Goal: Task Accomplishment & Management: Manage account settings

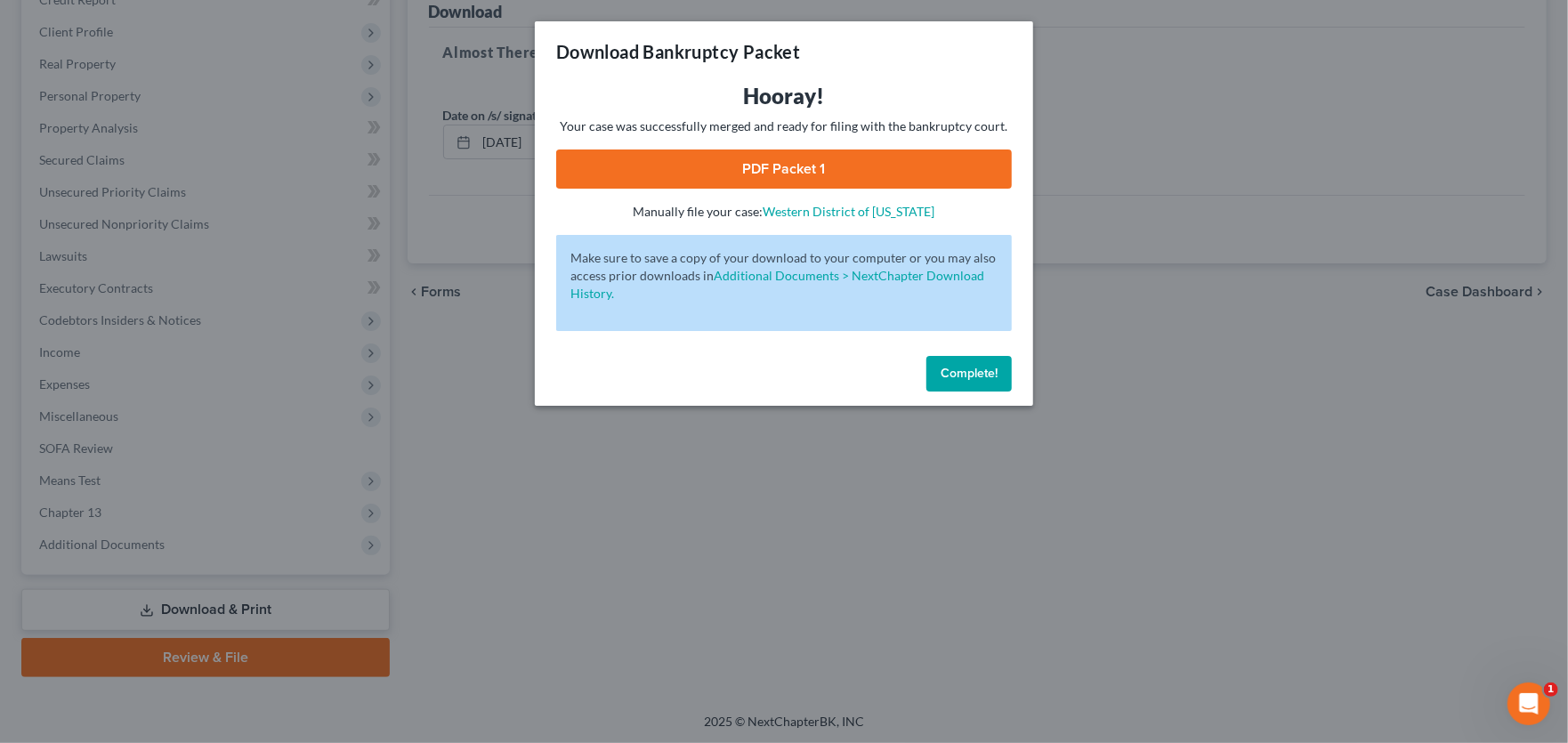
click at [957, 372] on span "Complete!" at bounding box center [969, 373] width 57 height 15
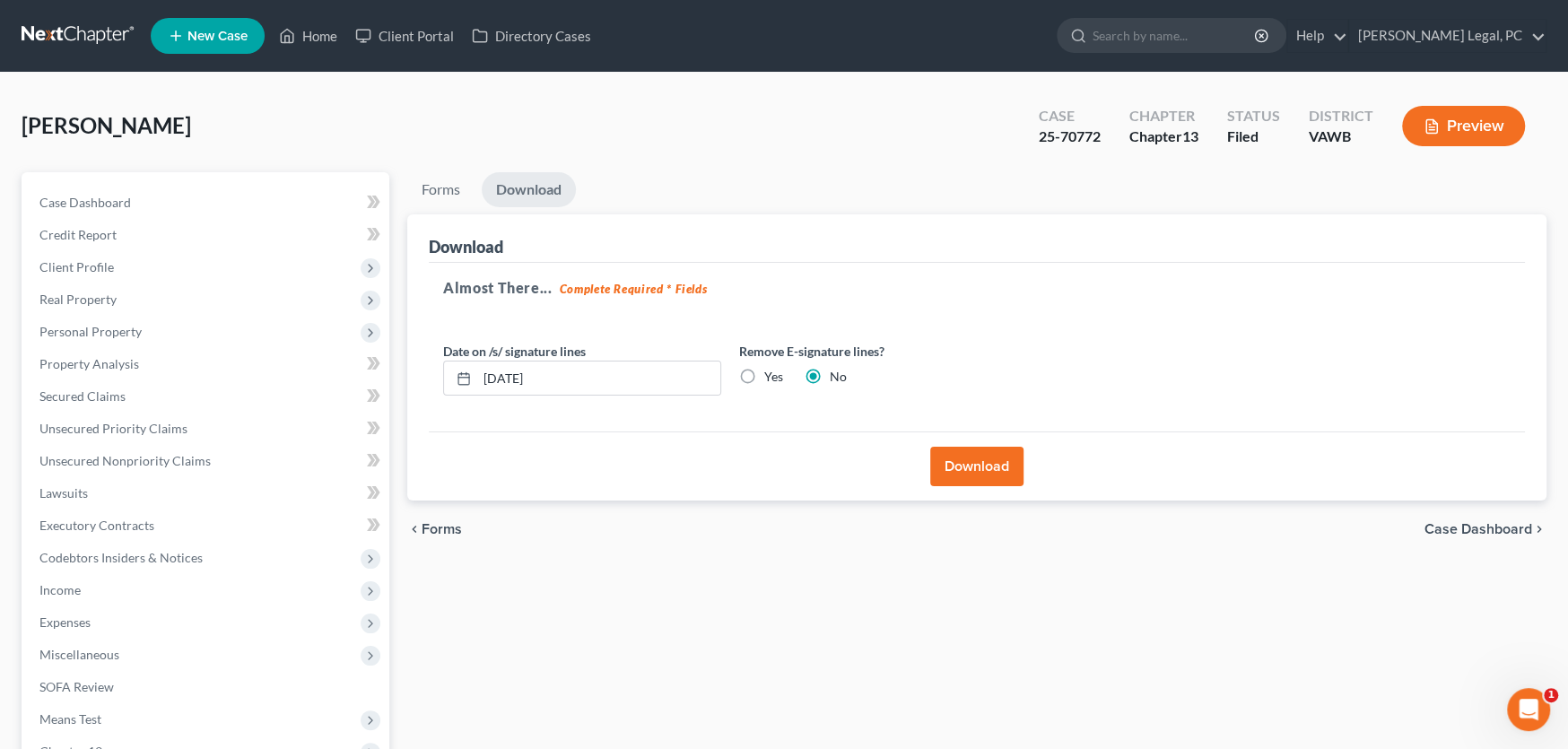
click at [67, 31] on link at bounding box center [79, 35] width 115 height 33
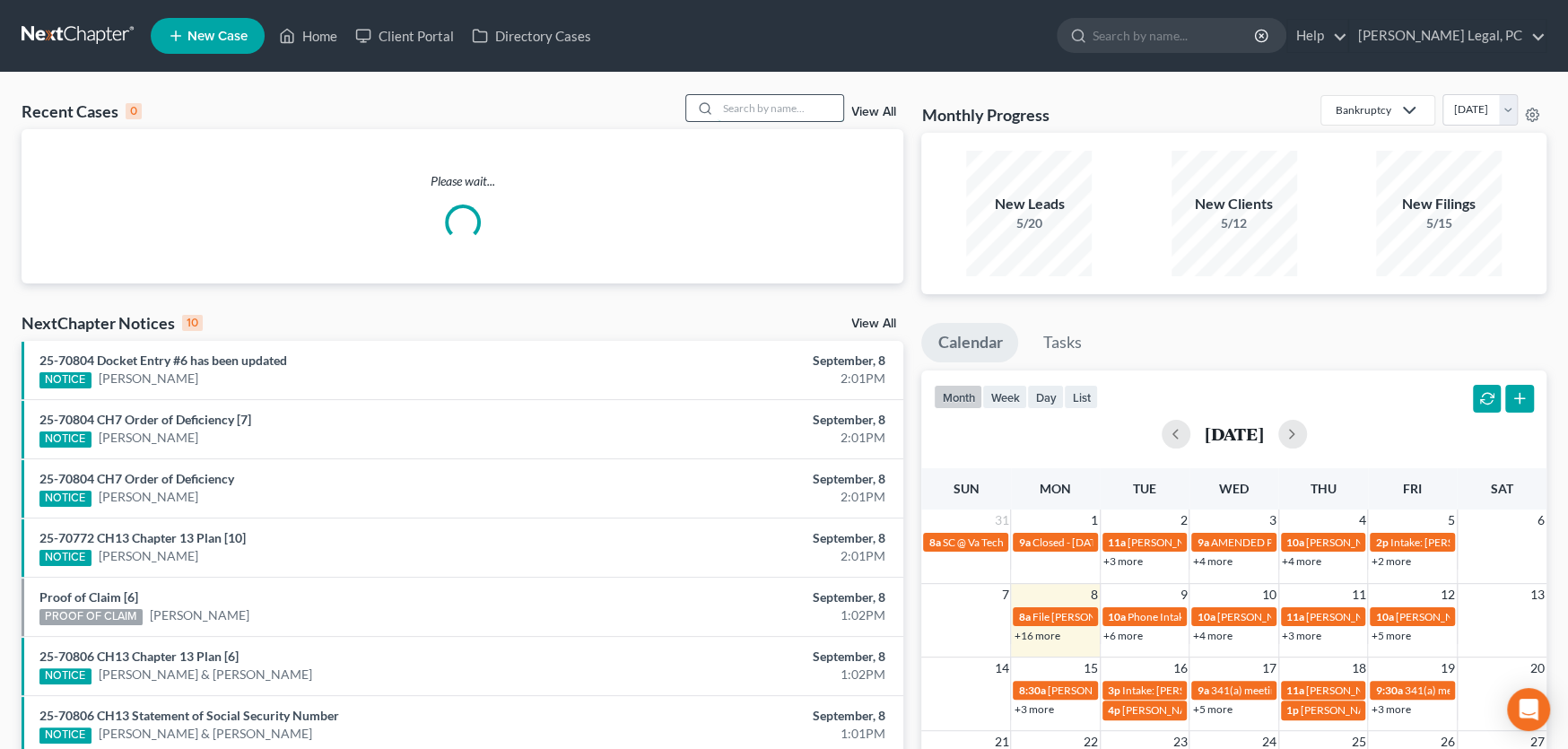
click at [736, 112] on input "search" at bounding box center [780, 108] width 125 height 26
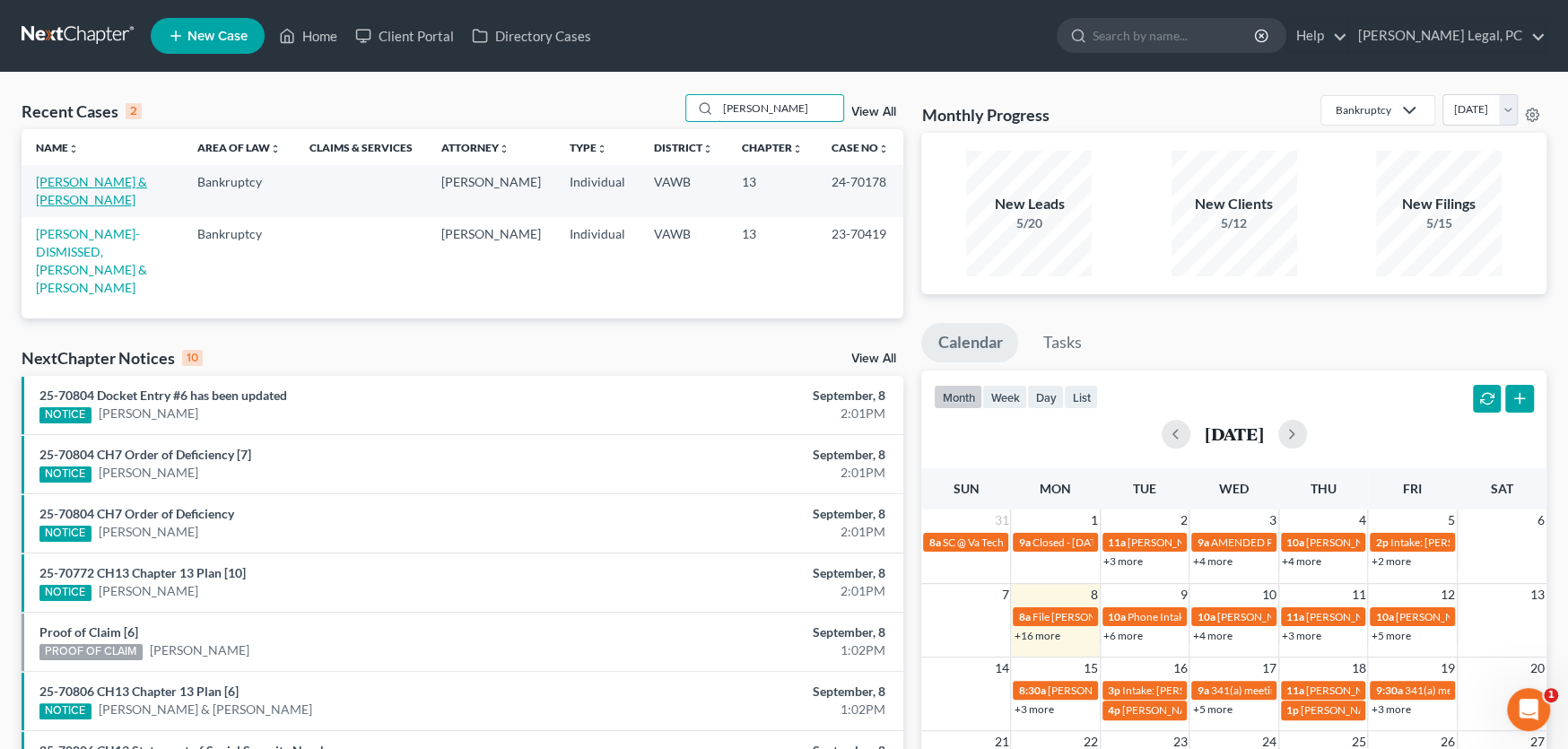
type input "Goodson"
click at [120, 183] on link "[PERSON_NAME] & [PERSON_NAME]" at bounding box center [92, 191] width 112 height 33
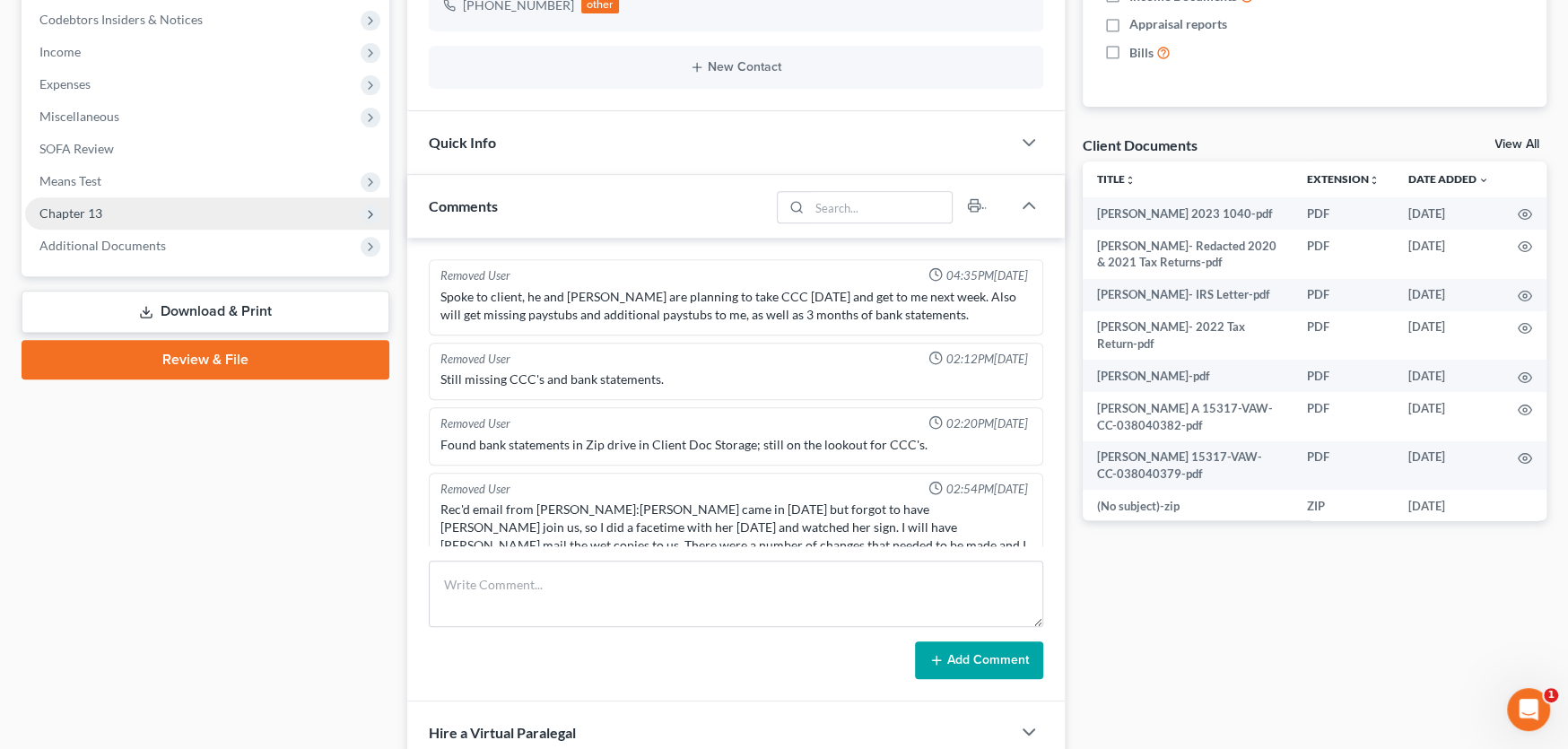
scroll to position [2343, 0]
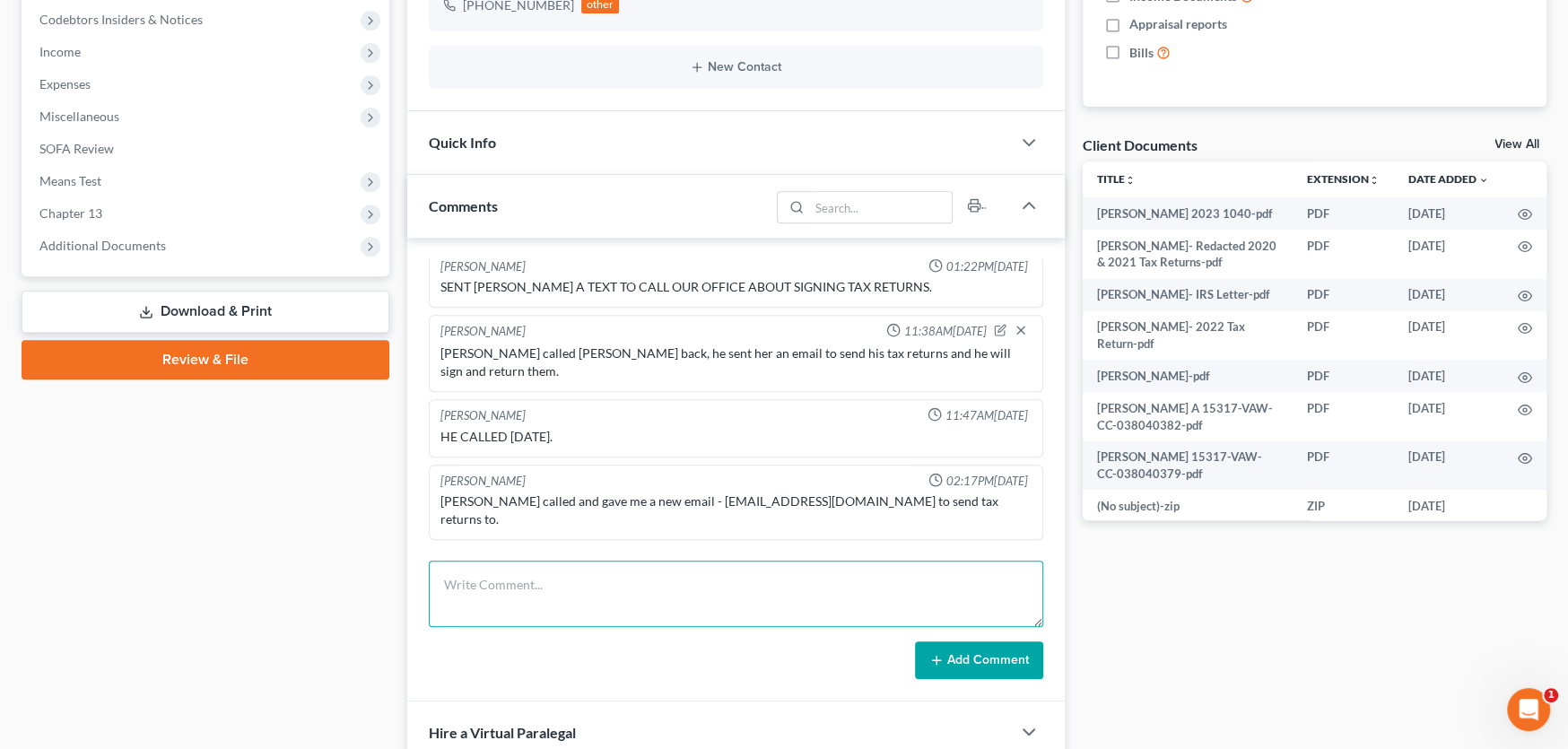
click at [552, 600] on textarea at bounding box center [735, 593] width 614 height 66
paste textarea "David Goodson 18291 Kipling Drive Unit 9 Abingdon, VA 24210"
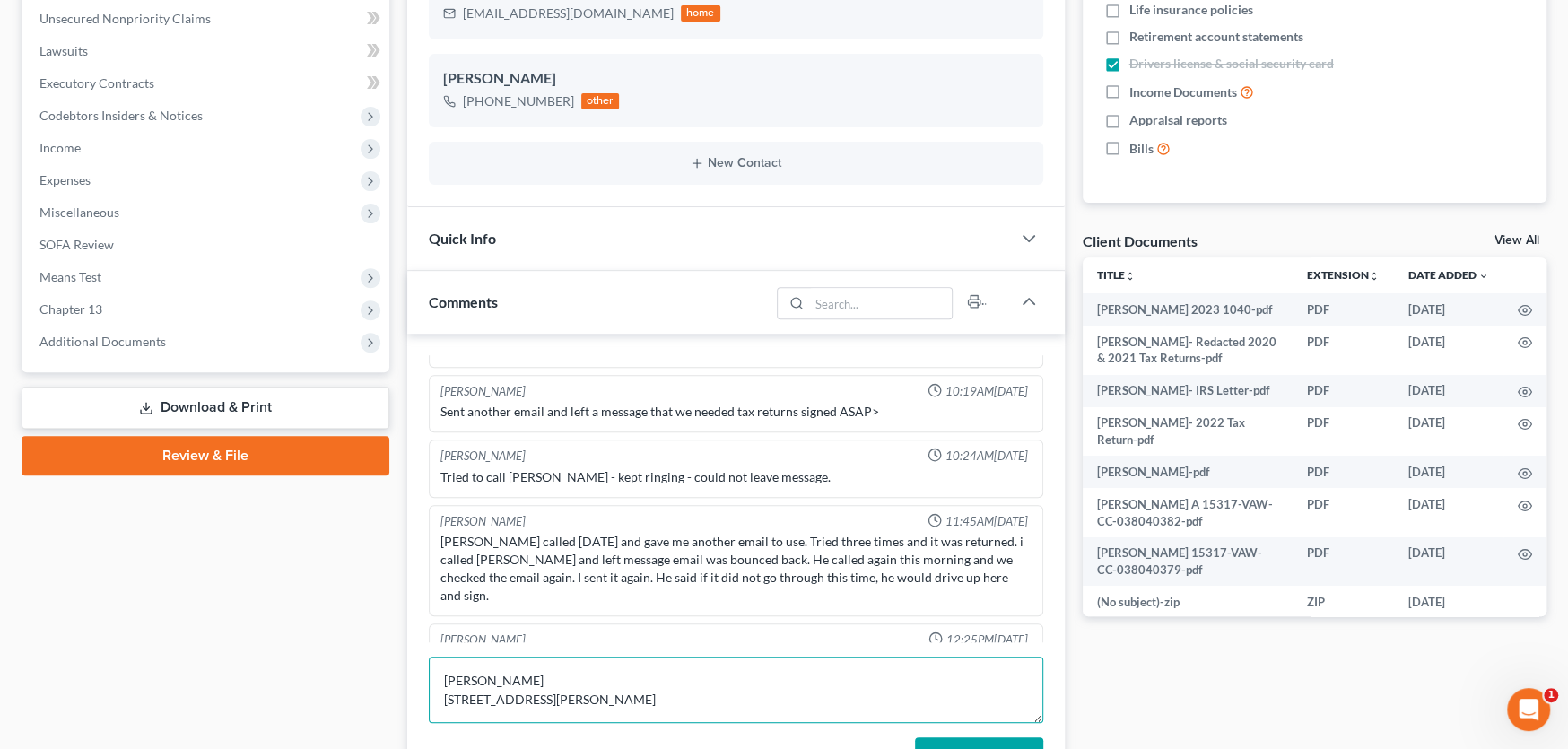
scroll to position [269, 0]
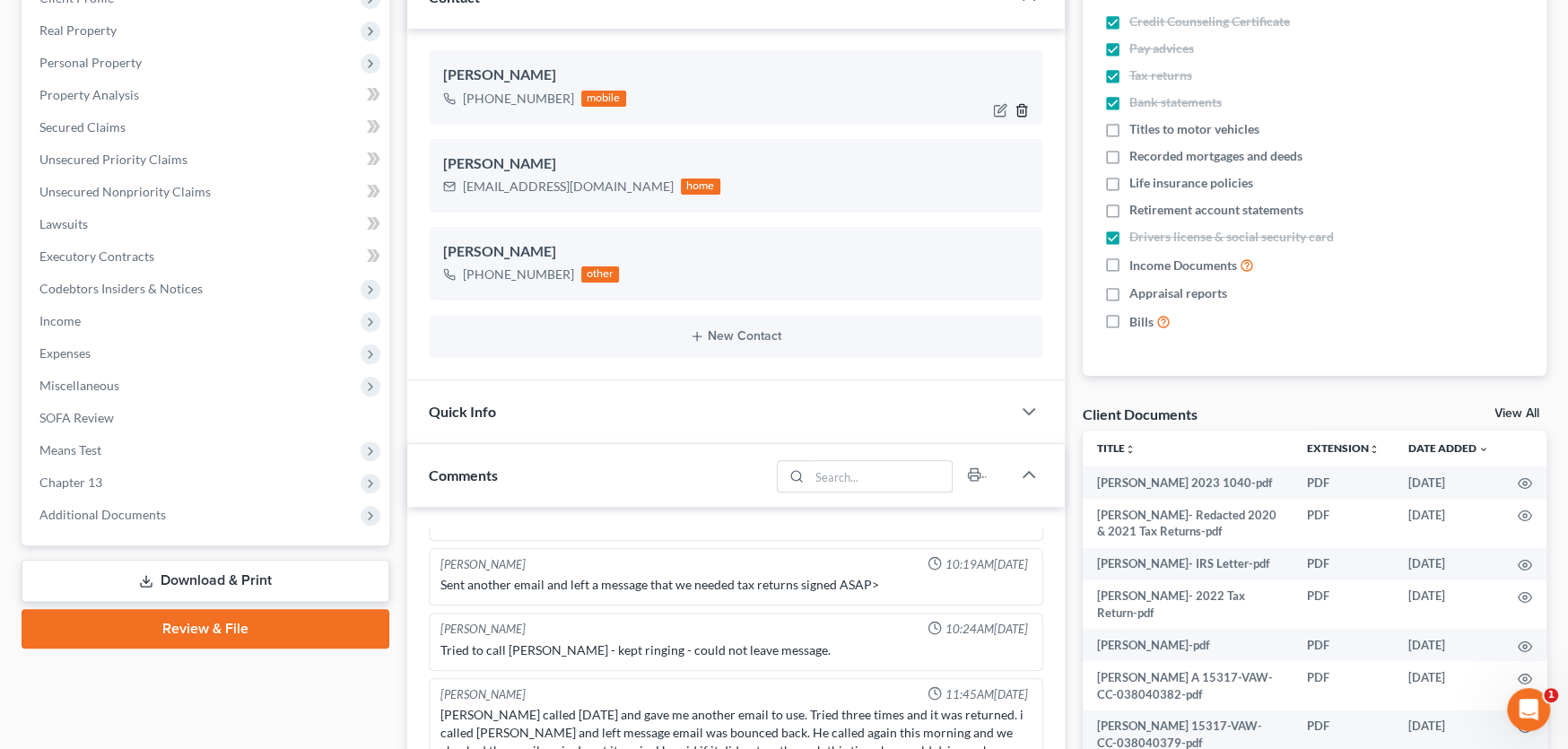
type textarea "David Goodson 18291 Kipling Drive Unit 9 Abingdon, VA 24210"
click at [1021, 108] on icon "button" at bounding box center [1021, 110] width 14 height 14
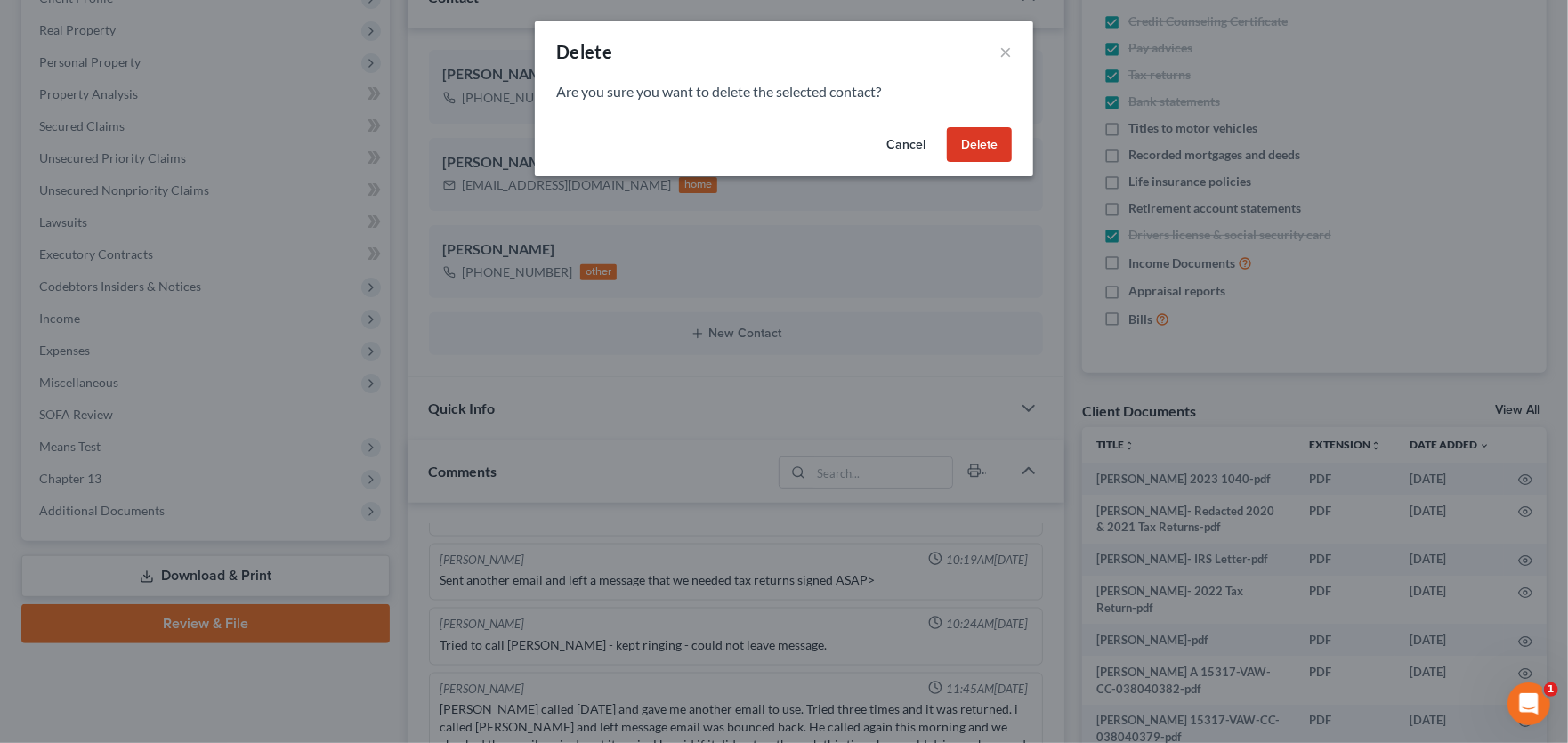
click at [973, 156] on button "Delete" at bounding box center [979, 145] width 65 height 36
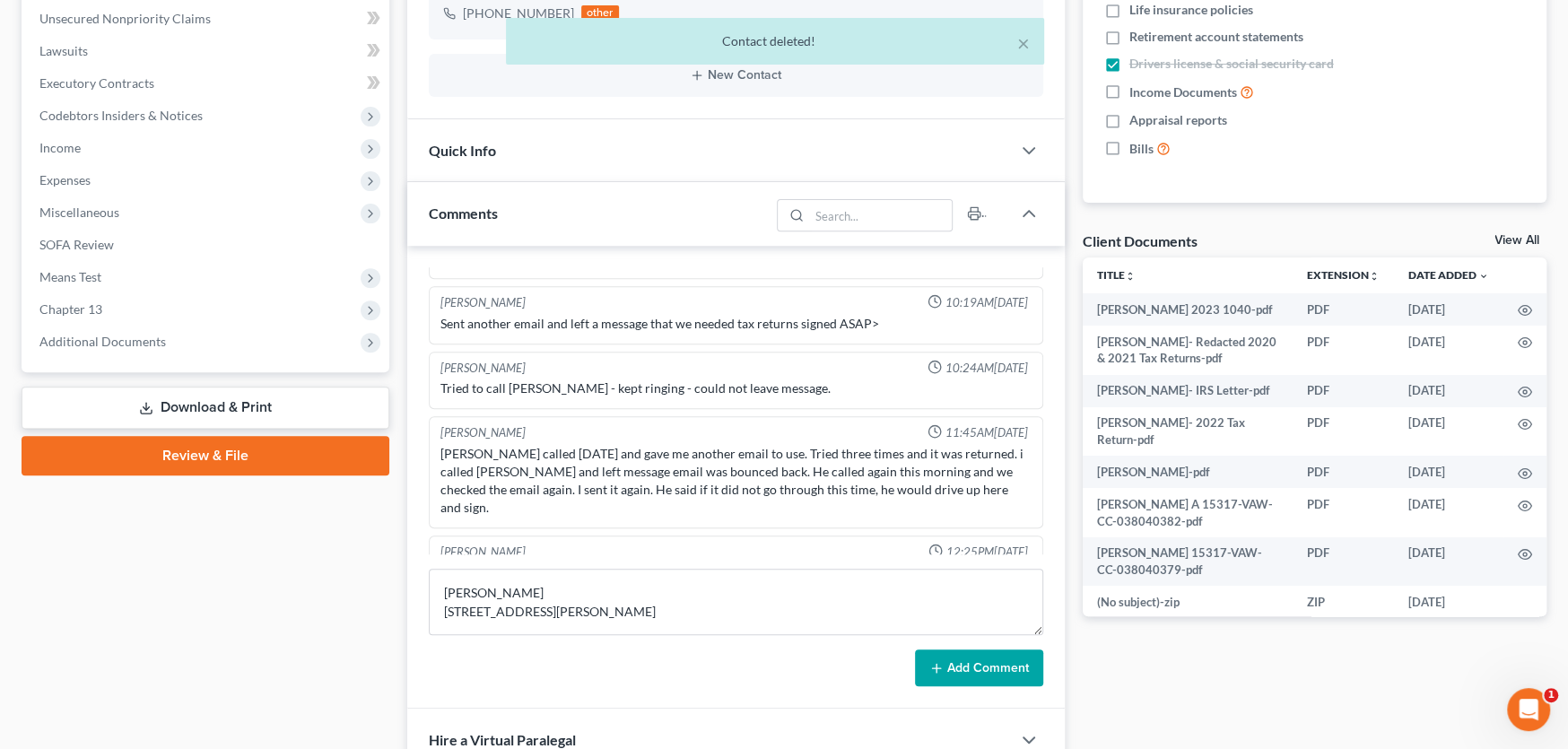
scroll to position [658, 0]
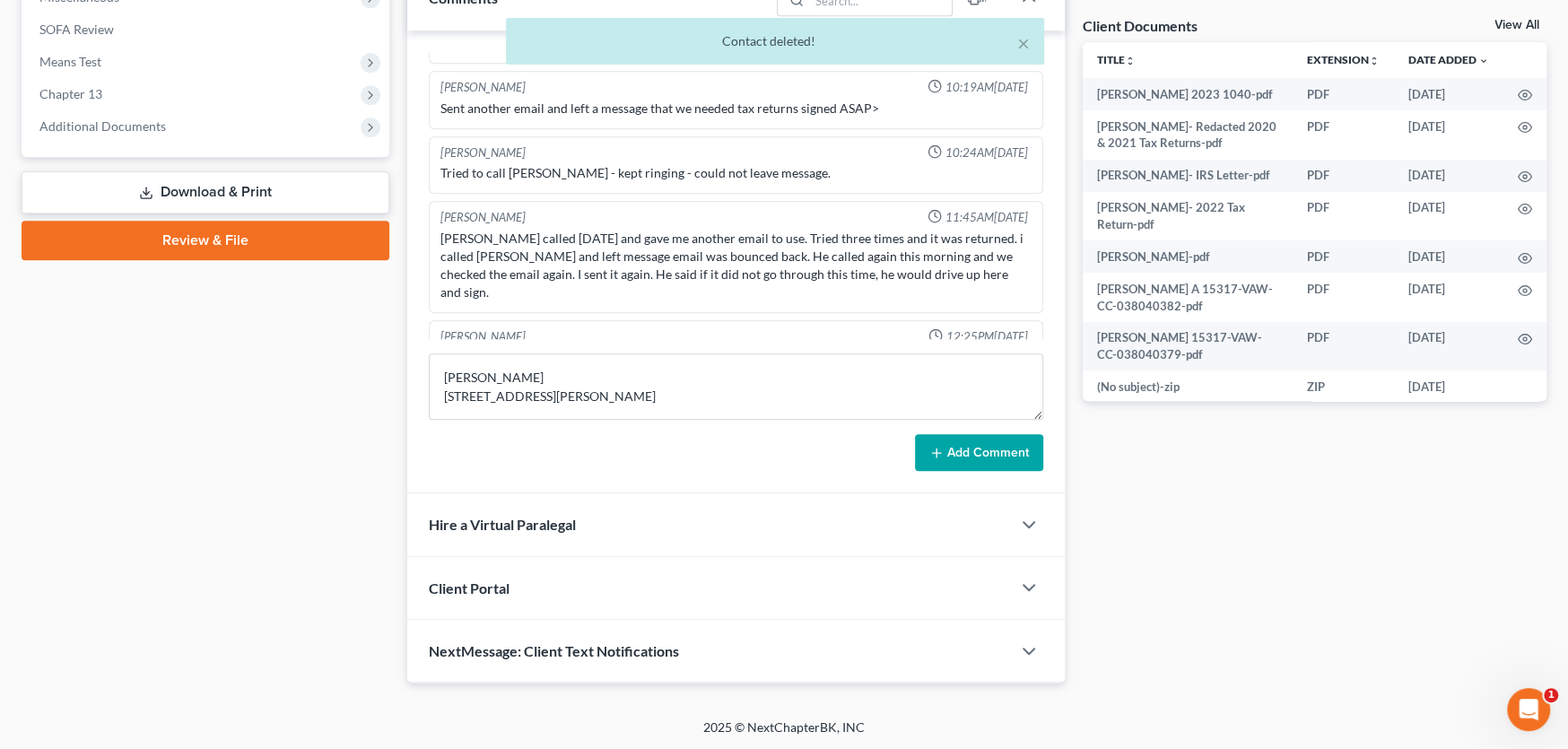
click at [1004, 455] on button "Add Comment" at bounding box center [980, 453] width 128 height 38
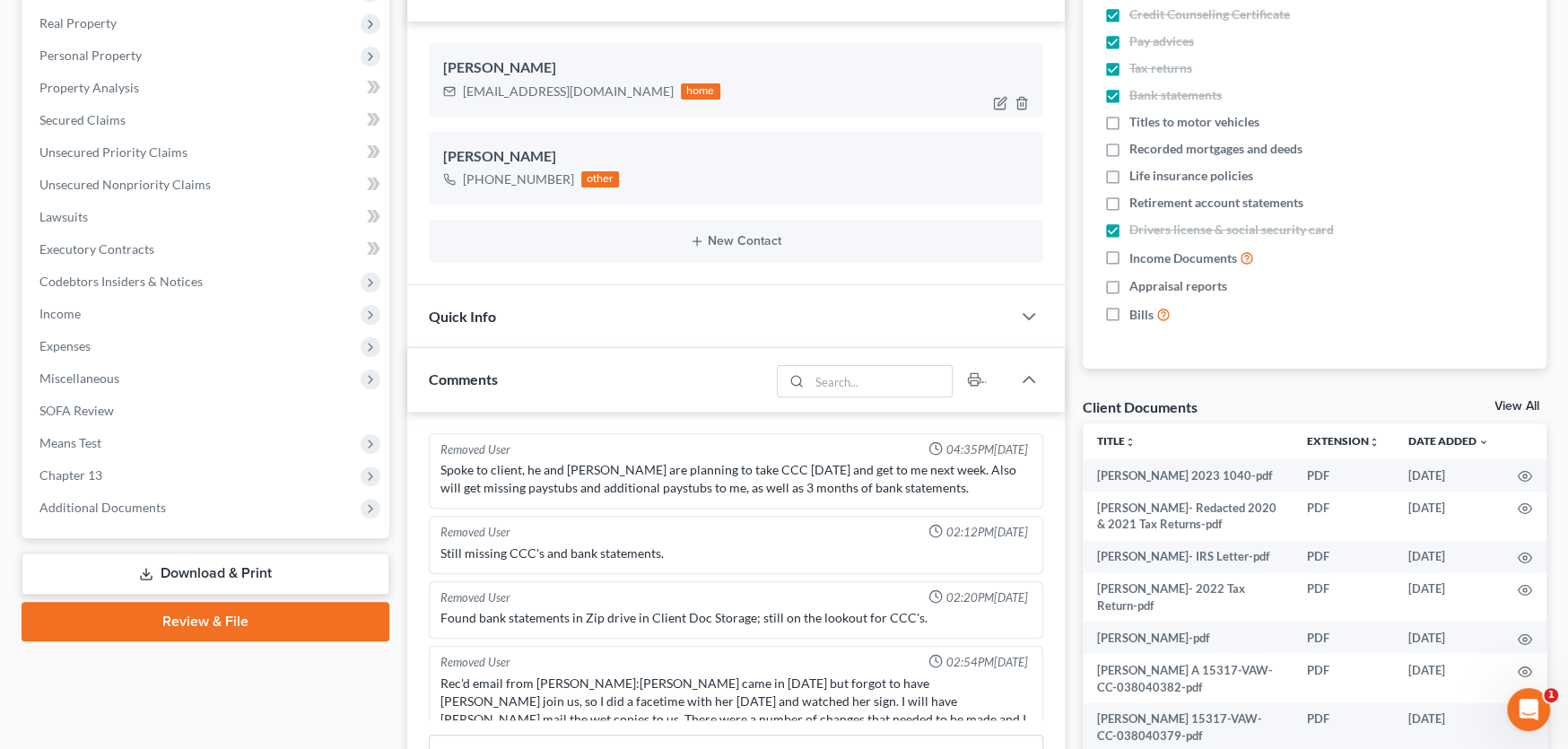
scroll to position [209, 0]
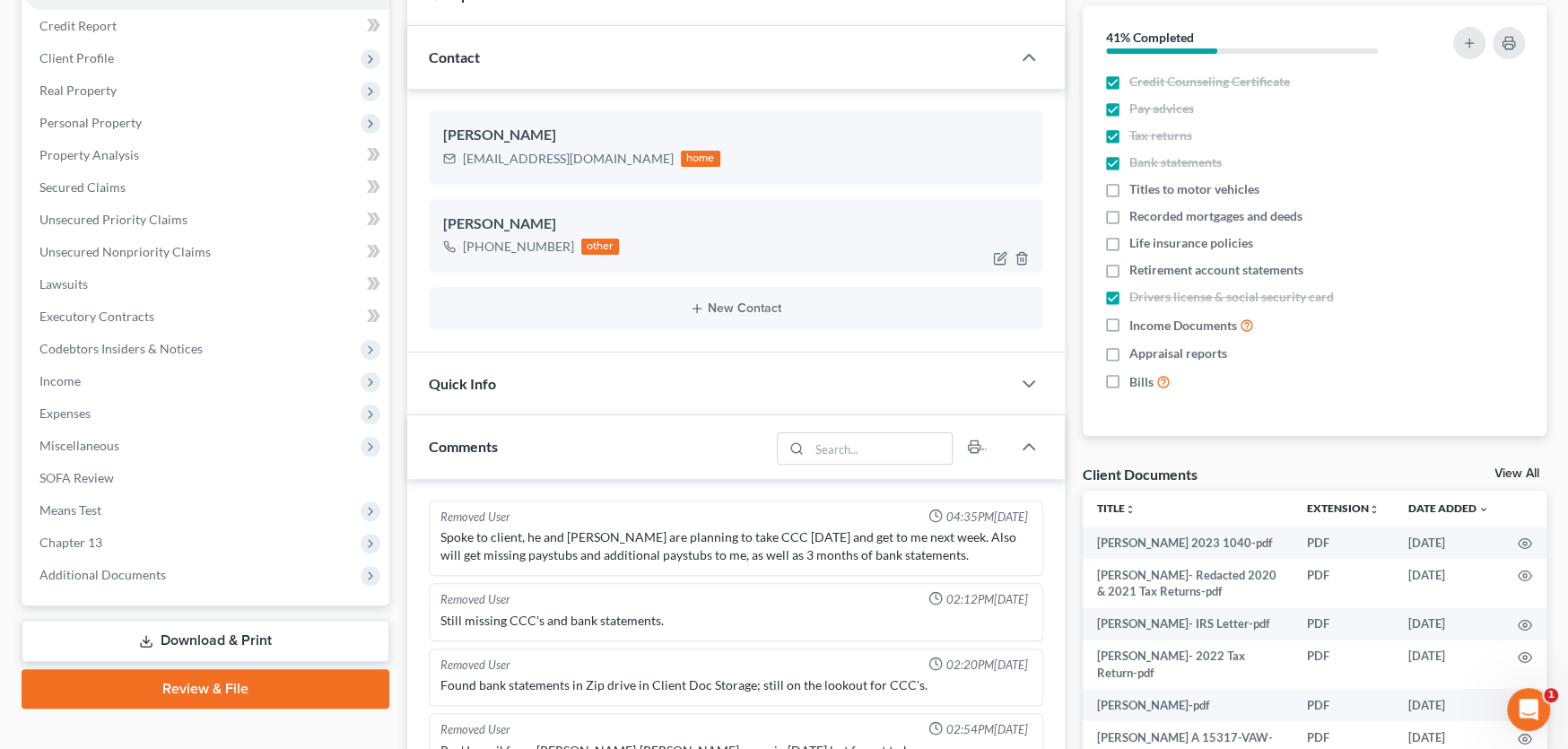
drag, startPoint x: 566, startPoint y: 245, endPoint x: 461, endPoint y: 245, distance: 105.0
click at [461, 245] on div "+1 (423) 430-3571 other" at bounding box center [531, 246] width 176 height 23
copy div "+1 (423) 430-3571"
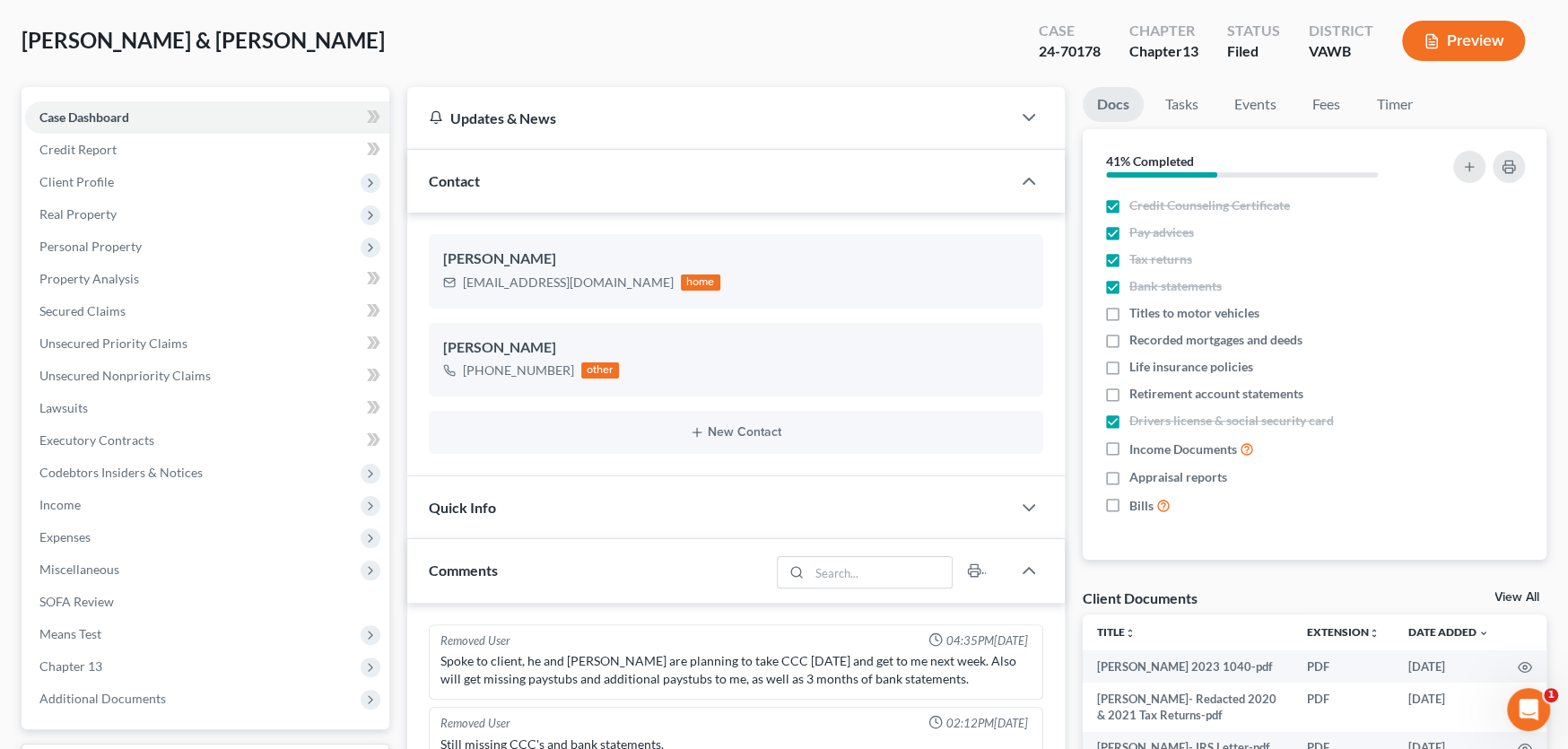
scroll to position [0, 0]
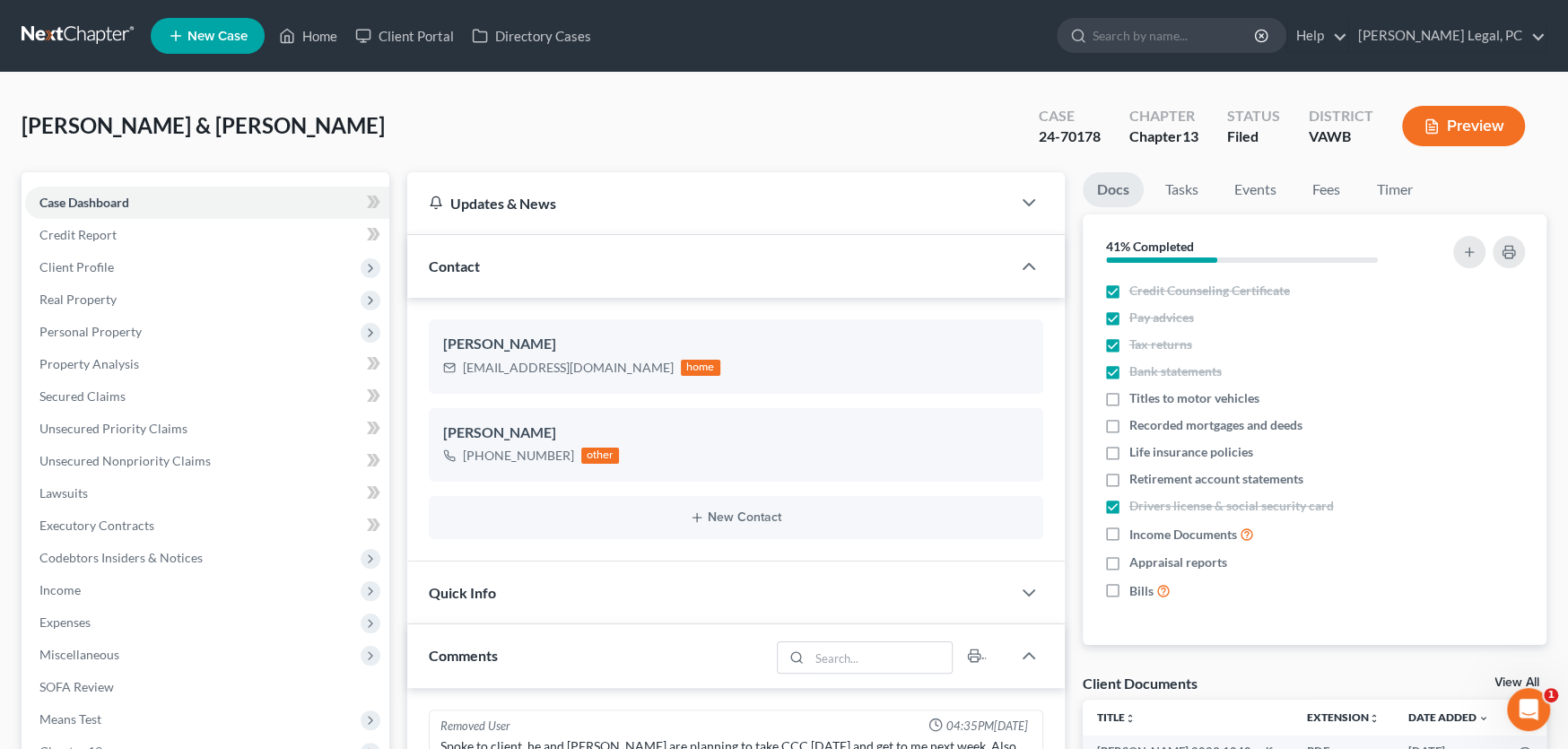
click at [27, 35] on link at bounding box center [79, 35] width 115 height 33
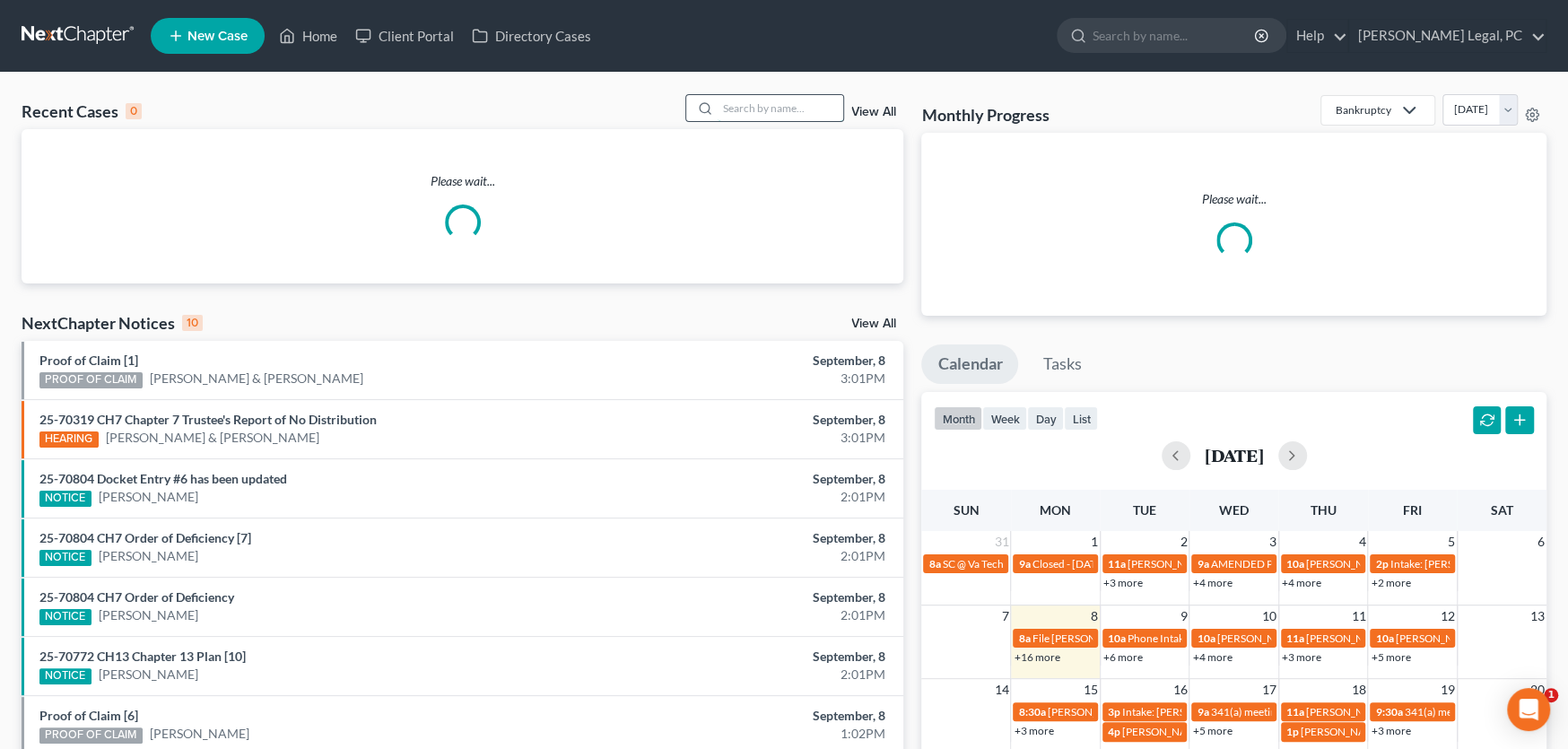
click at [731, 99] on input "search" at bounding box center [780, 108] width 125 height 26
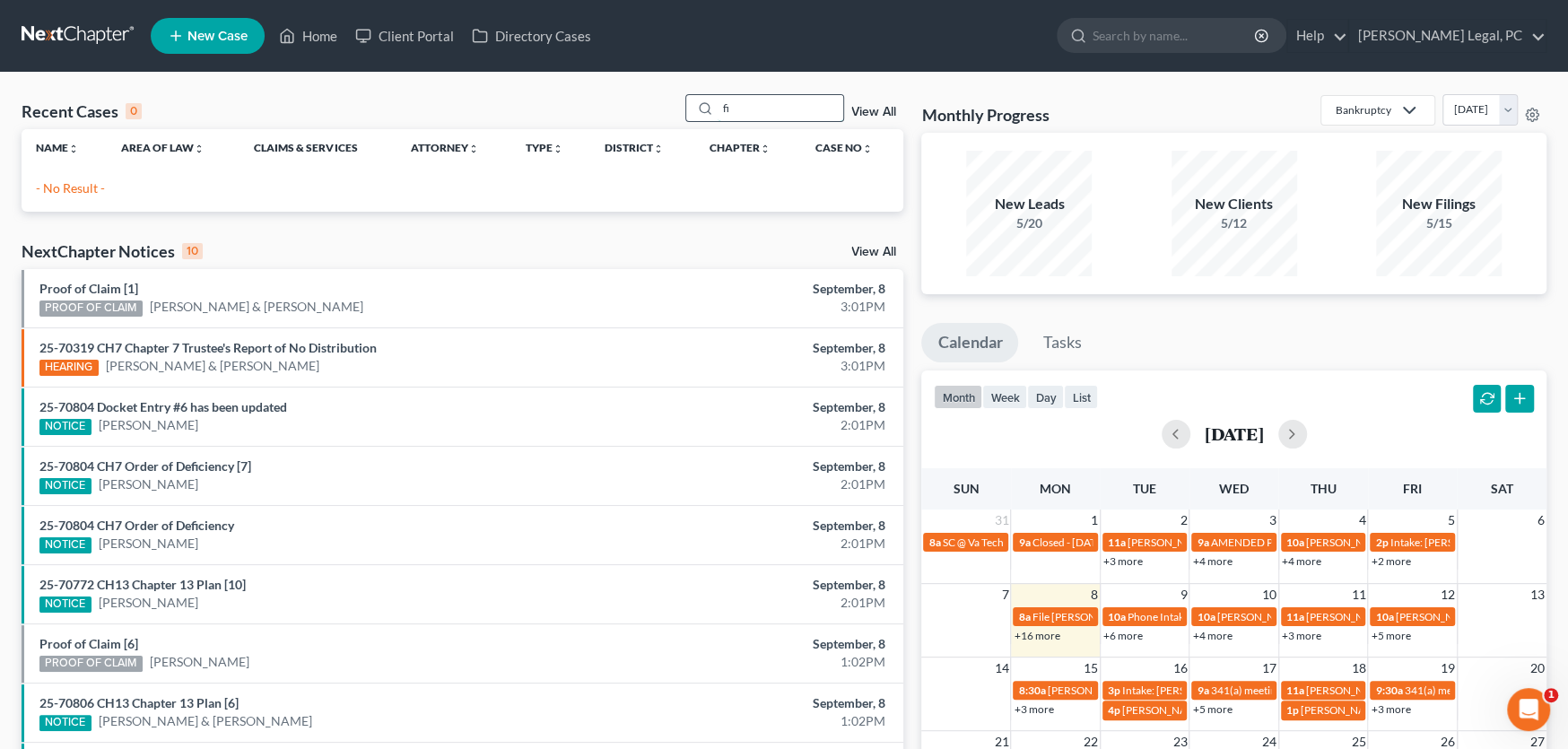
type input "f"
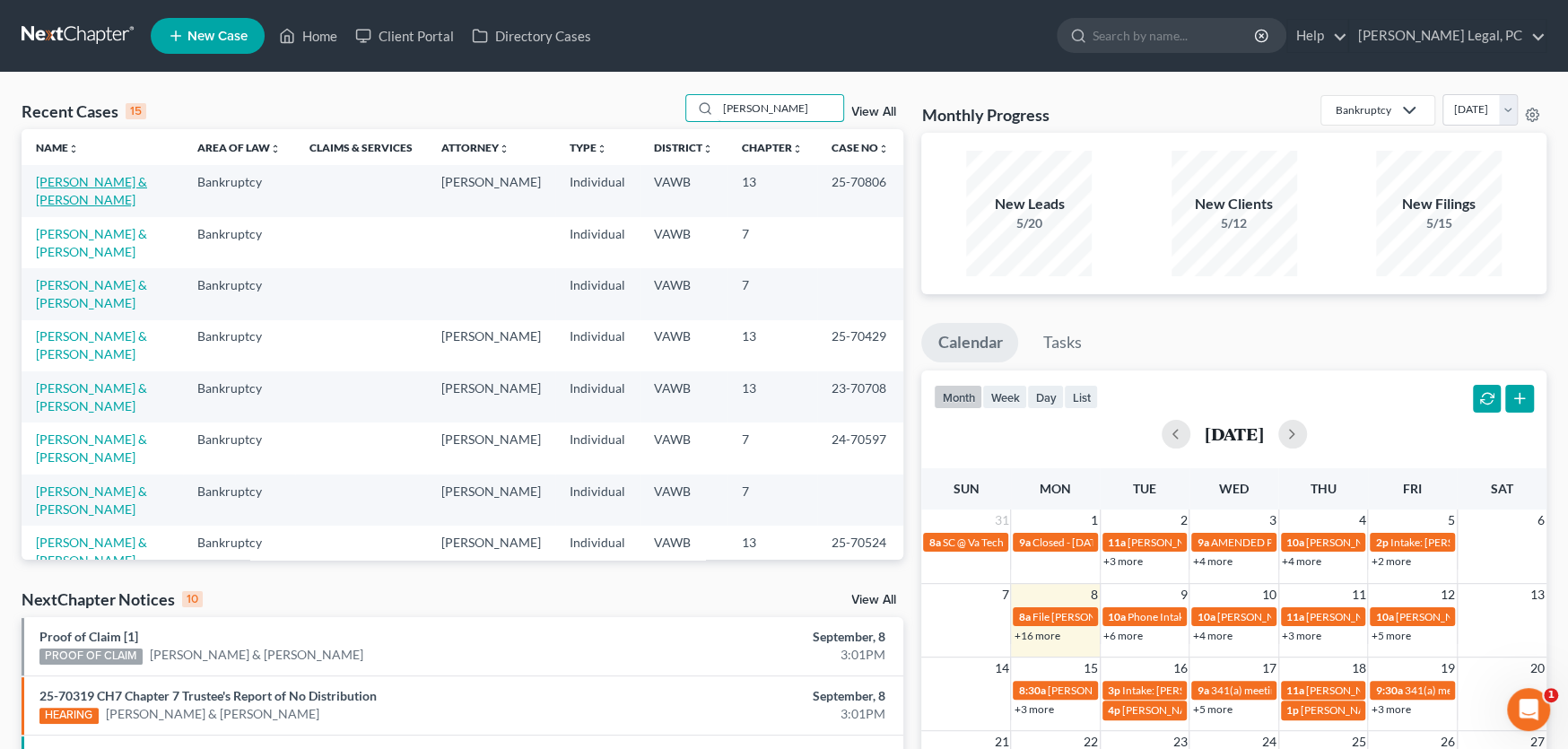
type input "michael"
click at [98, 181] on link "[PERSON_NAME] & [PERSON_NAME]" at bounding box center [92, 191] width 112 height 33
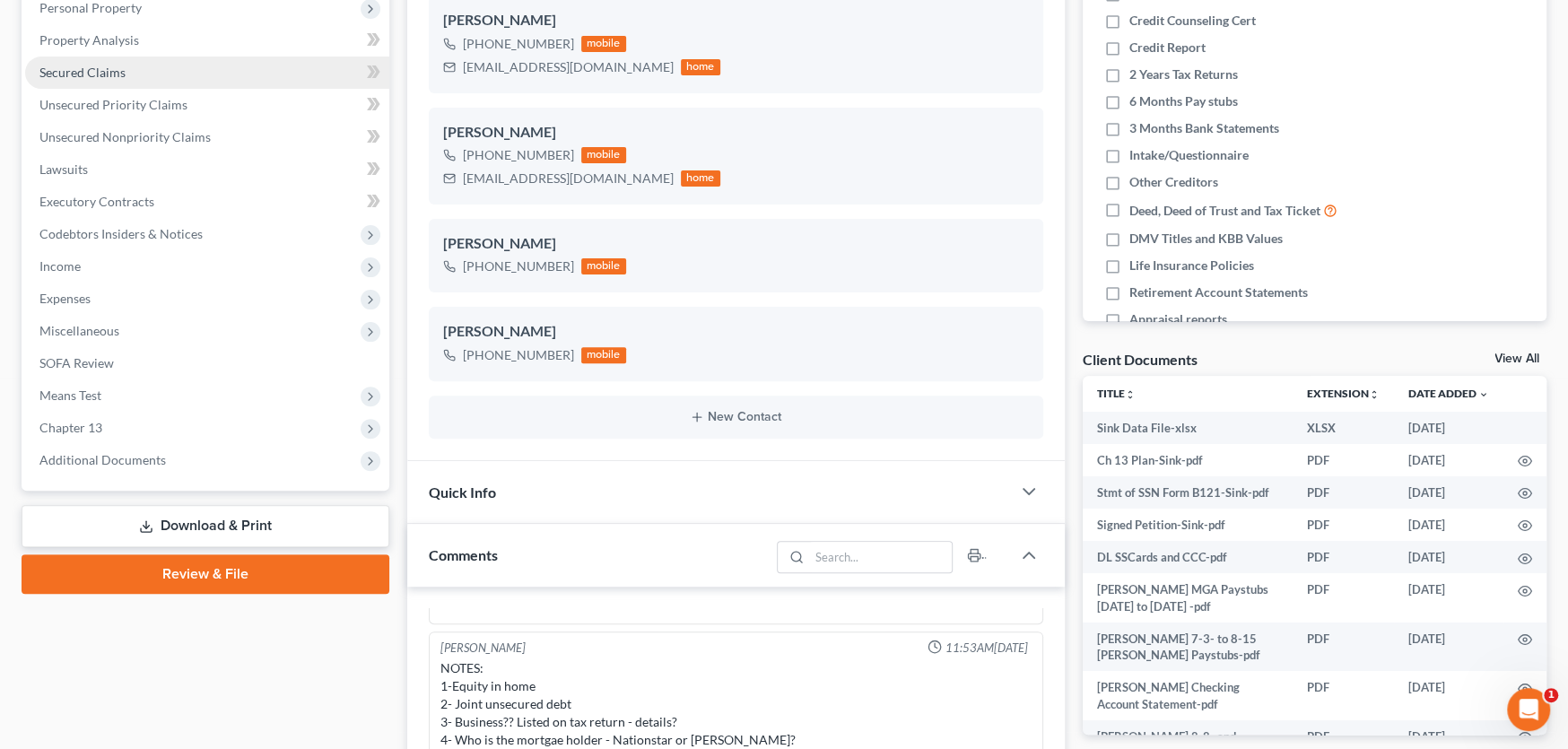
scroll to position [359, 0]
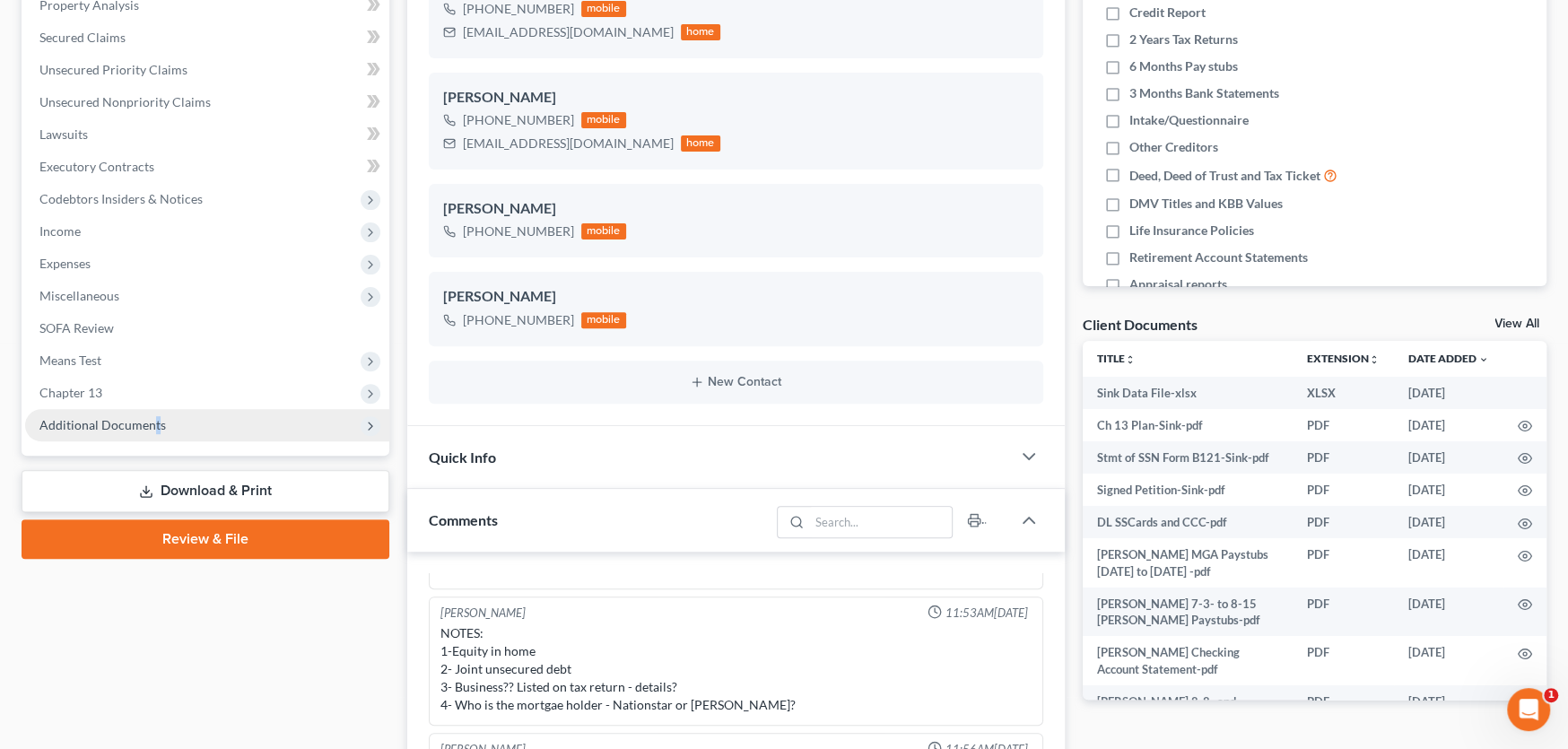
click at [154, 425] on span "Additional Documents" at bounding box center [102, 425] width 126 height 15
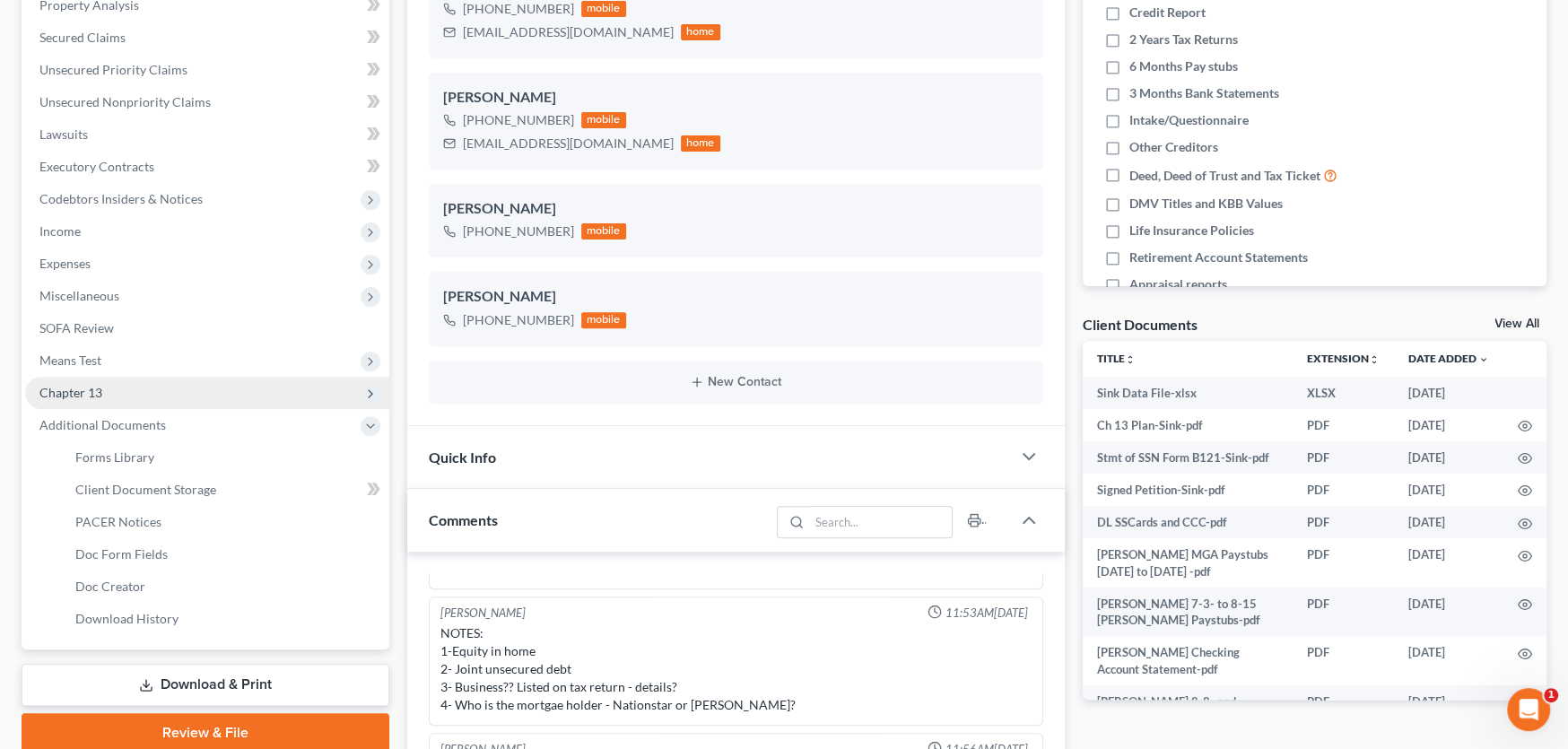
click at [96, 392] on span "Chapter 13" at bounding box center [71, 392] width 63 height 15
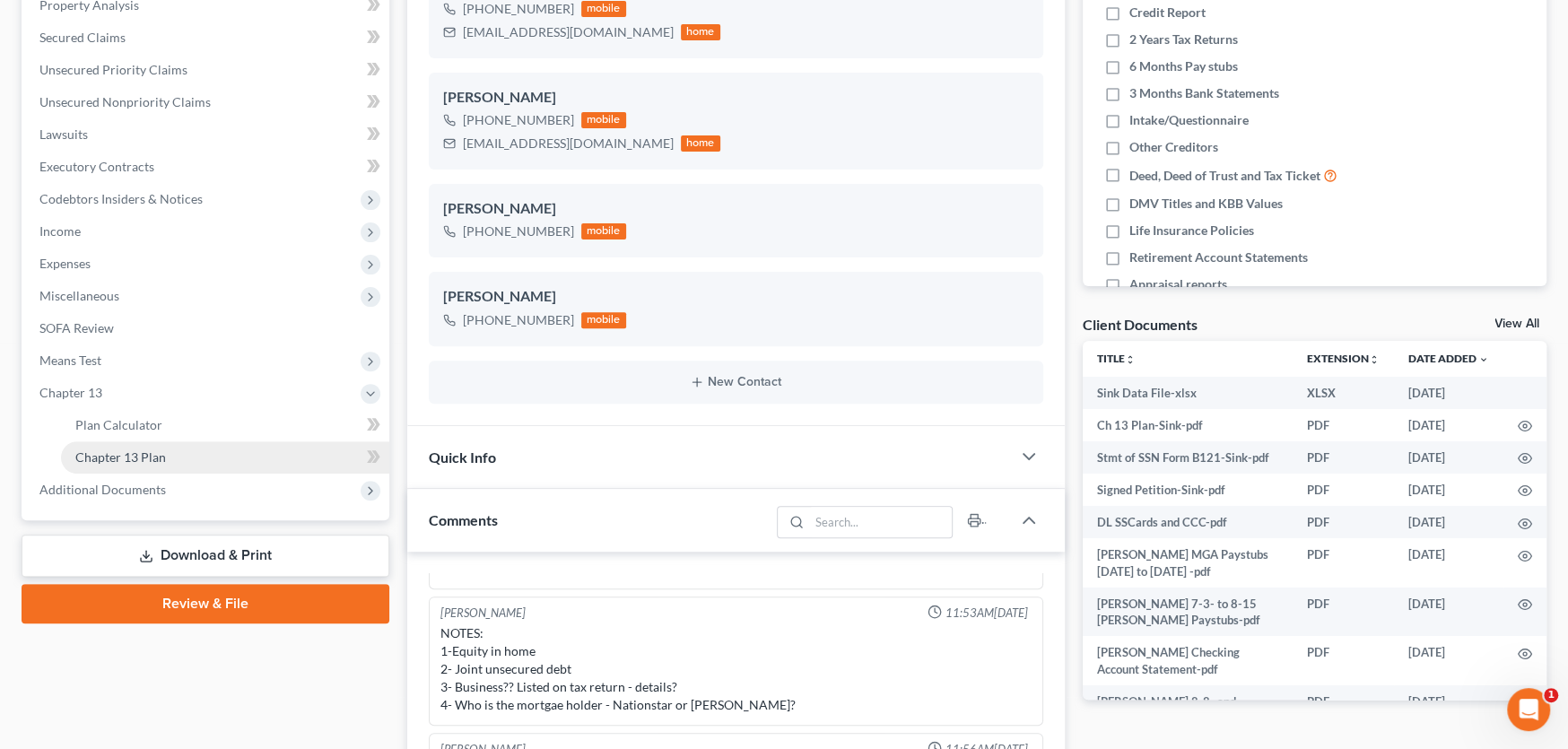
click at [123, 454] on span "Chapter 13 Plan" at bounding box center [120, 457] width 90 height 15
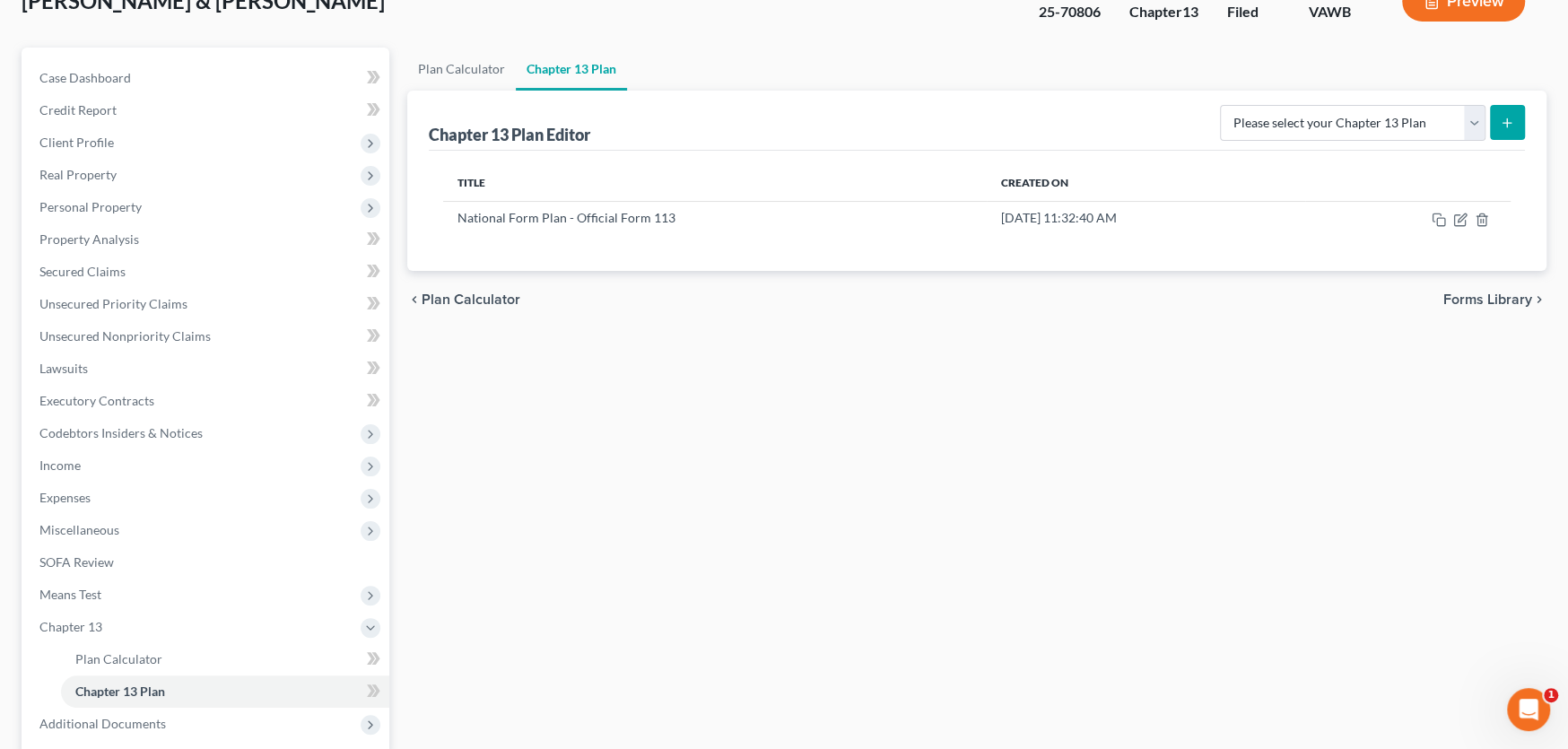
scroll to position [119, 0]
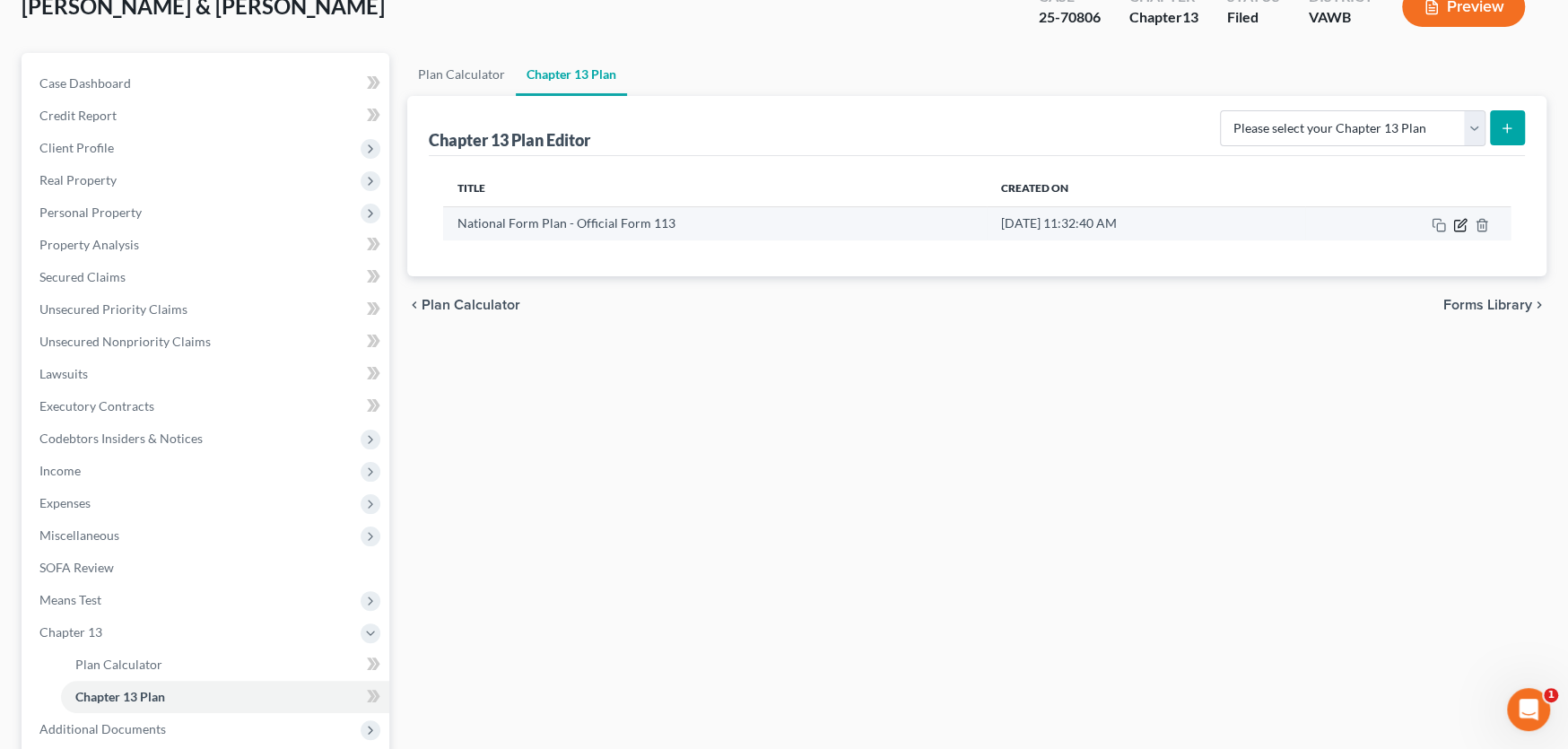
click at [1459, 223] on icon "button" at bounding box center [1462, 223] width 8 height 8
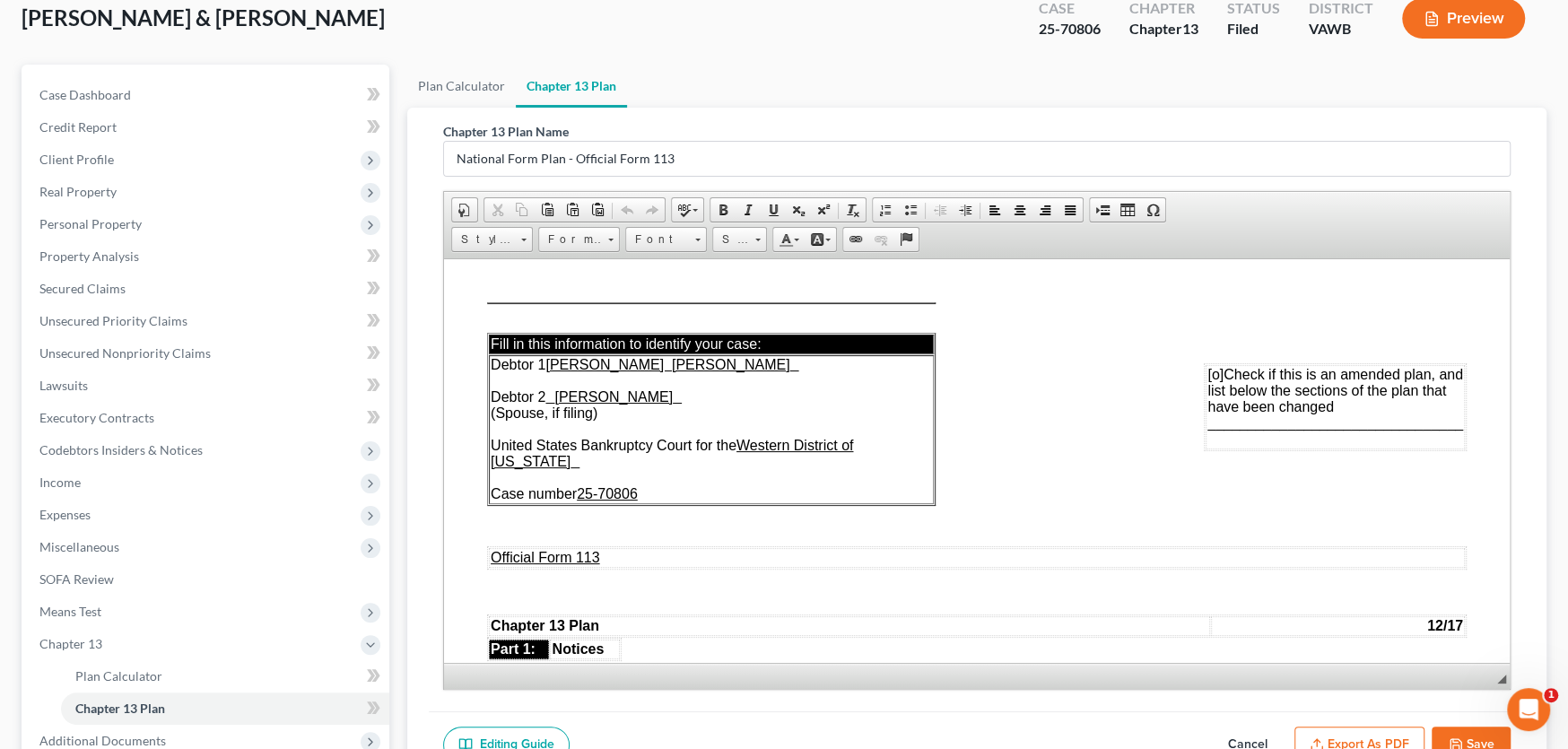
scroll to position [0, 0]
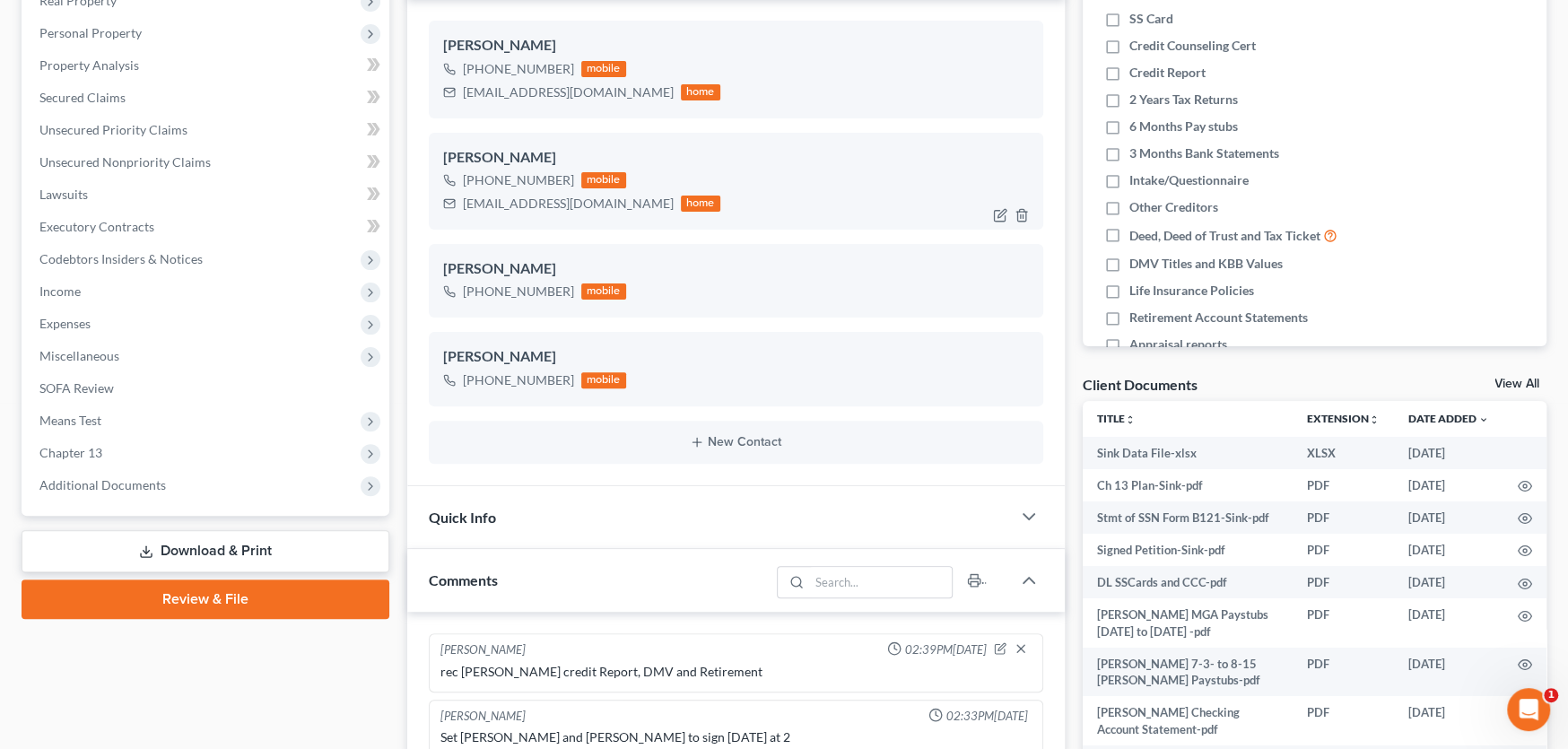
scroll to position [780, 0]
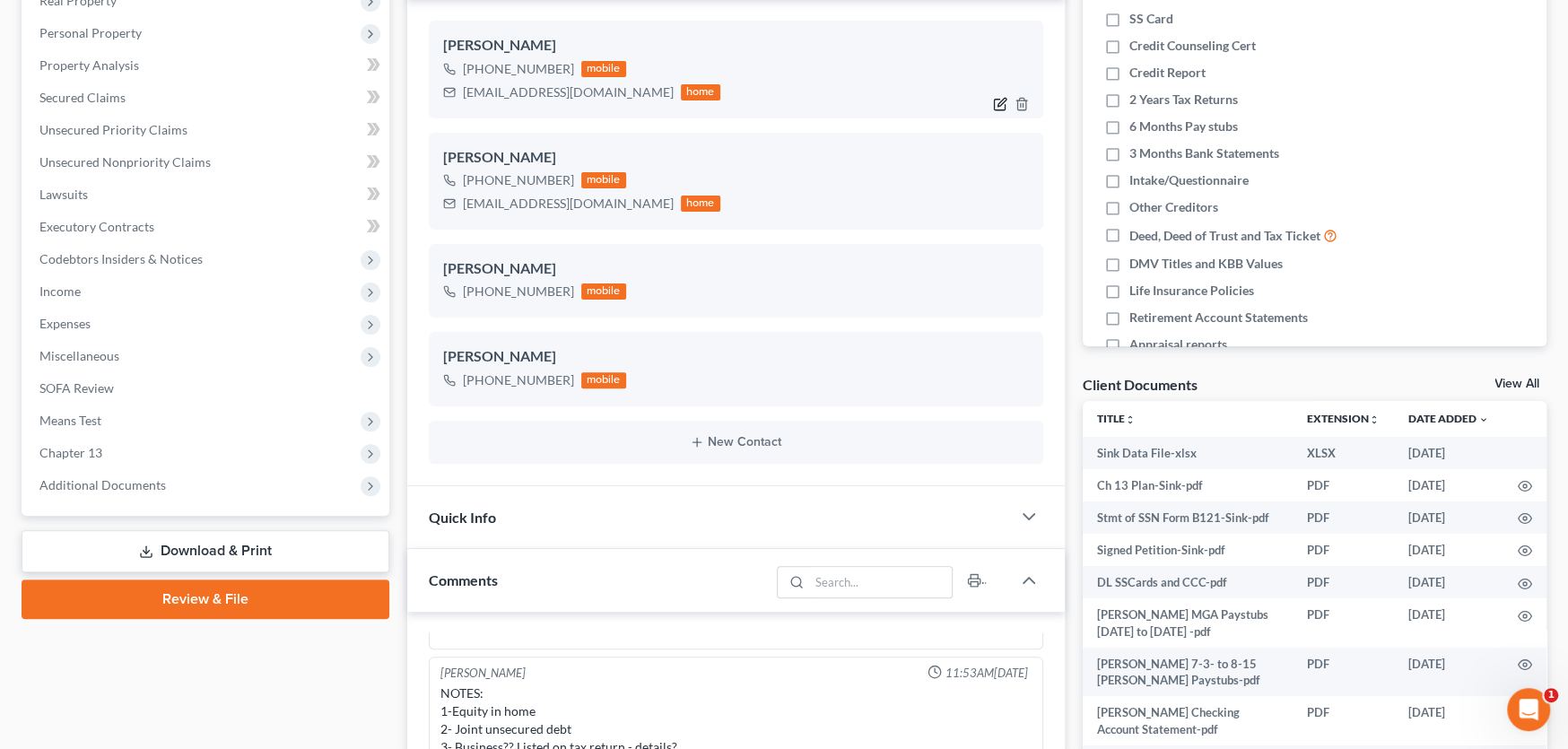
click at [999, 98] on icon "button" at bounding box center [1000, 103] width 14 height 14
select select "0"
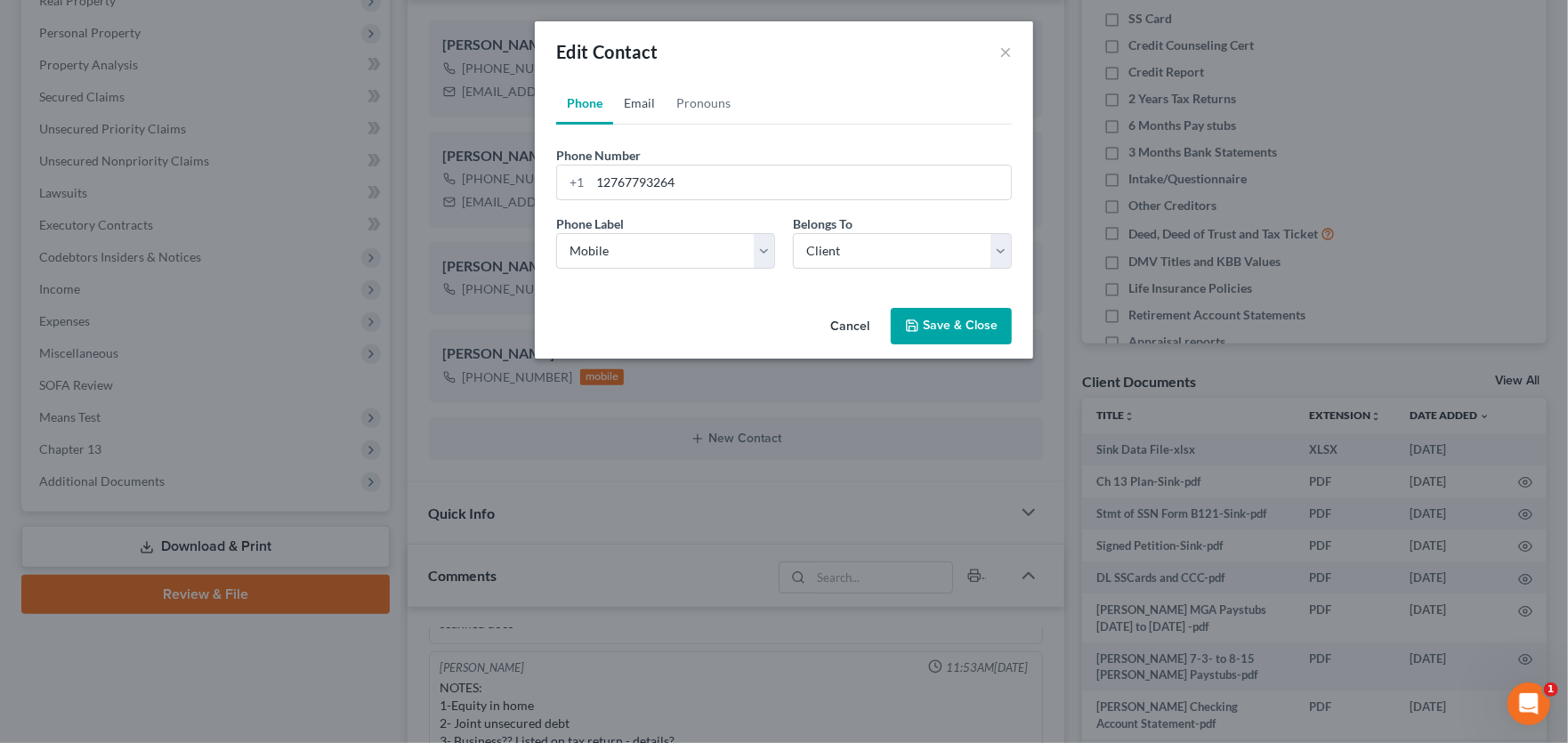
click at [643, 103] on link "Email" at bounding box center [639, 103] width 53 height 42
drag, startPoint x: 692, startPoint y: 181, endPoint x: 841, endPoint y: 199, distance: 150.1
click at [841, 199] on form "Email Address mikerocks1019@yahoo.com Email Label Select Home Work Other Belong…" at bounding box center [784, 214] width 455 height 137
type input "mikerocks1019@icloud.com"
click at [925, 330] on button "Save & Close" at bounding box center [950, 326] width 121 height 38
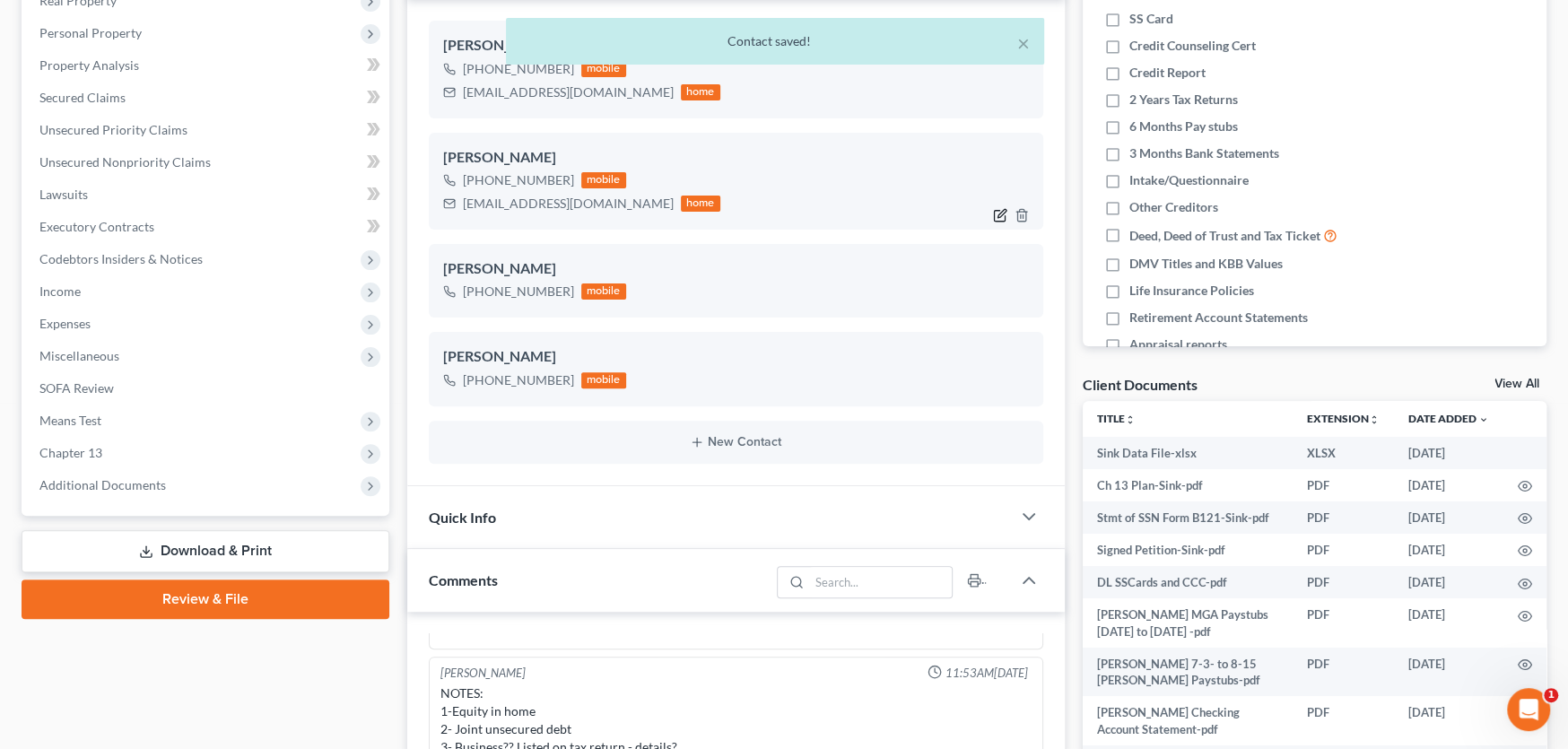
click at [998, 212] on icon "button" at bounding box center [1001, 213] width 8 height 8
select select "0"
select select "1"
select select "0"
select select "1"
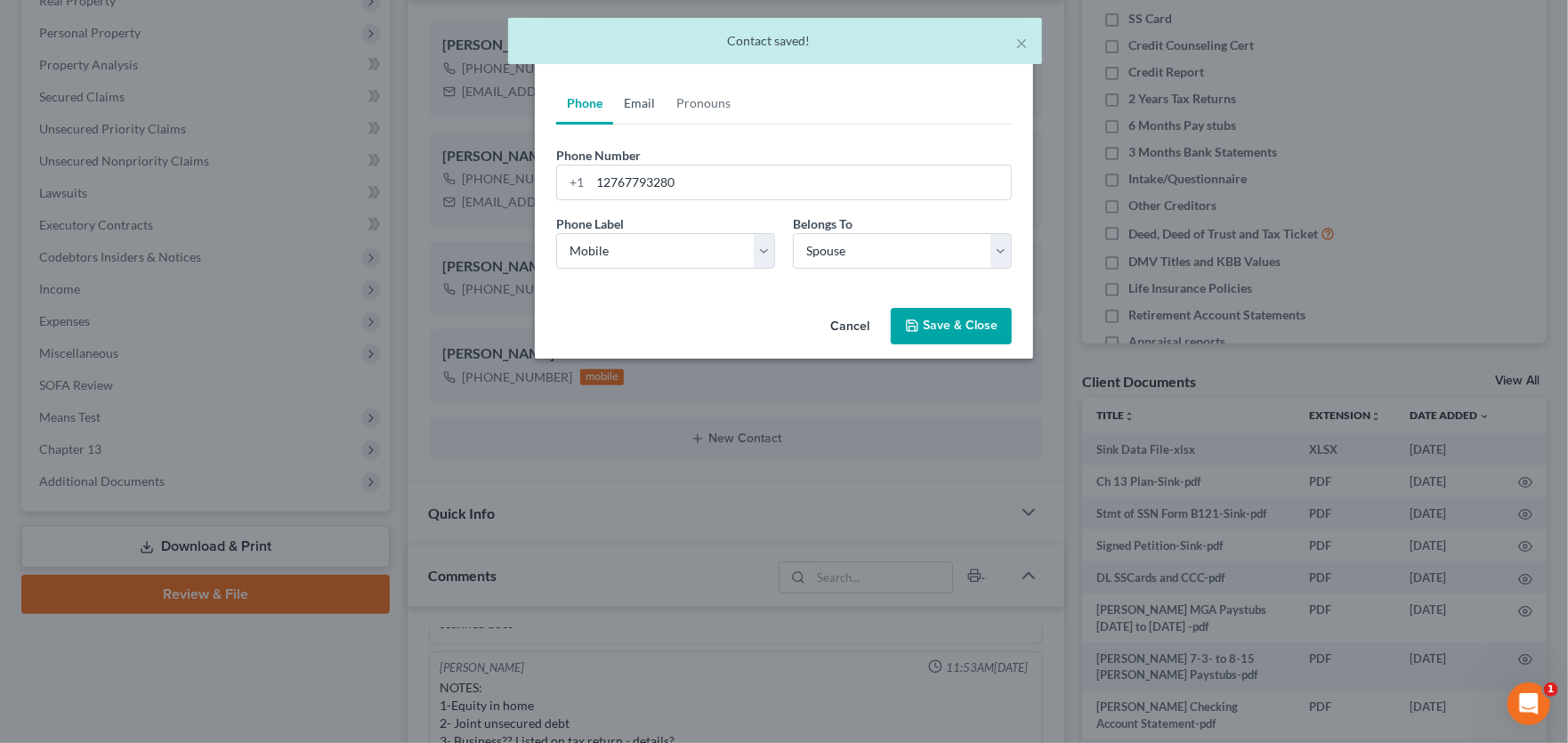
click at [645, 103] on link "Email" at bounding box center [639, 103] width 53 height 42
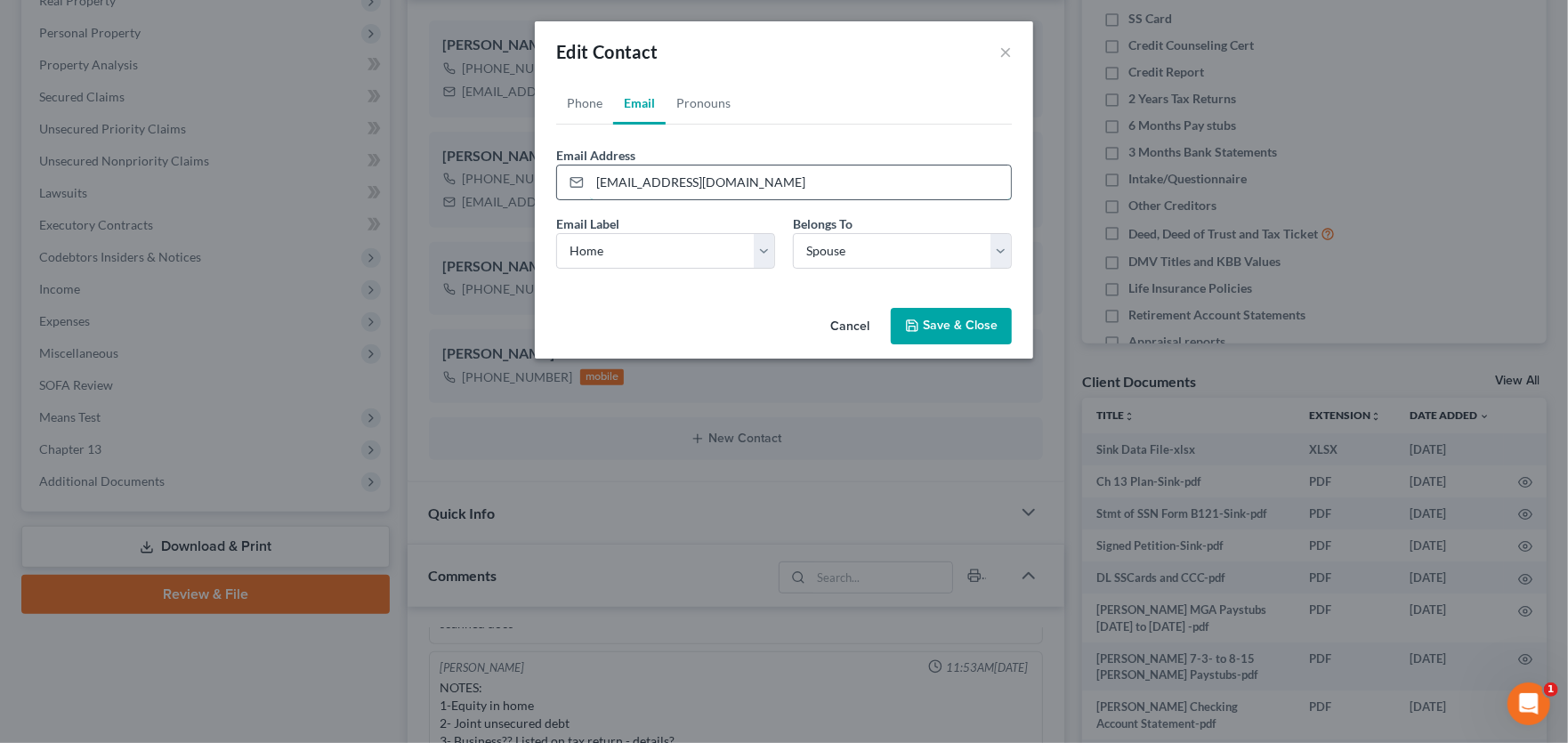
drag, startPoint x: 690, startPoint y: 183, endPoint x: 769, endPoint y: 184, distance: 79.0
click at [769, 184] on input "amyrocks1019@icloud.com" at bounding box center [800, 183] width 421 height 34
type input "amyrocks1019@yahoo.com"
click at [929, 320] on button "Save & Close" at bounding box center [950, 326] width 121 height 38
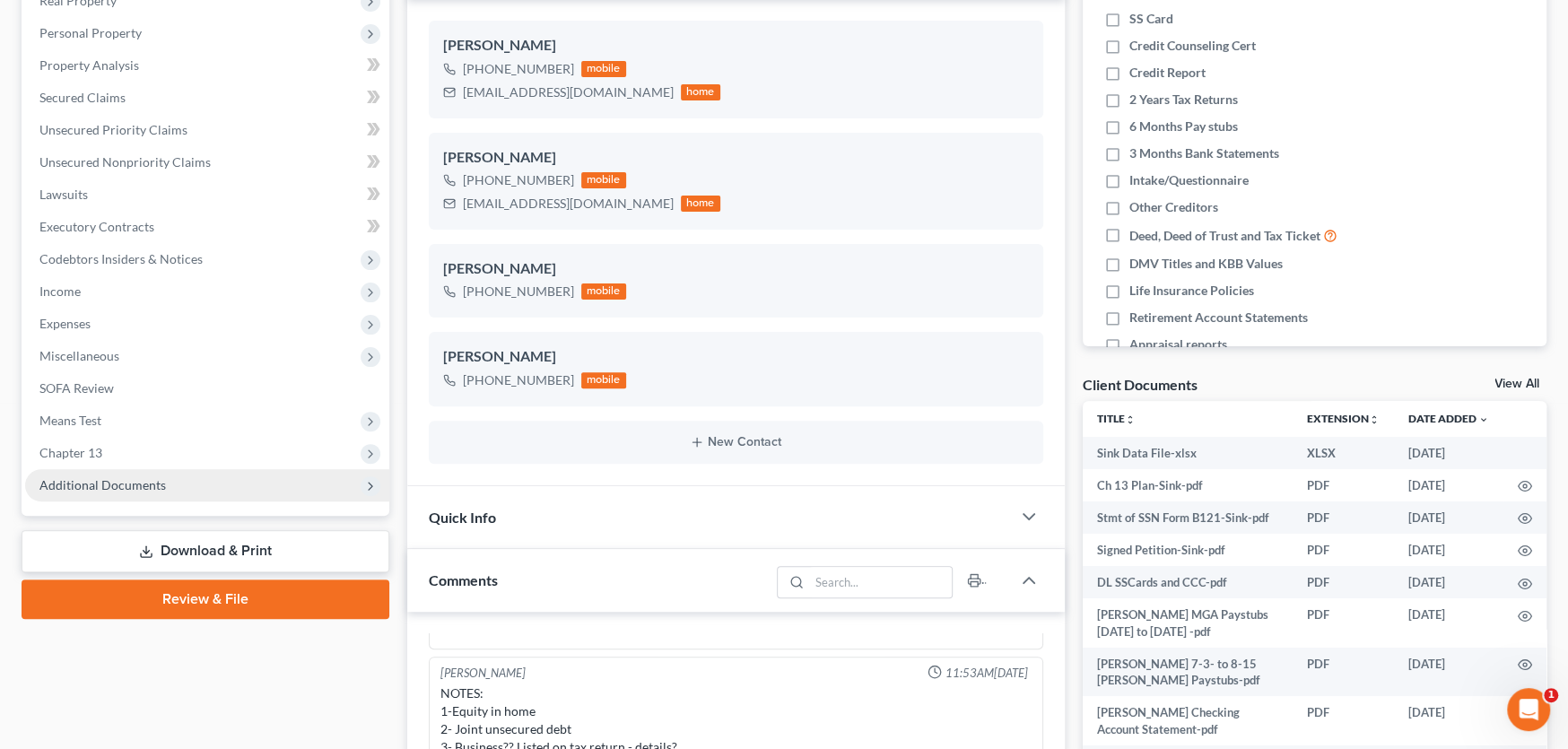
click at [224, 472] on span "Additional Documents" at bounding box center [207, 485] width 364 height 33
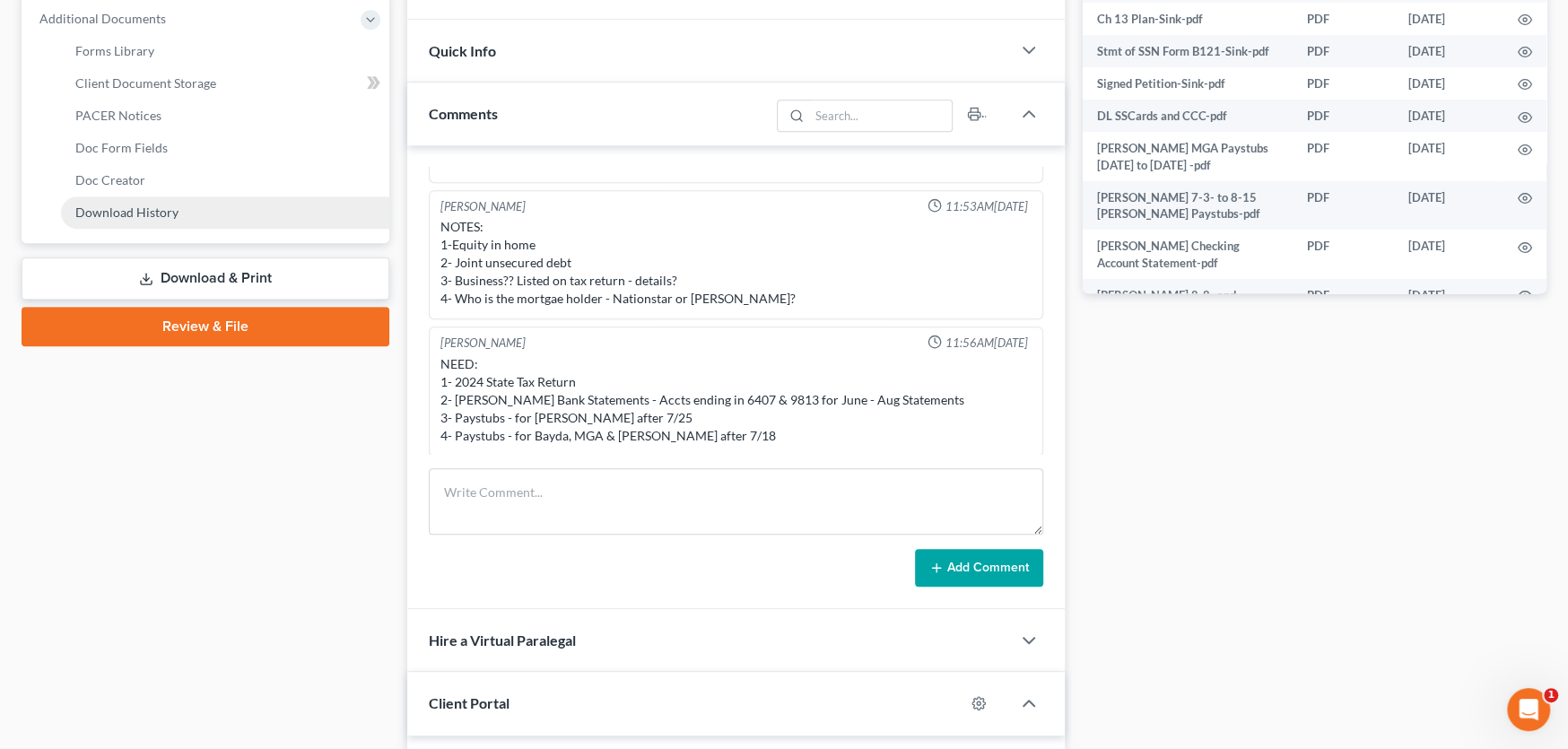
scroll to position [658, 0]
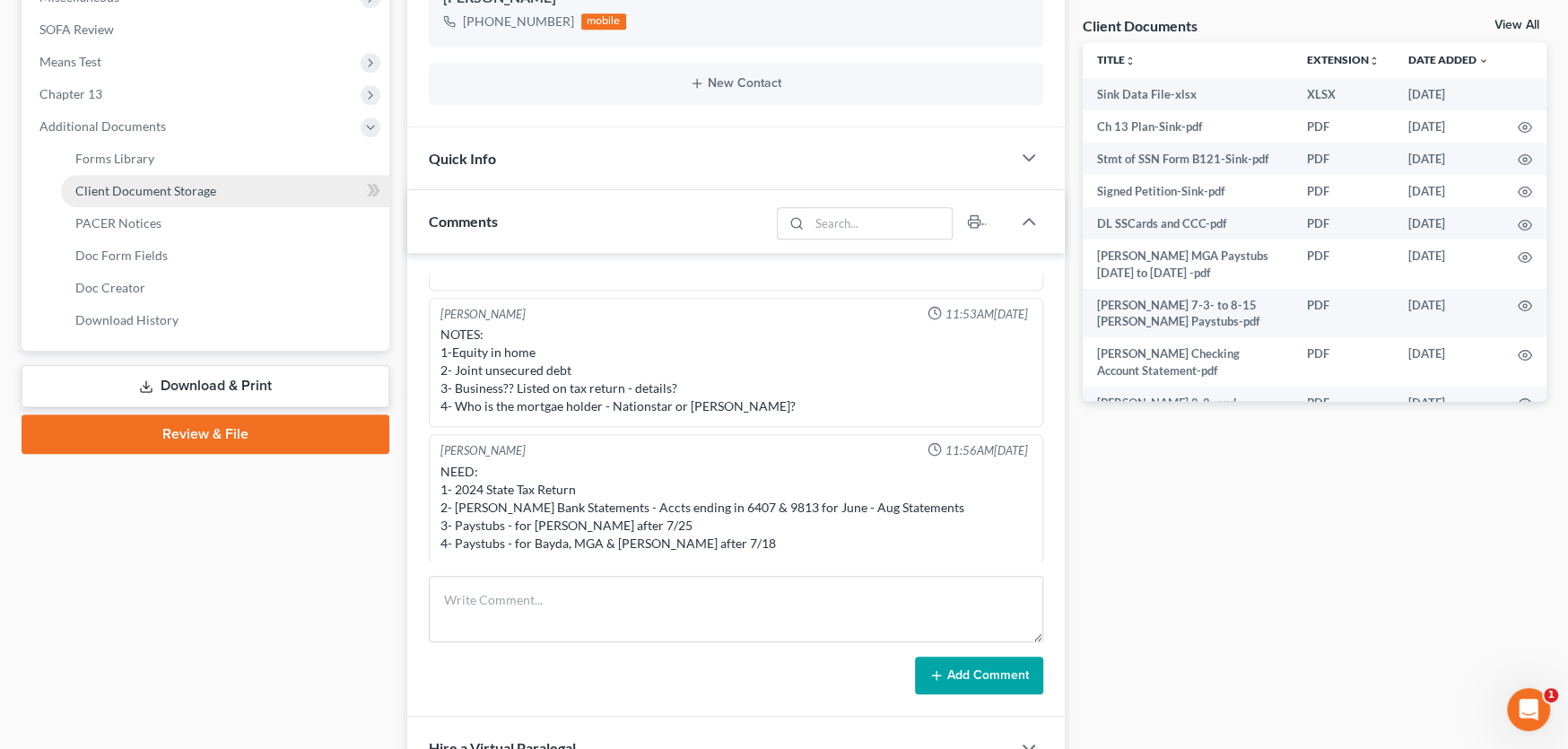
click at [161, 189] on span "Client Document Storage" at bounding box center [146, 191] width 141 height 15
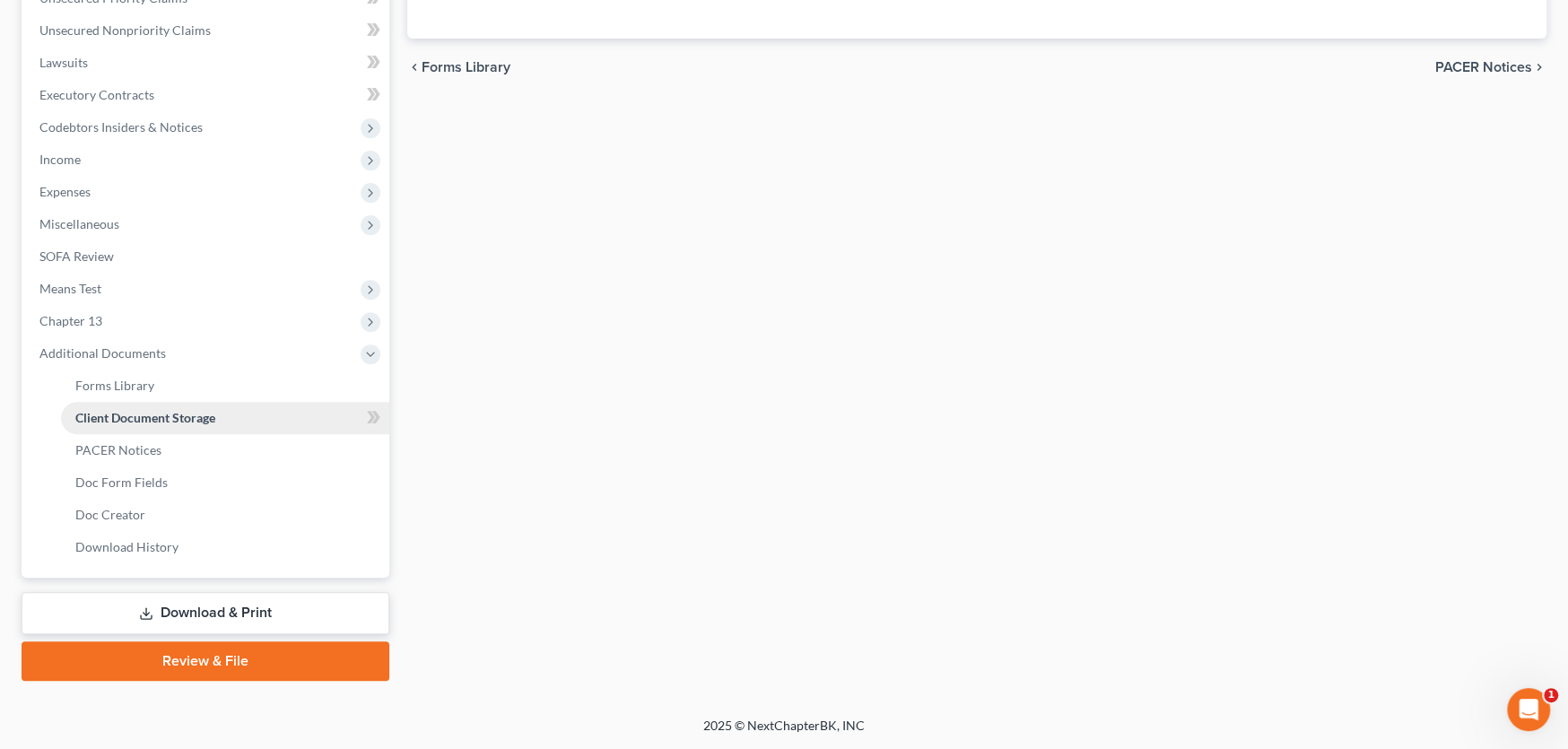
scroll to position [309, 0]
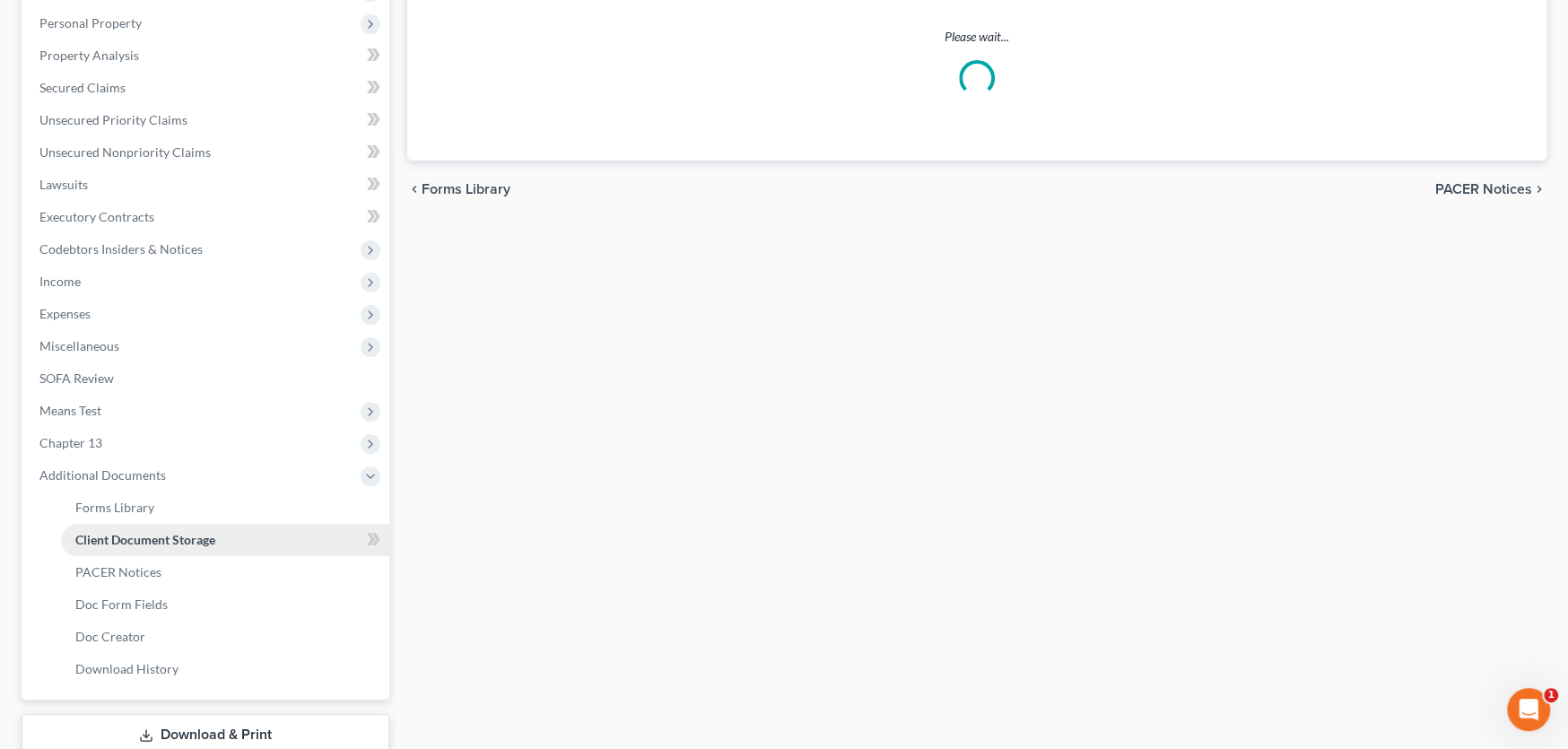
select select "0"
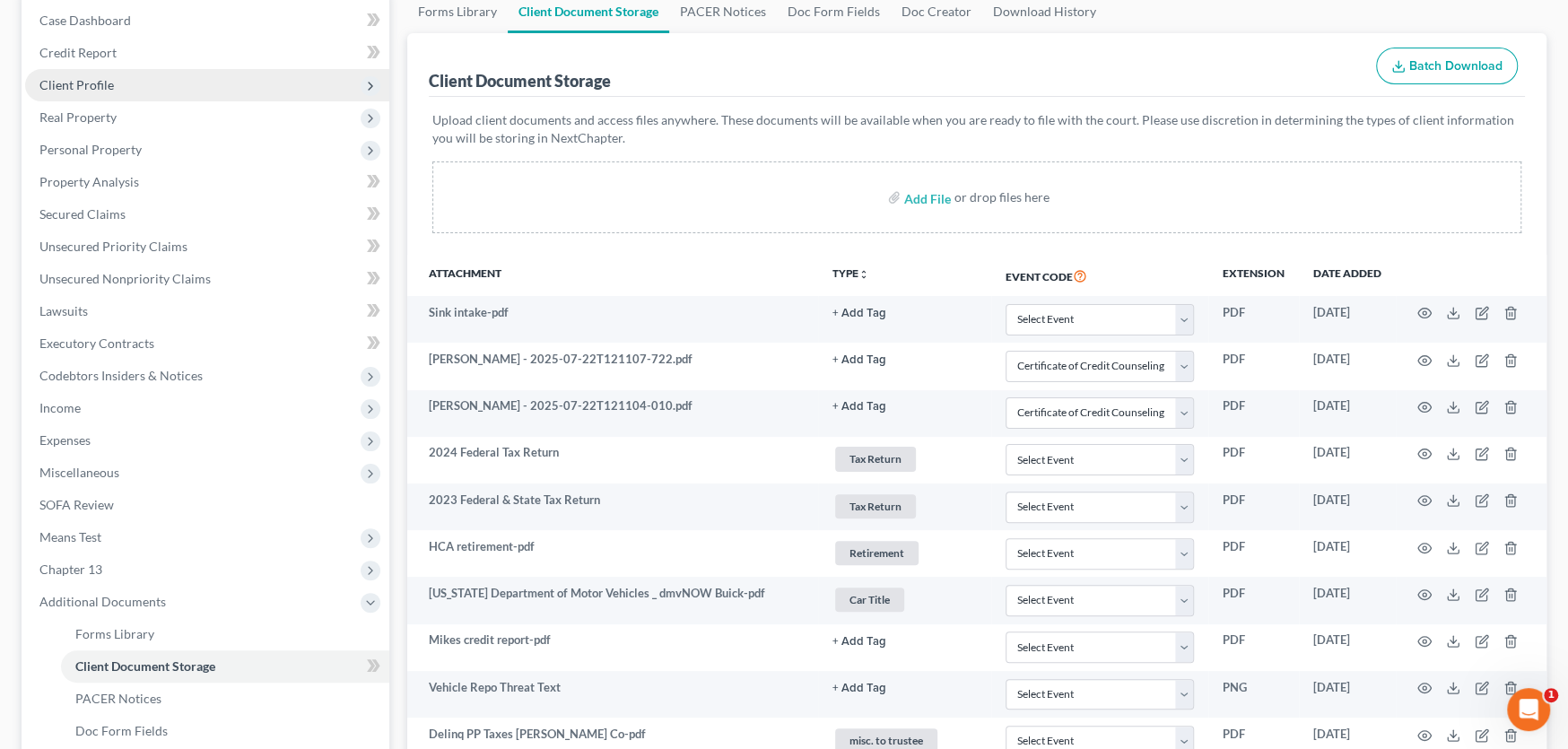
scroll to position [448, 0]
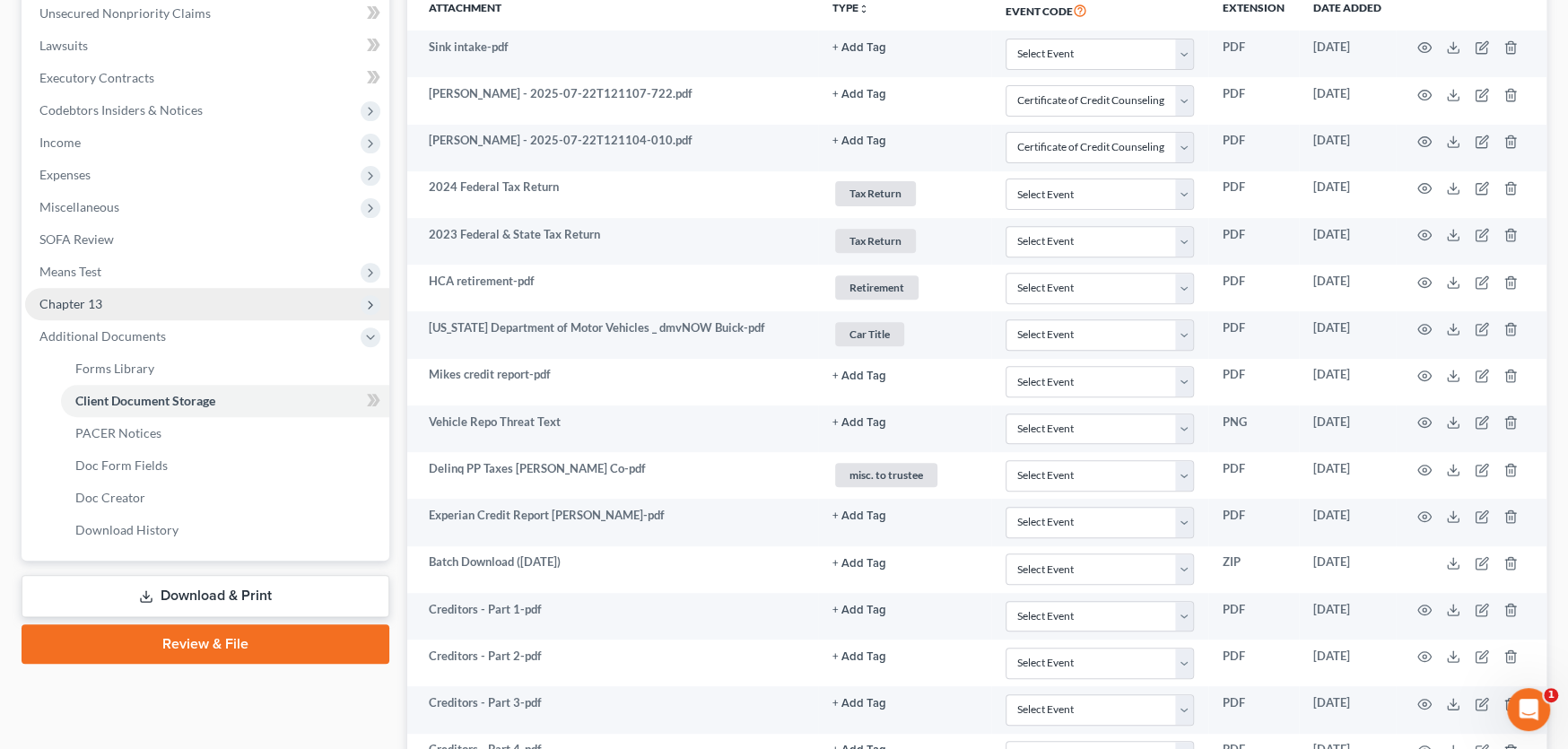
click at [113, 304] on span "Chapter 13" at bounding box center [207, 304] width 364 height 33
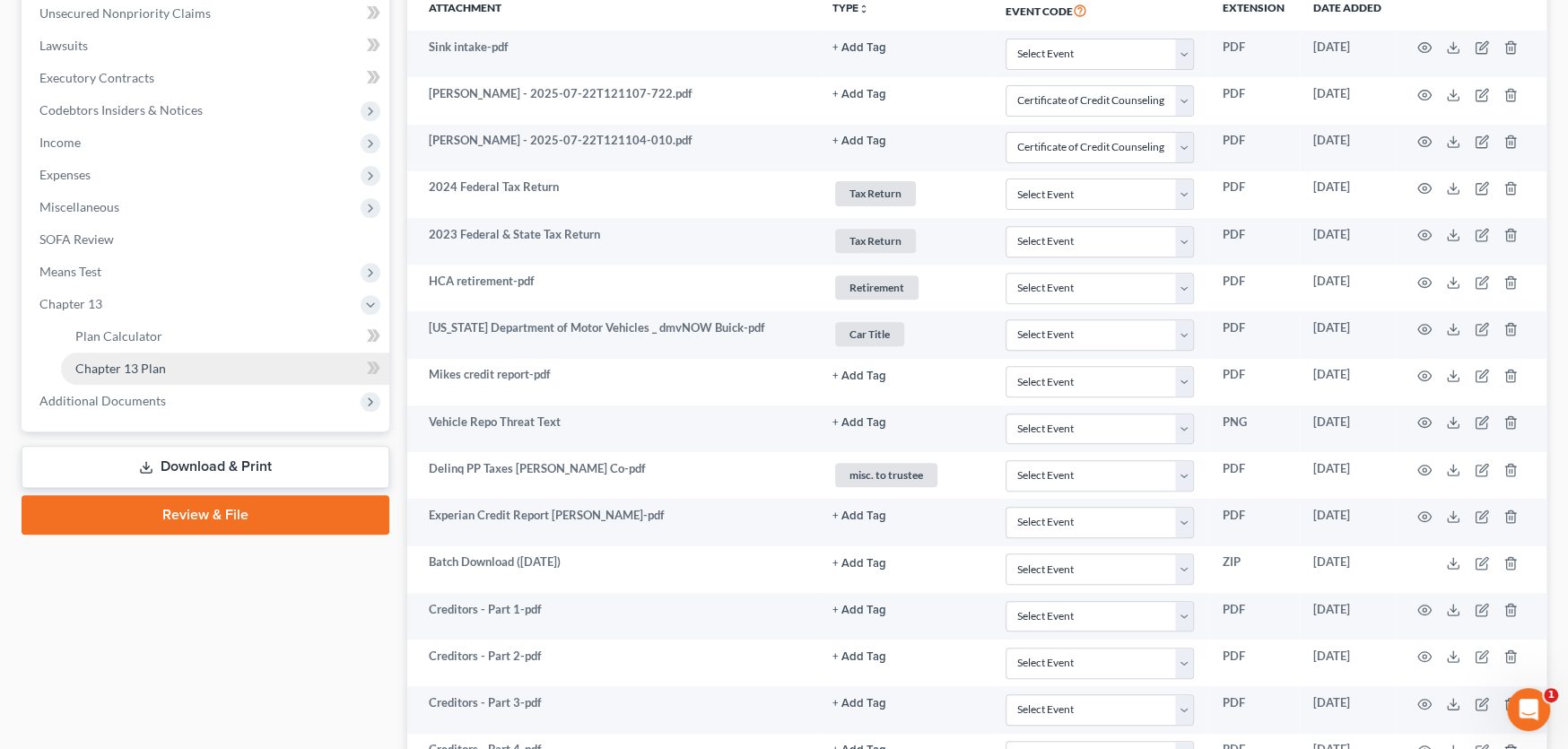
click at [141, 370] on span "Chapter 13 Plan" at bounding box center [120, 368] width 90 height 15
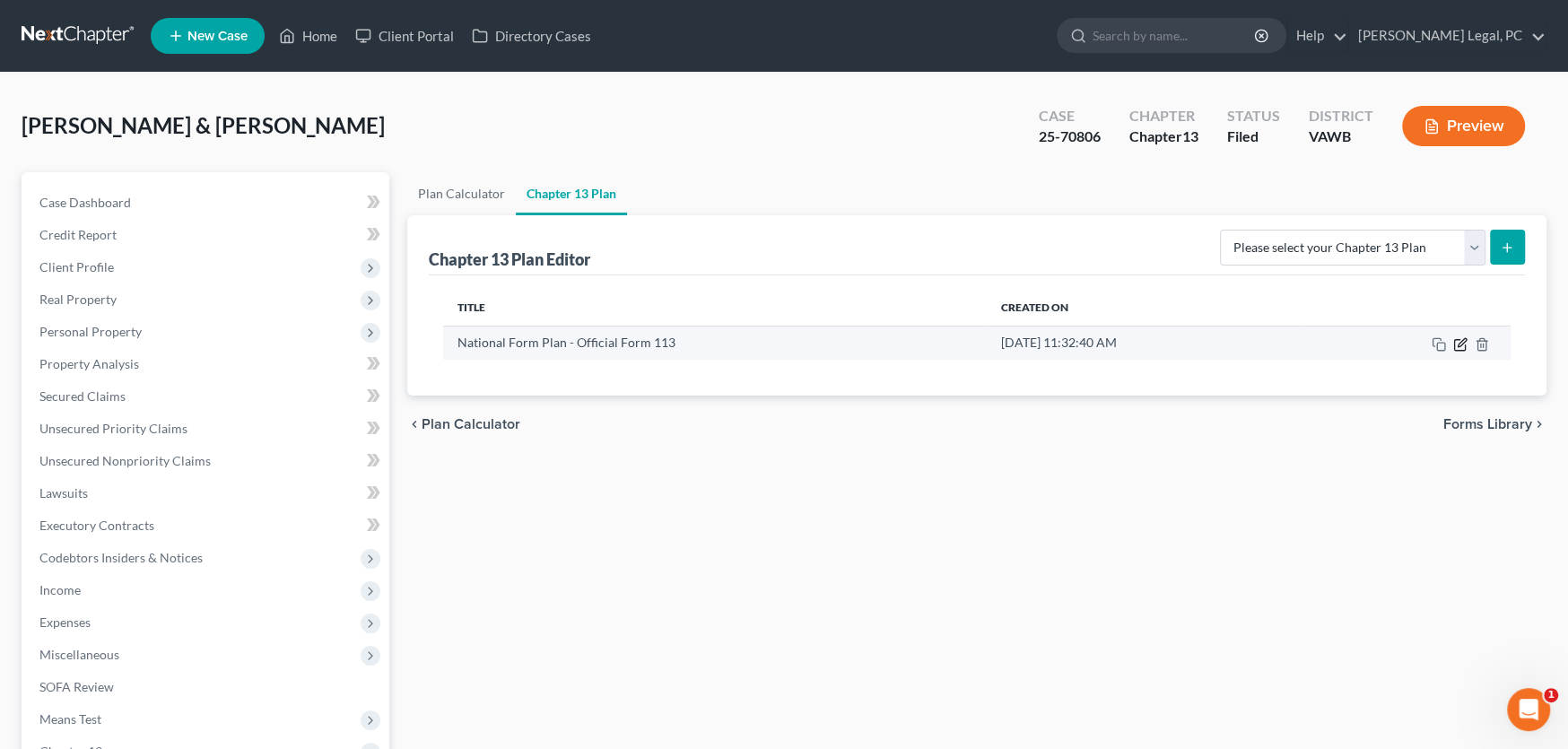
click at [1466, 340] on icon "button" at bounding box center [1460, 344] width 14 height 14
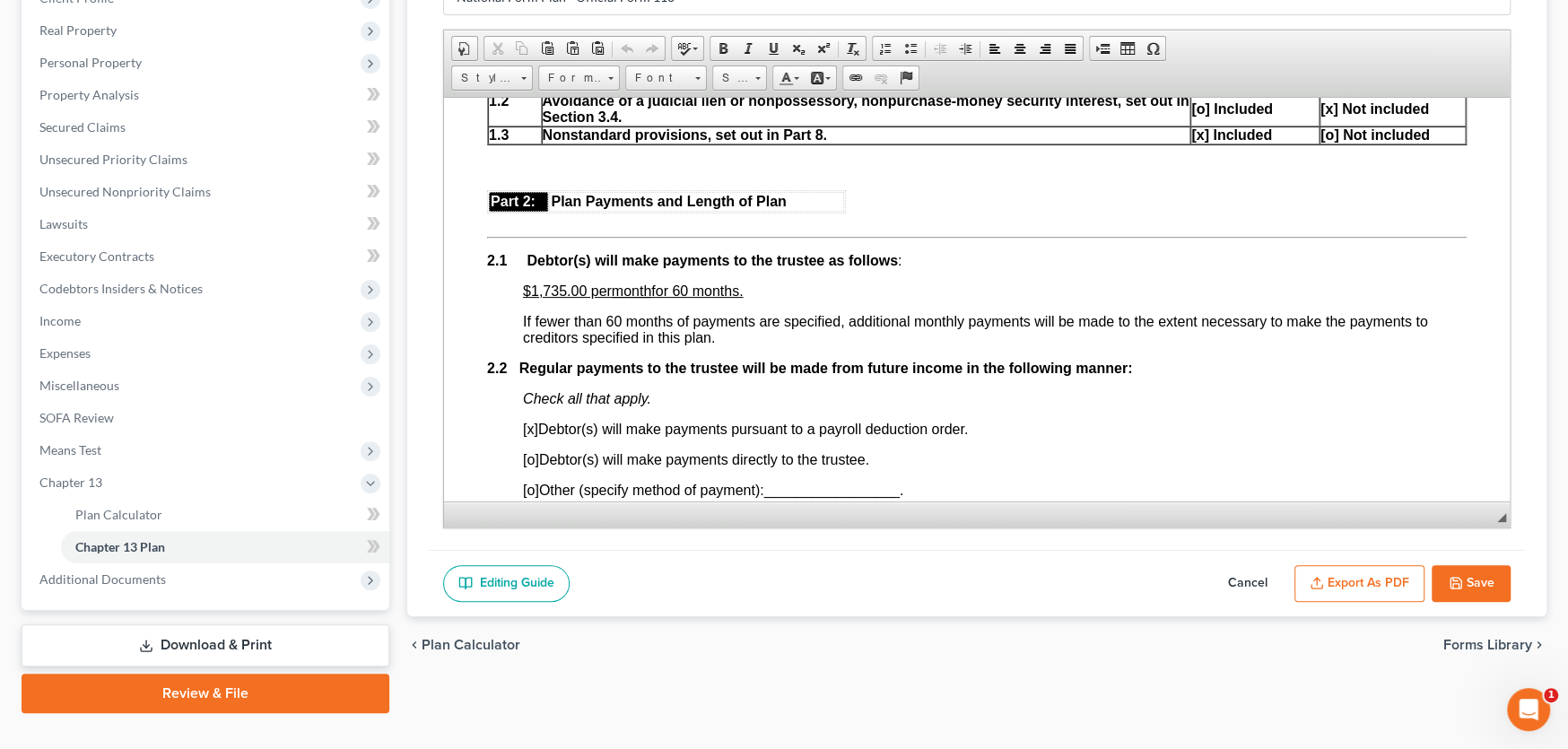
scroll to position [808, 0]
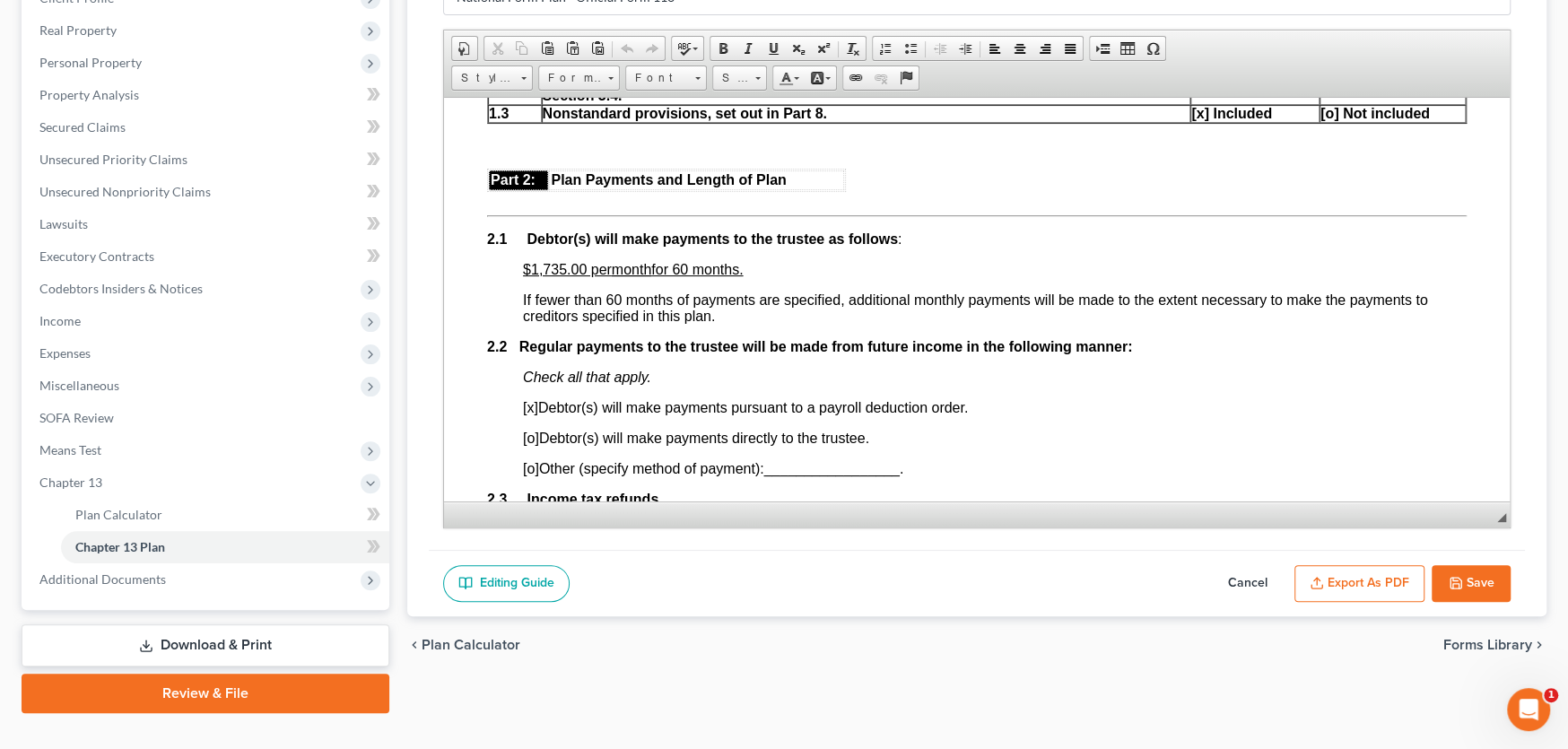
click at [1341, 585] on button "Export as PDF" at bounding box center [1360, 584] width 130 height 38
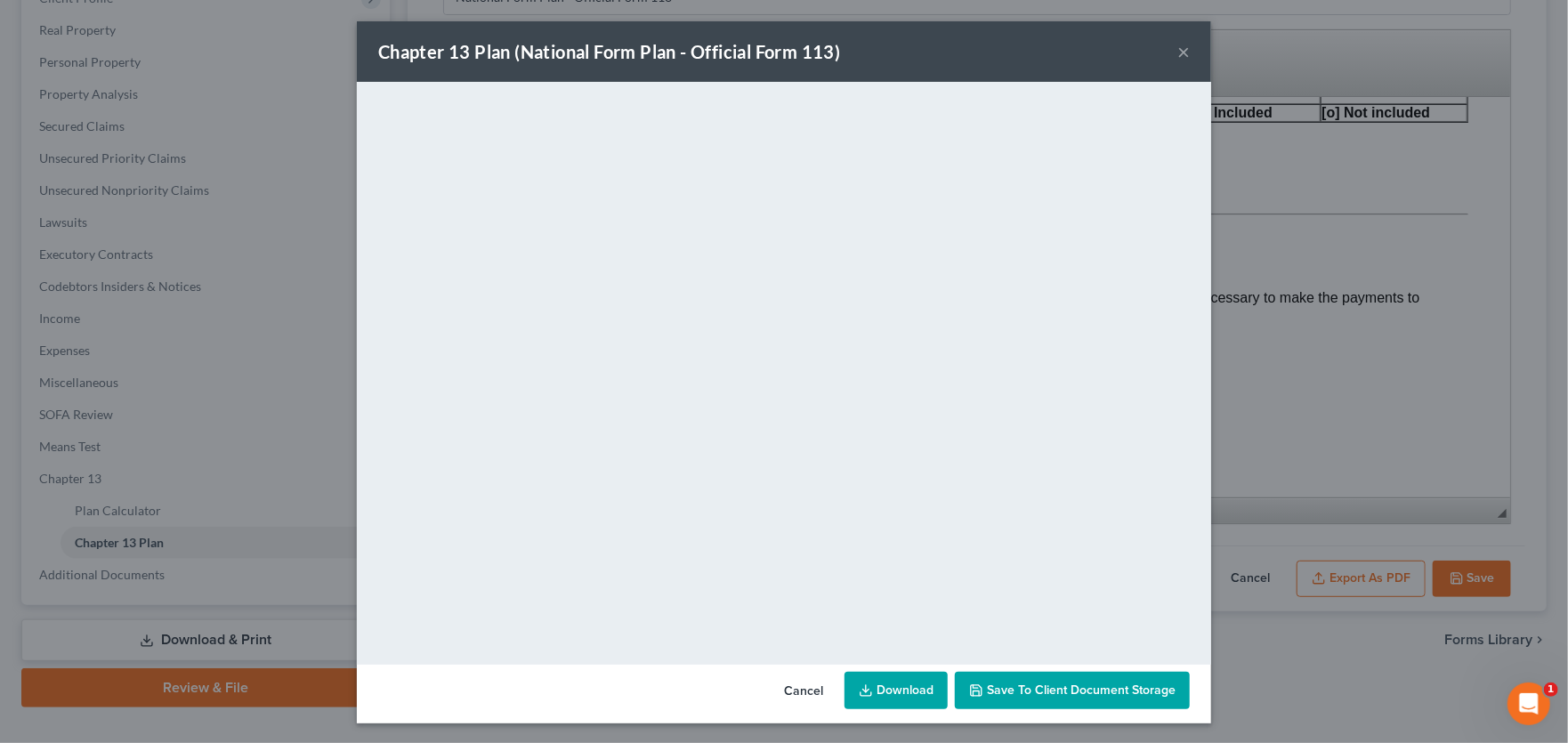
click at [879, 690] on link "Download" at bounding box center [896, 690] width 103 height 38
click at [1179, 56] on button "×" at bounding box center [1184, 51] width 13 height 21
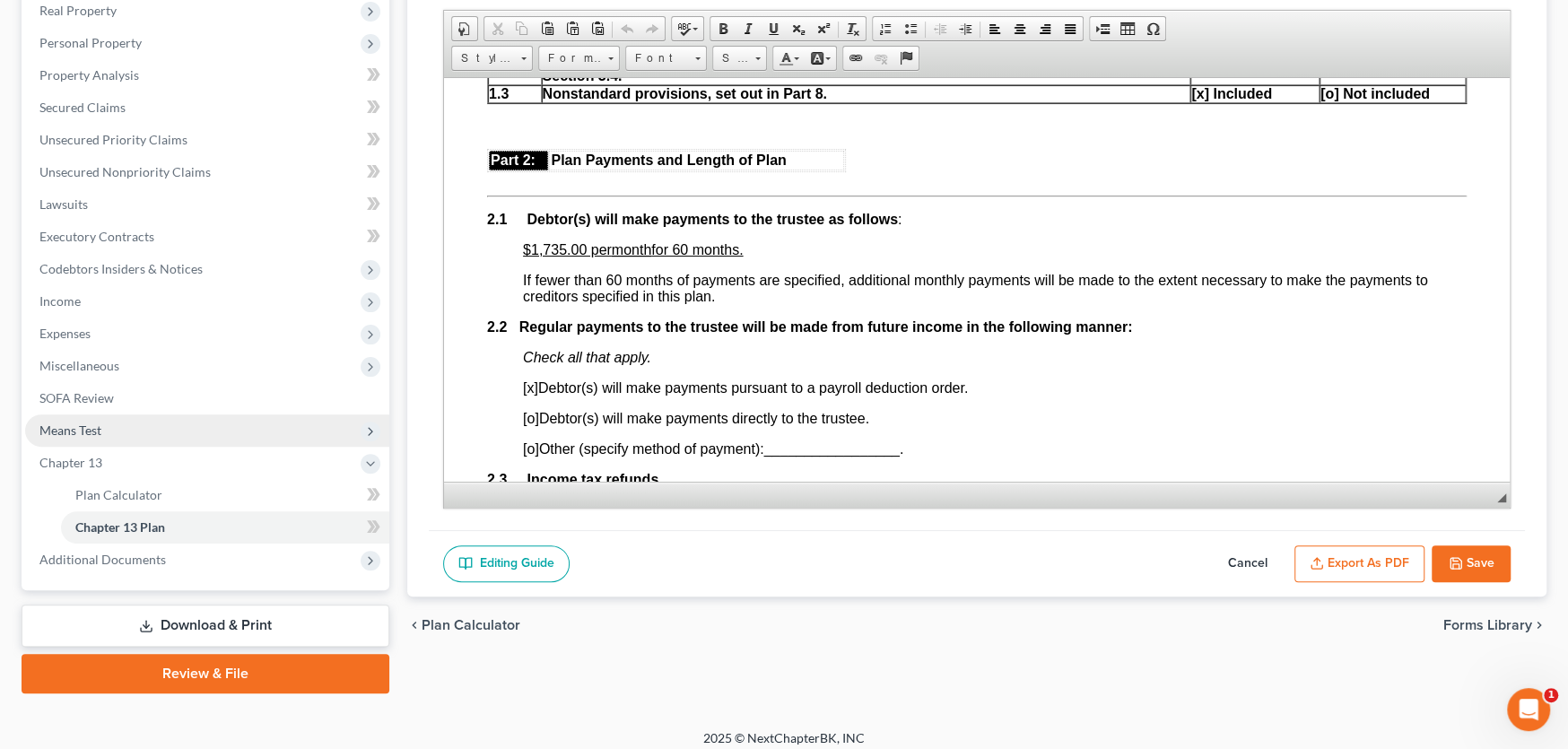
scroll to position [298, 0]
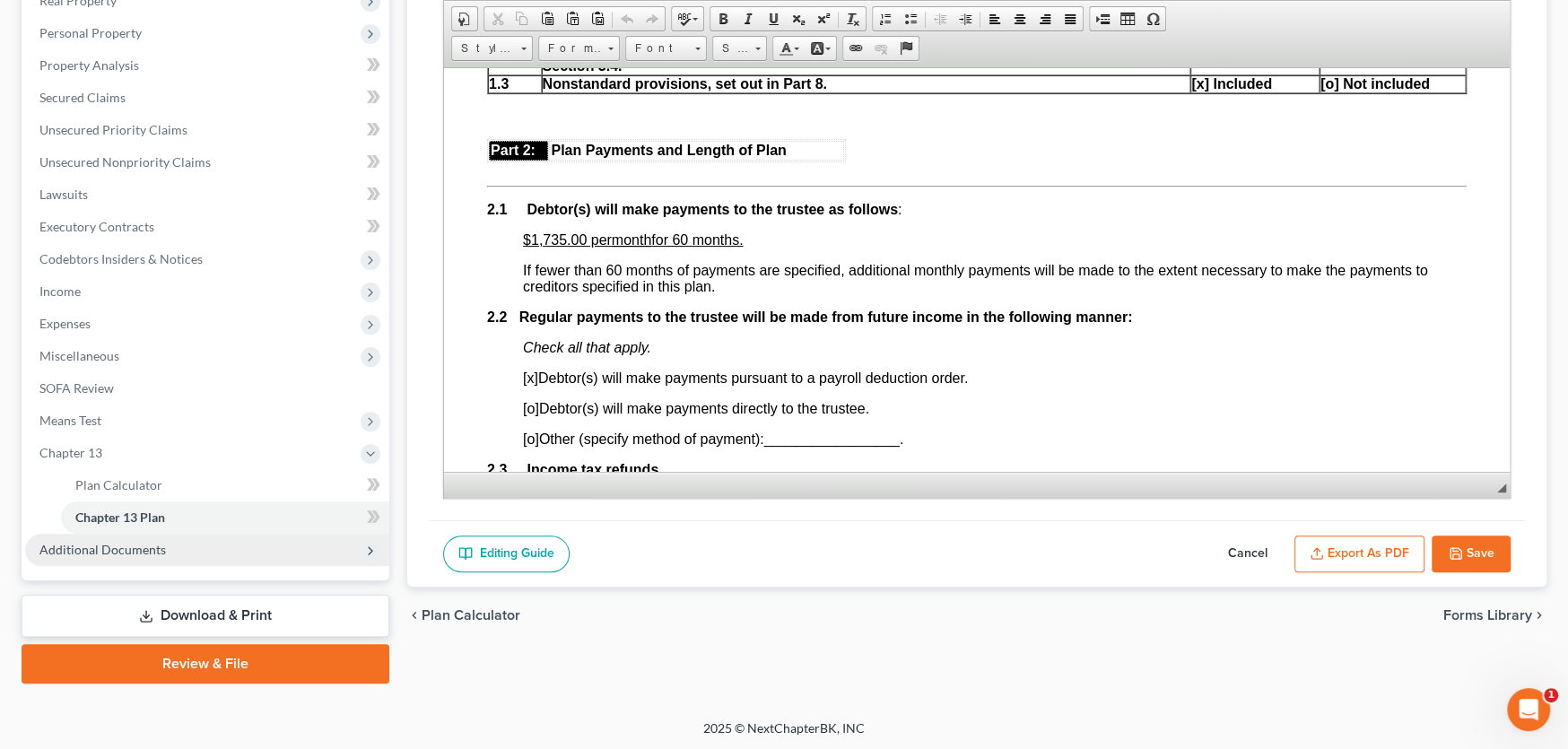
click at [119, 545] on span "Additional Documents" at bounding box center [102, 549] width 126 height 15
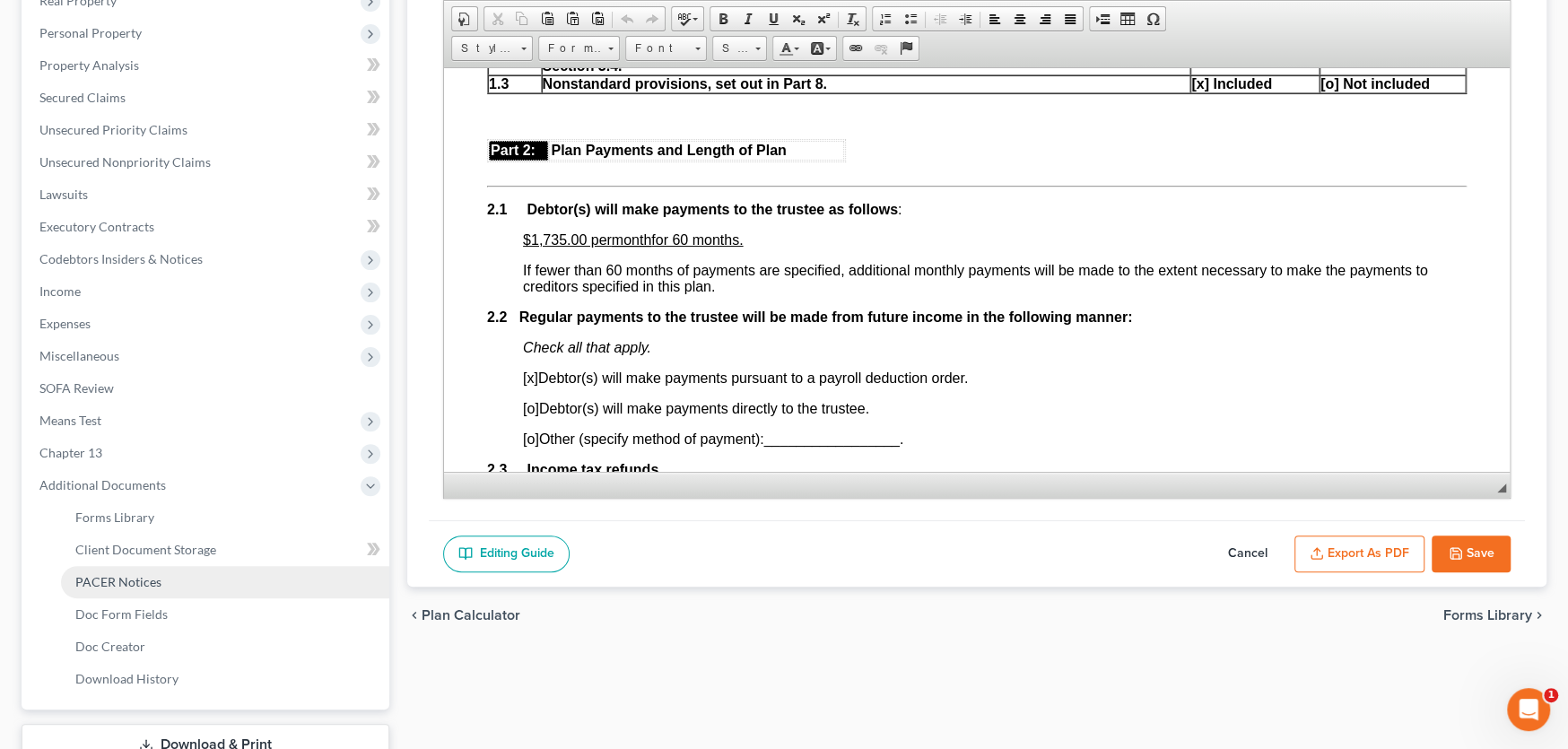
click at [119, 584] on span "PACER Notices" at bounding box center [118, 582] width 86 height 15
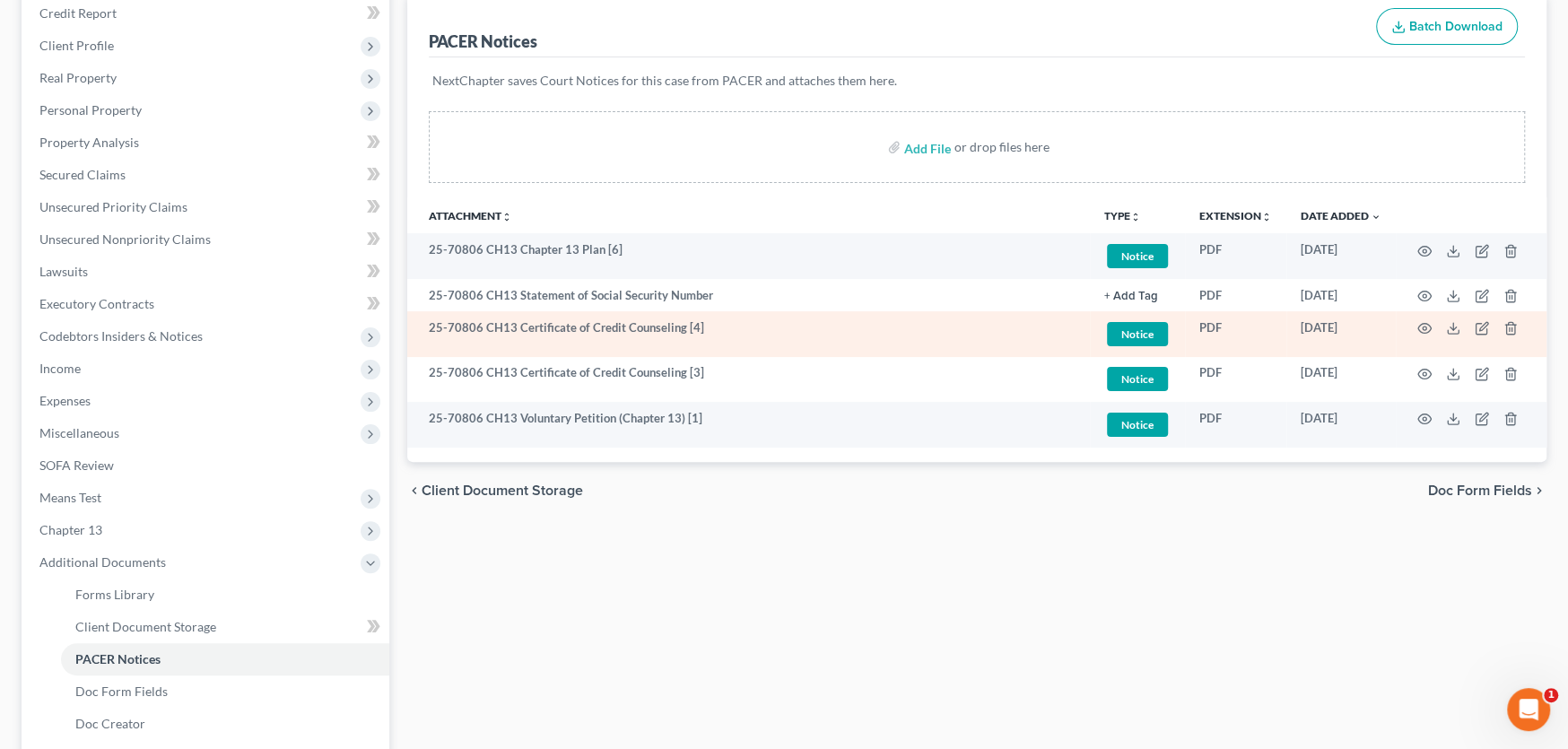
scroll to position [269, 0]
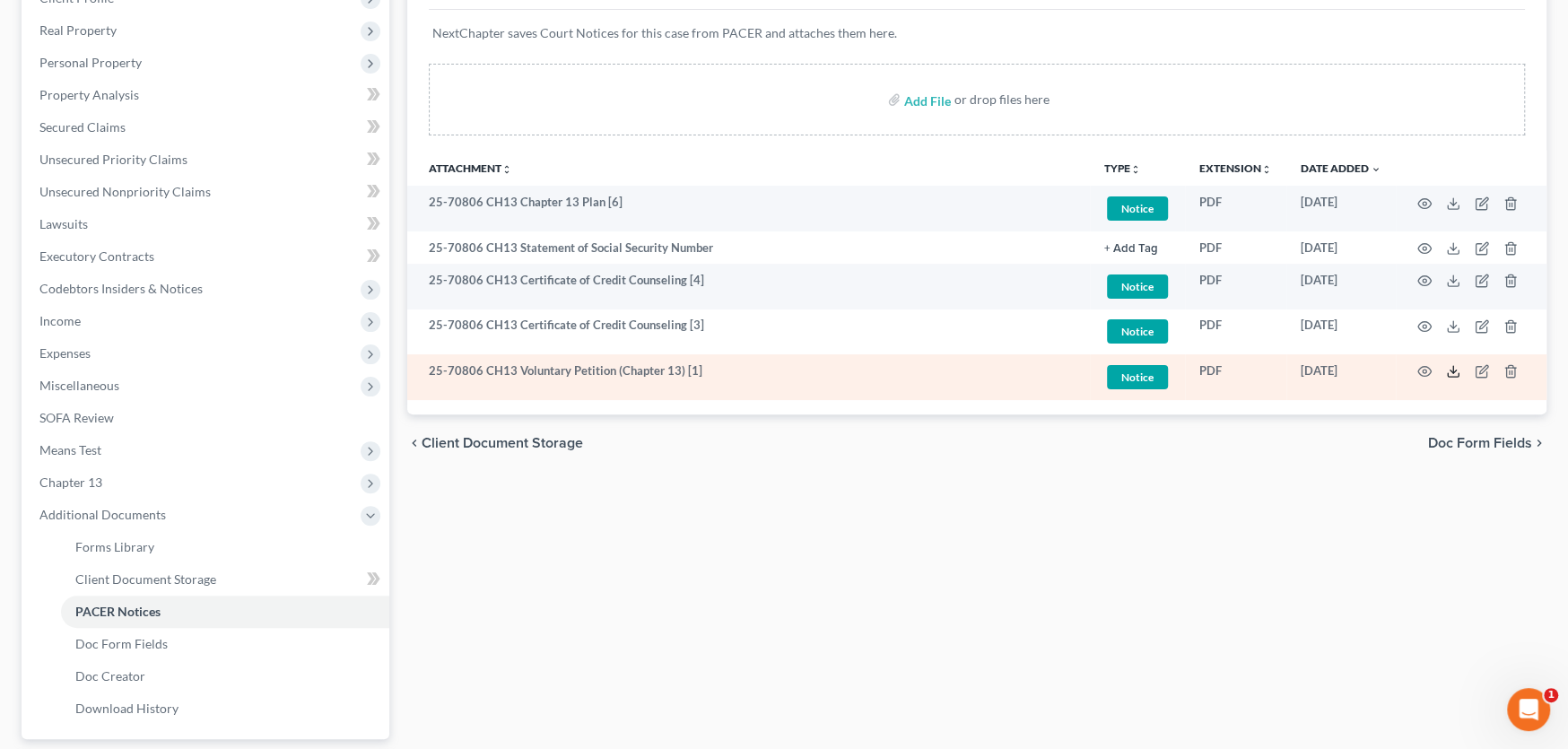
click at [1455, 371] on polyline at bounding box center [1454, 372] width 7 height 3
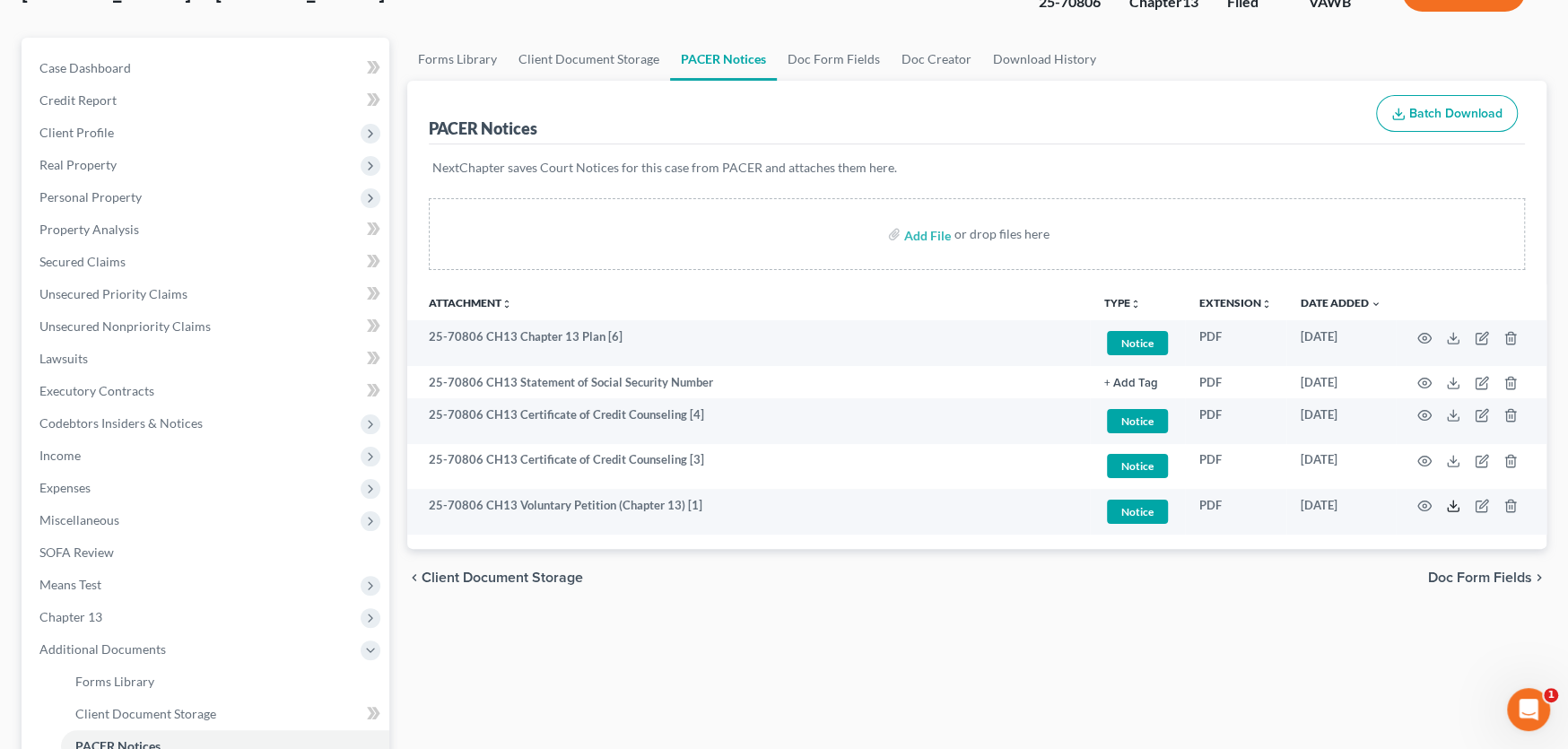
scroll to position [0, 0]
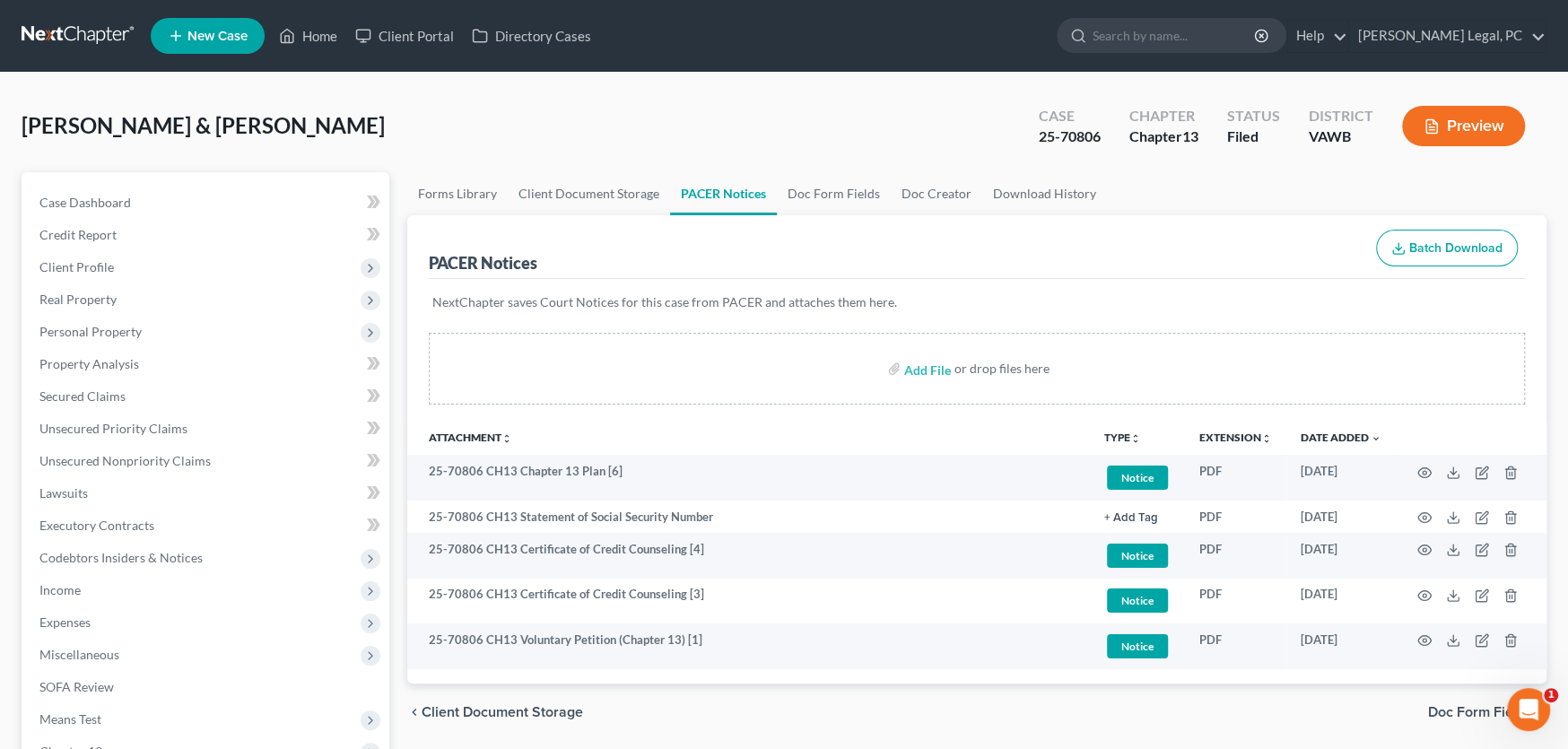
click at [78, 37] on link at bounding box center [79, 35] width 115 height 33
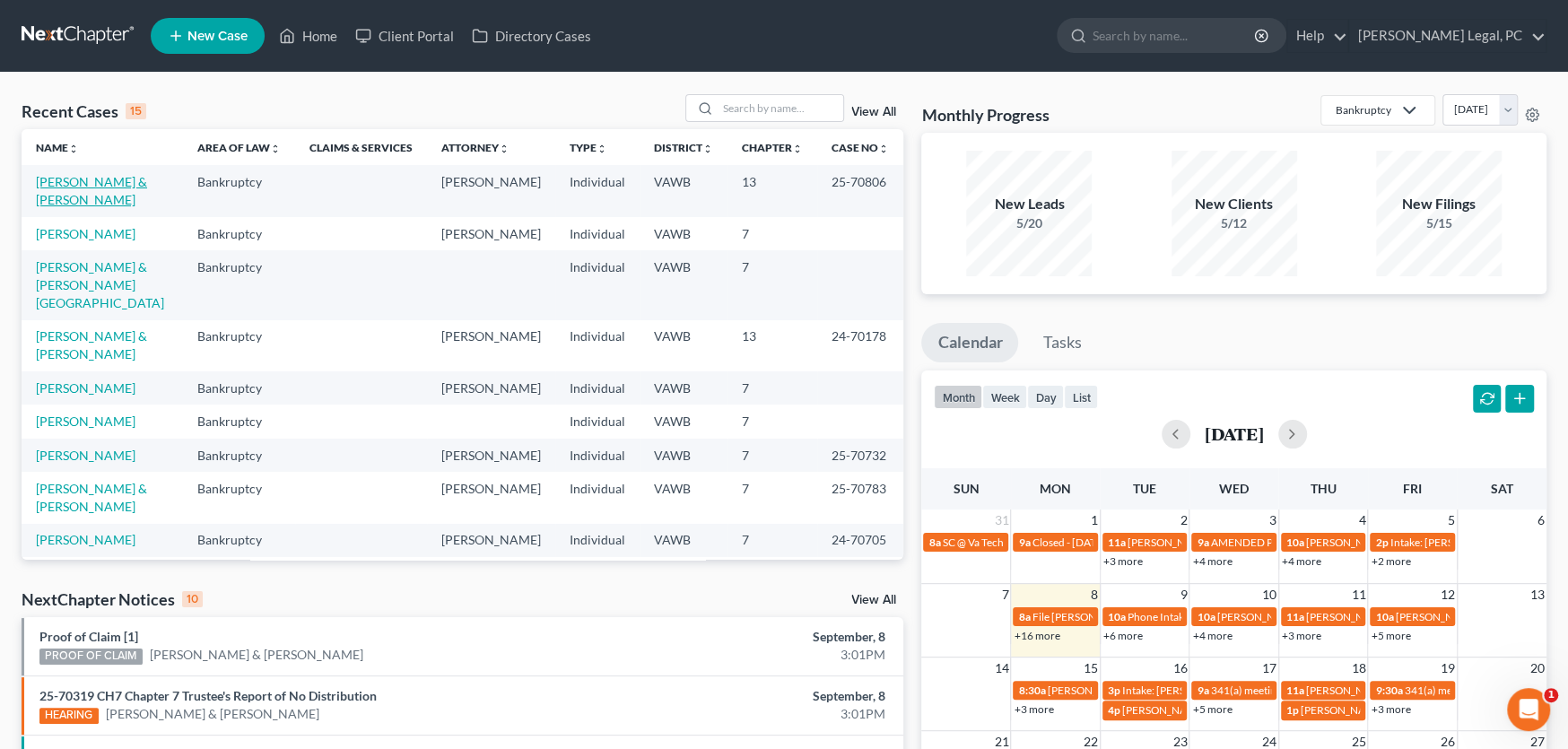
click at [134, 178] on link "Sink, Michael & Amy" at bounding box center [92, 191] width 112 height 33
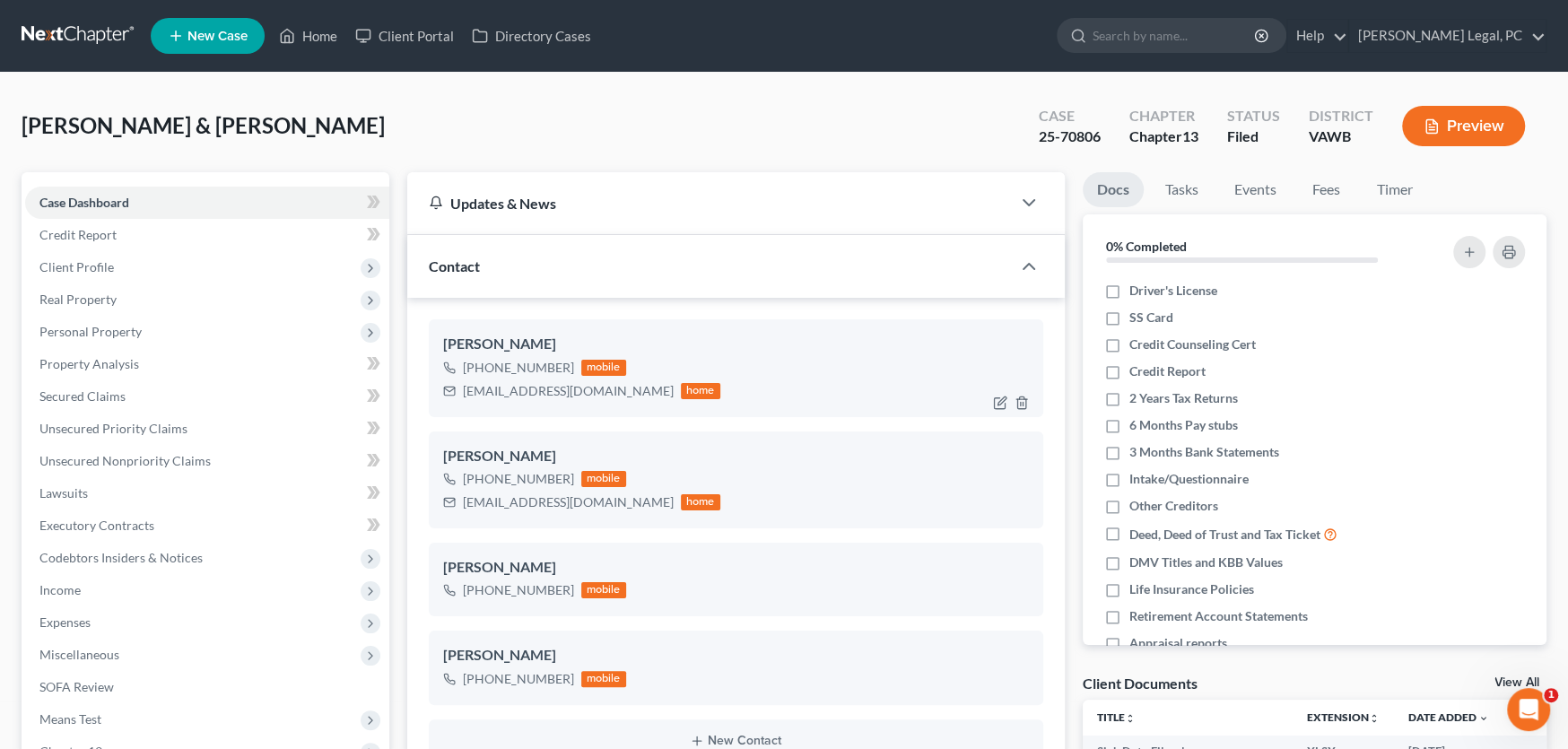
scroll to position [780, 0]
drag, startPoint x: 619, startPoint y: 394, endPoint x: 456, endPoint y: 388, distance: 163.1
click at [456, 388] on div "mikerocks1019@icloud.com home" at bounding box center [582, 390] width 277 height 23
copy div "[EMAIL_ADDRESS][DOMAIN_NAME]"
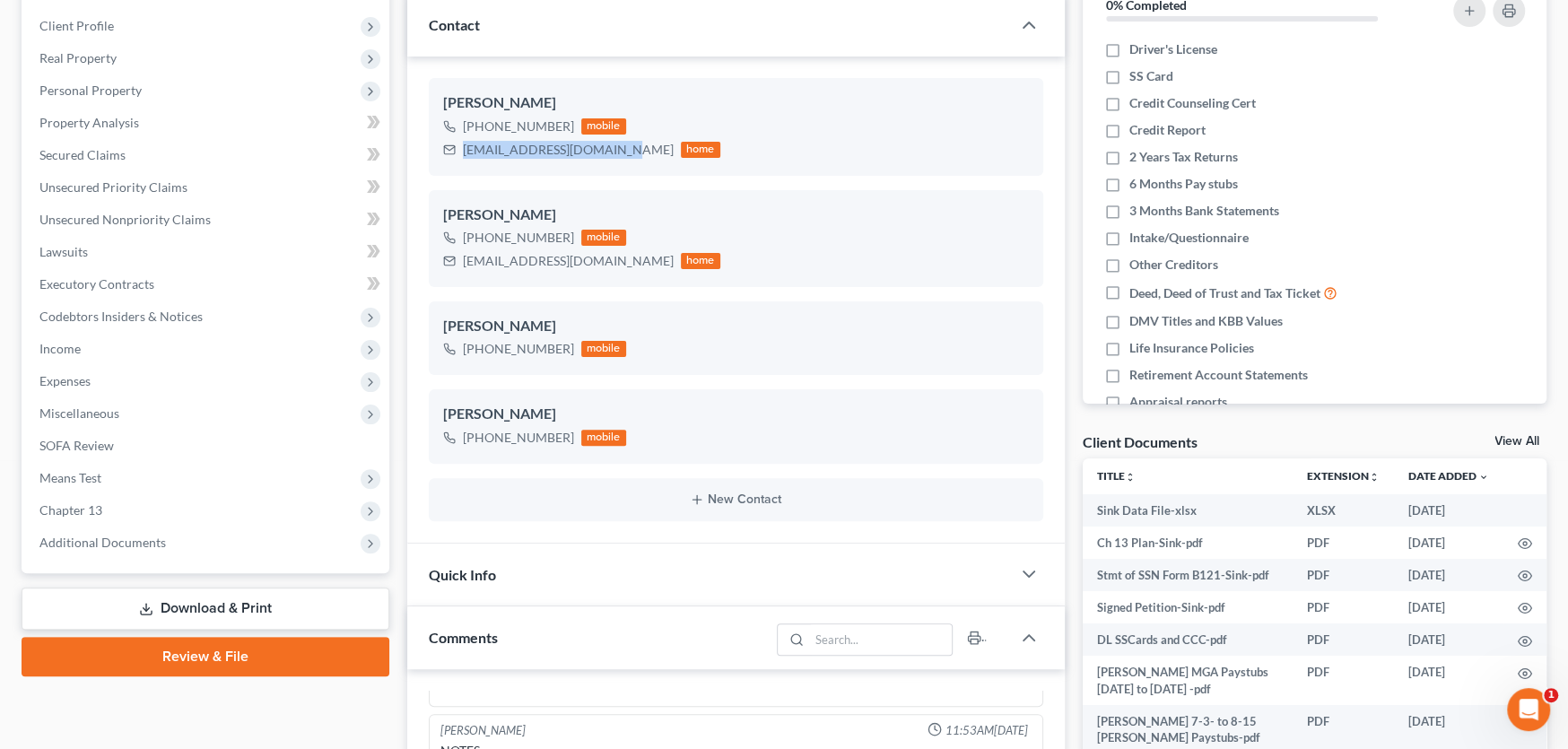
scroll to position [0, 0]
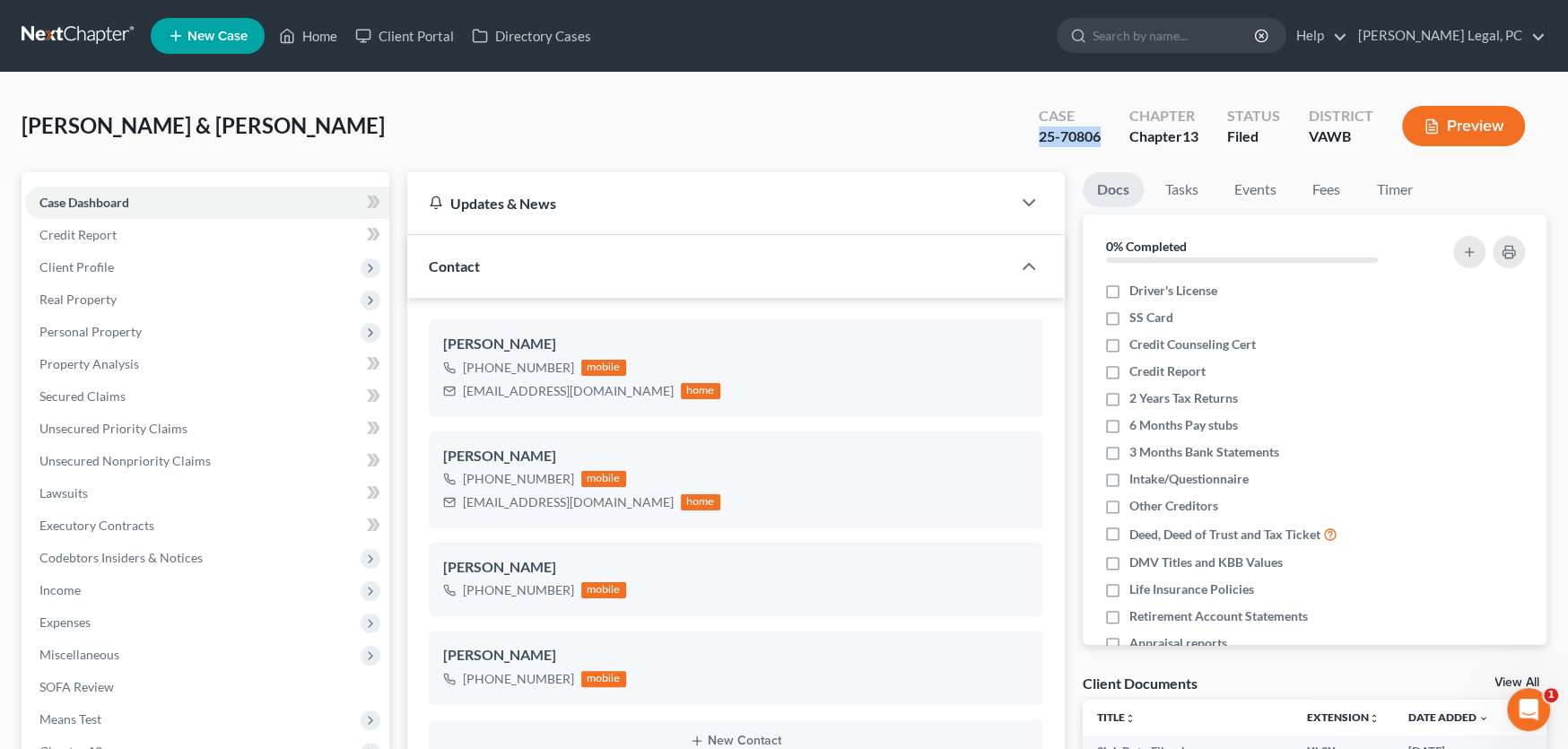
drag, startPoint x: 1102, startPoint y: 138, endPoint x: 1028, endPoint y: 141, distance: 74.1
click at [1028, 141] on div "Case 25-70806" at bounding box center [1069, 127] width 90 height 53
copy div "25-70806"
click at [79, 33] on link at bounding box center [79, 35] width 115 height 33
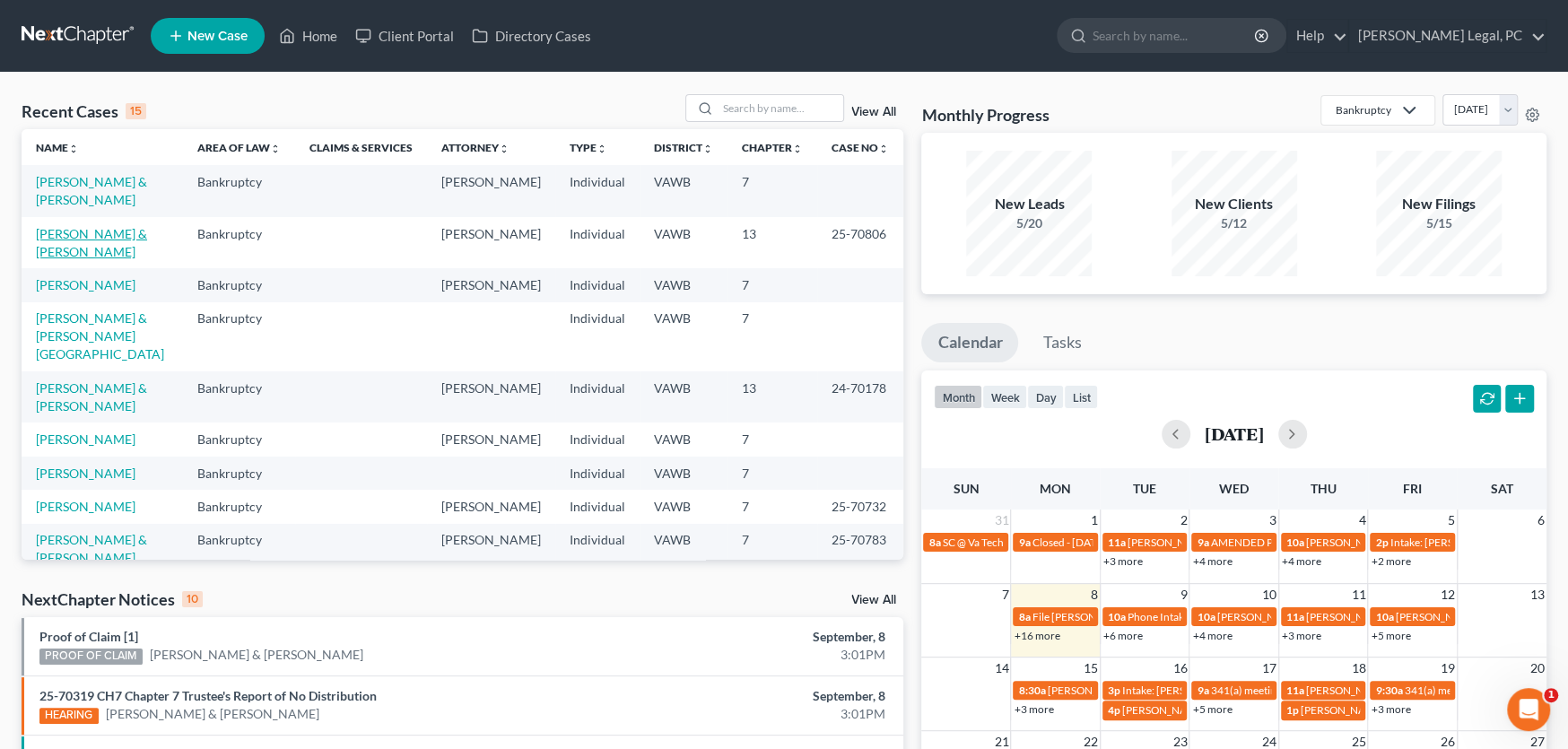
click at [93, 226] on link "[PERSON_NAME] & [PERSON_NAME]" at bounding box center [92, 243] width 112 height 33
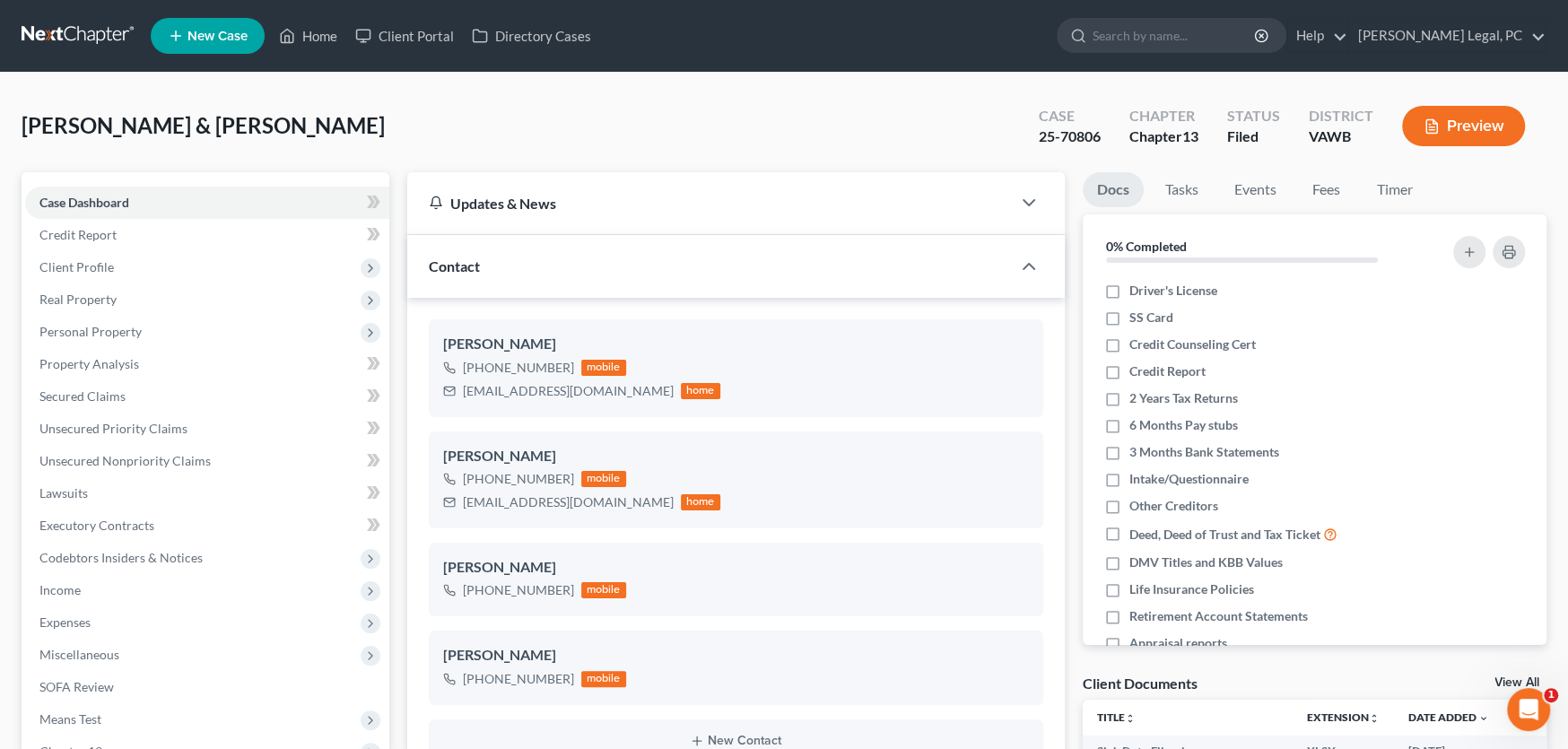
click at [68, 30] on link at bounding box center [79, 35] width 115 height 33
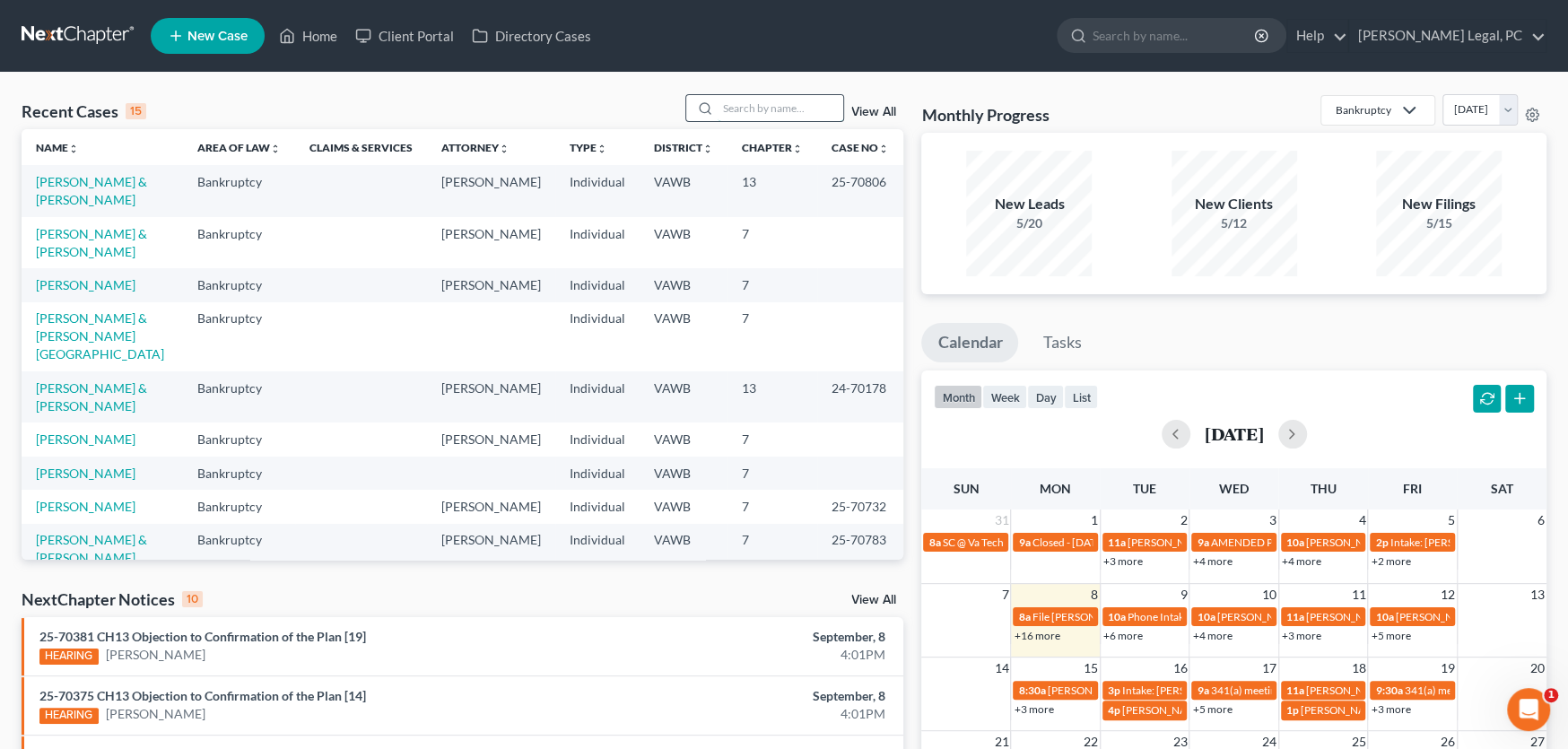
click at [754, 109] on input "search" at bounding box center [780, 108] width 125 height 26
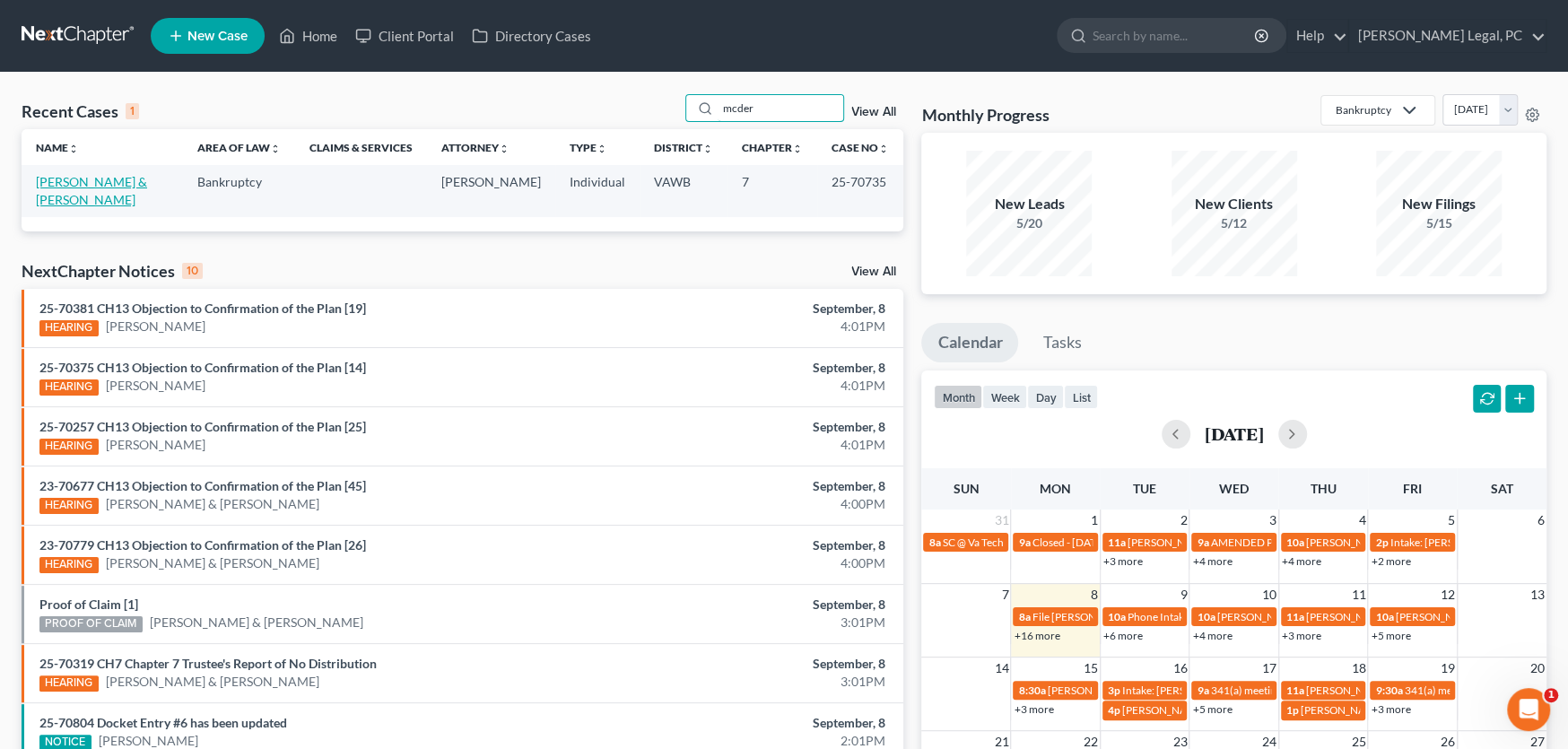
type input "mcder"
click at [87, 177] on link "[PERSON_NAME] & [PERSON_NAME]" at bounding box center [92, 191] width 112 height 33
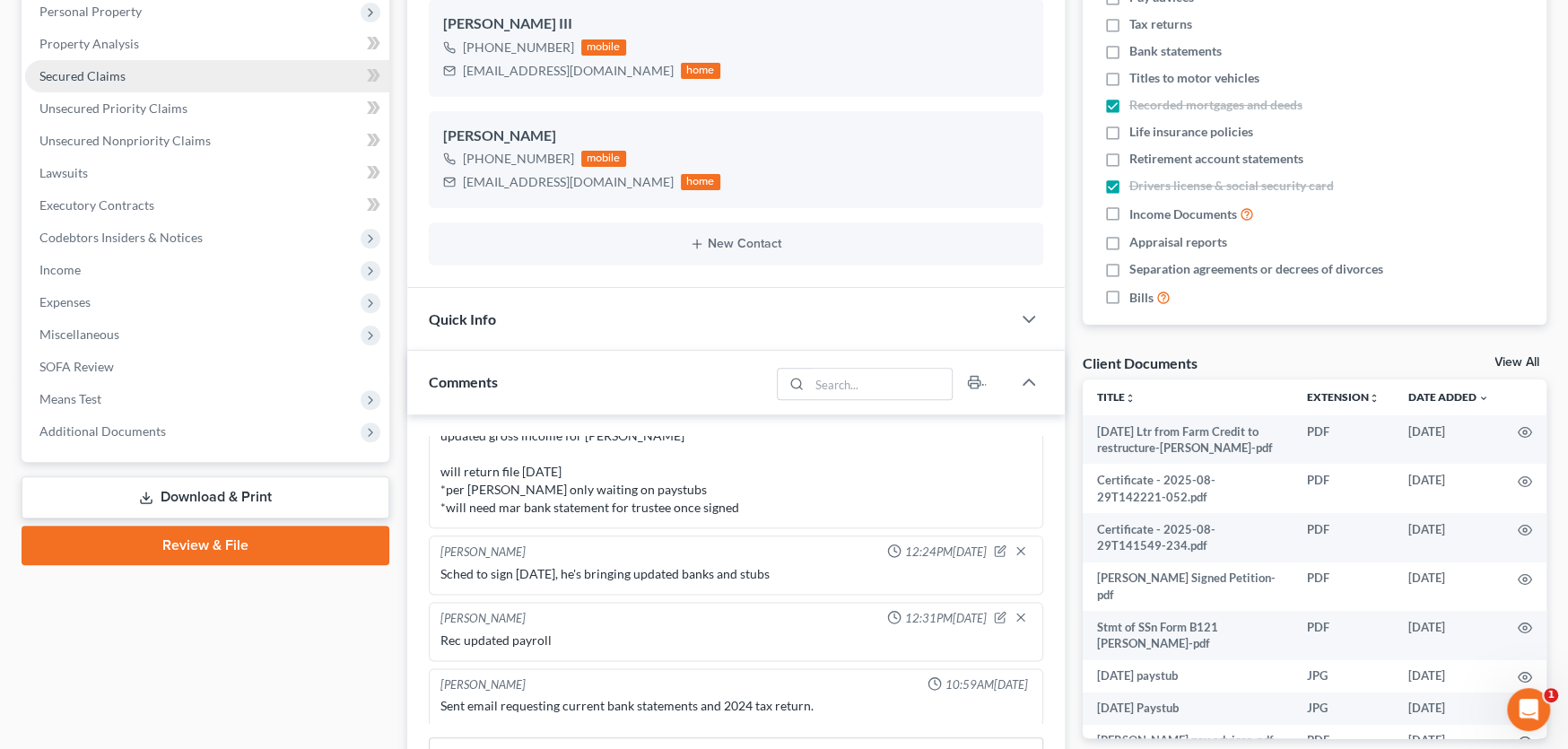
scroll to position [359, 0]
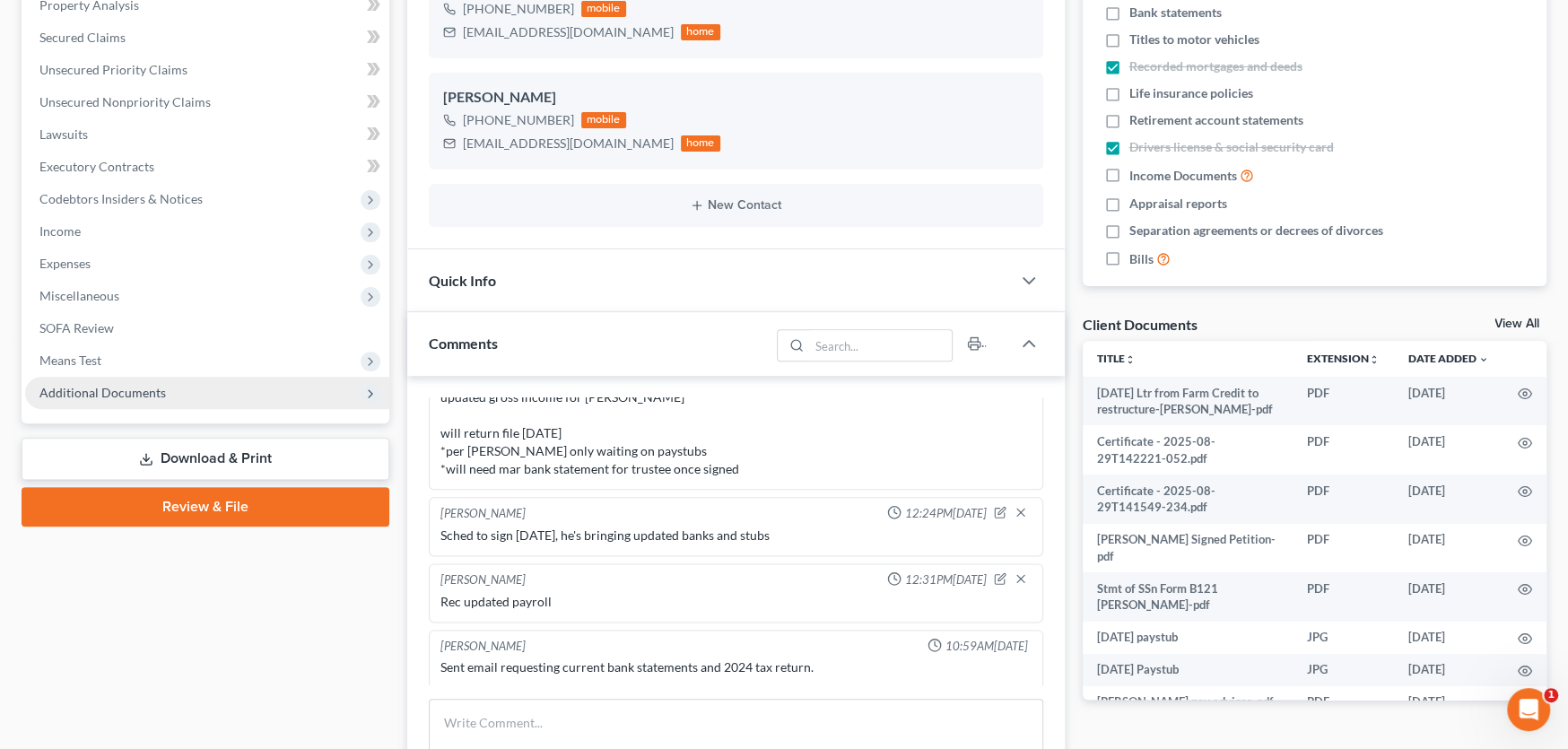
click at [115, 388] on span "Additional Documents" at bounding box center [102, 392] width 126 height 15
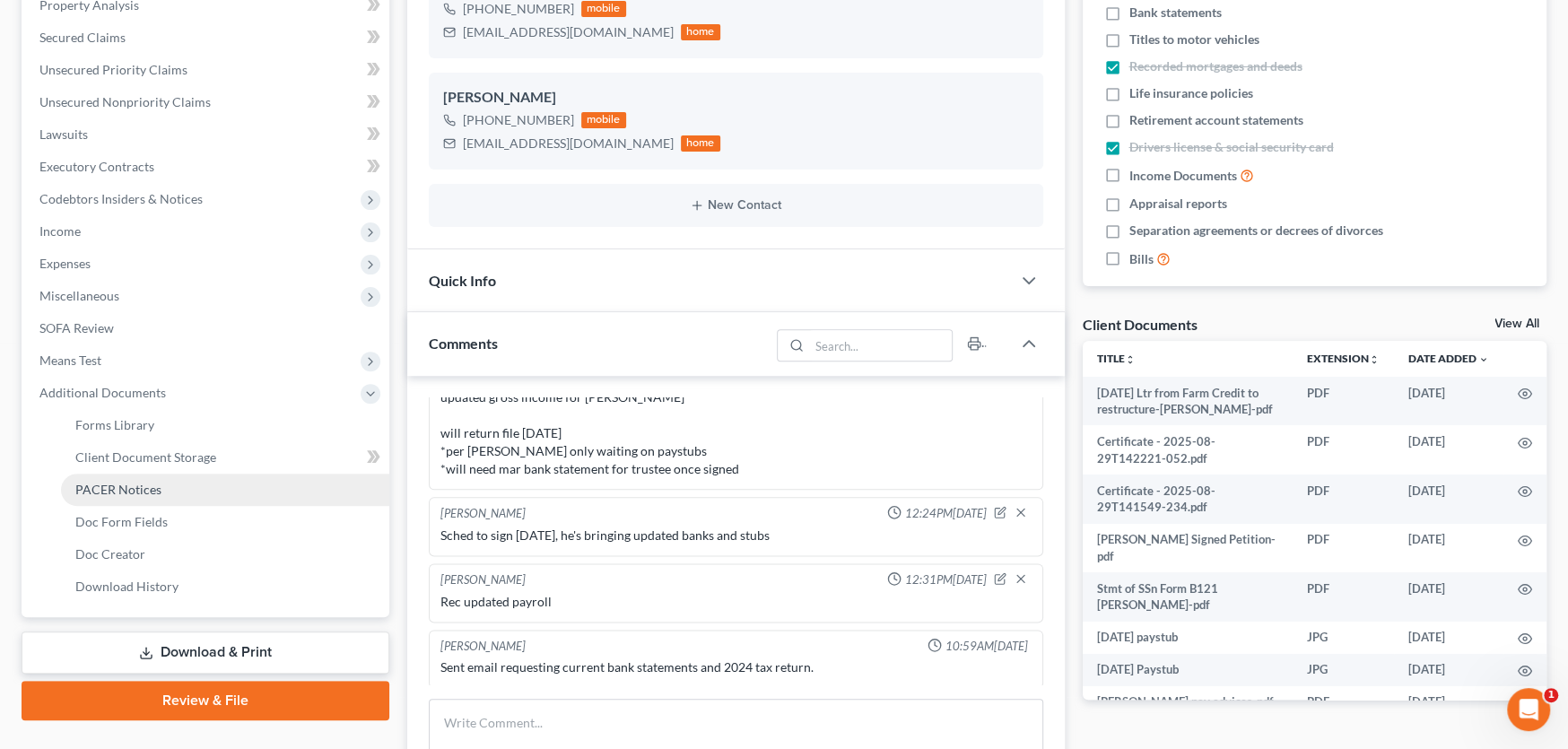
click at [109, 481] on span "PACER Notices" at bounding box center [118, 489] width 86 height 15
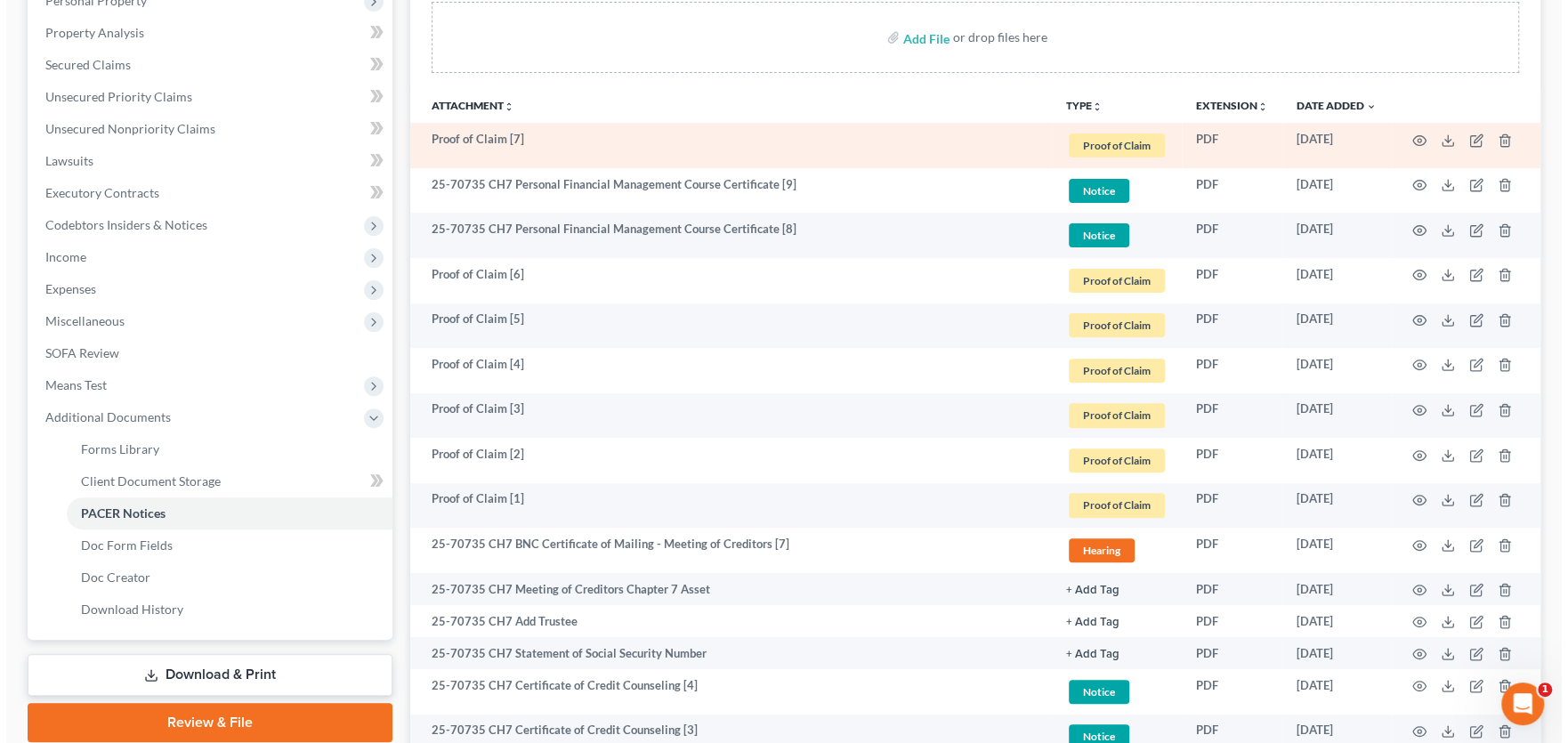
scroll to position [356, 0]
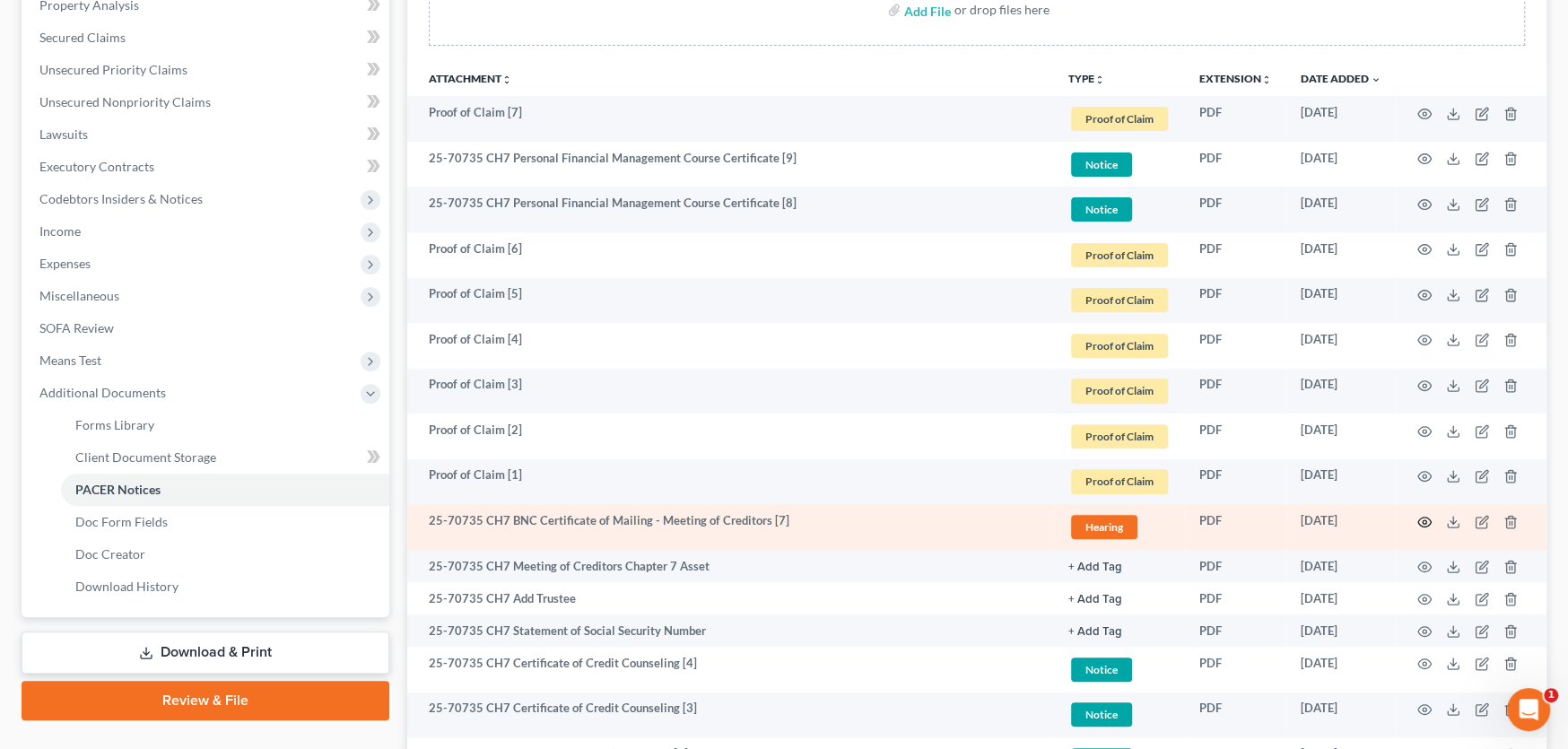
click at [1418, 519] on icon "button" at bounding box center [1425, 521] width 13 height 10
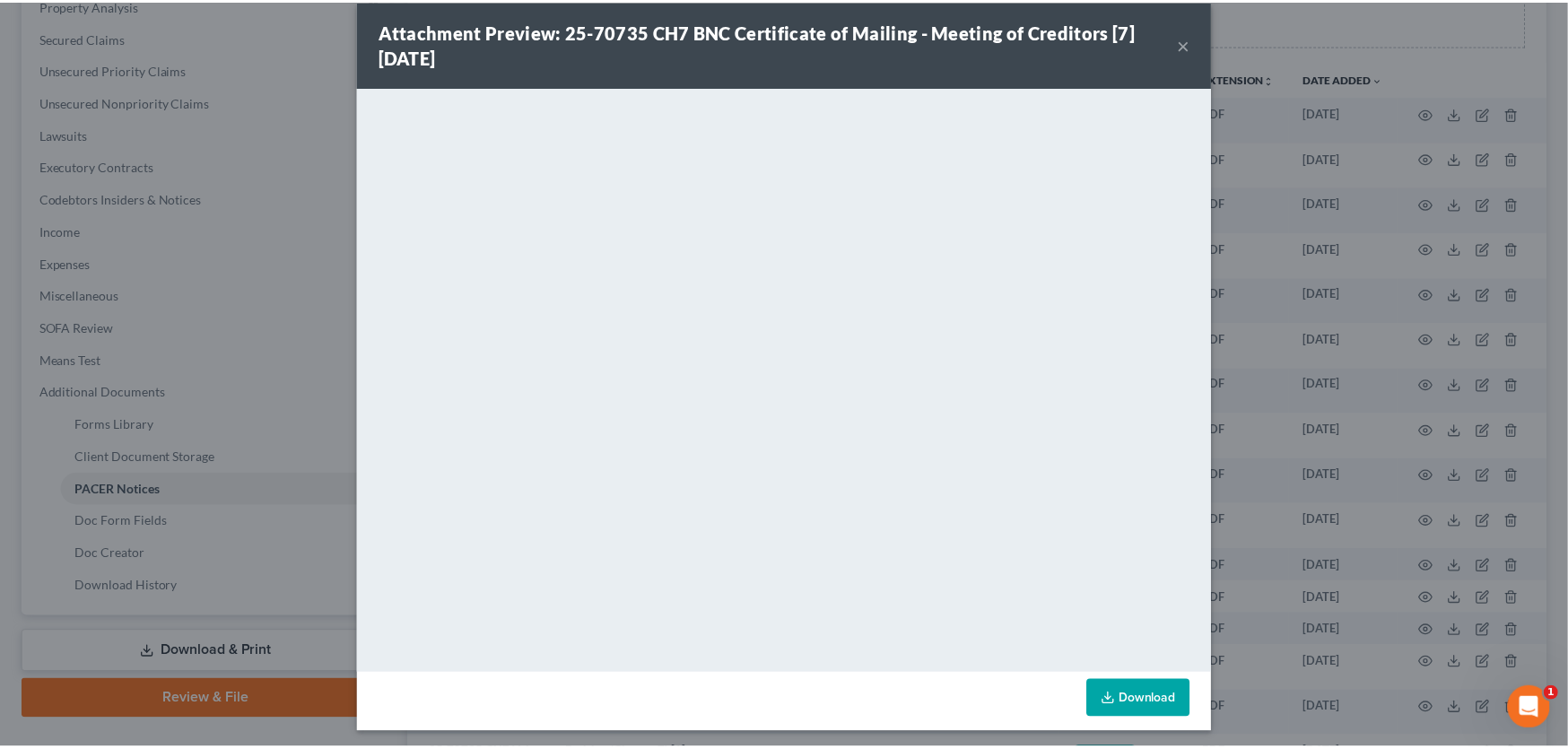
scroll to position [27, 0]
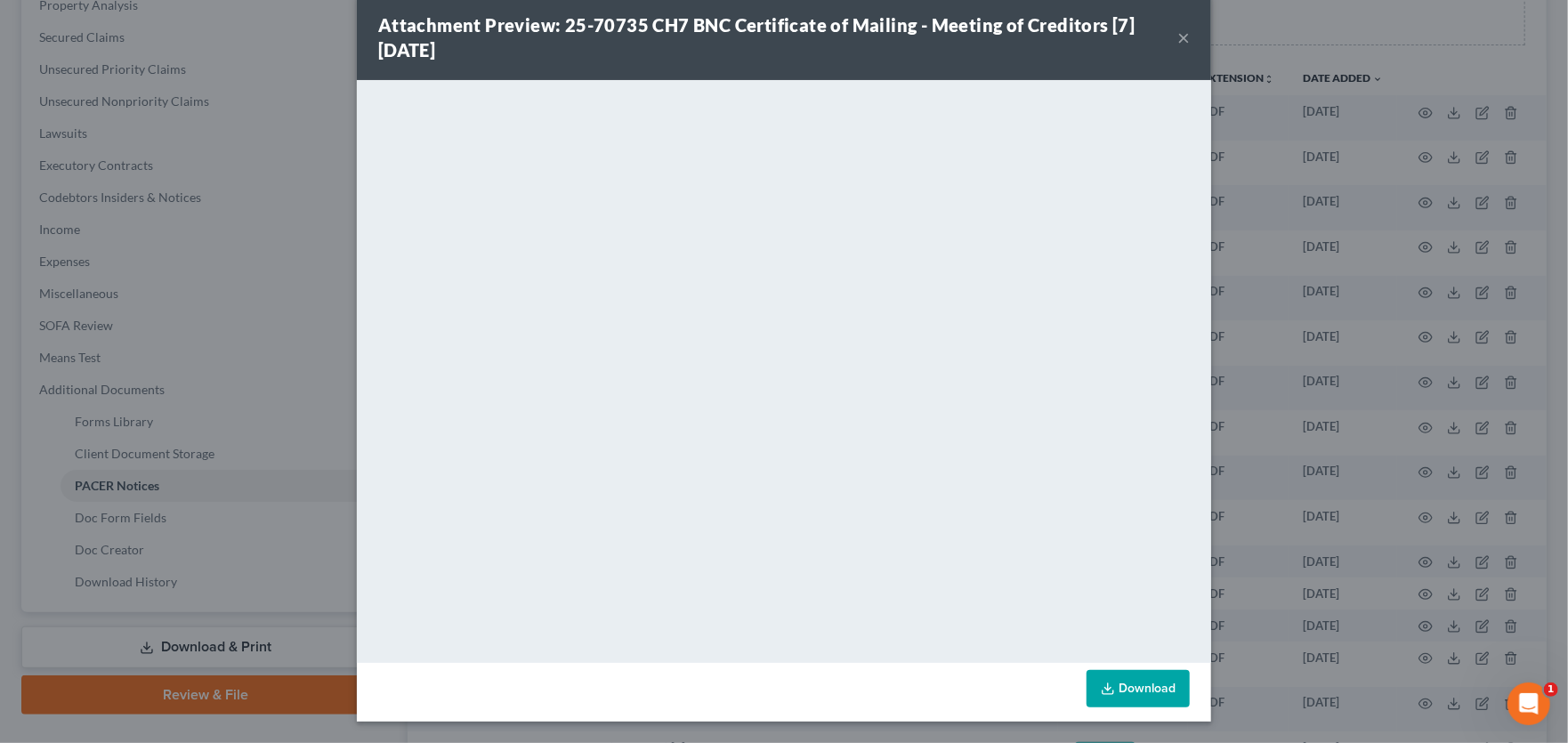
click at [1177, 34] on button "×" at bounding box center [1184, 37] width 13 height 21
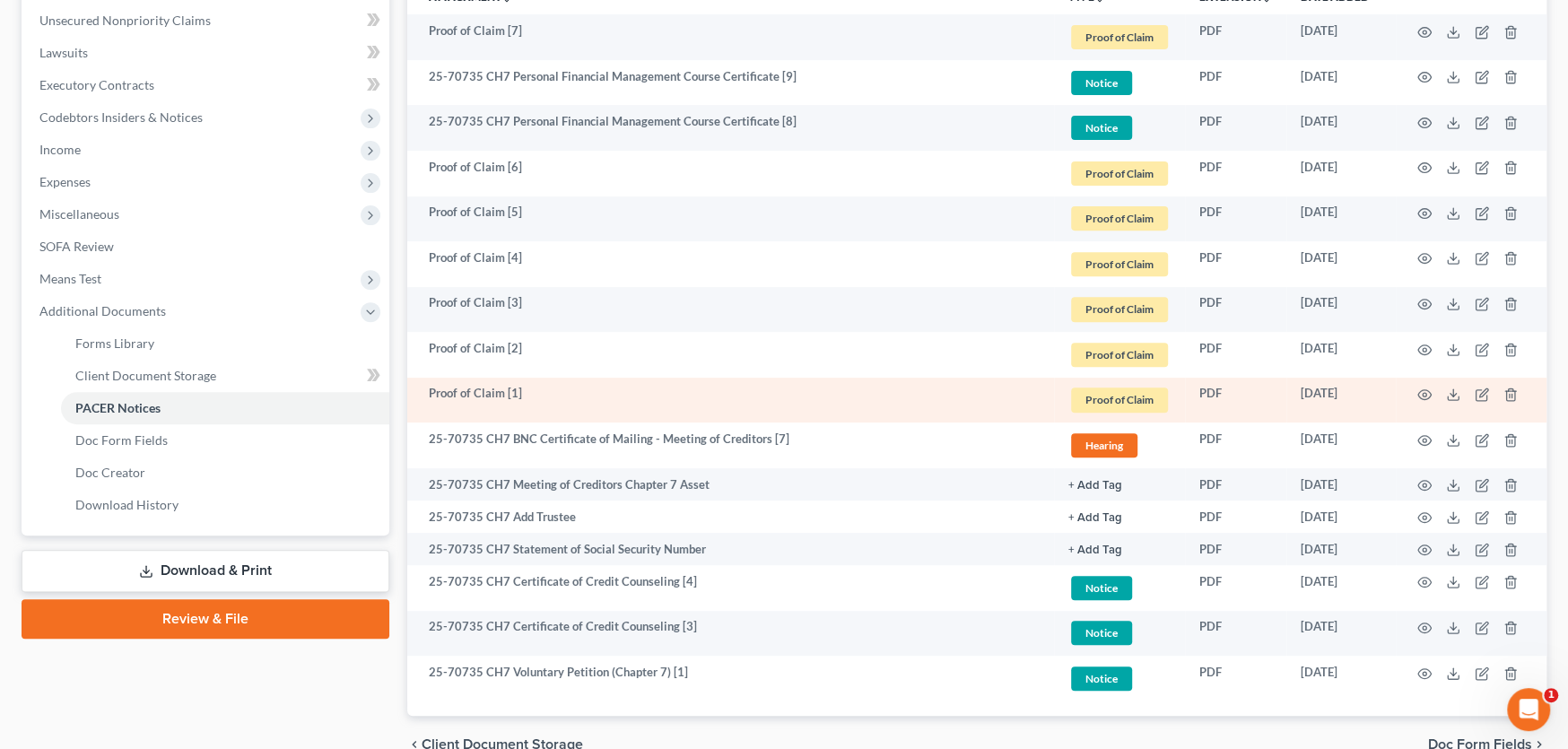
scroll to position [350, 0]
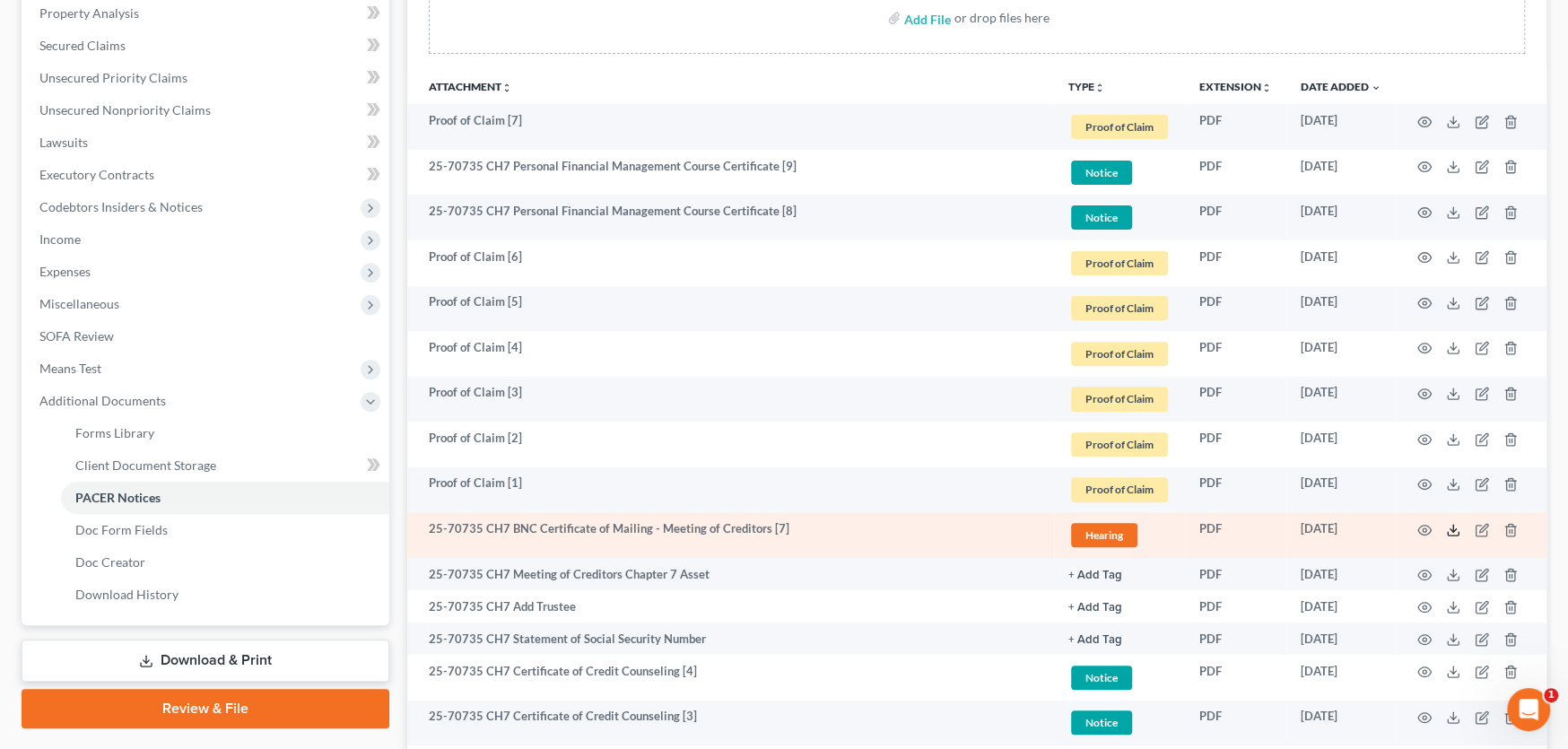
click at [1451, 530] on icon at bounding box center [1453, 530] width 14 height 14
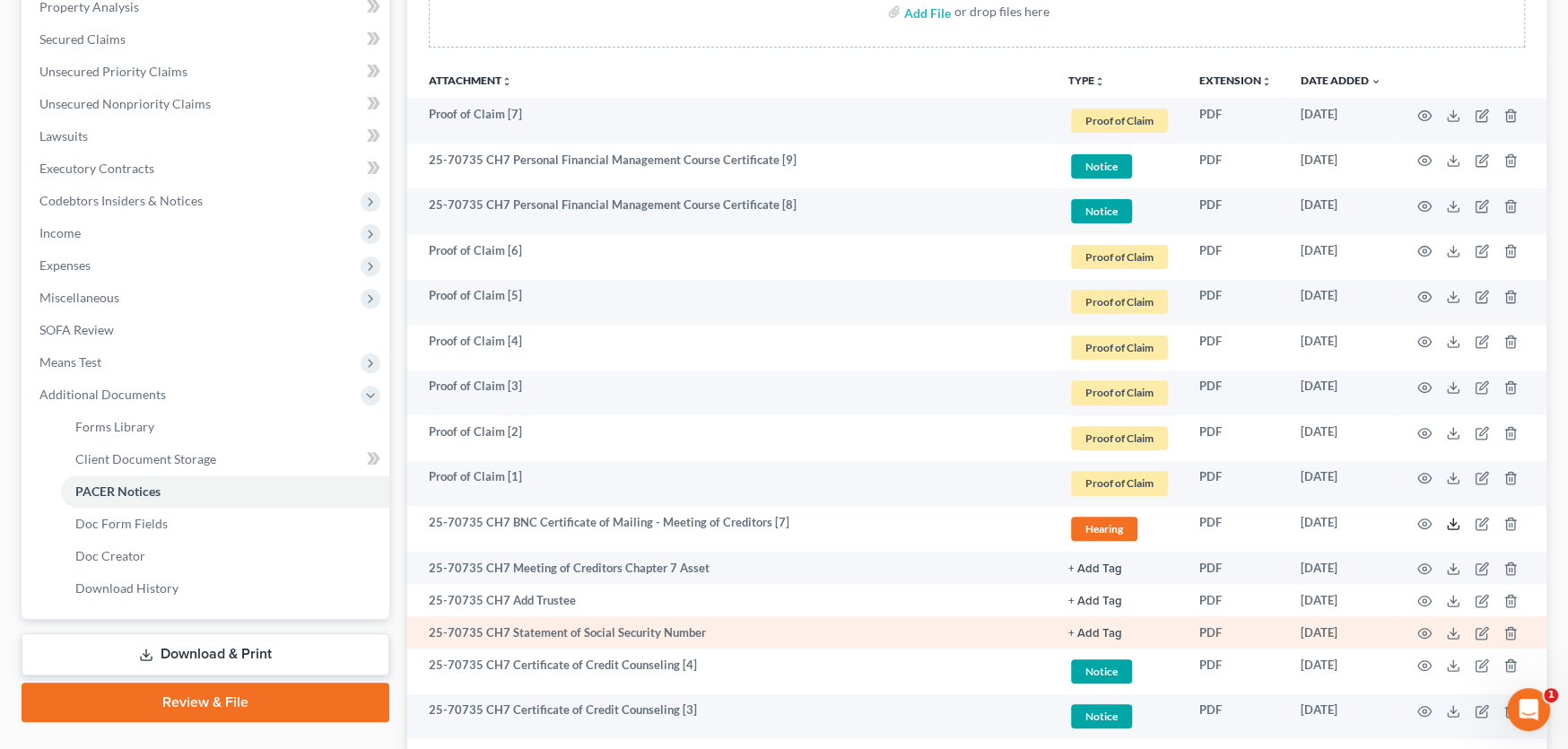
scroll to position [530, 0]
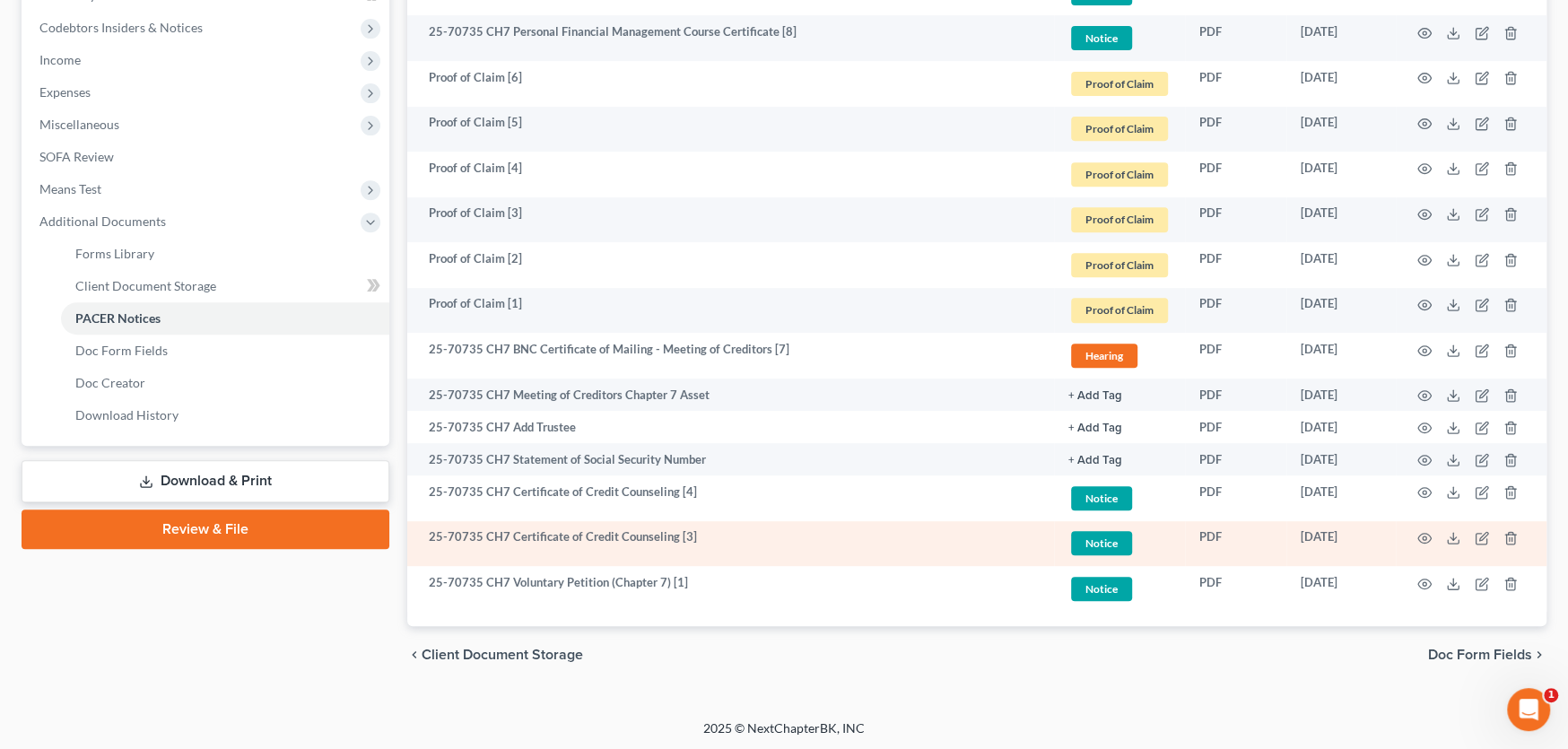
click at [1480, 560] on td at bounding box center [1471, 544] width 151 height 46
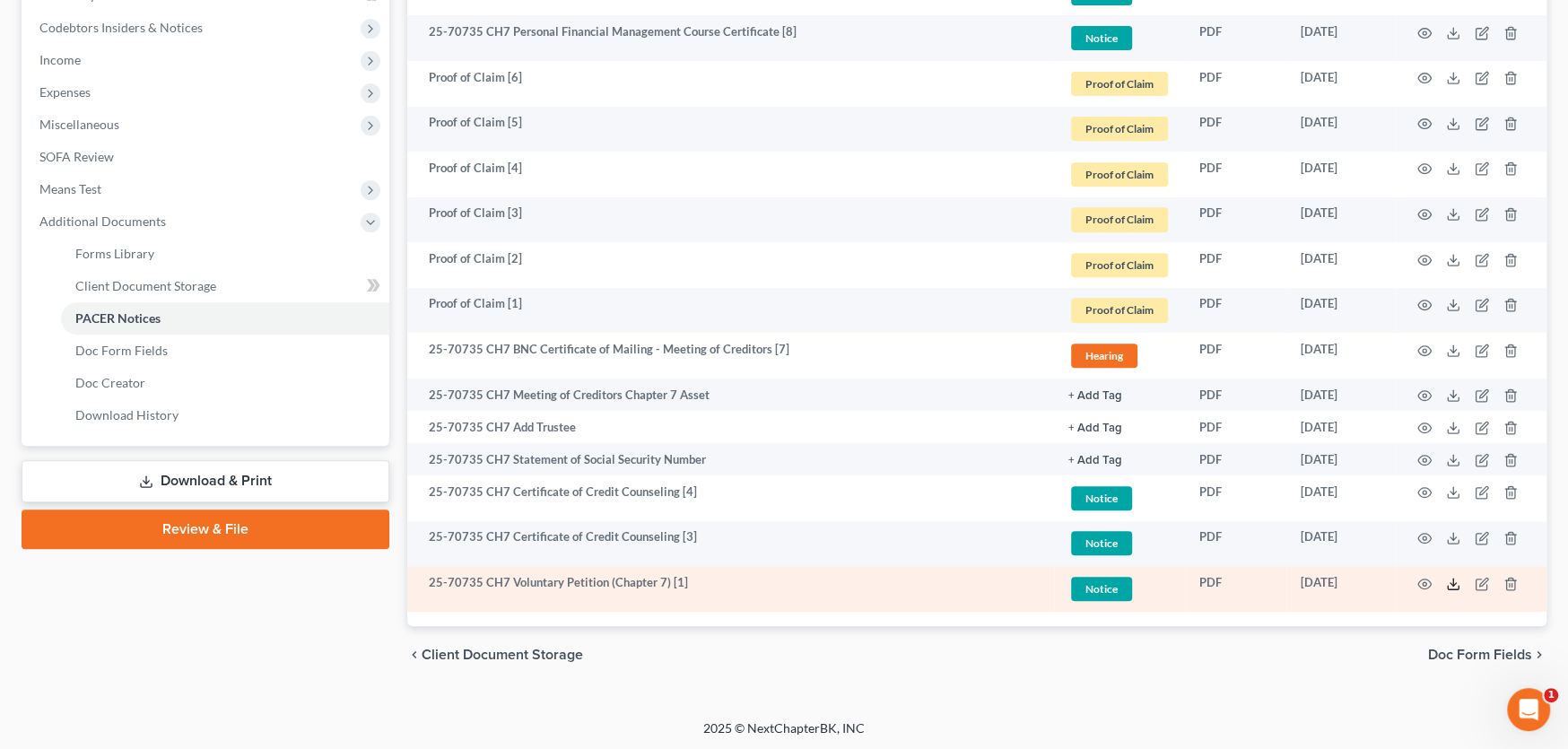
click at [1456, 584] on icon at bounding box center [1453, 584] width 14 height 14
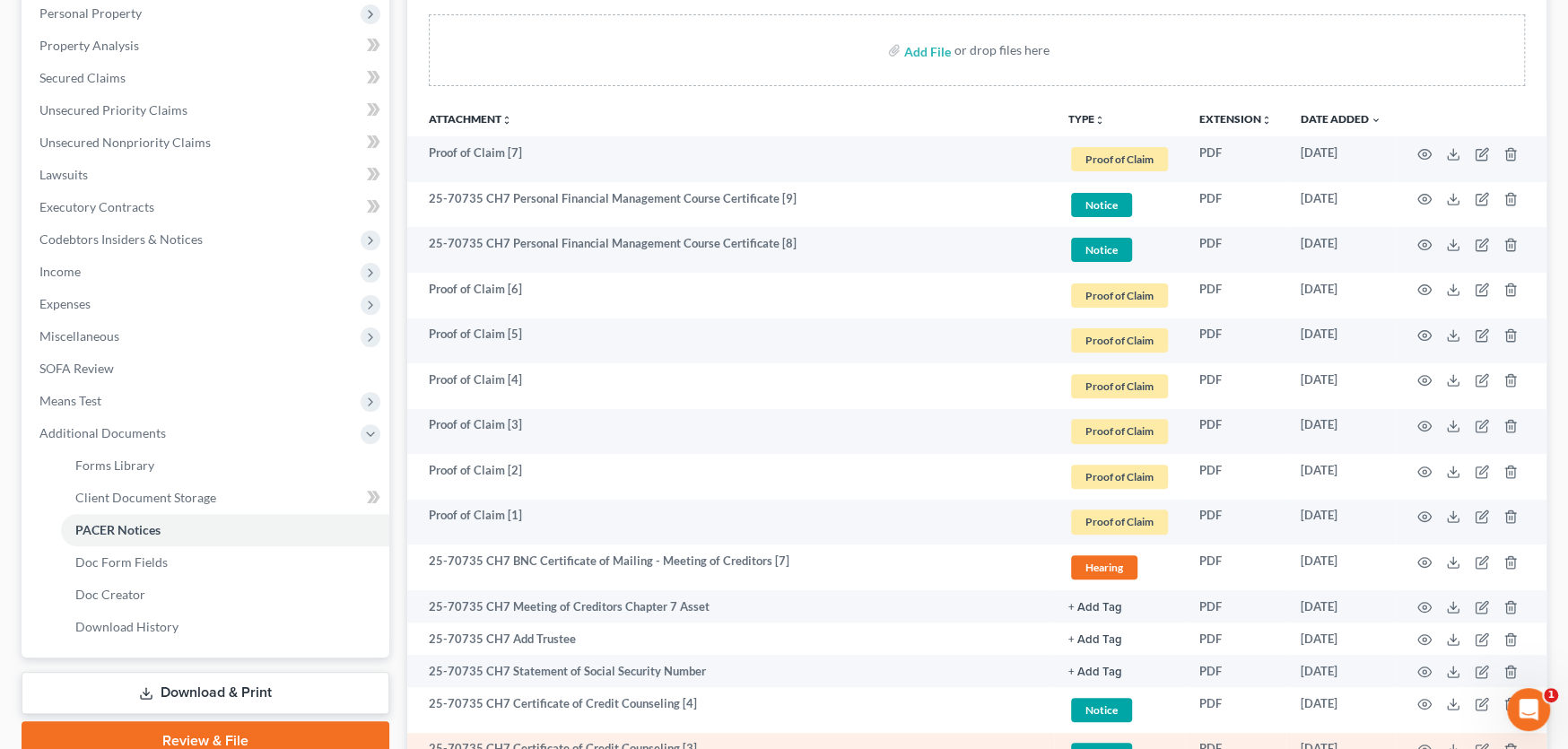
scroll to position [82, 0]
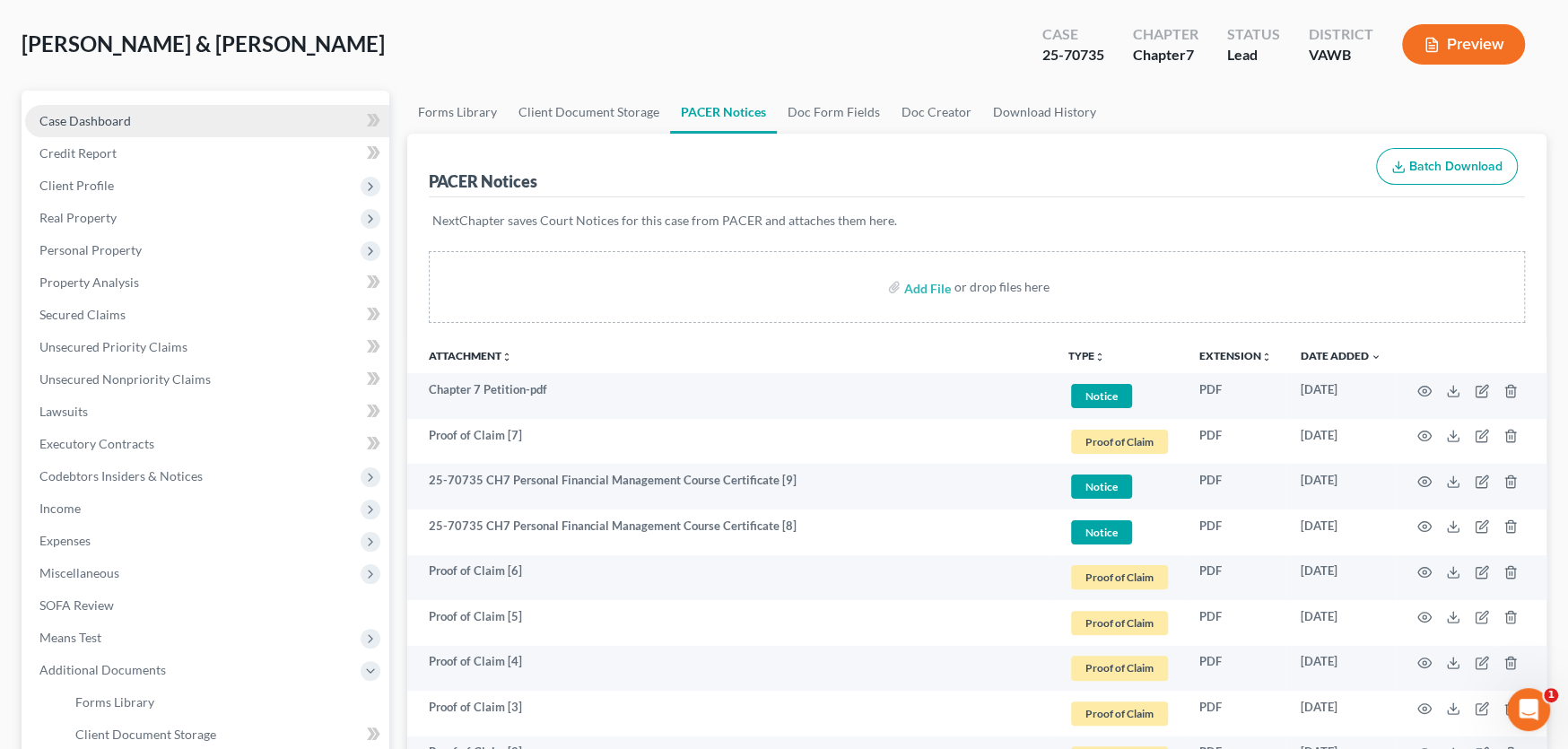
click at [100, 116] on span "Case Dashboard" at bounding box center [85, 121] width 91 height 15
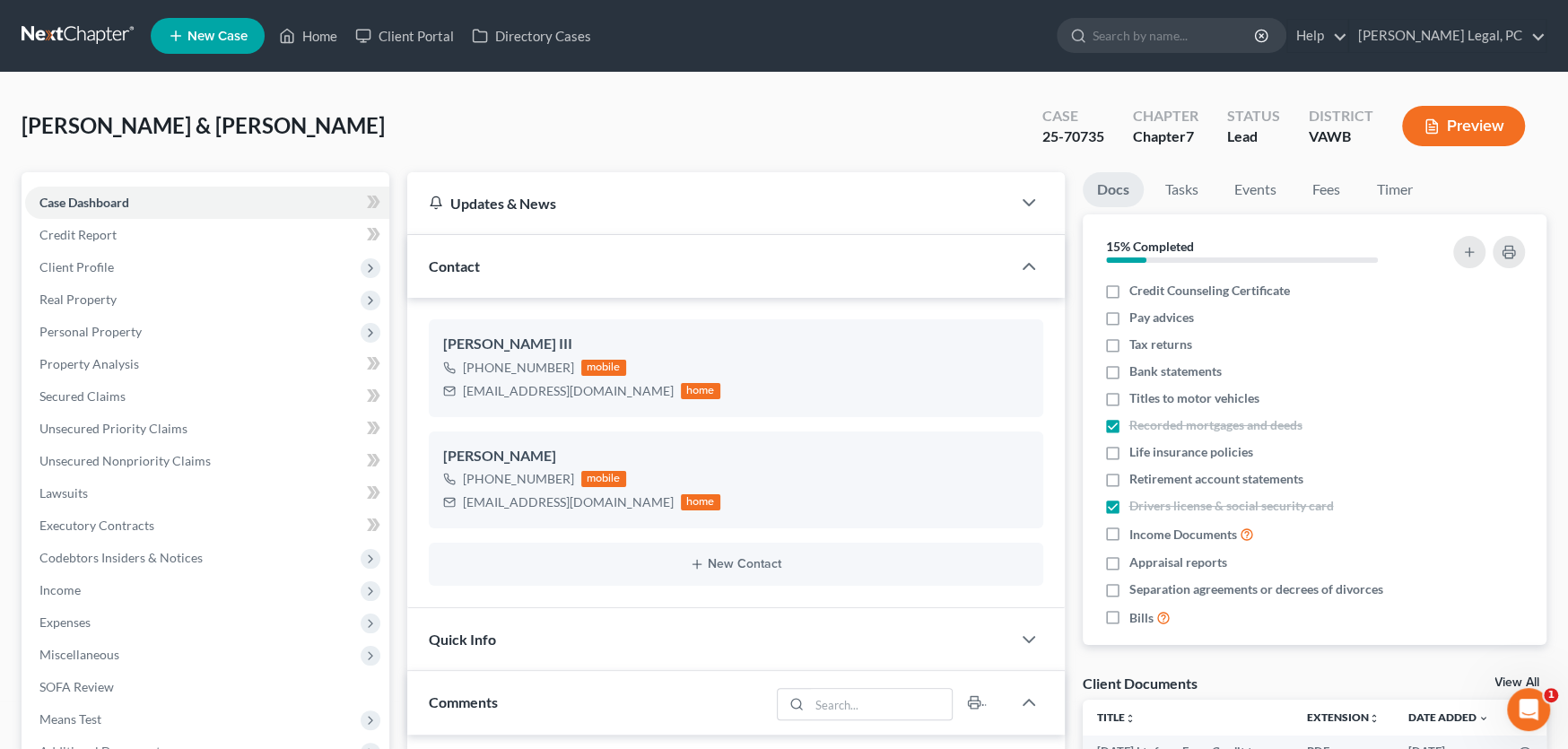
click at [60, 42] on link at bounding box center [79, 35] width 115 height 33
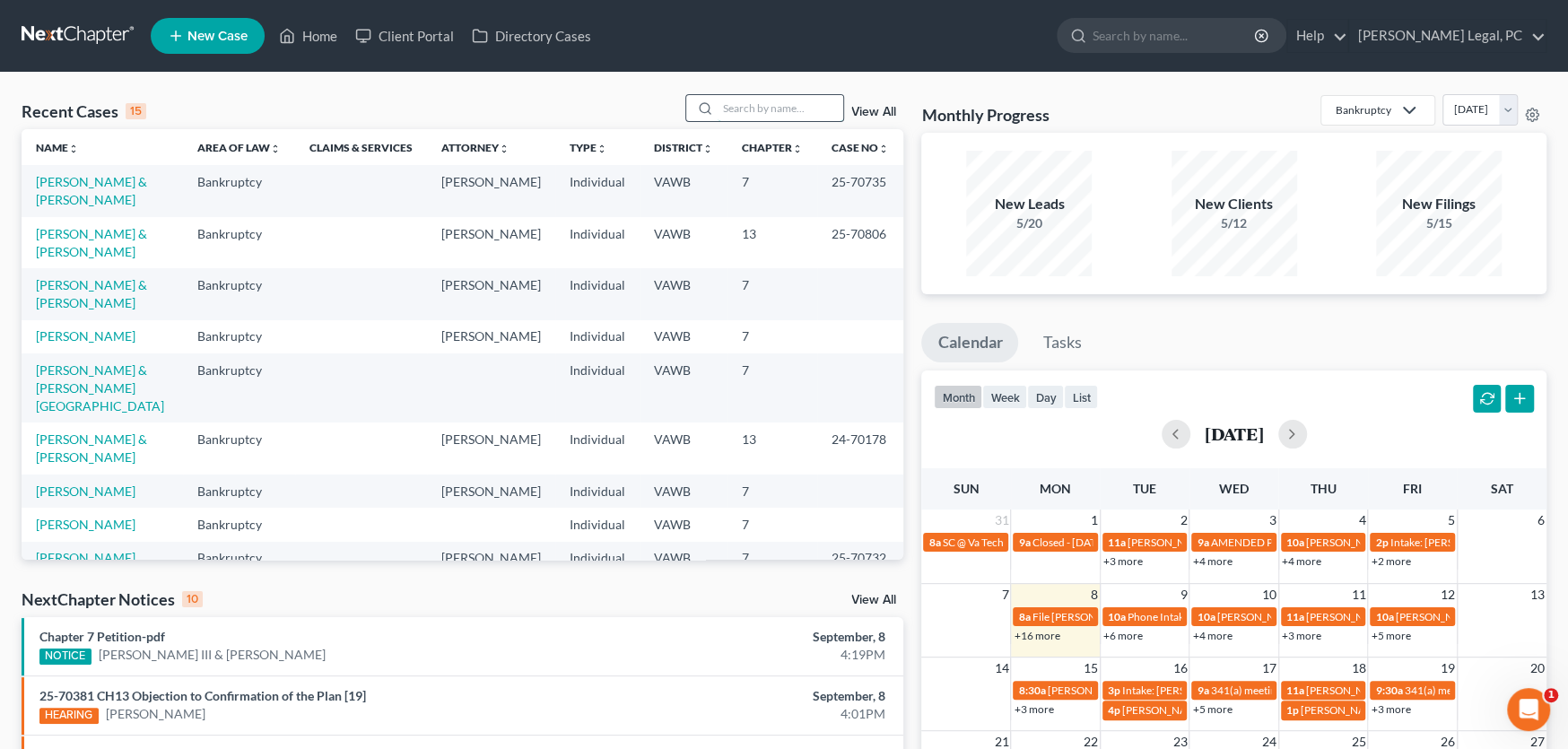
click at [757, 112] on input "search" at bounding box center [780, 108] width 125 height 26
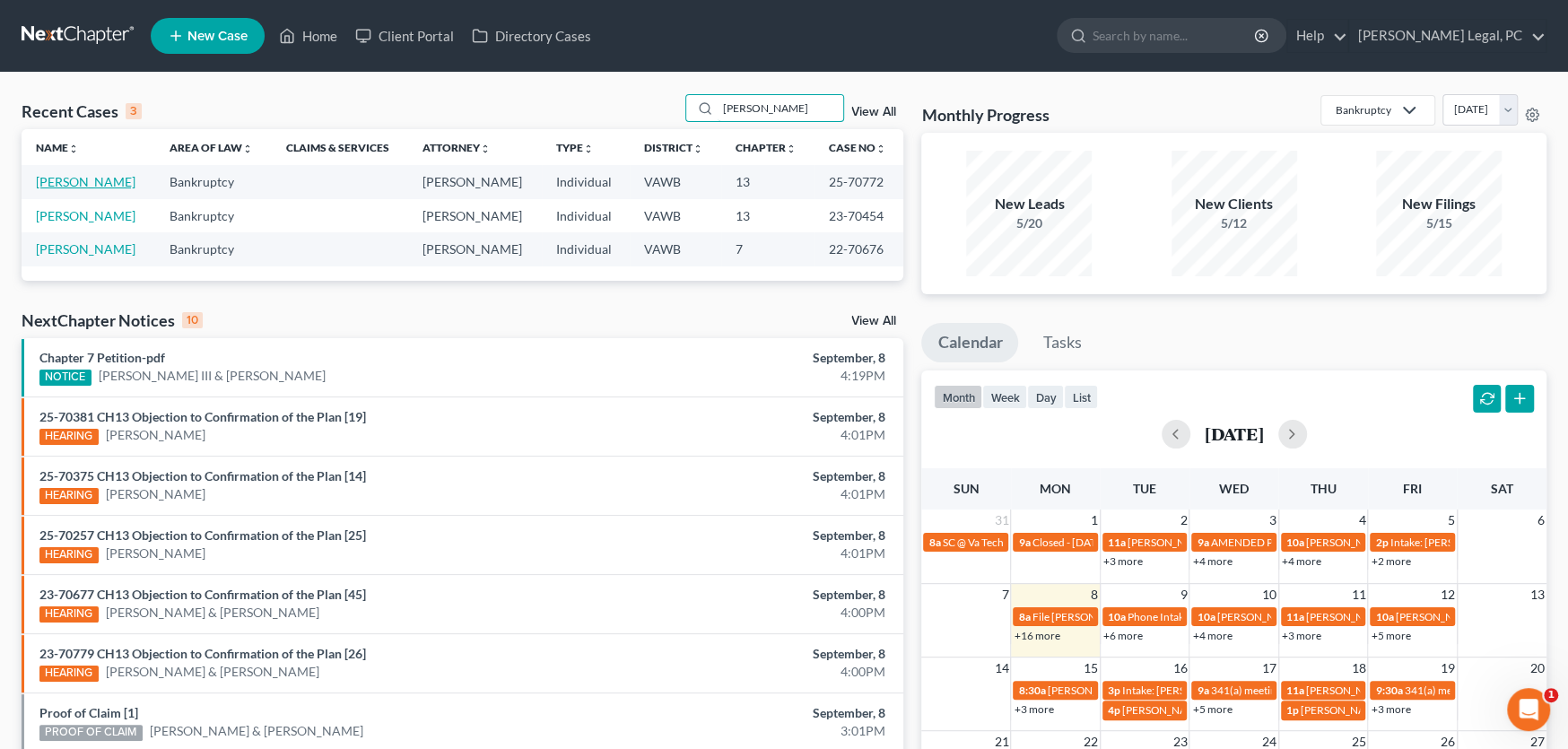
type input "dunn"
click at [69, 181] on link "Dunn, Mark" at bounding box center [86, 181] width 99 height 15
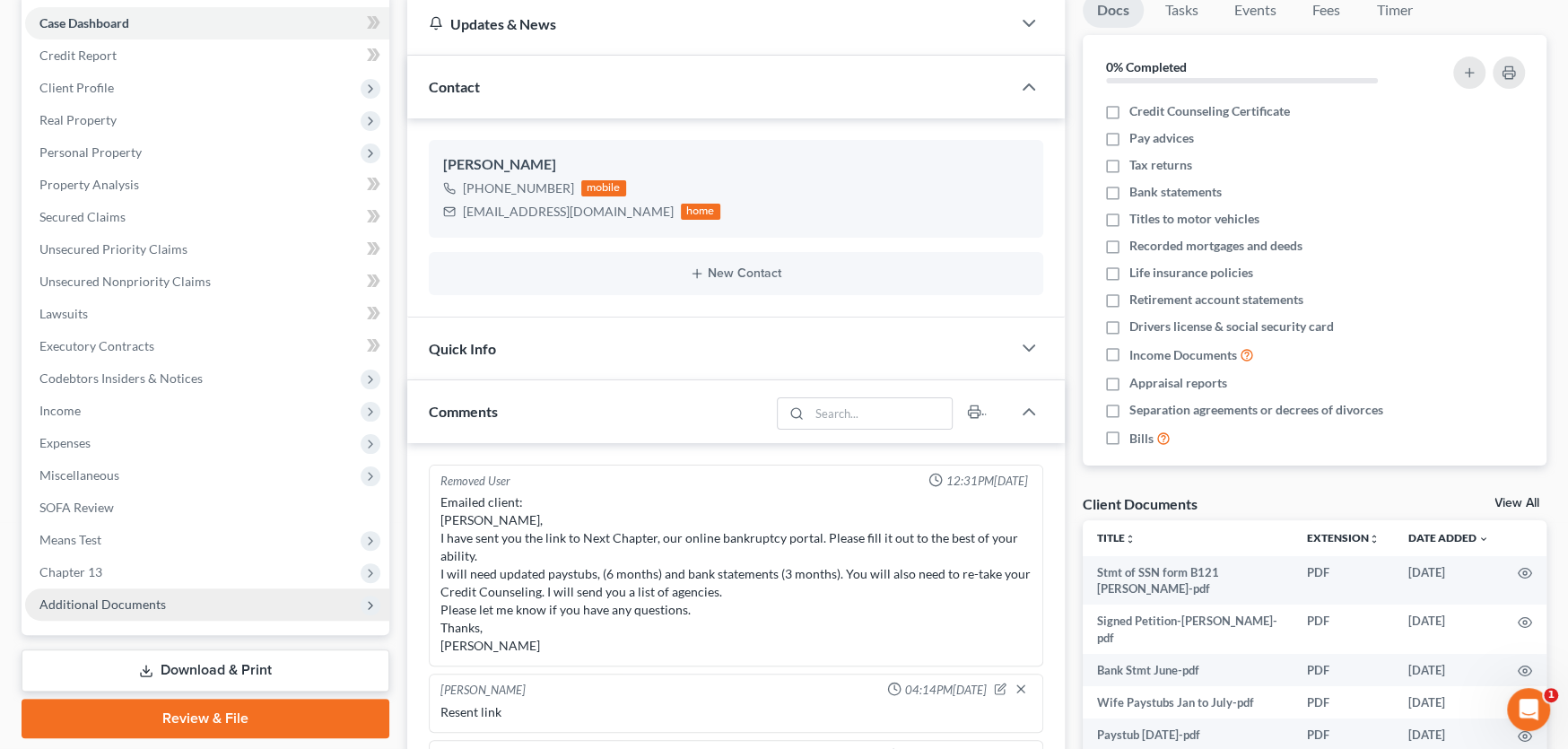
scroll to position [166, 0]
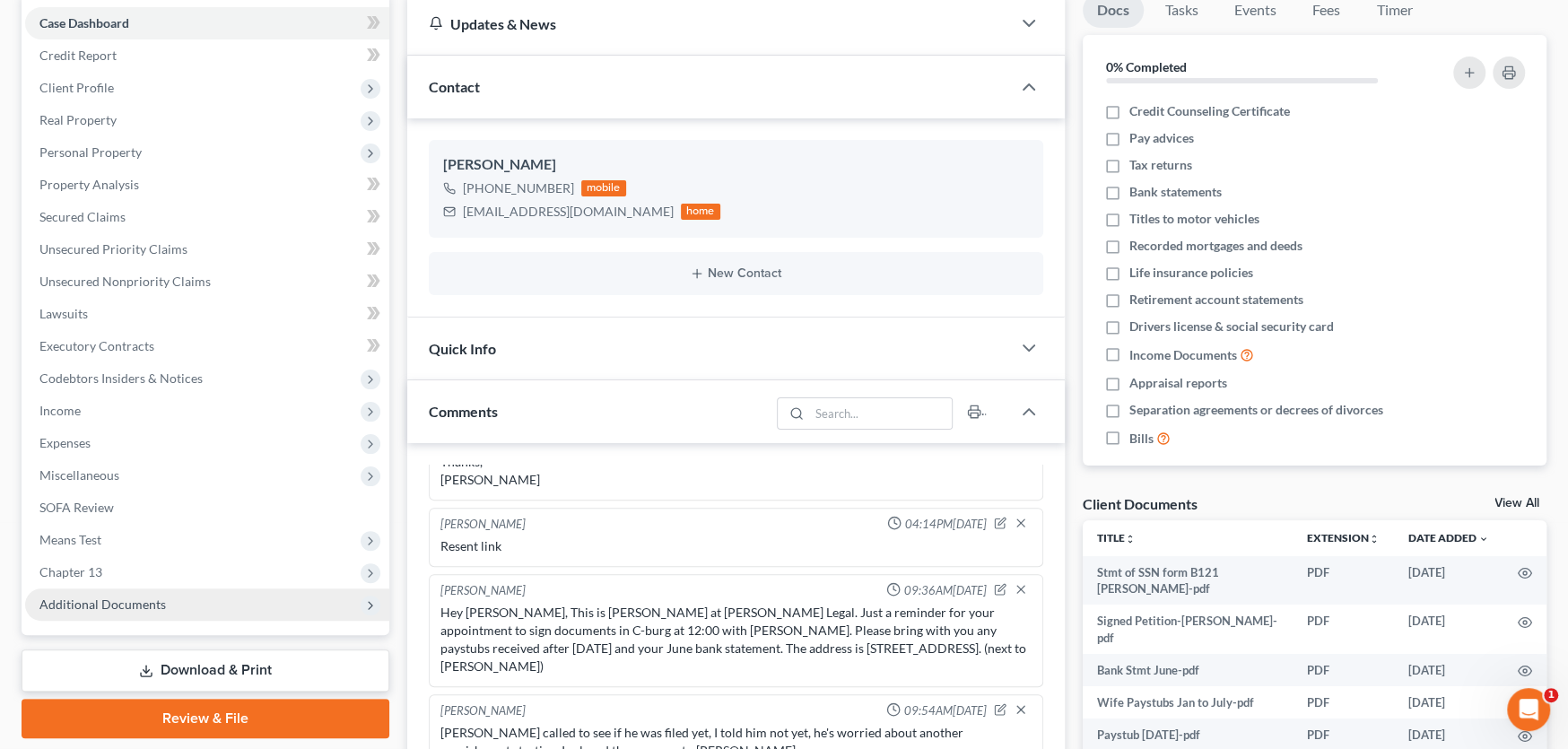
click at [74, 592] on span "Additional Documents" at bounding box center [207, 604] width 364 height 33
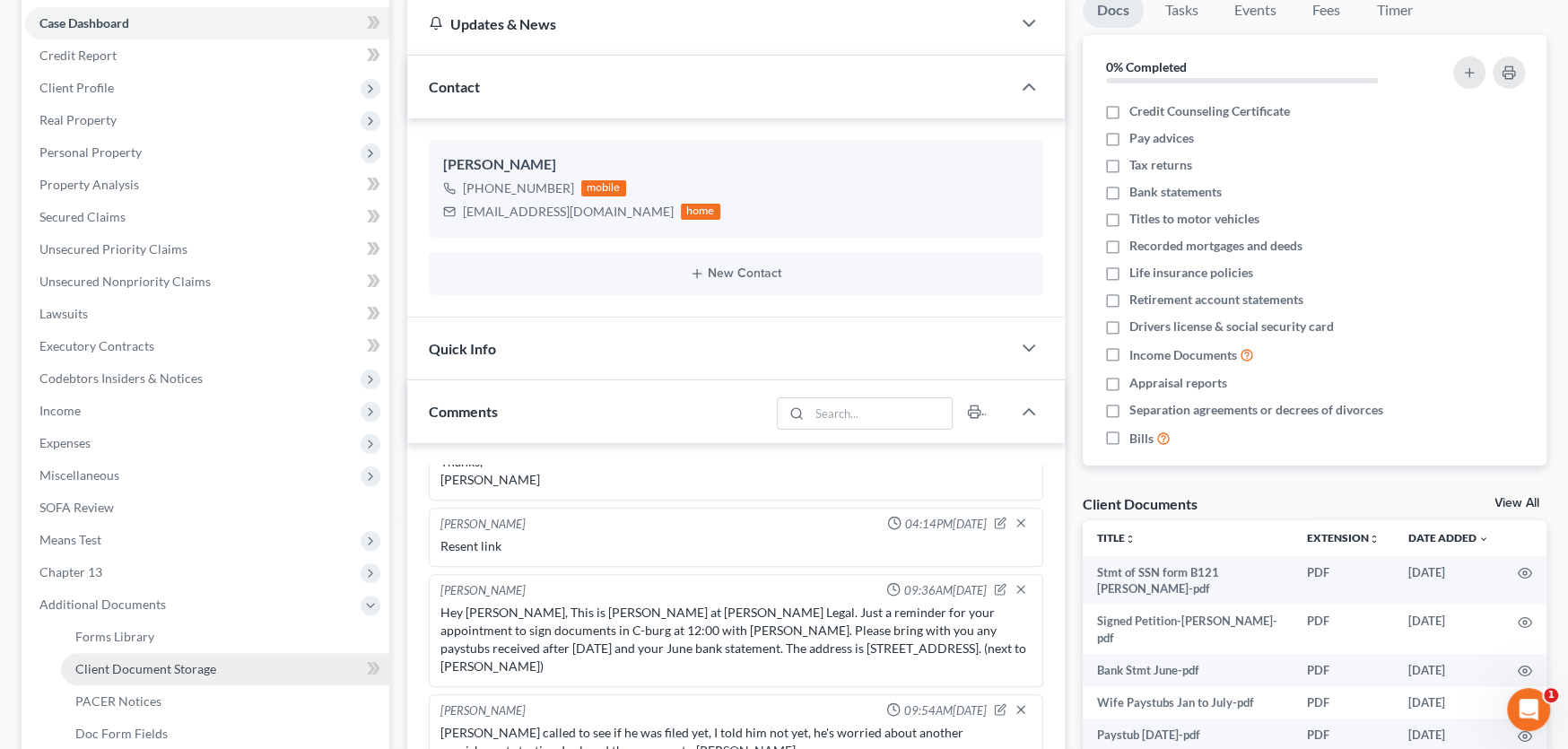
click at [108, 664] on span "Client Document Storage" at bounding box center [146, 668] width 141 height 15
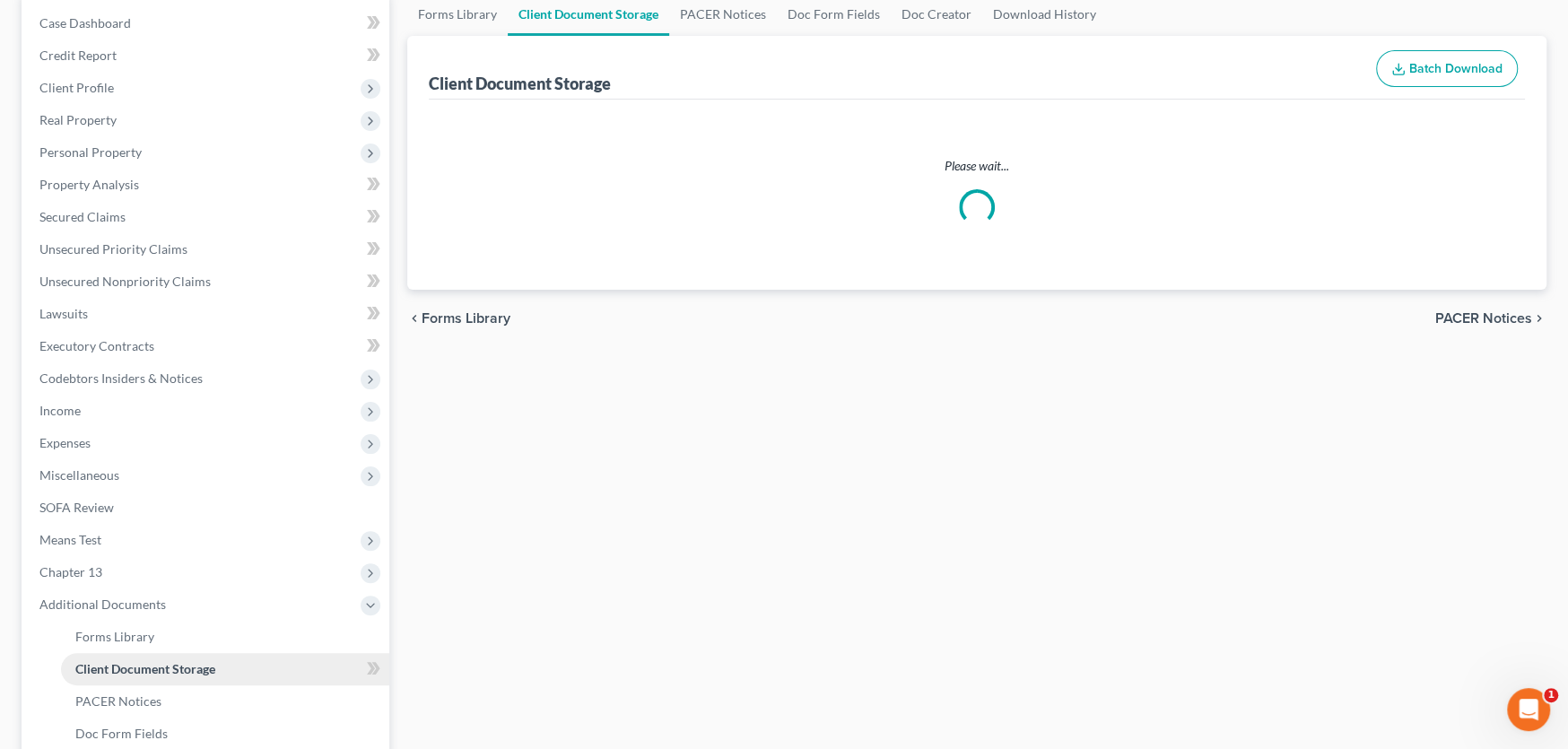
scroll to position [29, 0]
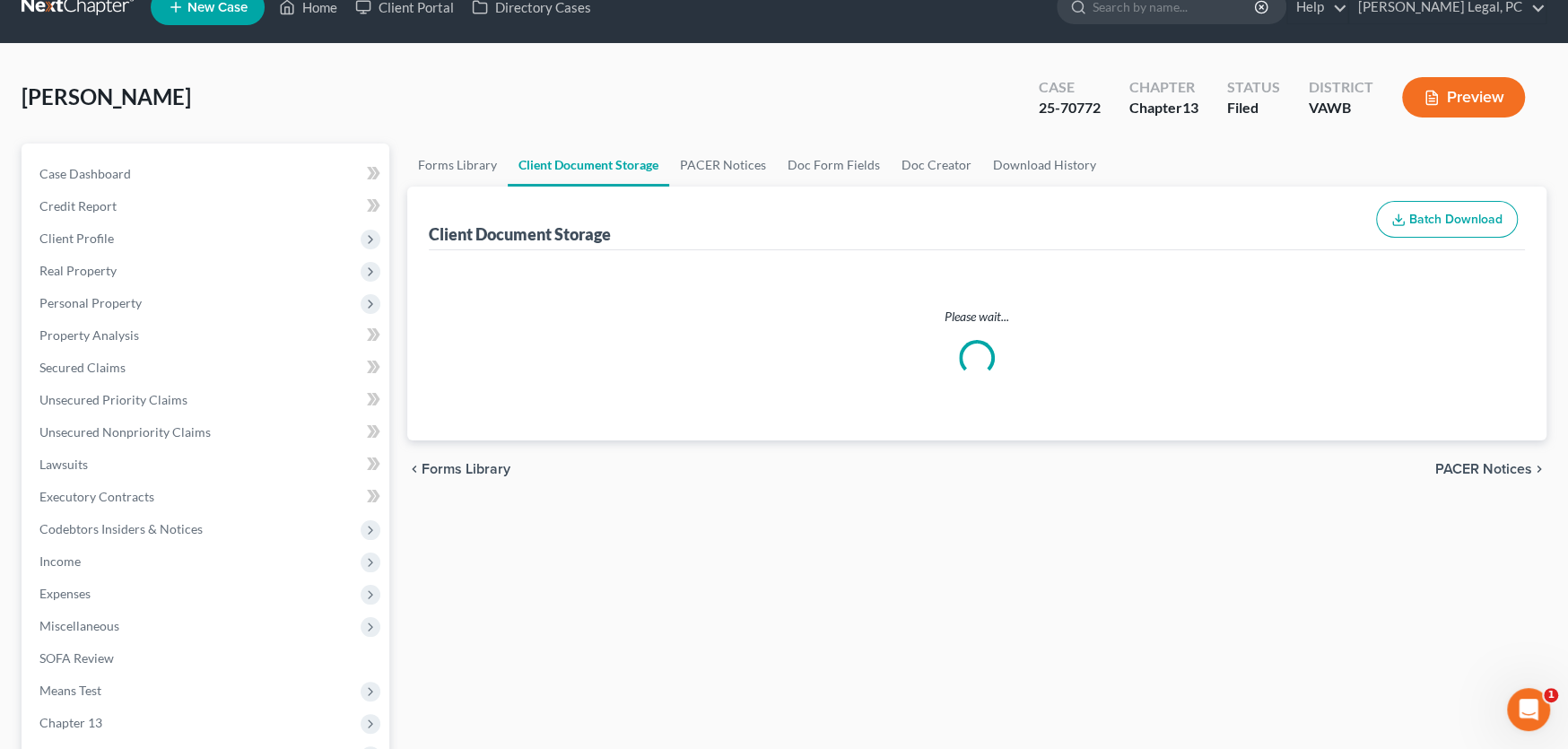
select select "0"
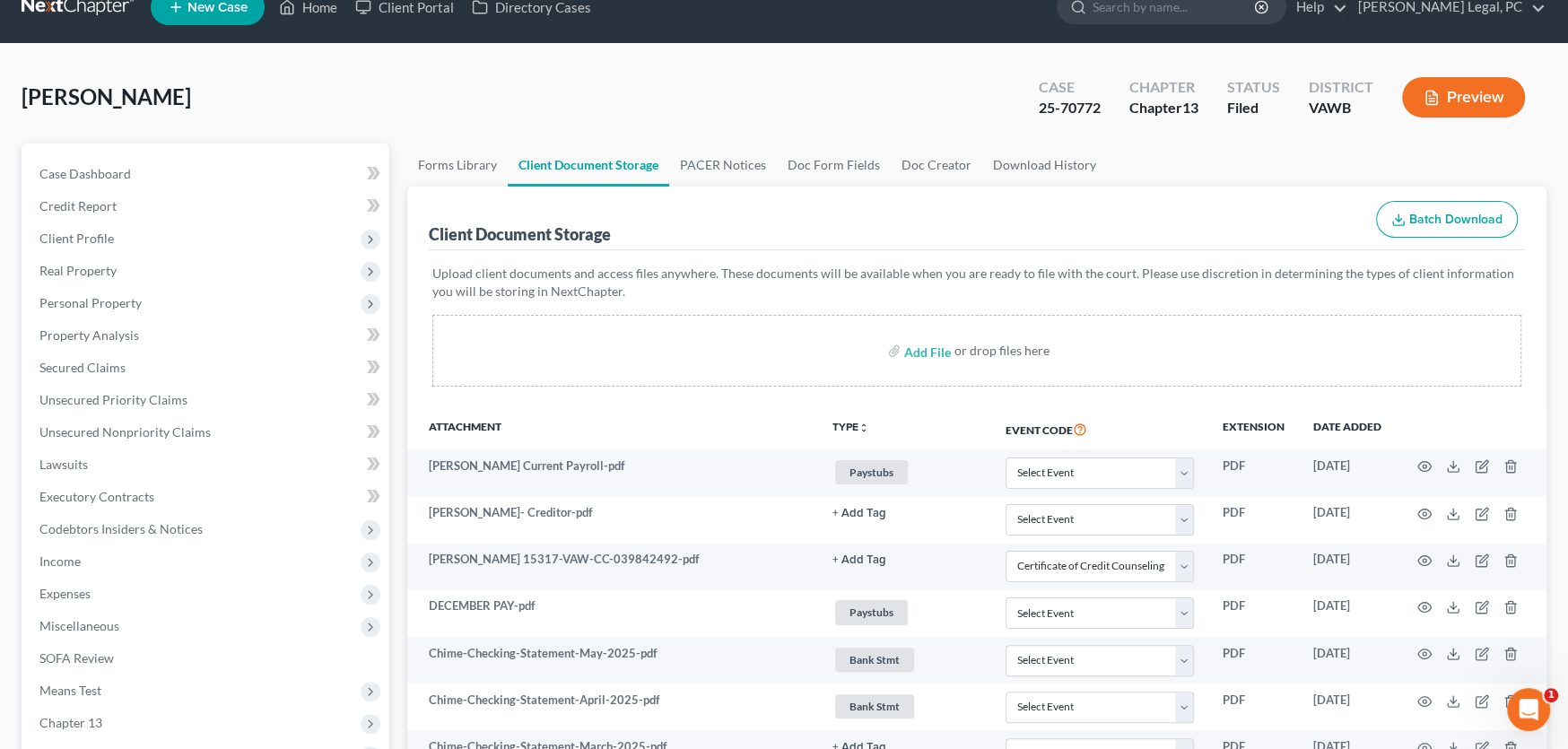
scroll to position [0, 0]
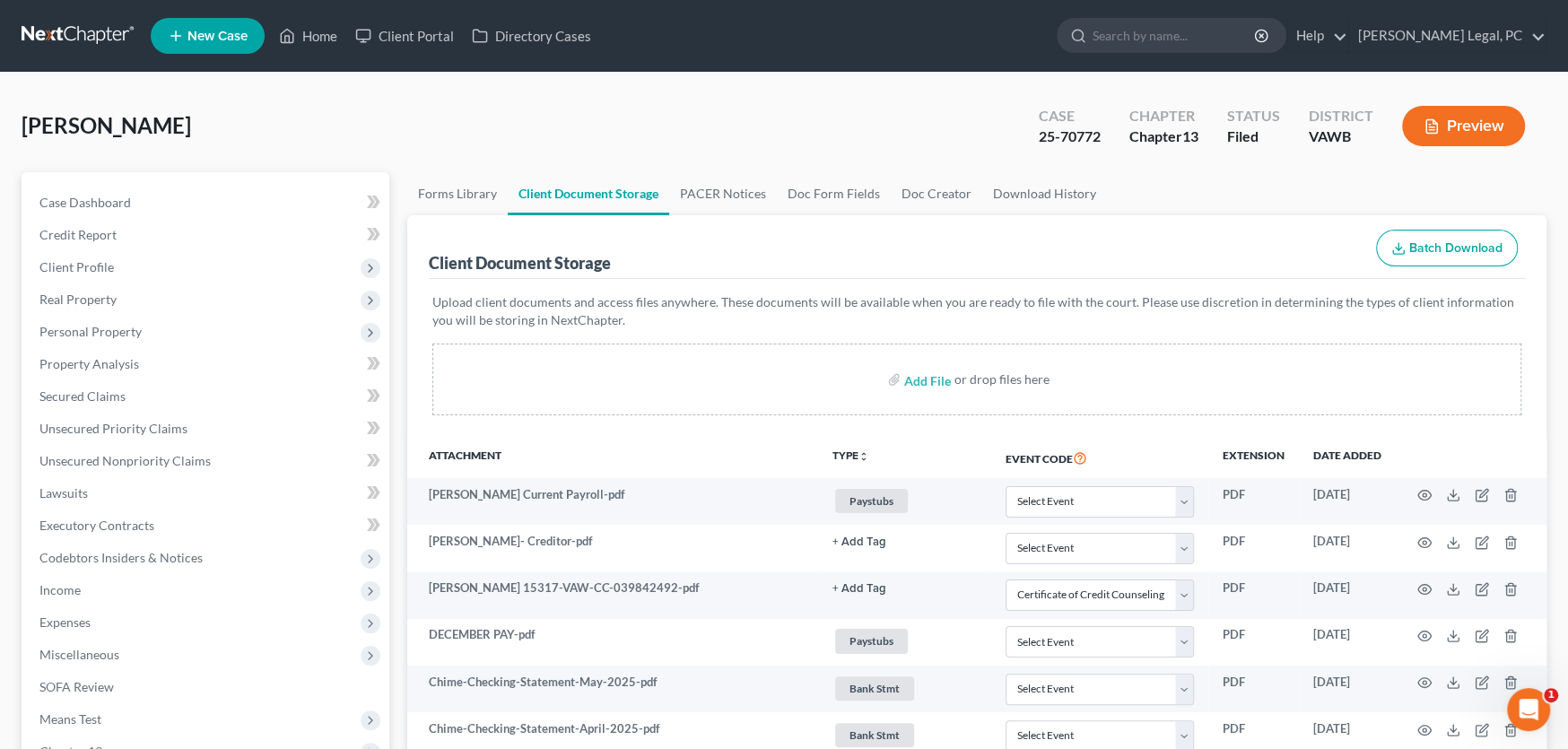
select select "0"
click at [112, 123] on span "[PERSON_NAME]" at bounding box center [106, 125] width 169 height 26
click at [64, 31] on link at bounding box center [79, 35] width 115 height 33
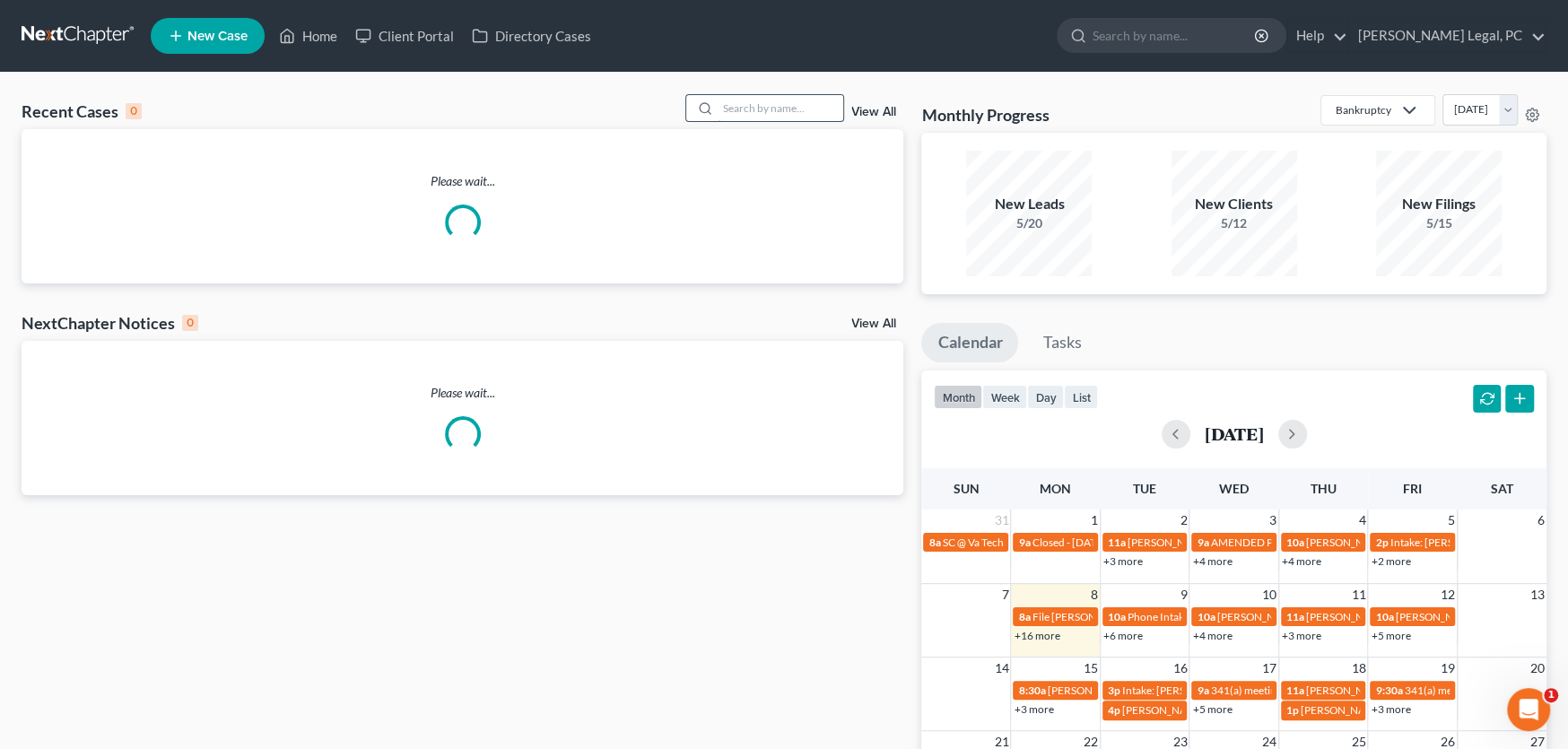
click at [762, 111] on input "search" at bounding box center [780, 108] width 125 height 26
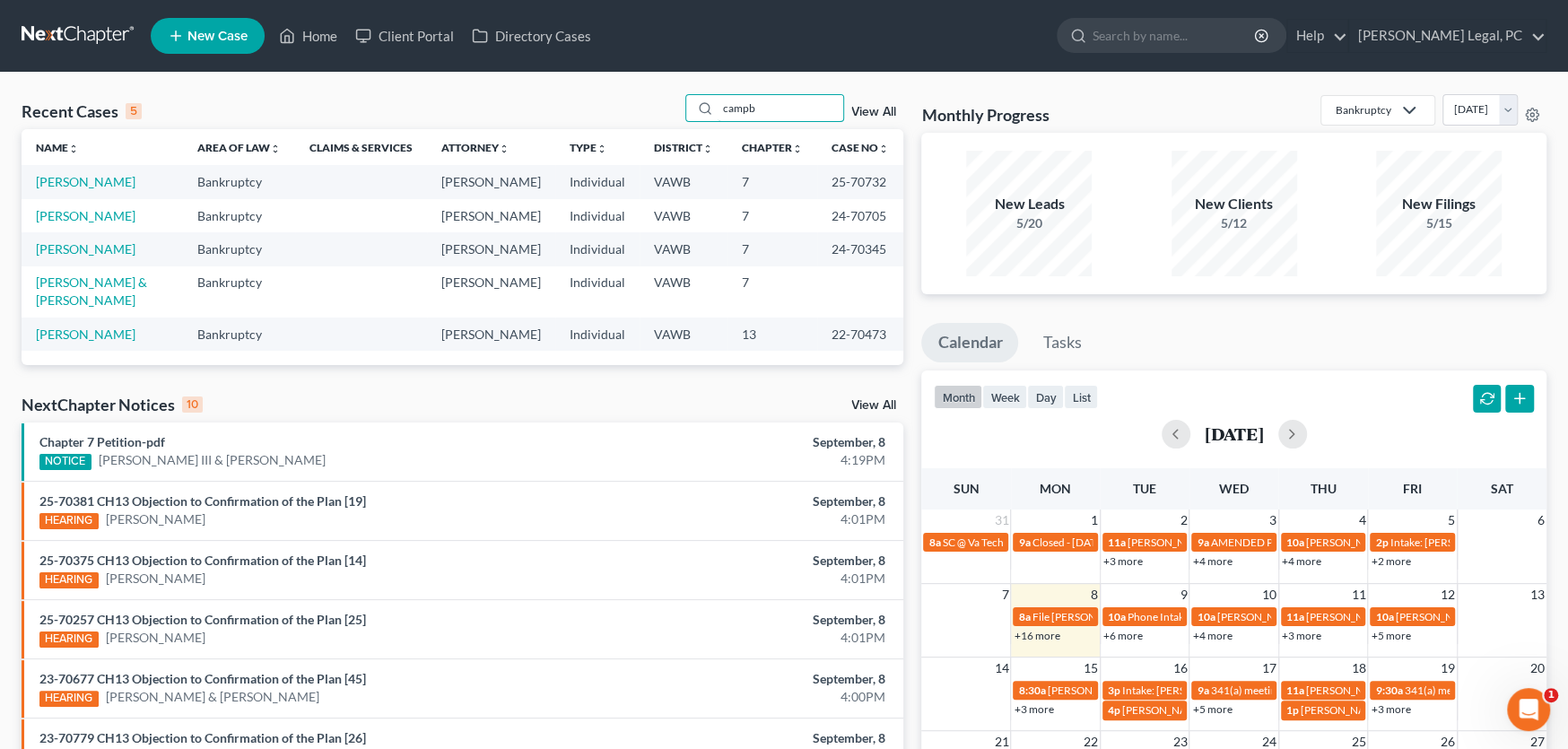
type input "campb"
click at [96, 214] on link "[PERSON_NAME]" at bounding box center [86, 216] width 99 height 15
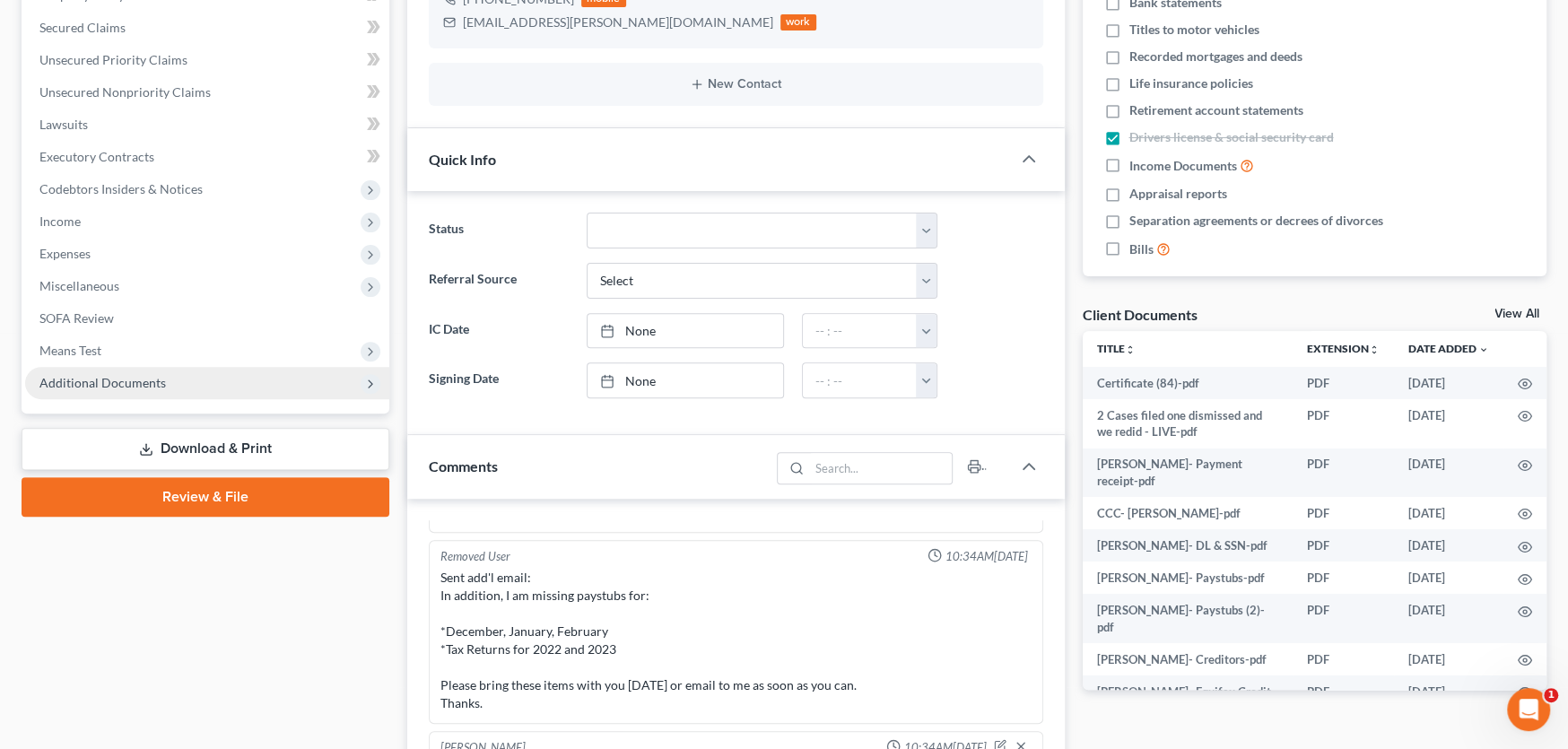
scroll to position [448, 0]
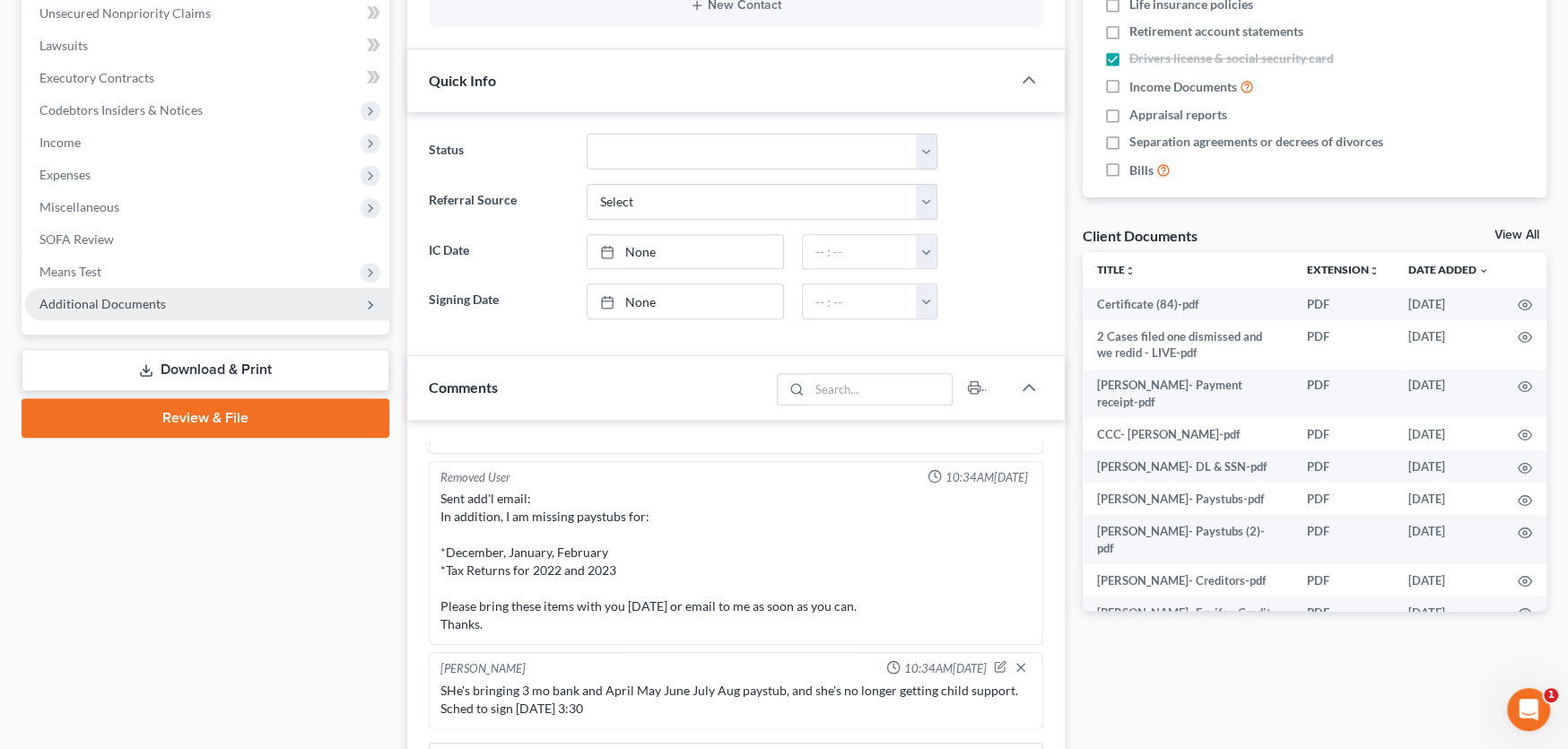
click at [90, 305] on span "Additional Documents" at bounding box center [102, 304] width 126 height 15
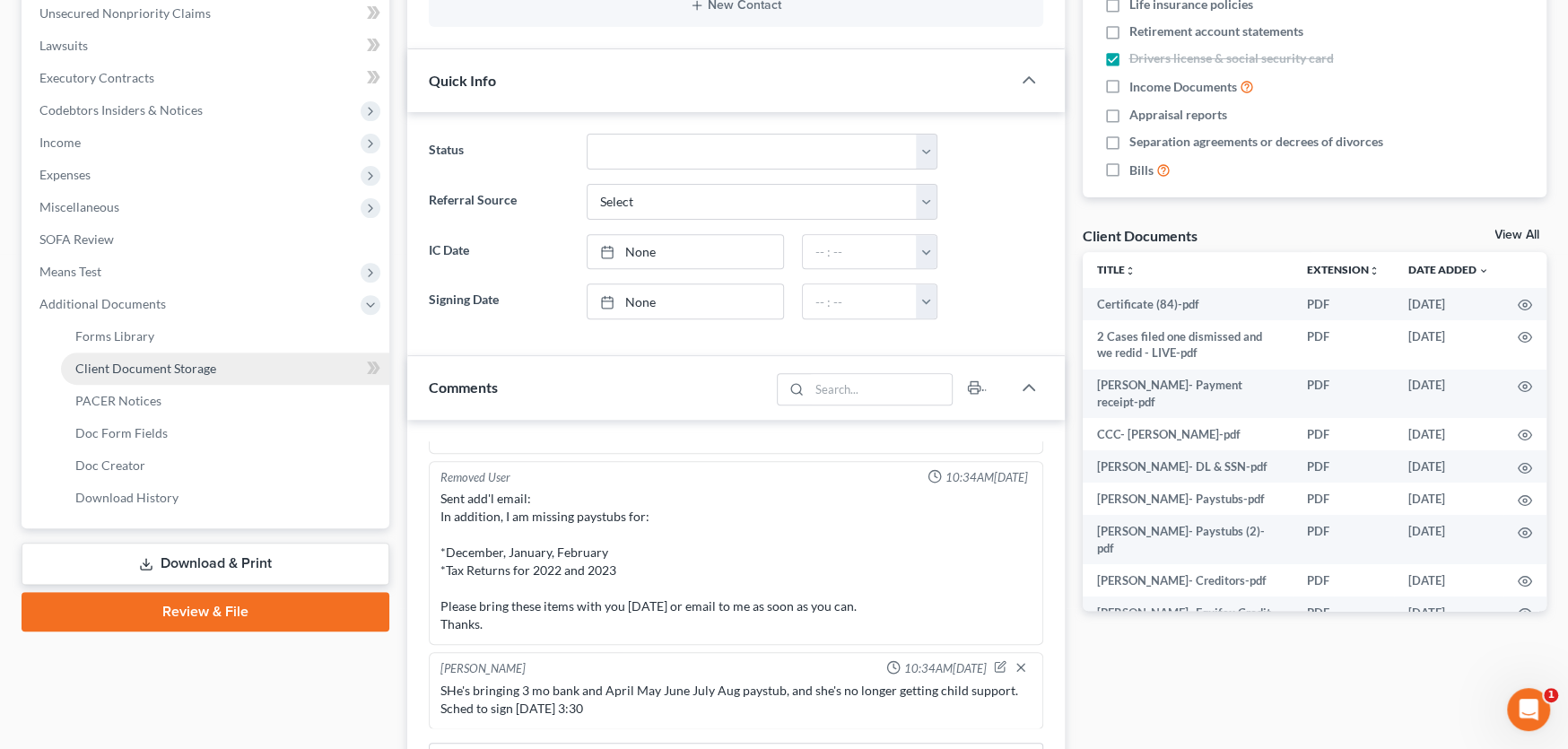
click at [99, 361] on span "Client Document Storage" at bounding box center [146, 368] width 141 height 15
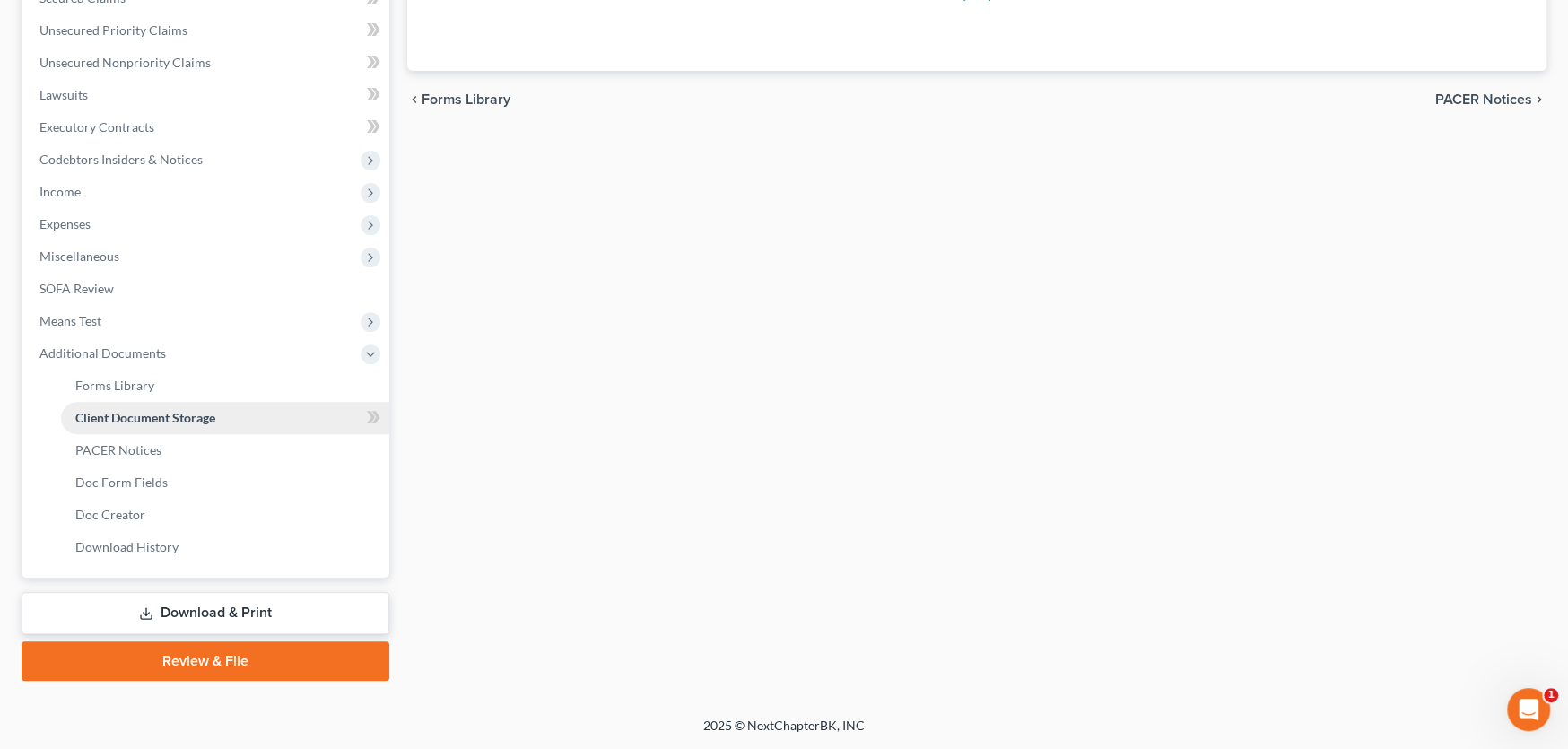
scroll to position [149, 0]
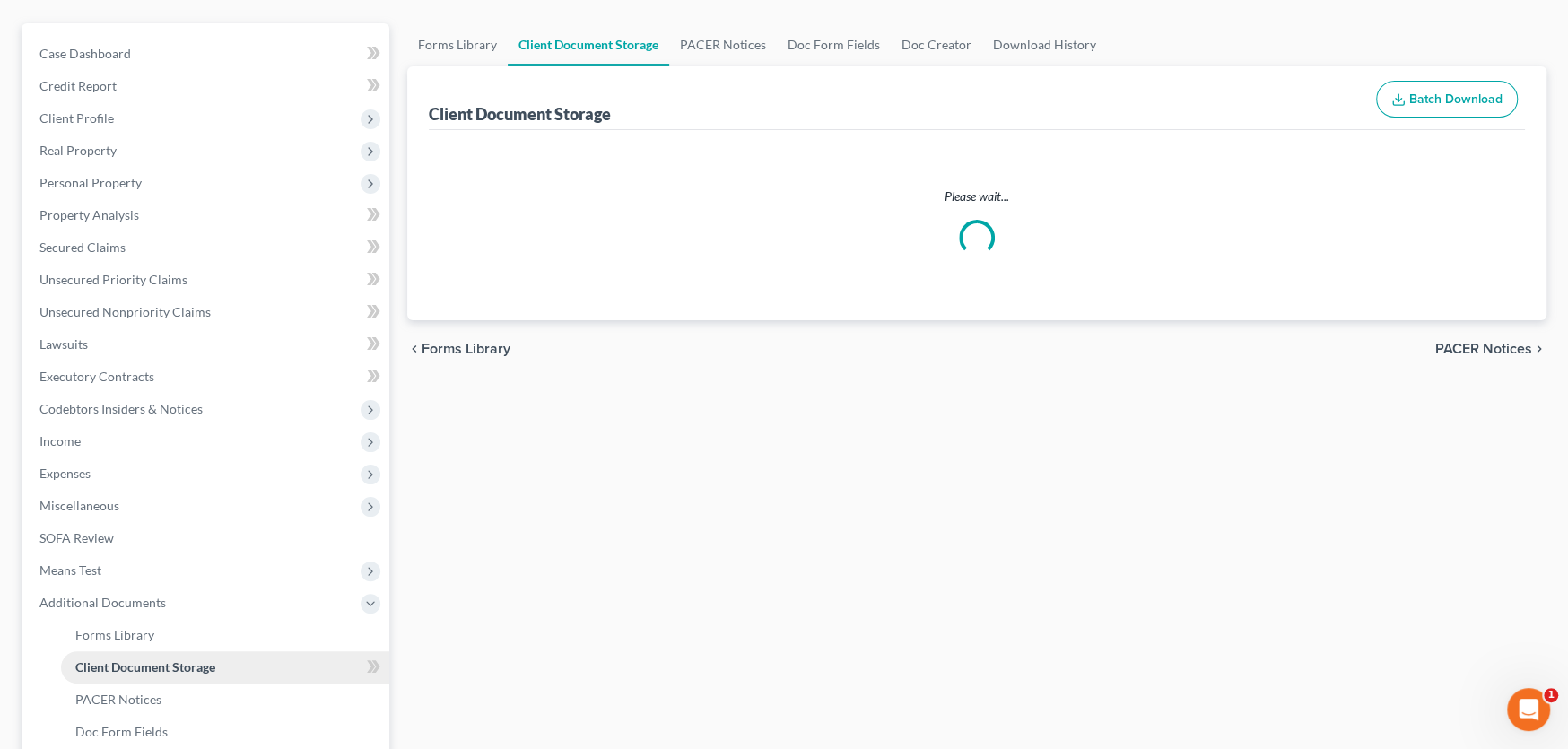
select select "0"
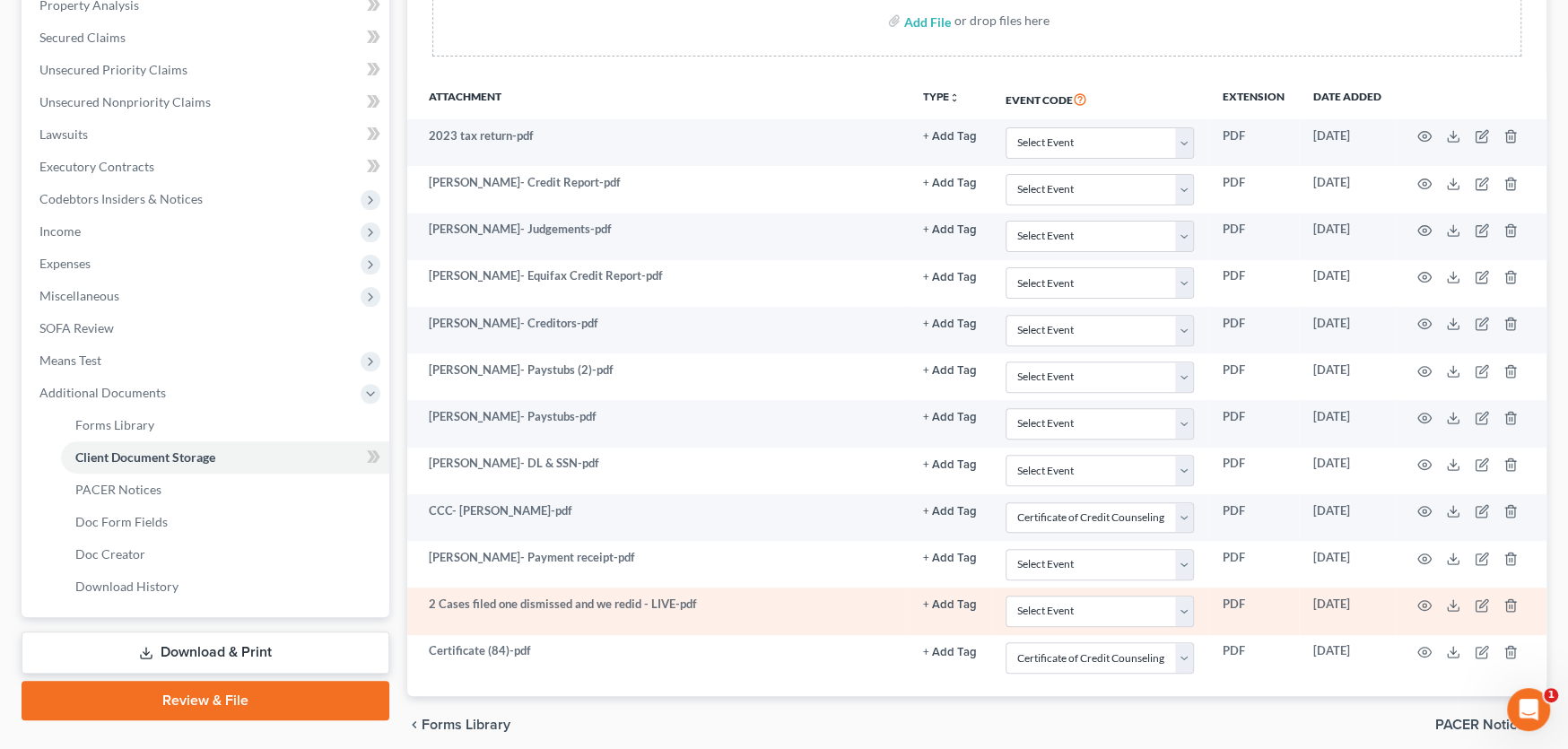
scroll to position [269, 0]
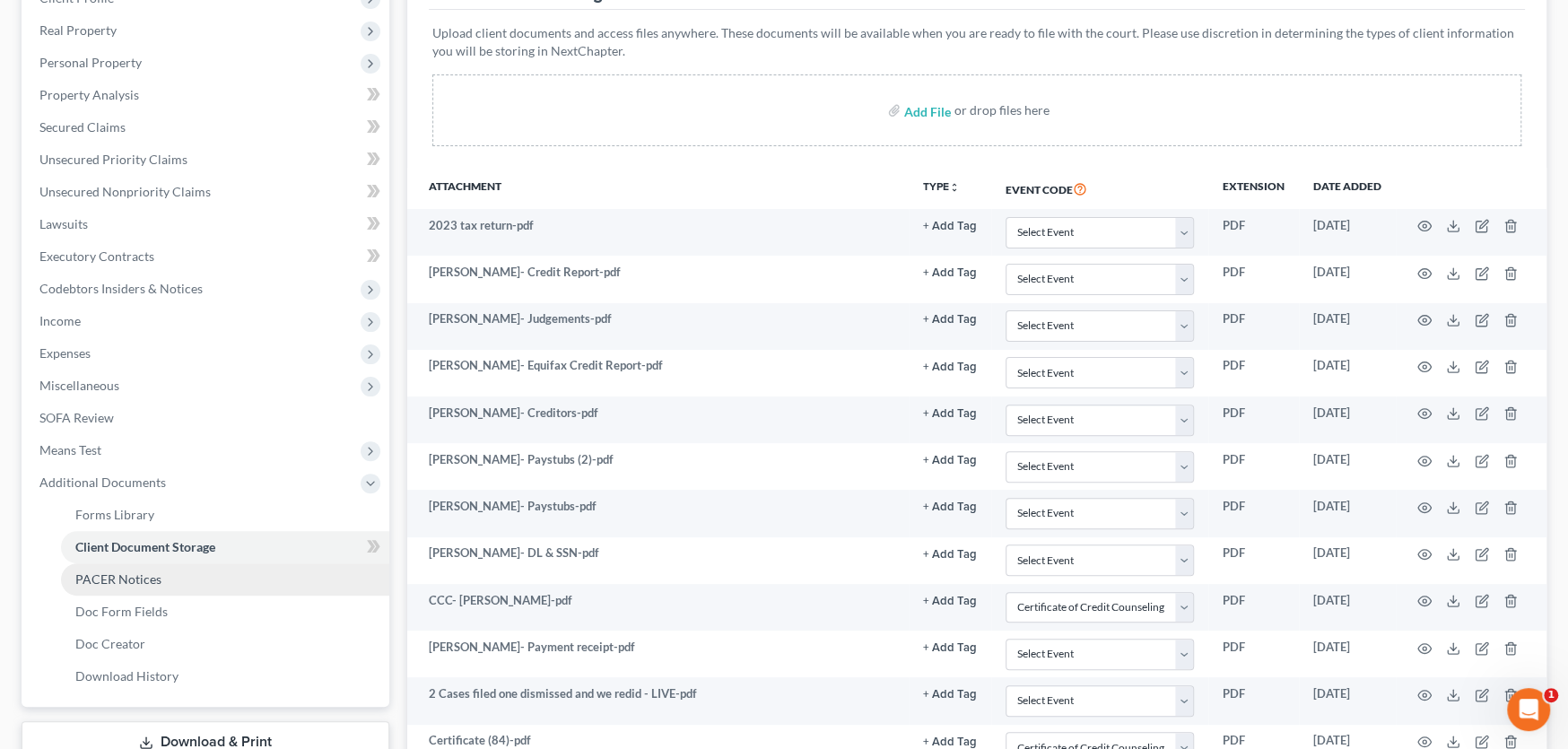
click at [209, 570] on link "PACER Notices" at bounding box center [225, 579] width 328 height 33
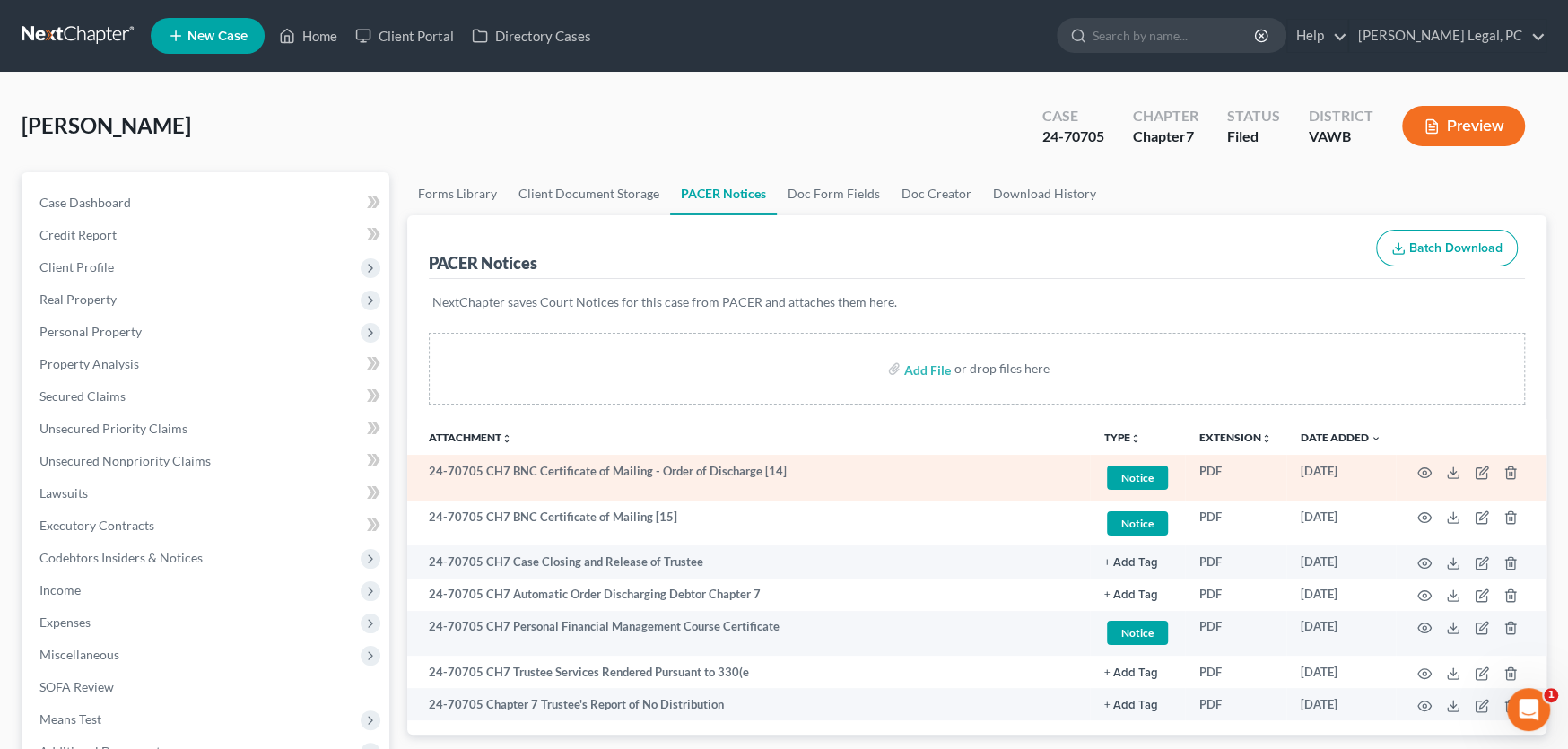
click at [898, 466] on td "24-70705 CH7 BNC Certificate of Mailing - Order of Discharge [14]" at bounding box center [748, 477] width 683 height 46
click at [1454, 469] on line at bounding box center [1454, 471] width 0 height 7
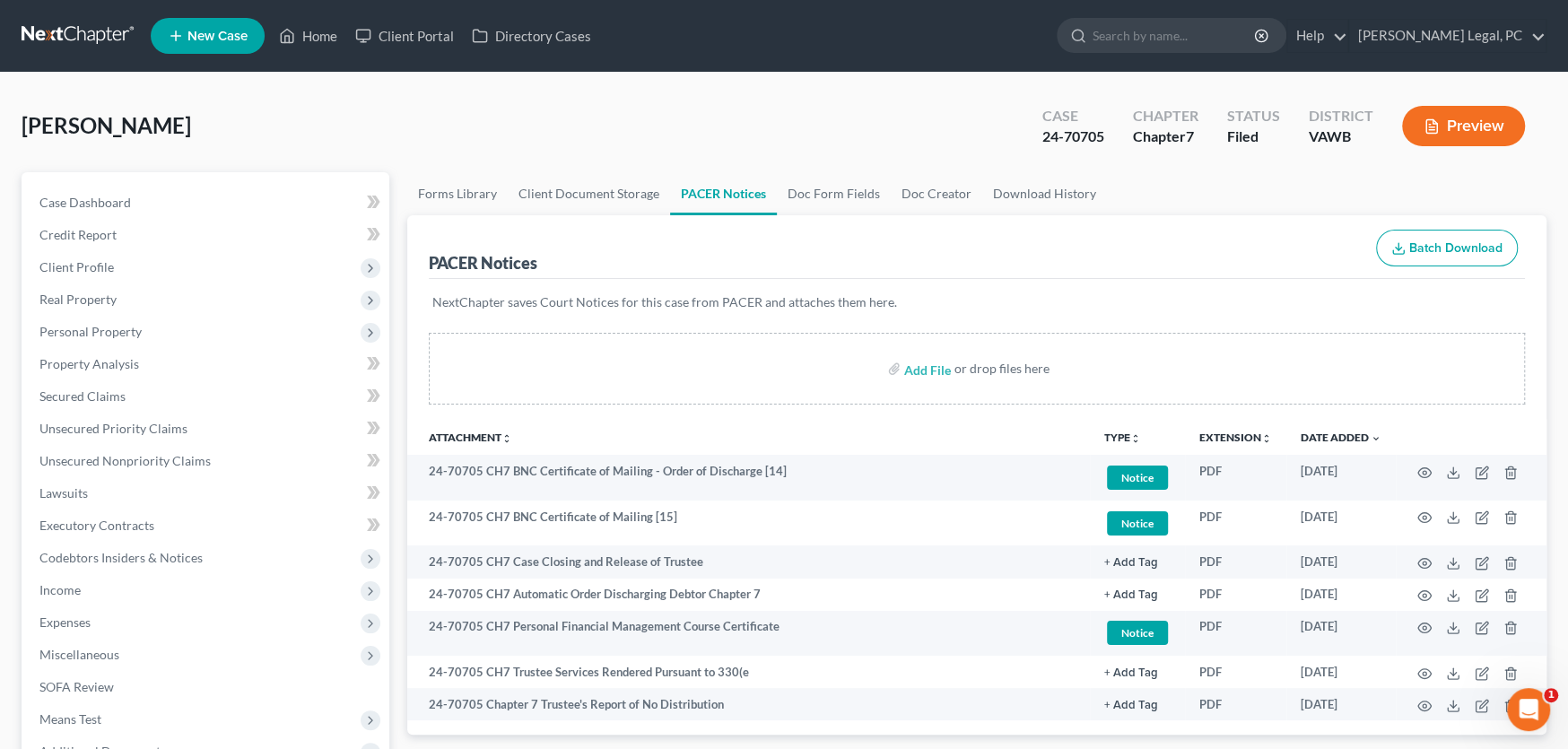
click at [58, 24] on link at bounding box center [79, 35] width 115 height 33
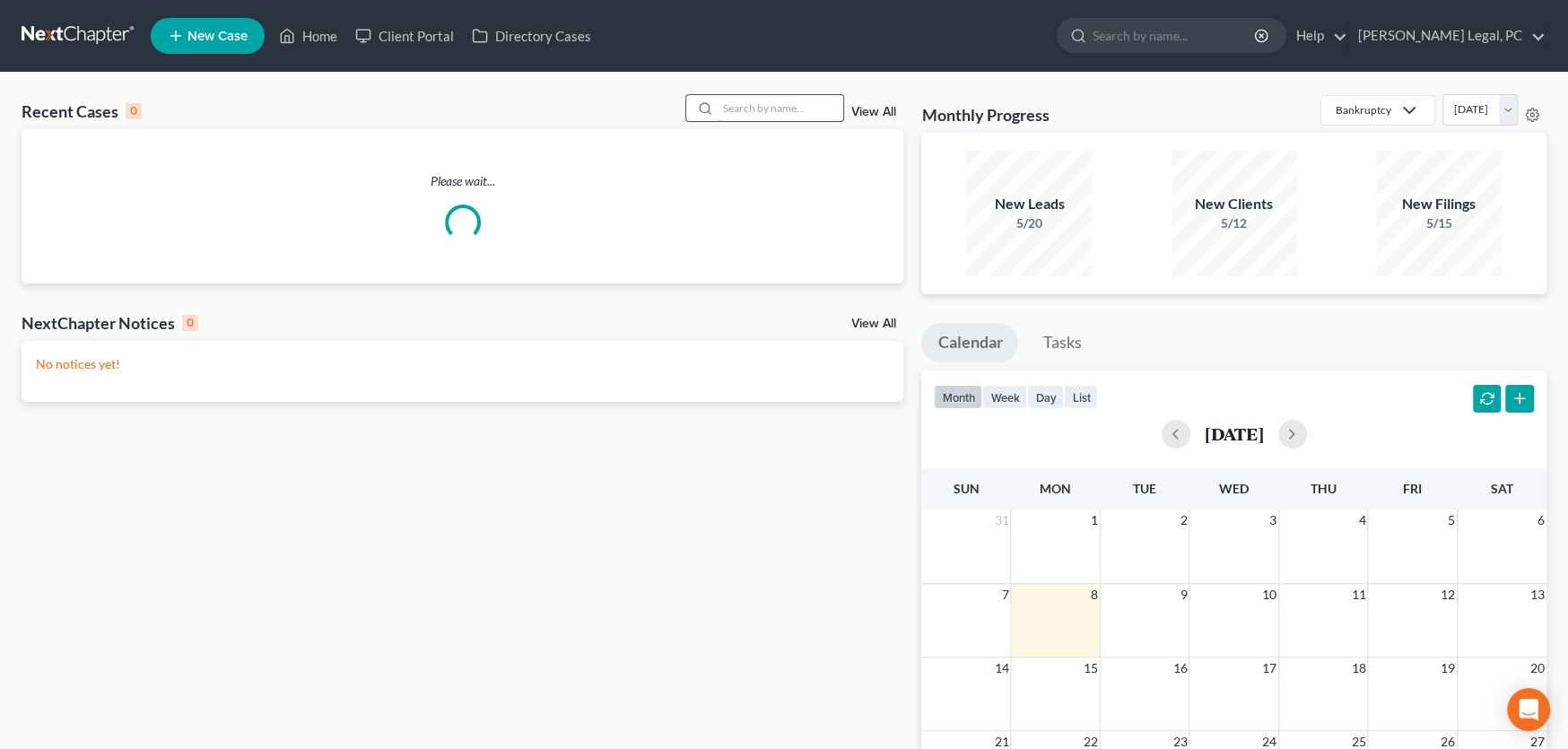
click at [761, 104] on input "search" at bounding box center [780, 108] width 125 height 26
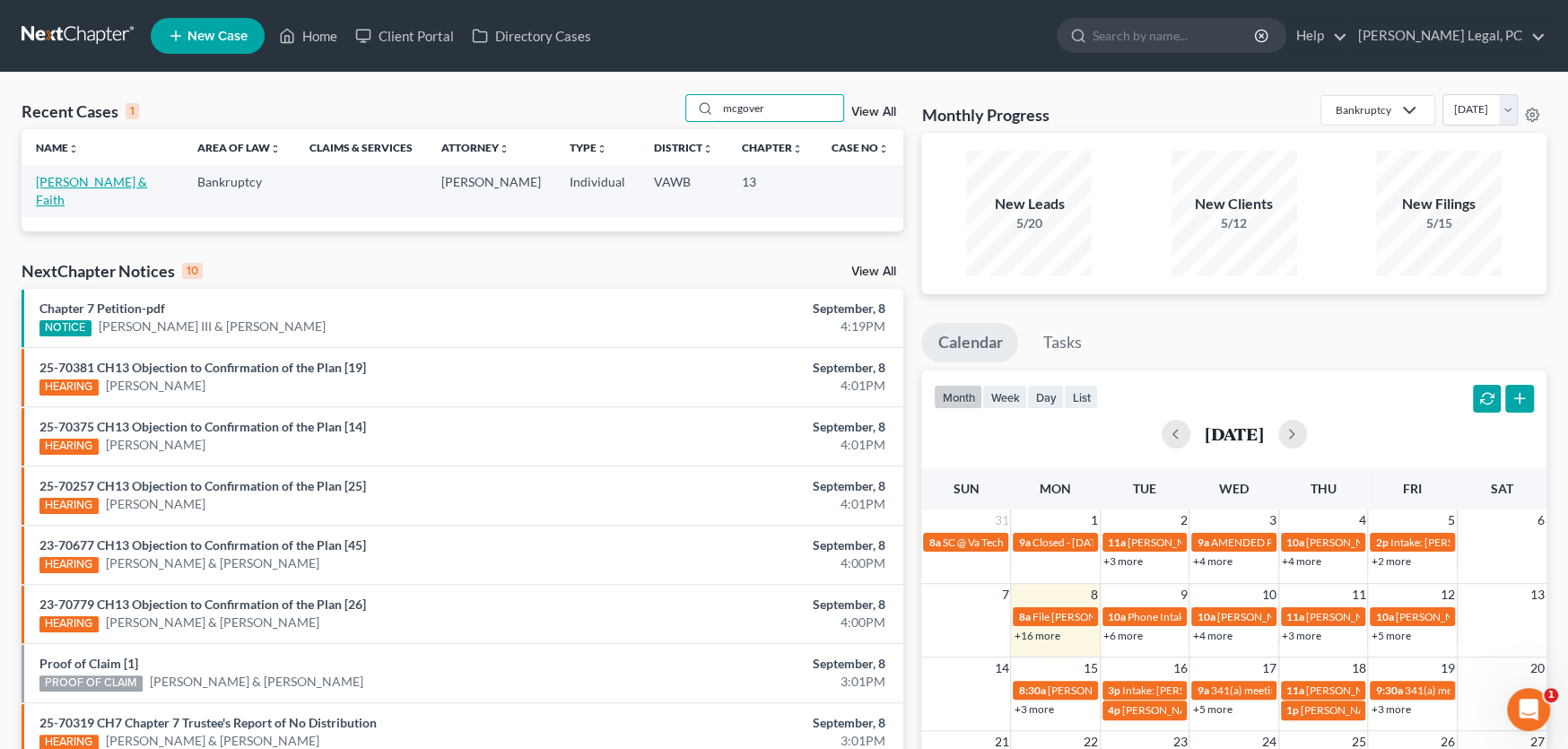
type input "mcgover"
click at [86, 178] on link "[PERSON_NAME] & Faith" at bounding box center [92, 191] width 112 height 33
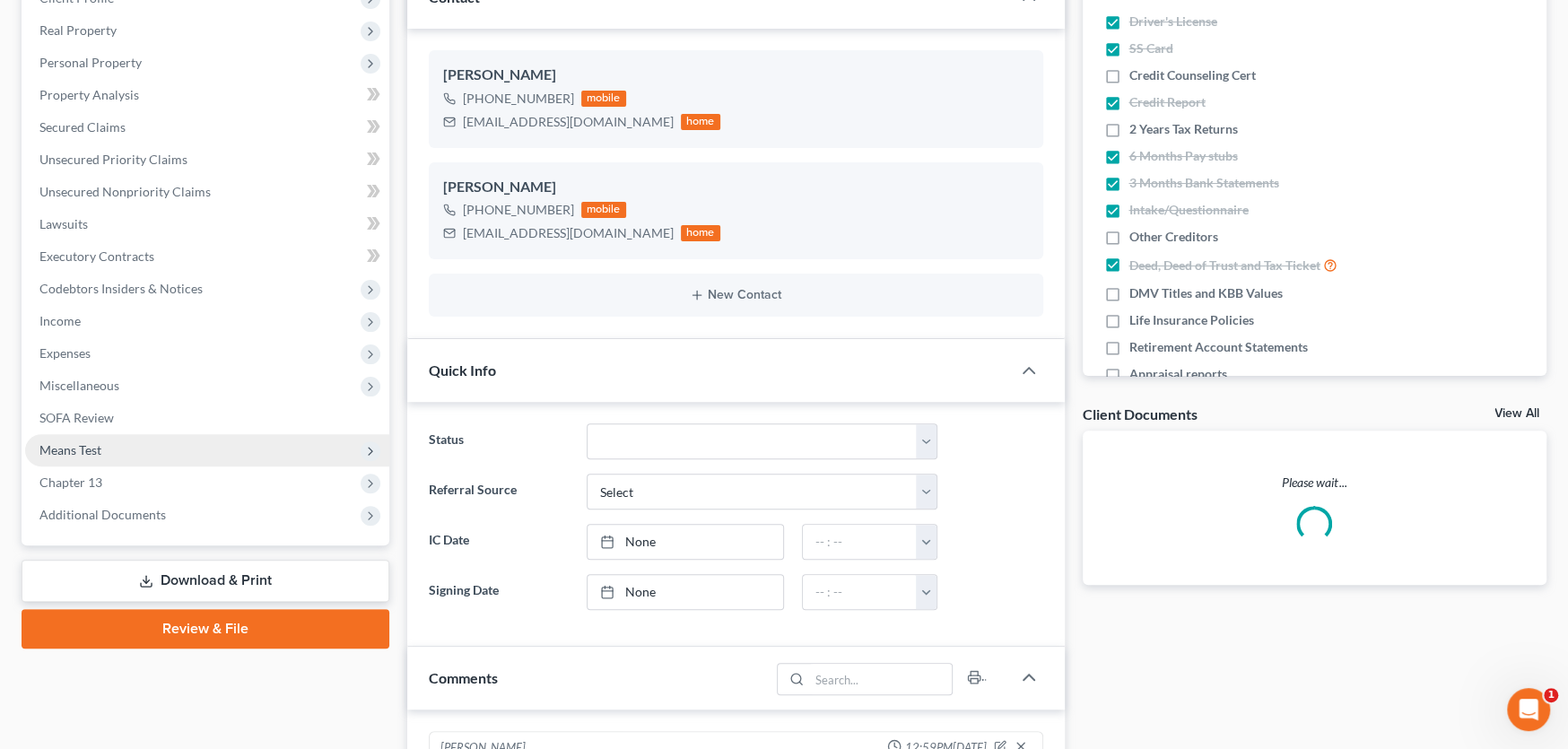
scroll to position [1919, 0]
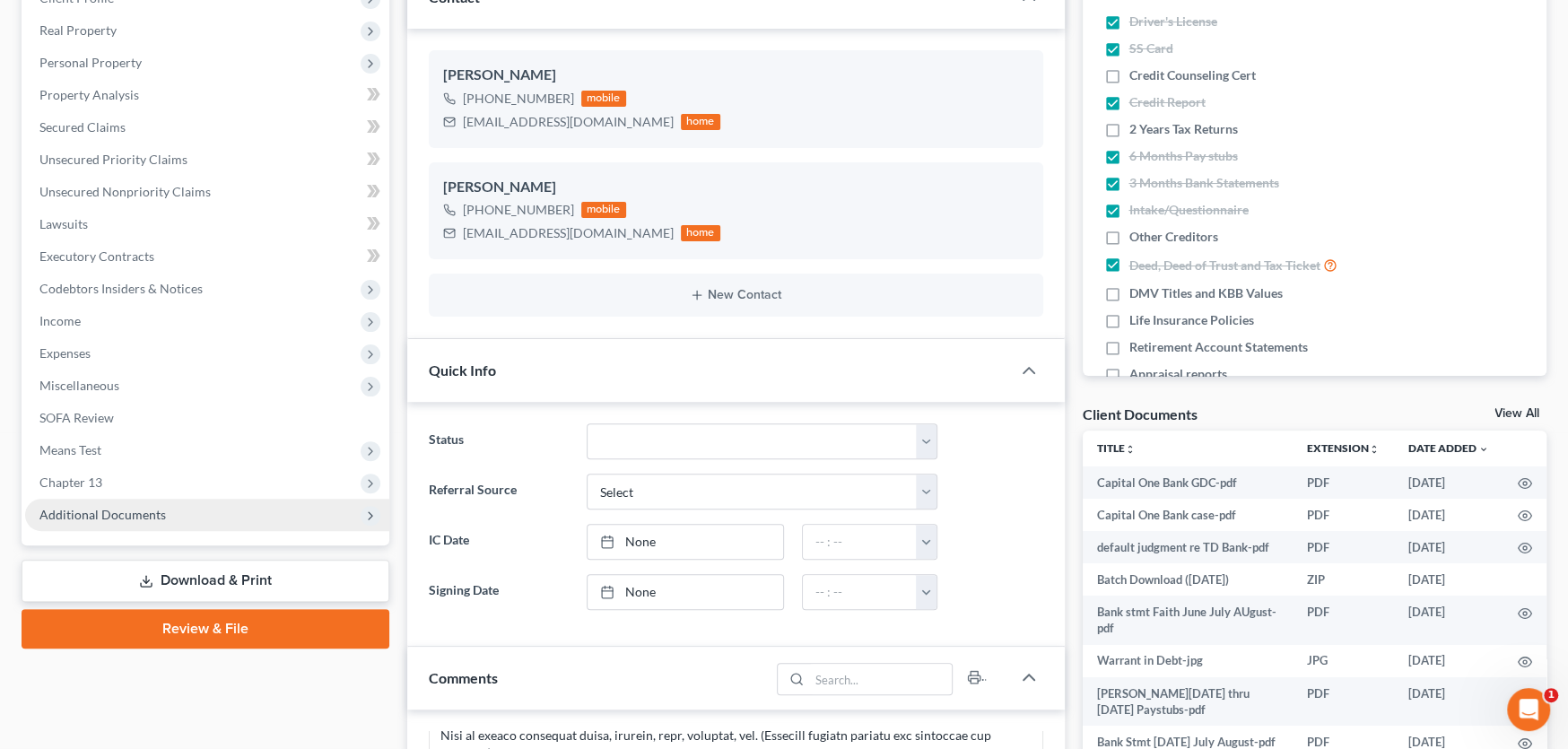
click at [116, 507] on span "Additional Documents" at bounding box center [102, 514] width 126 height 15
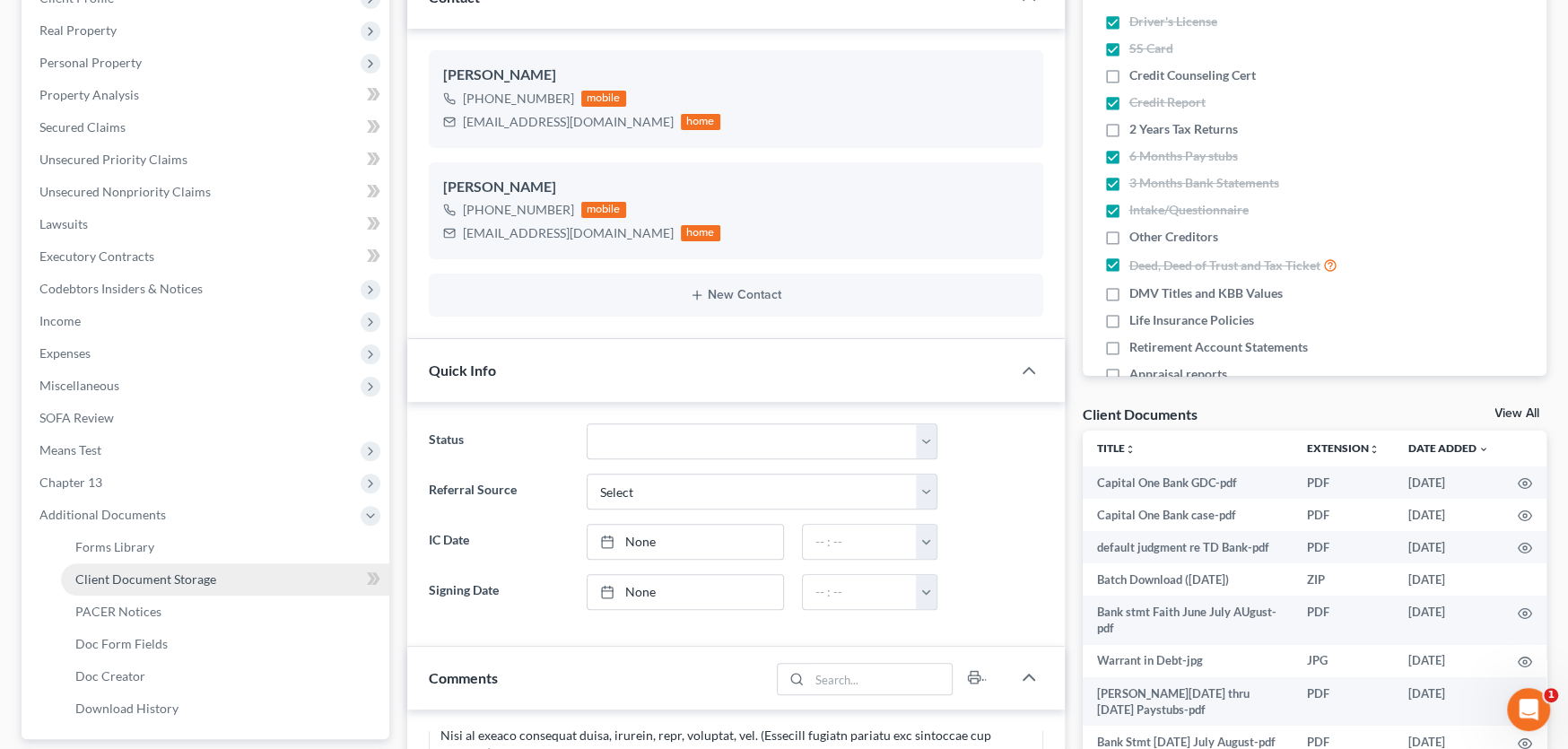
click at [132, 578] on span "Client Document Storage" at bounding box center [146, 579] width 141 height 15
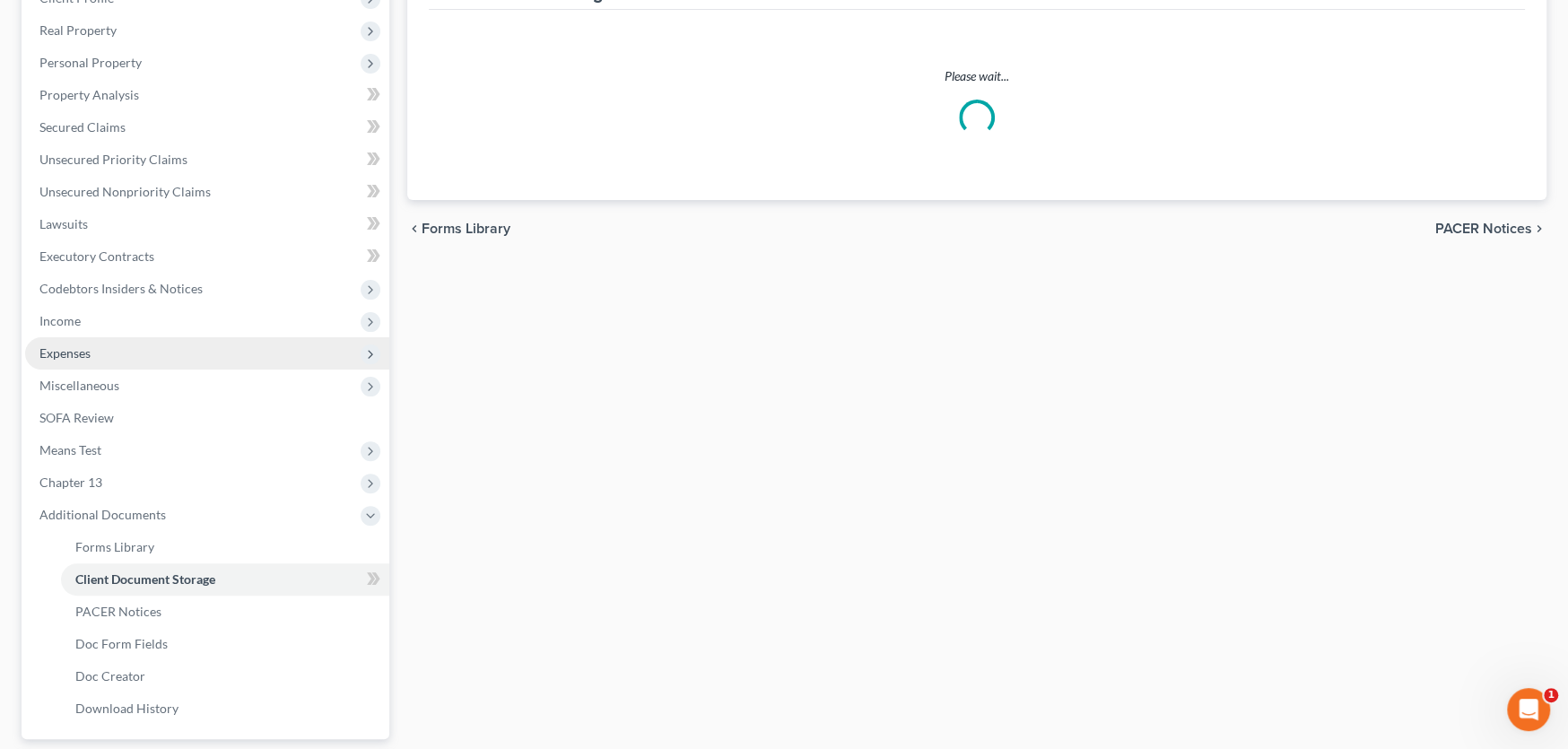
scroll to position [69, 0]
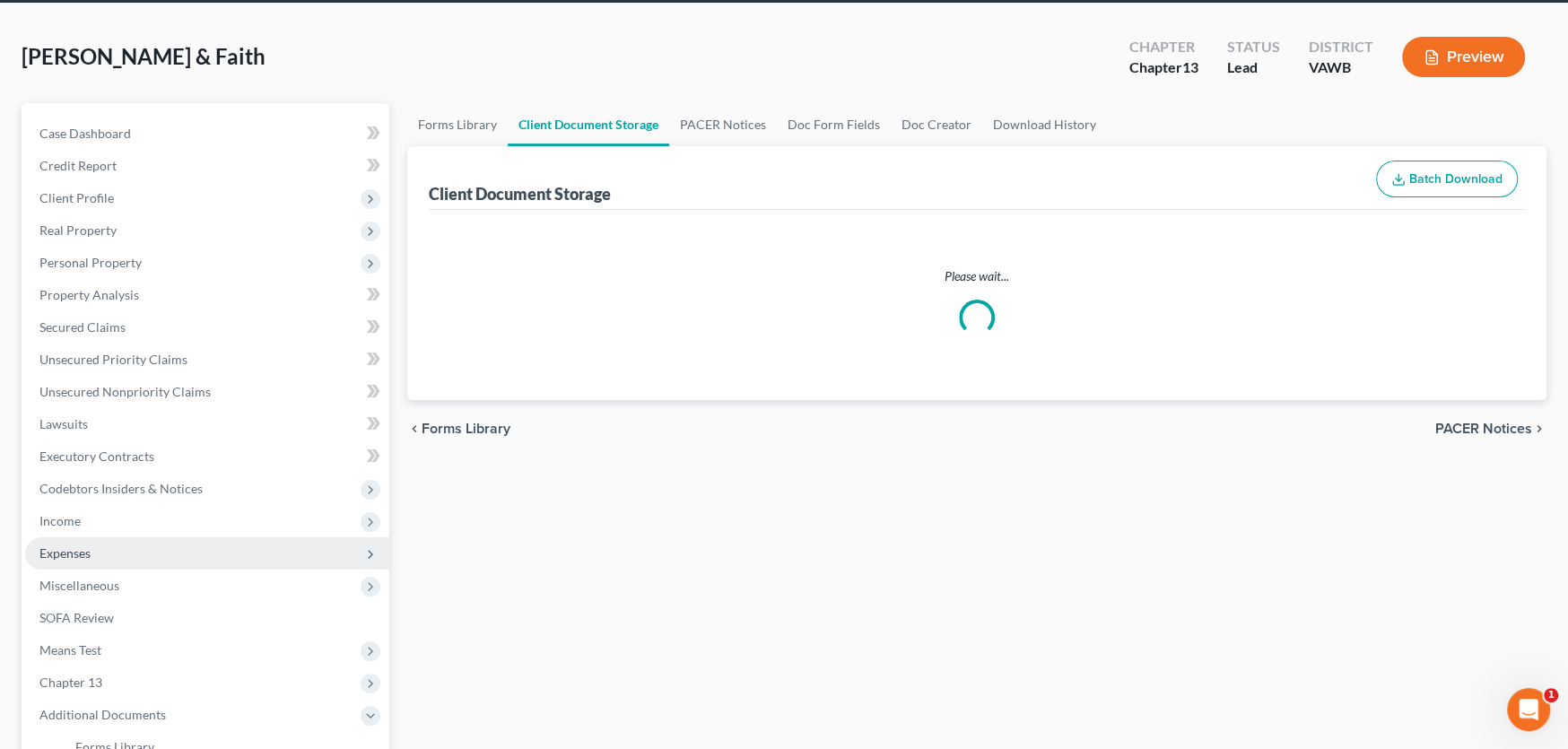
select select "0"
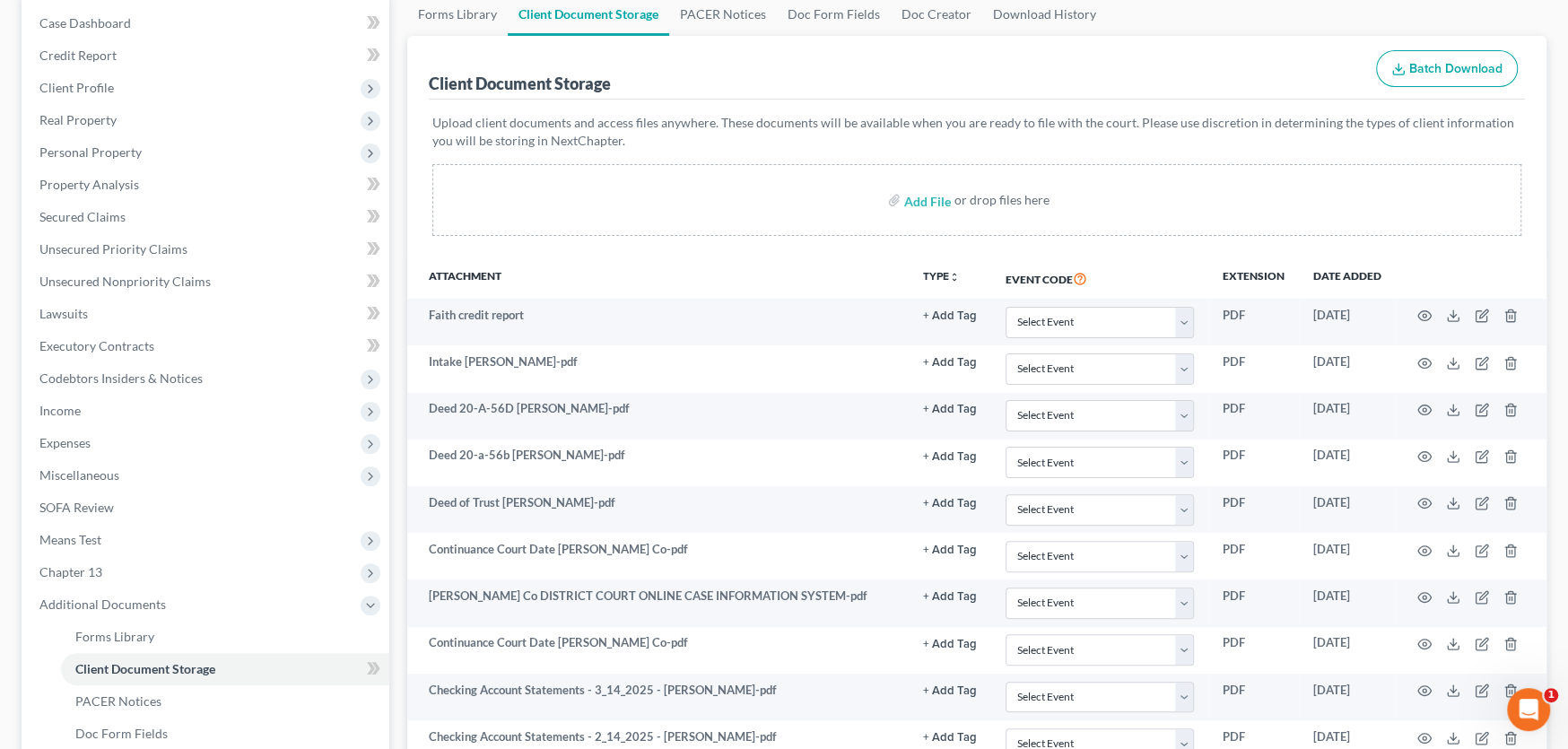
scroll to position [0, 0]
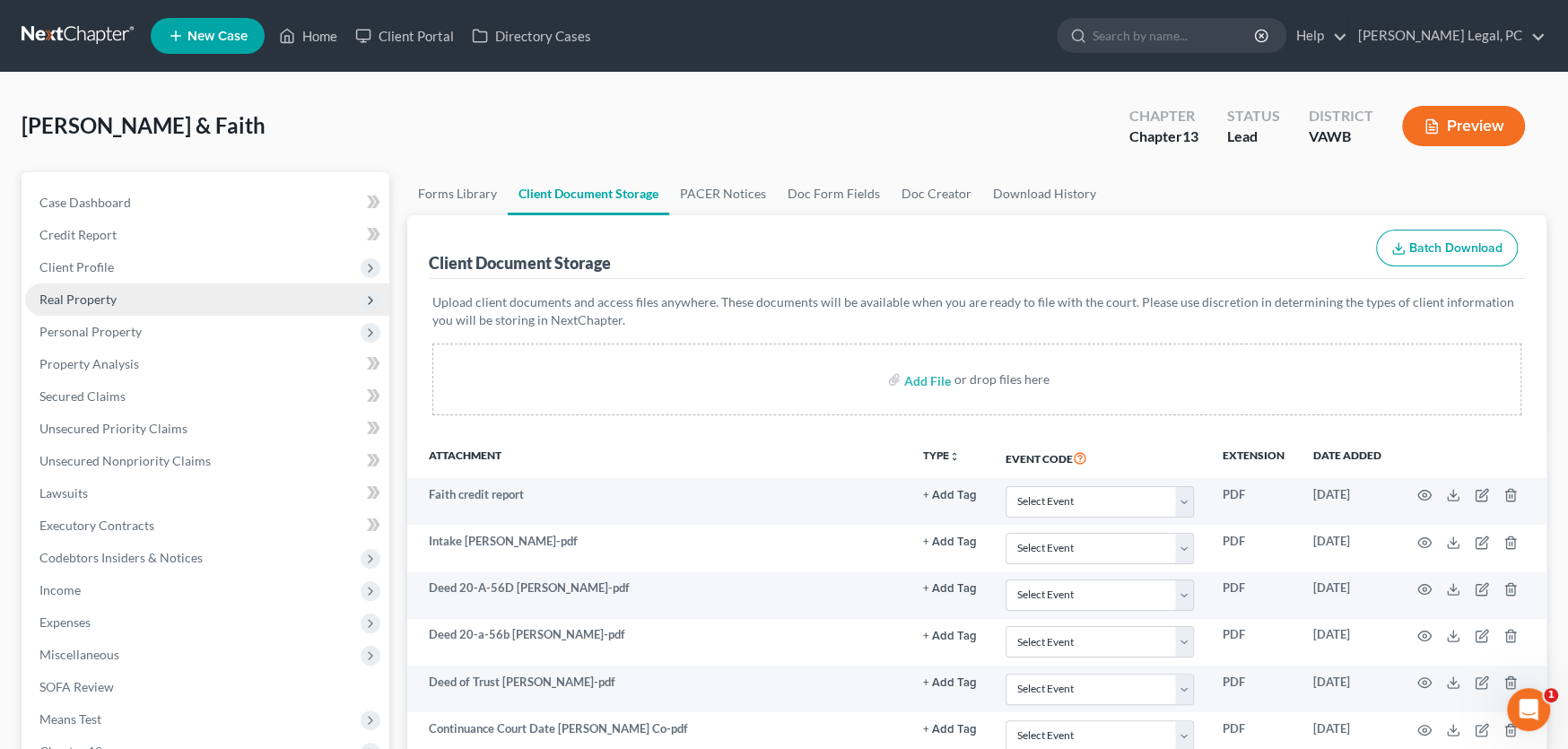
select select "0"
click at [59, 35] on link at bounding box center [79, 35] width 115 height 33
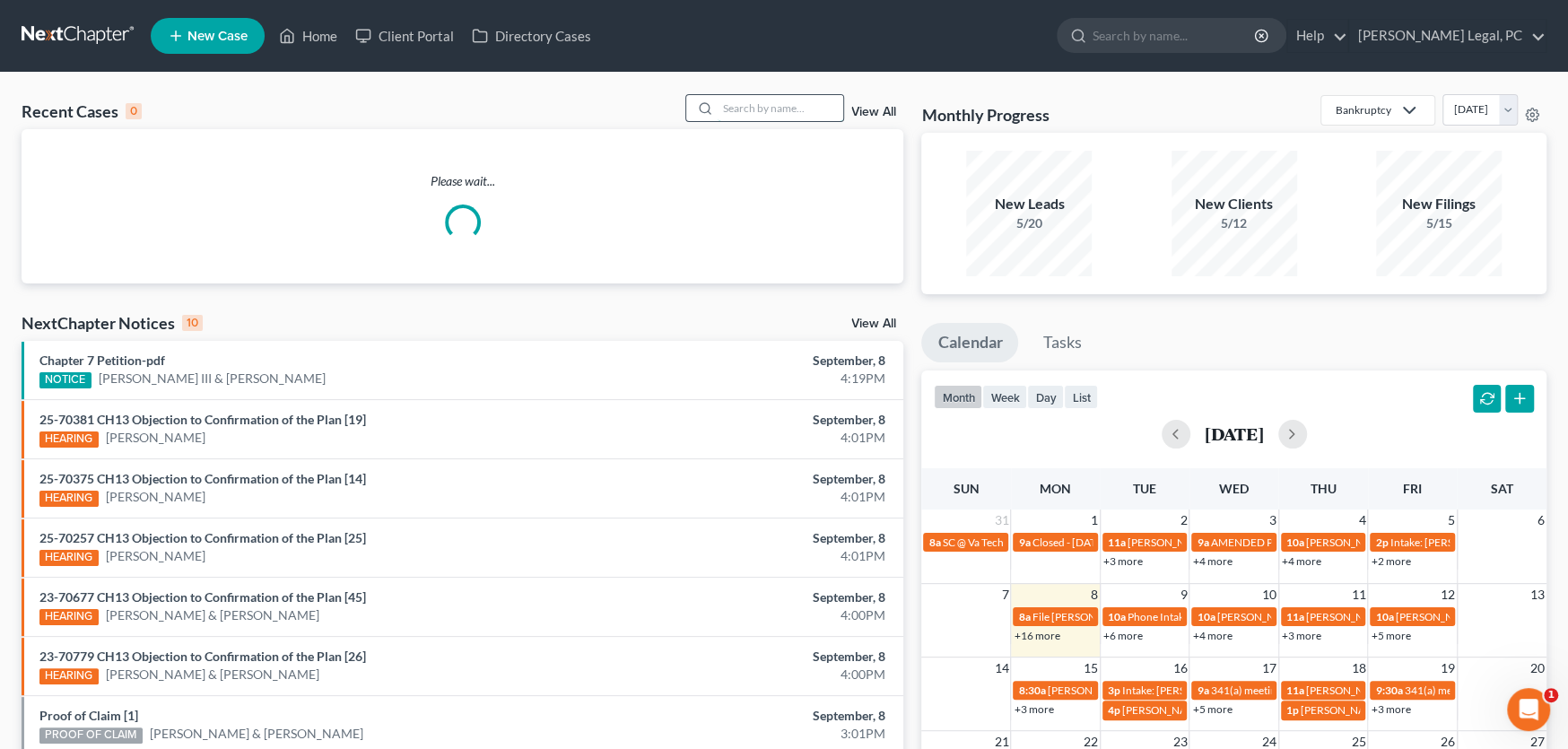
click at [759, 112] on input "search" at bounding box center [780, 108] width 125 height 26
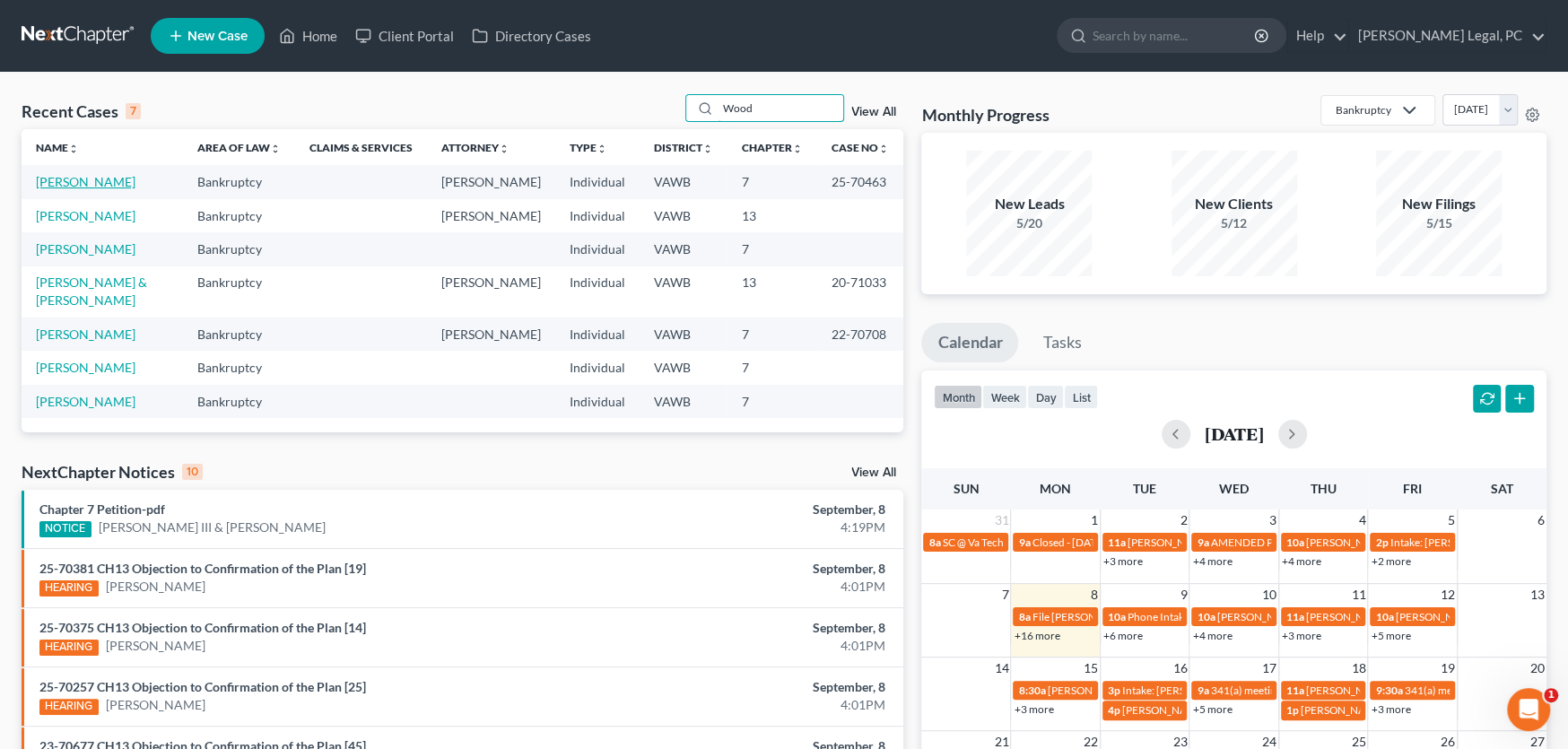
type input "Wood"
click at [72, 183] on link "[PERSON_NAME]" at bounding box center [86, 181] width 99 height 15
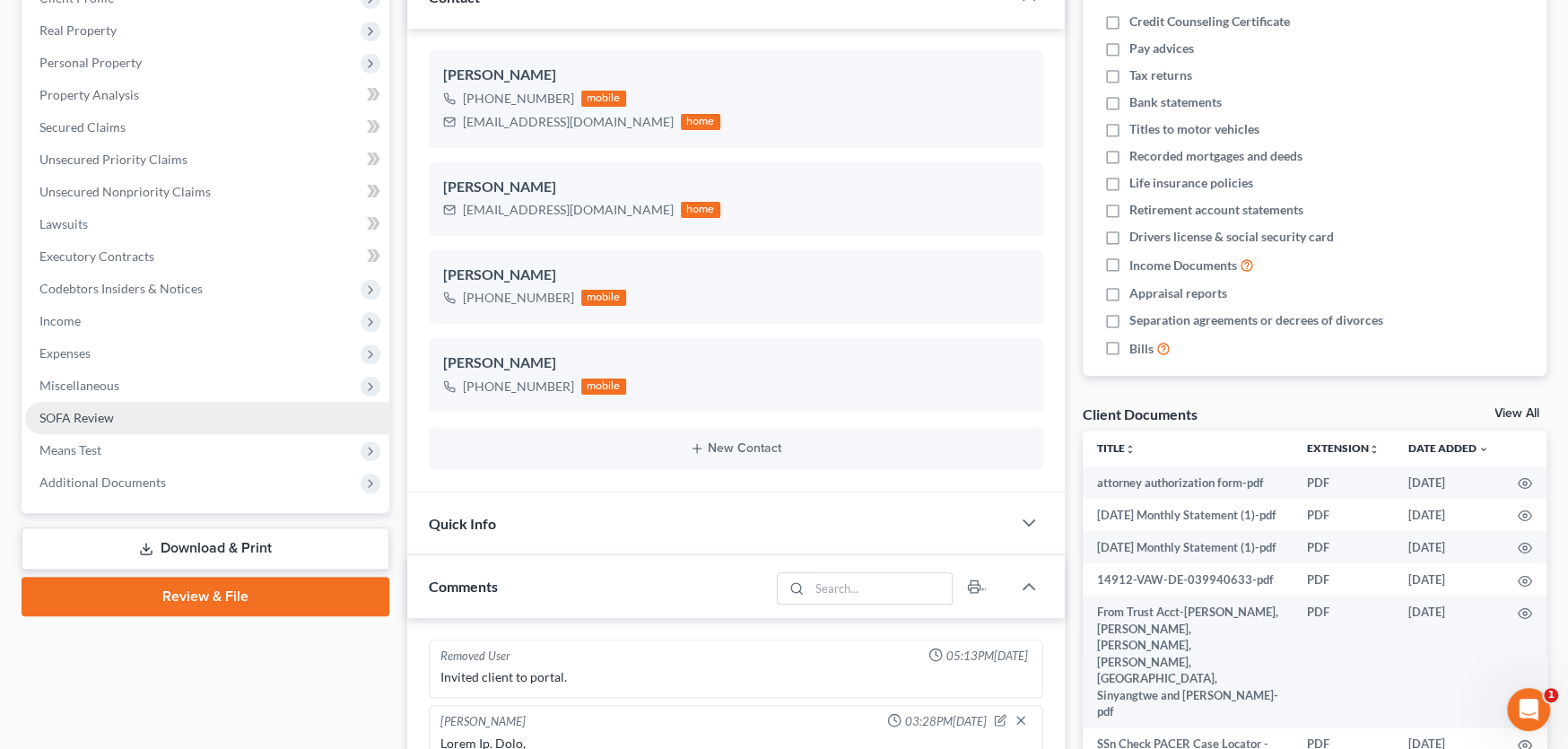
scroll to position [2073, 0]
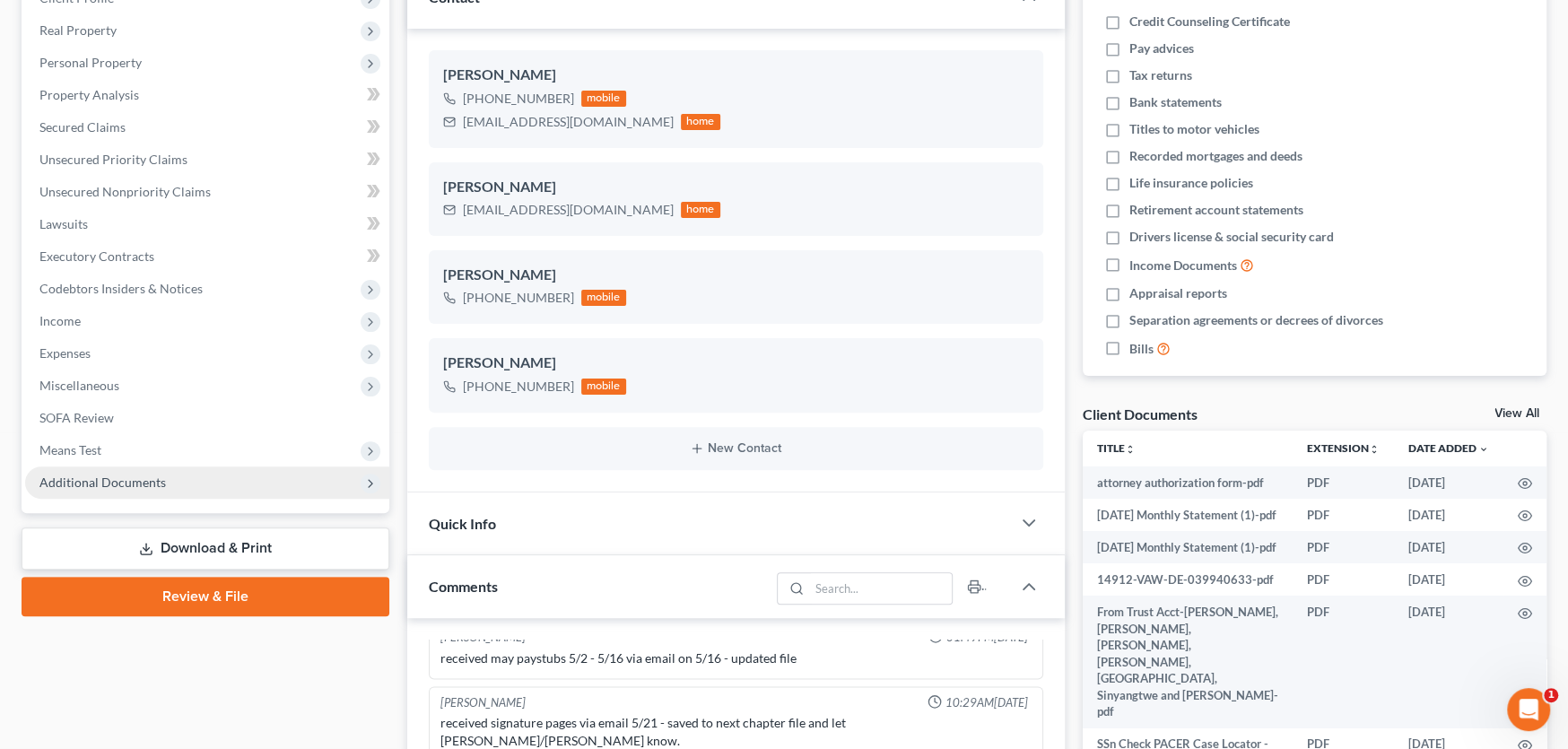
click at [136, 478] on span "Additional Documents" at bounding box center [102, 482] width 126 height 15
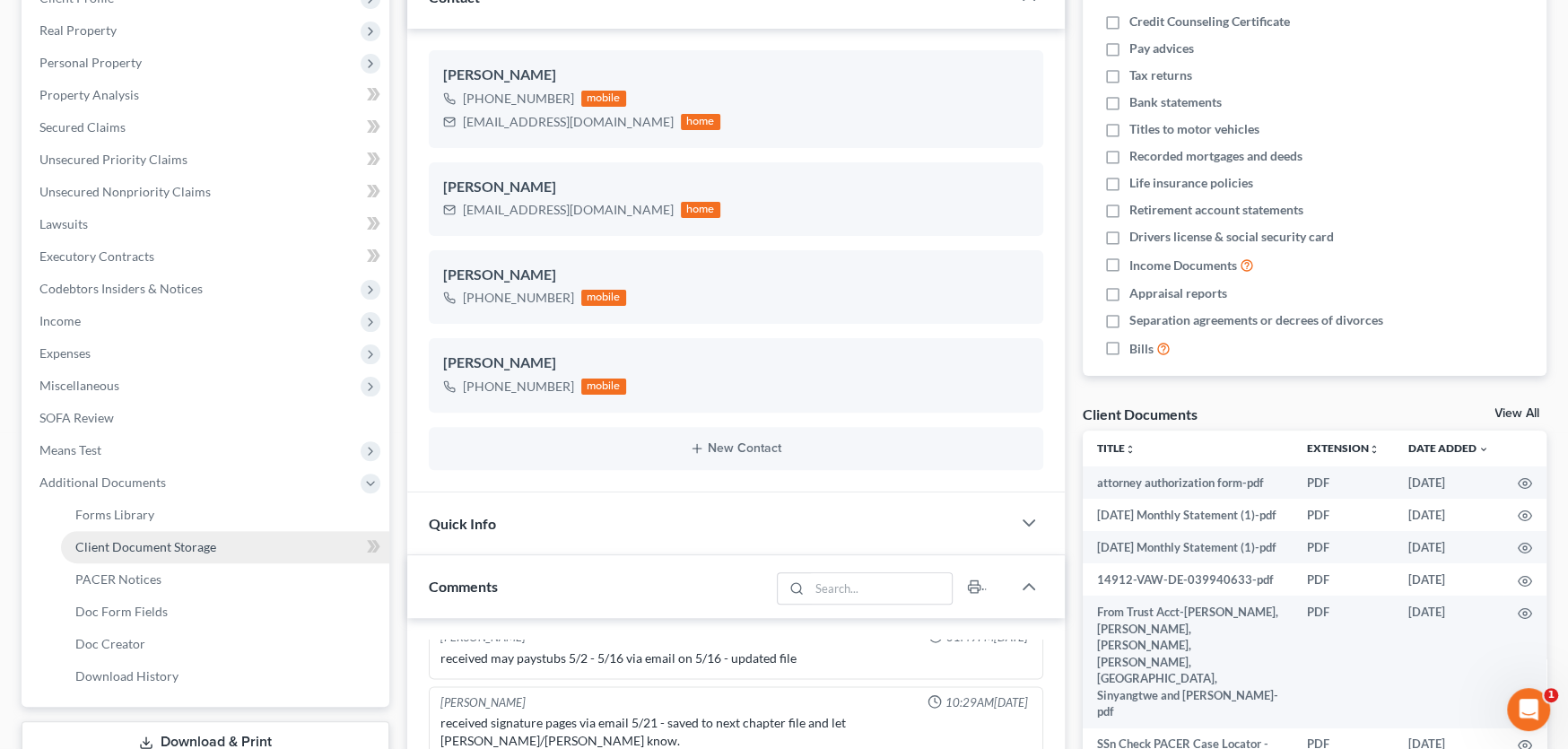
click at [130, 541] on span "Client Document Storage" at bounding box center [146, 546] width 141 height 15
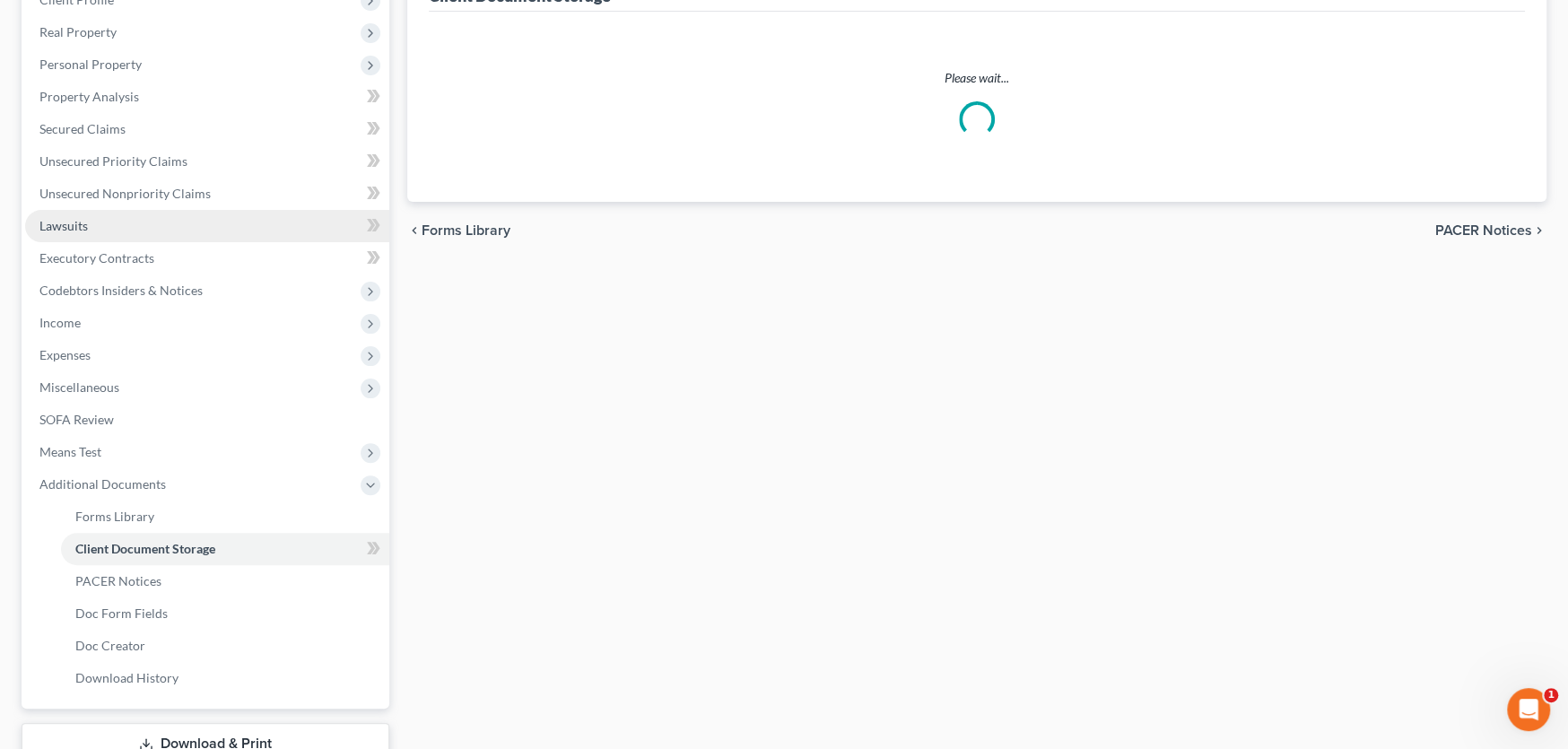
scroll to position [69, 0]
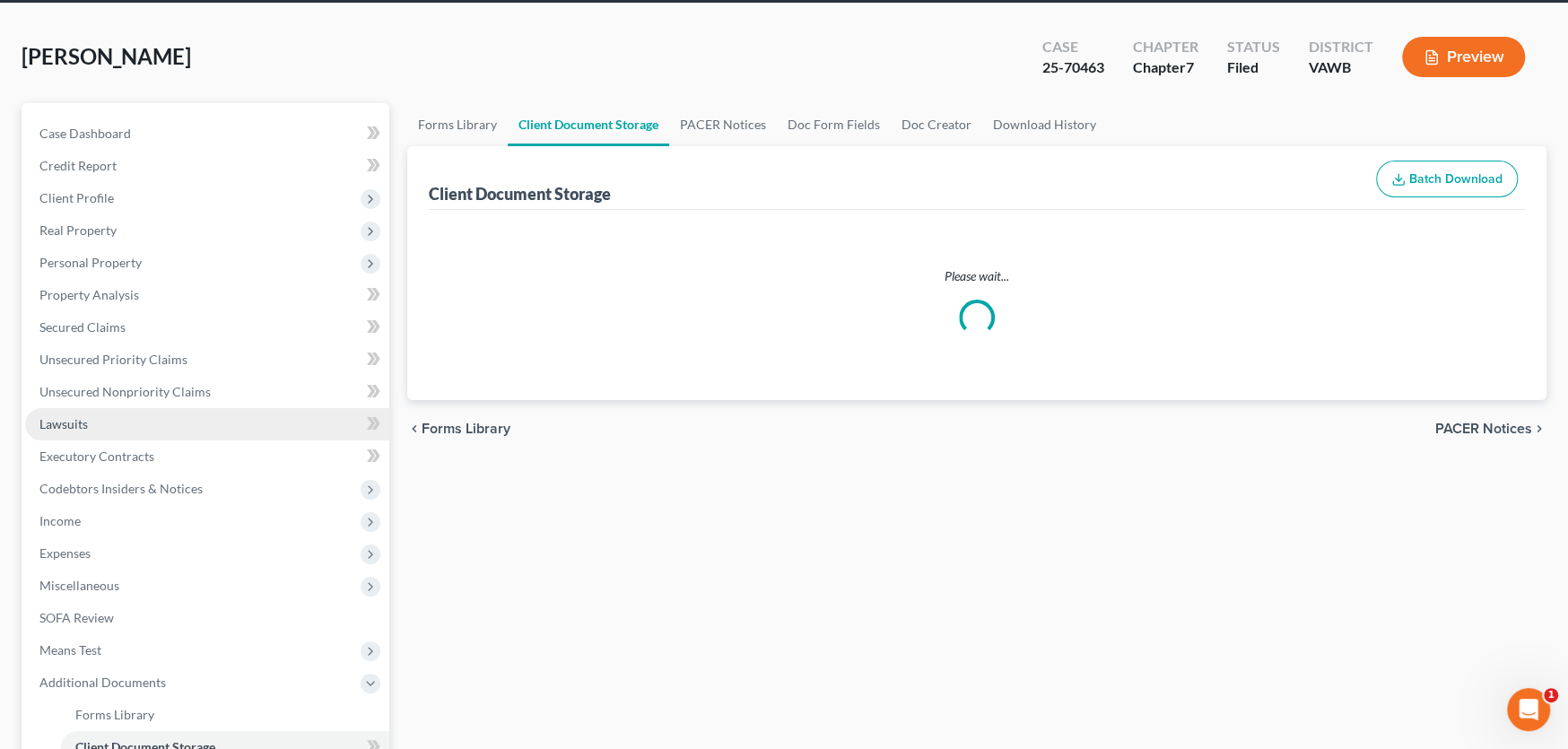
select select "0"
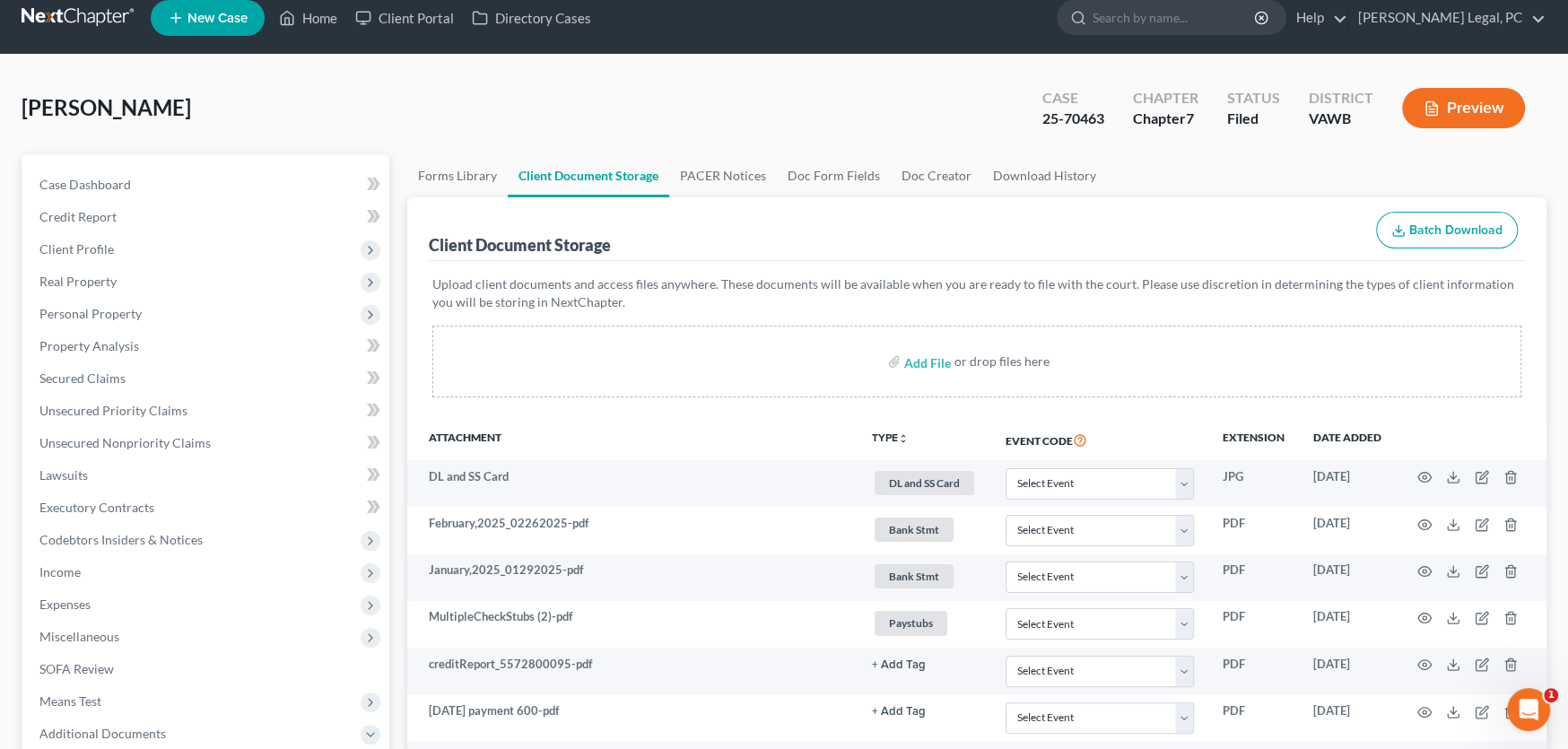
scroll to position [0, 0]
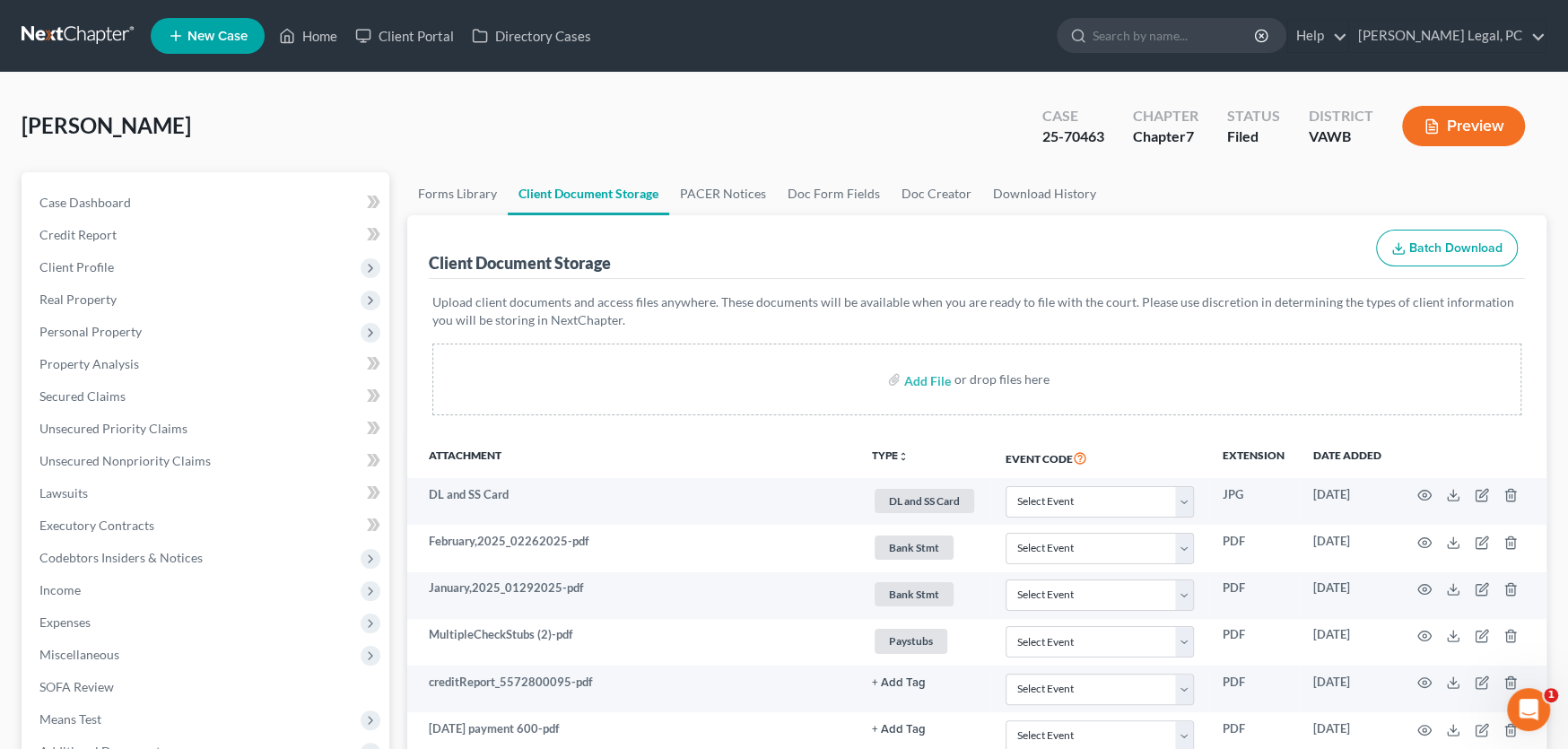
click at [59, 33] on link at bounding box center [79, 35] width 115 height 33
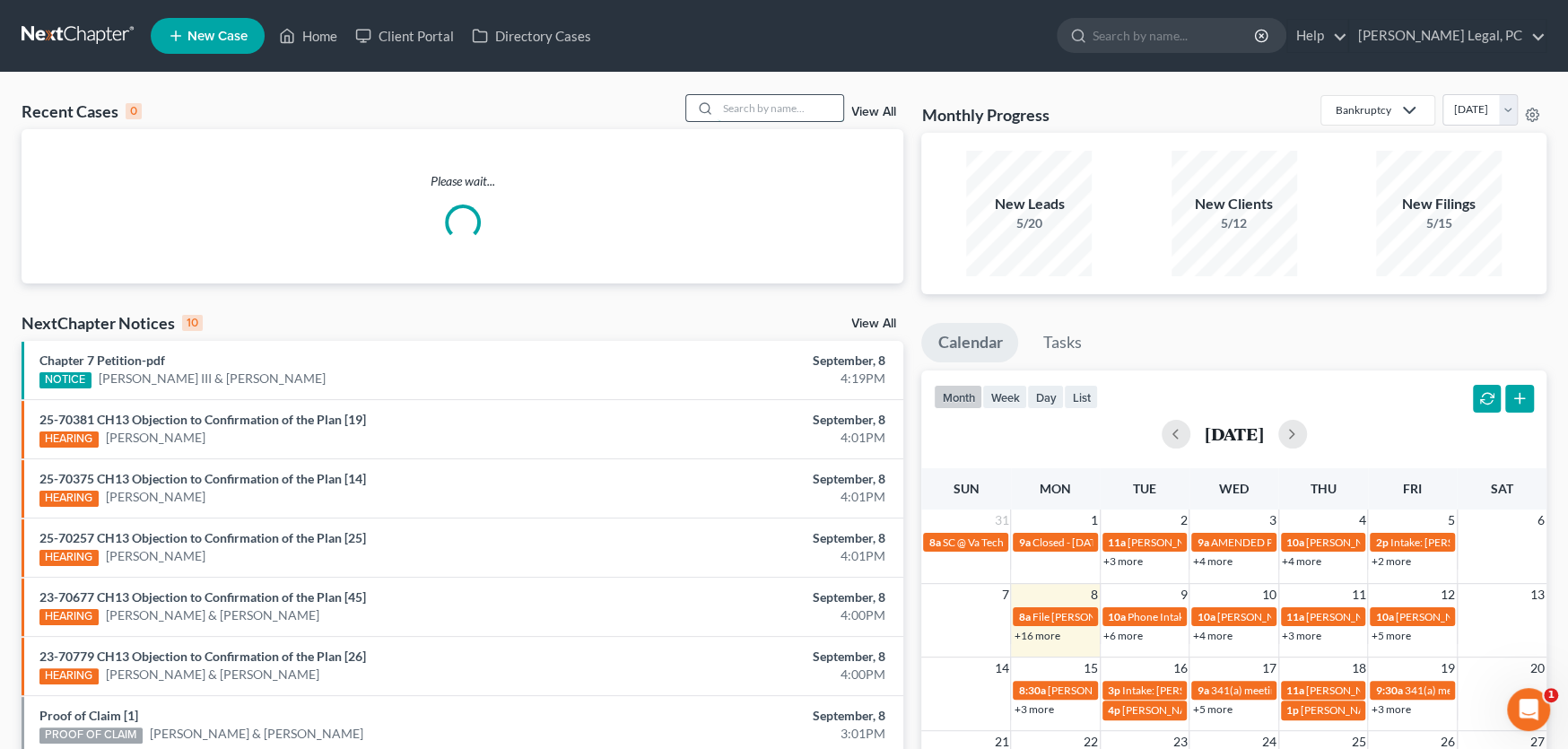
click at [755, 112] on input "search" at bounding box center [780, 108] width 125 height 26
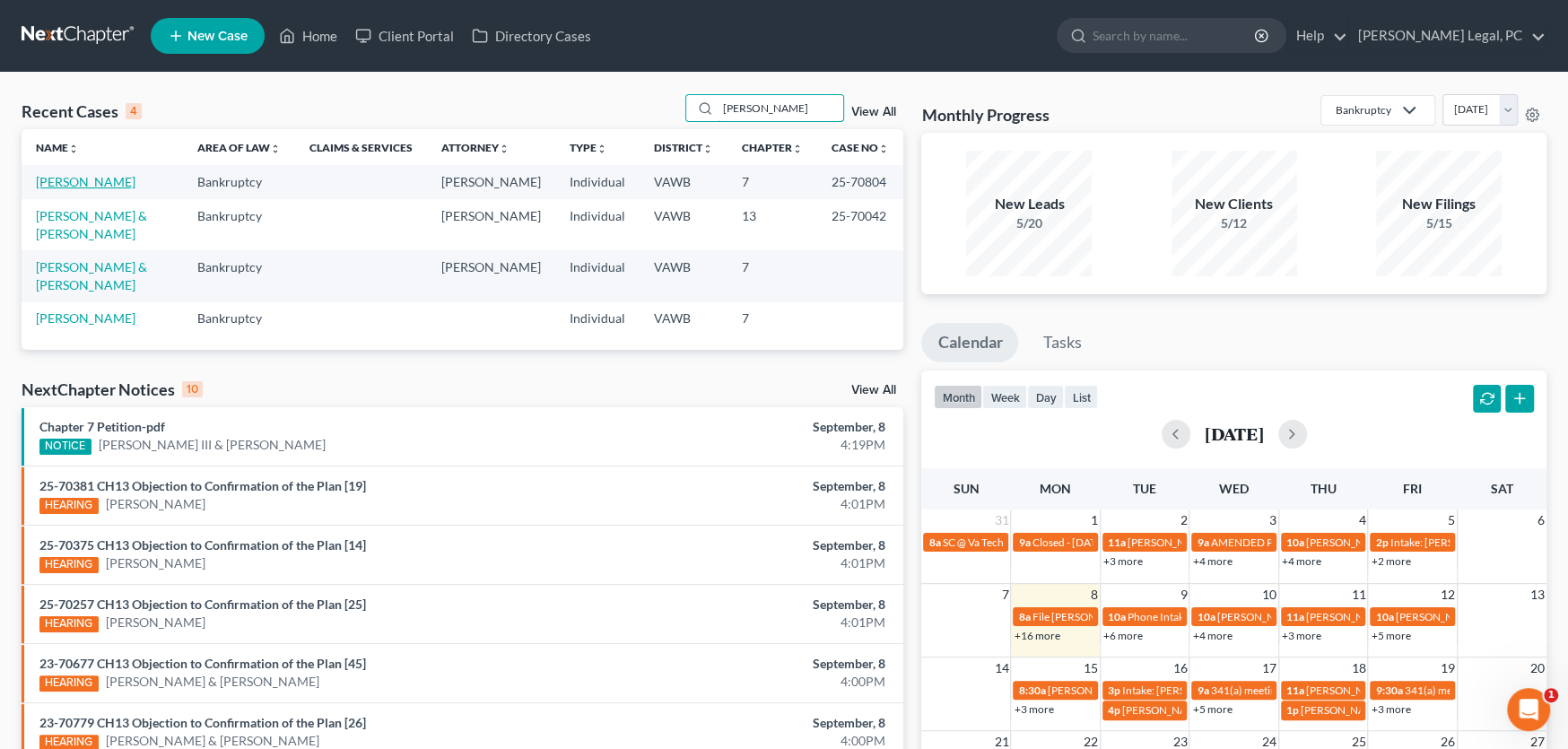
type input "[PERSON_NAME]"
click at [99, 185] on link "[PERSON_NAME]" at bounding box center [86, 181] width 99 height 15
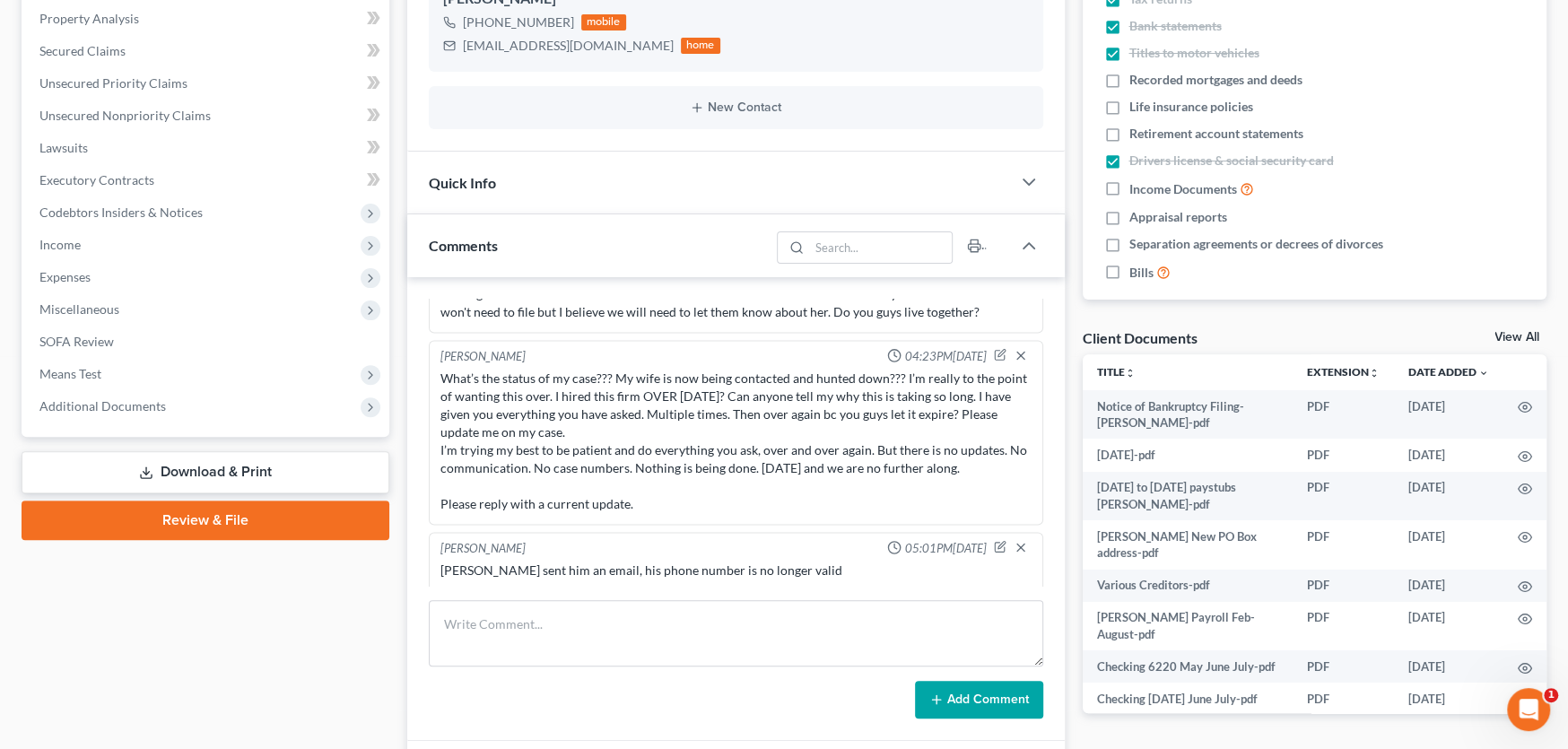
scroll to position [359, 0]
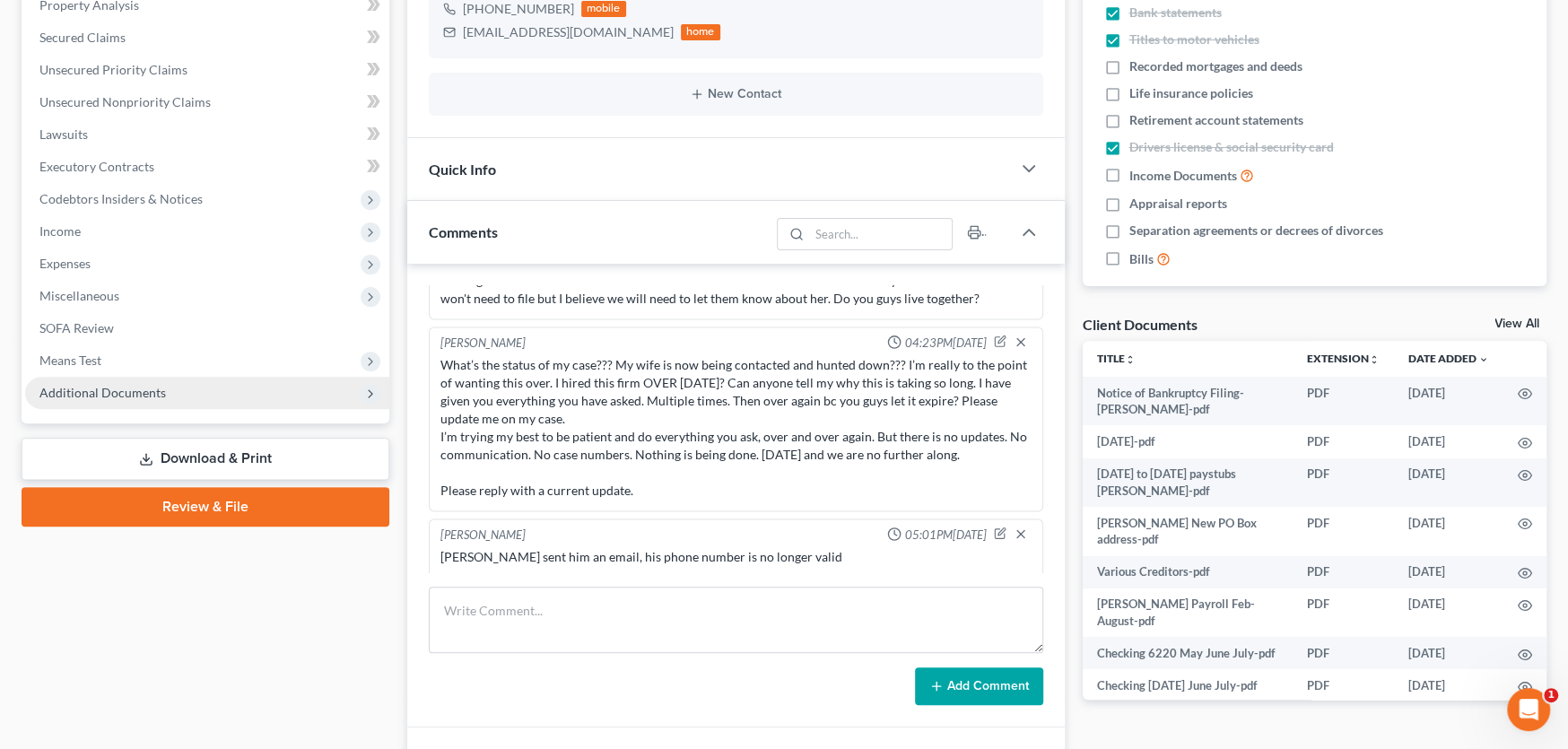
click at [112, 392] on span "Additional Documents" at bounding box center [102, 392] width 126 height 15
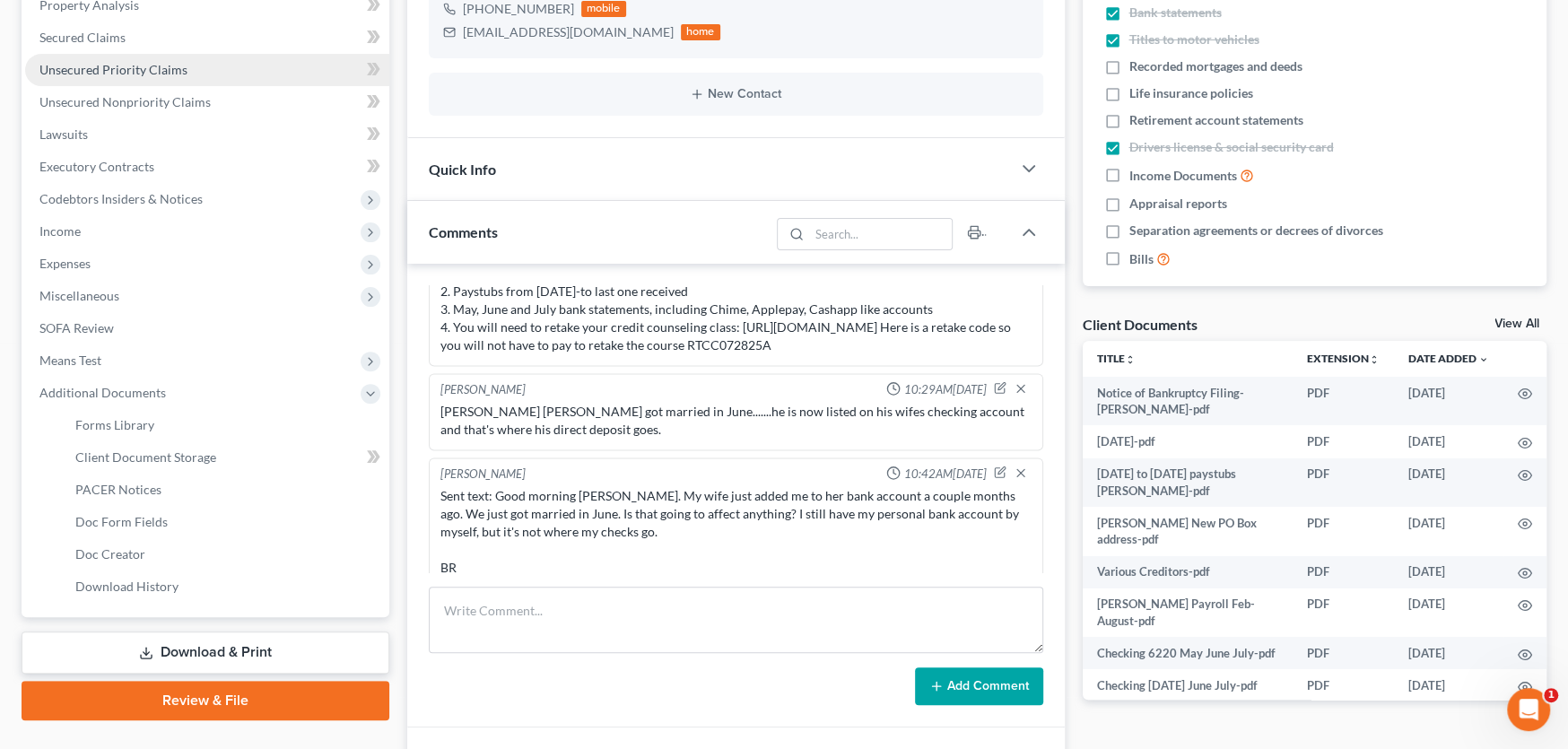
scroll to position [90, 0]
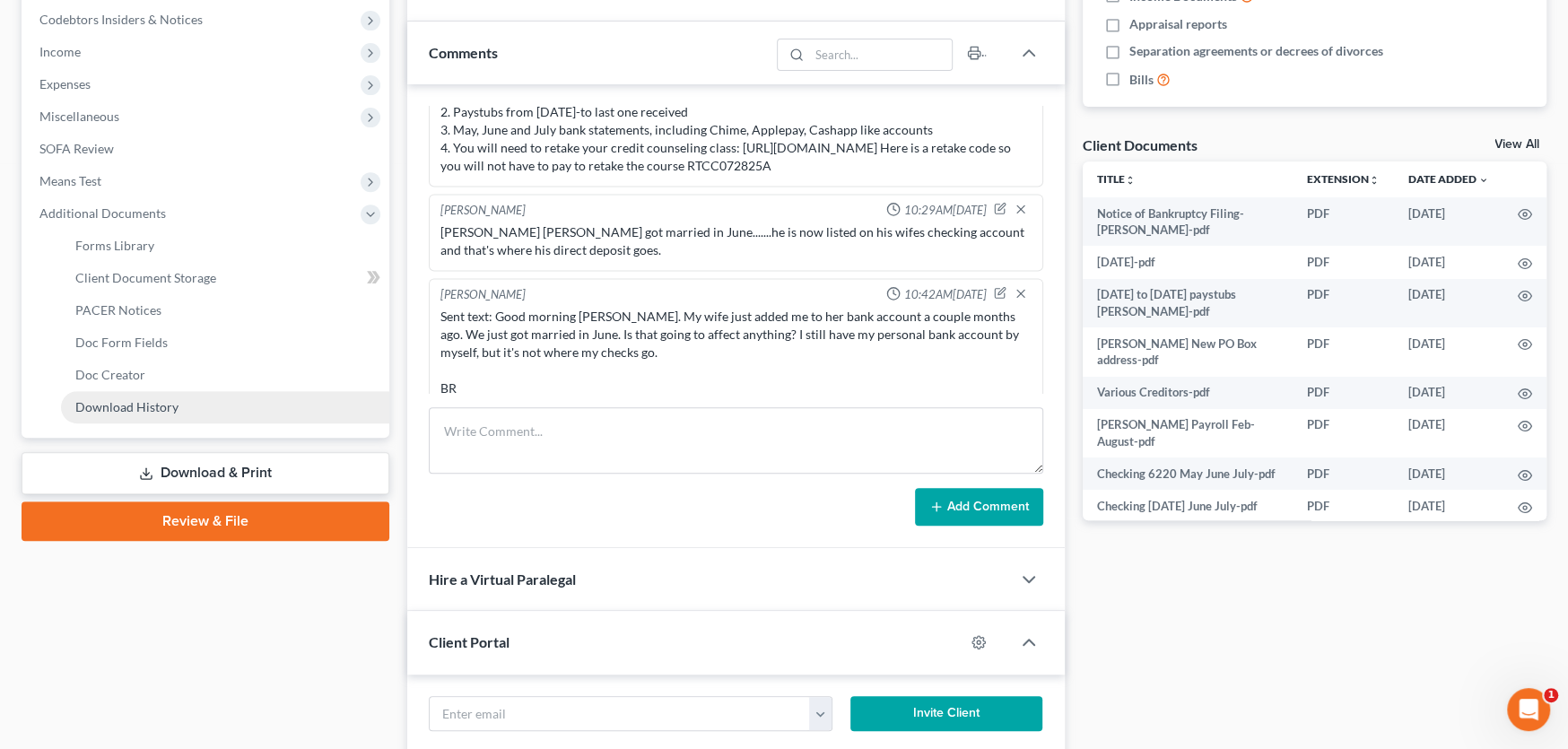
click at [119, 407] on span "Download History" at bounding box center [126, 407] width 103 height 15
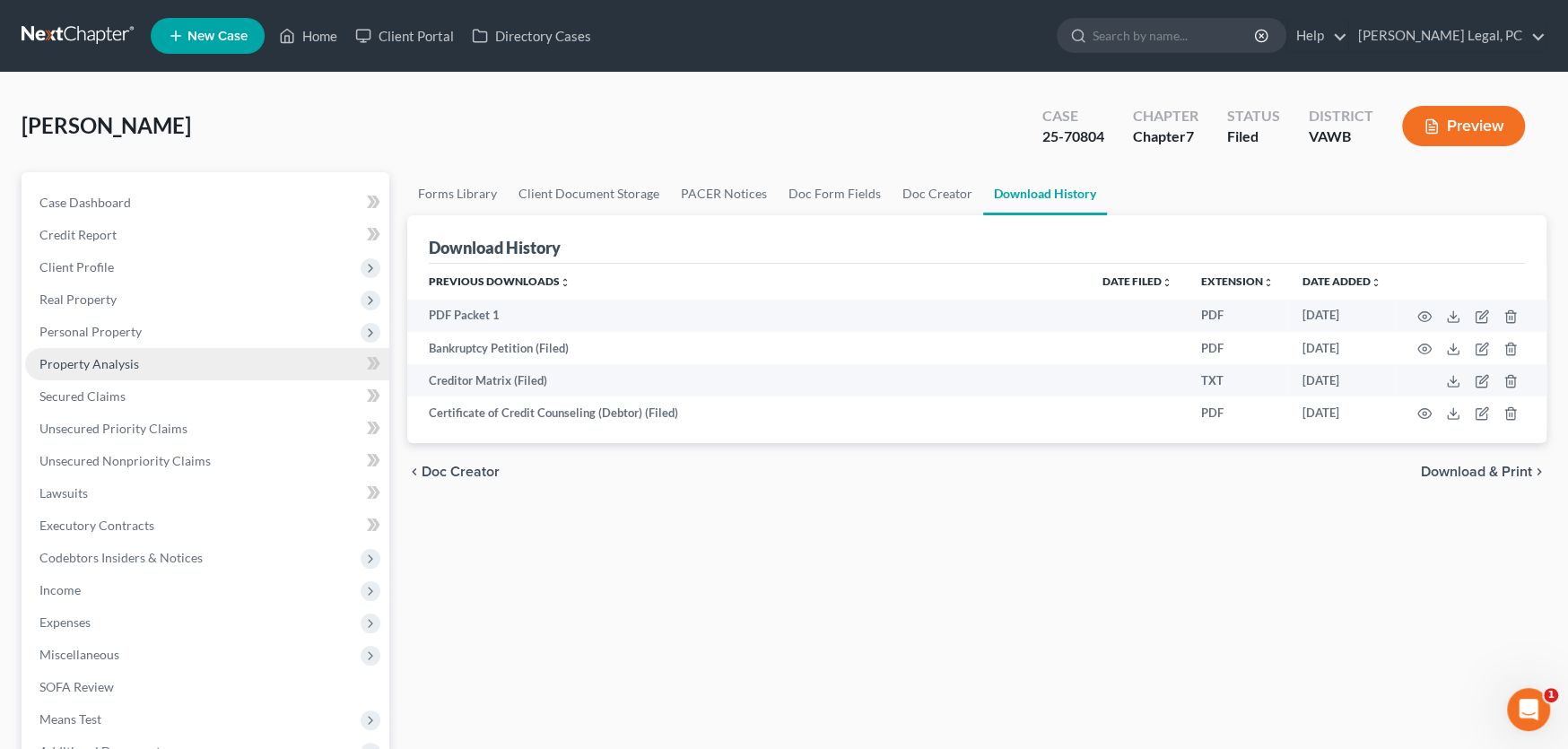
scroll to position [359, 0]
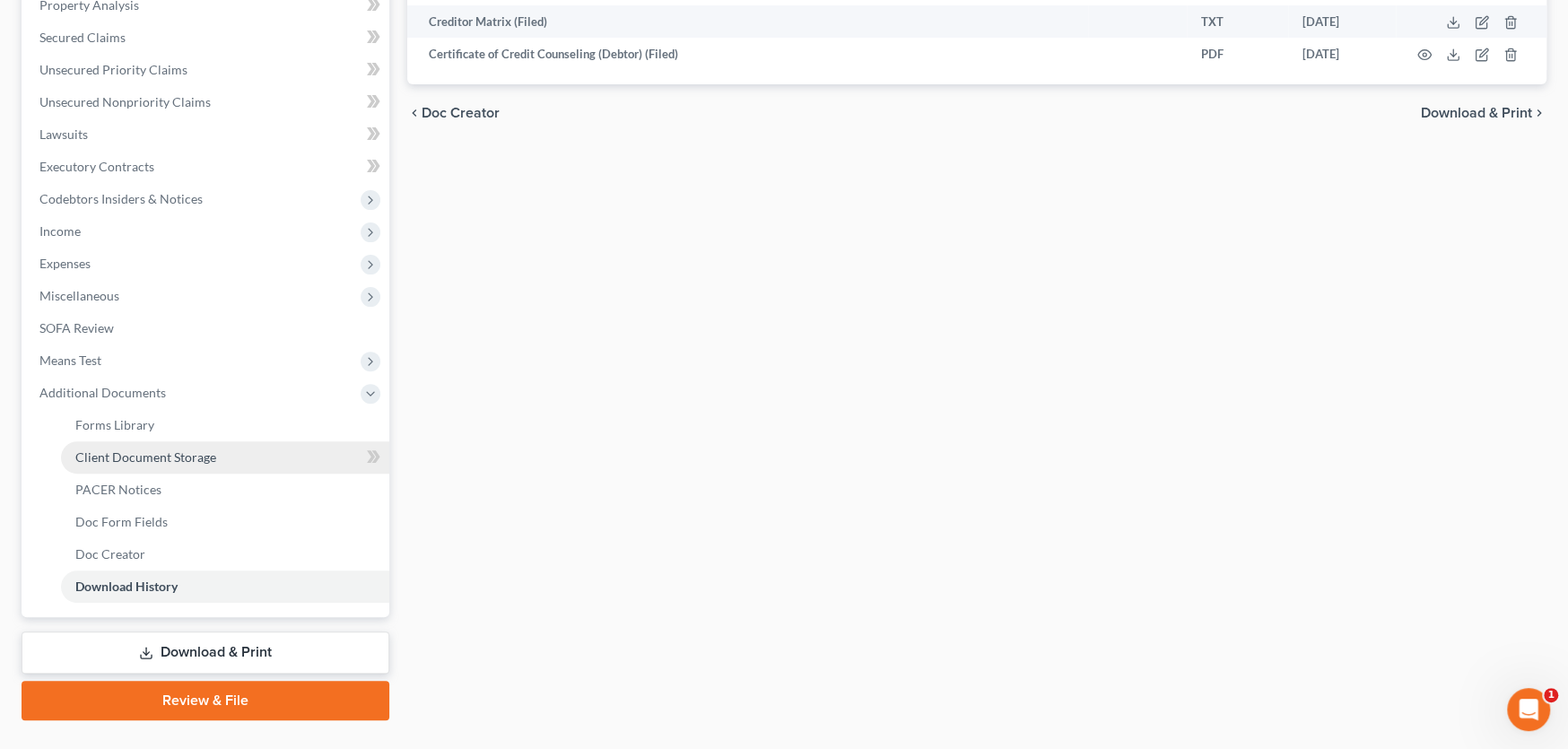
click at [149, 450] on span "Client Document Storage" at bounding box center [146, 457] width 141 height 15
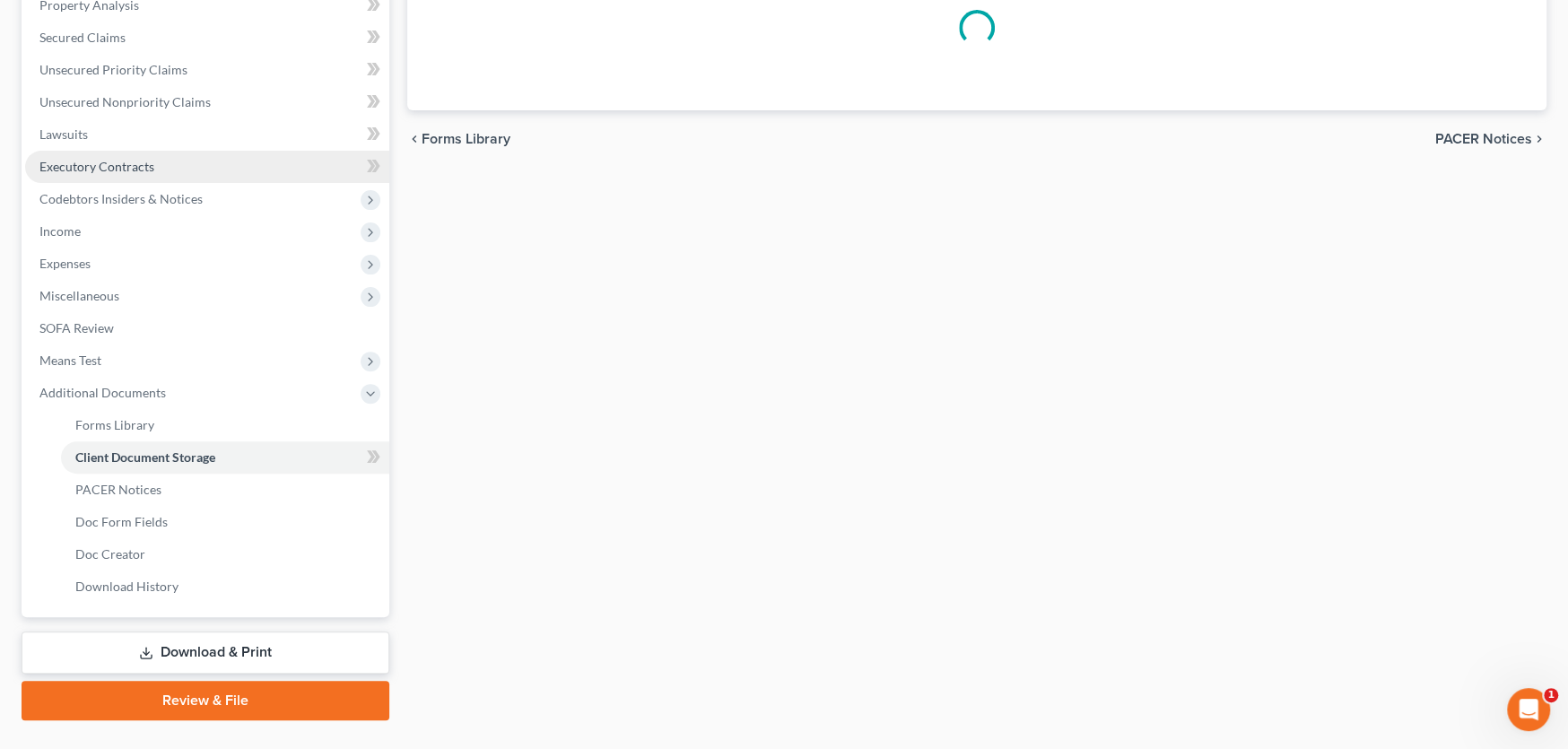
scroll to position [123, 0]
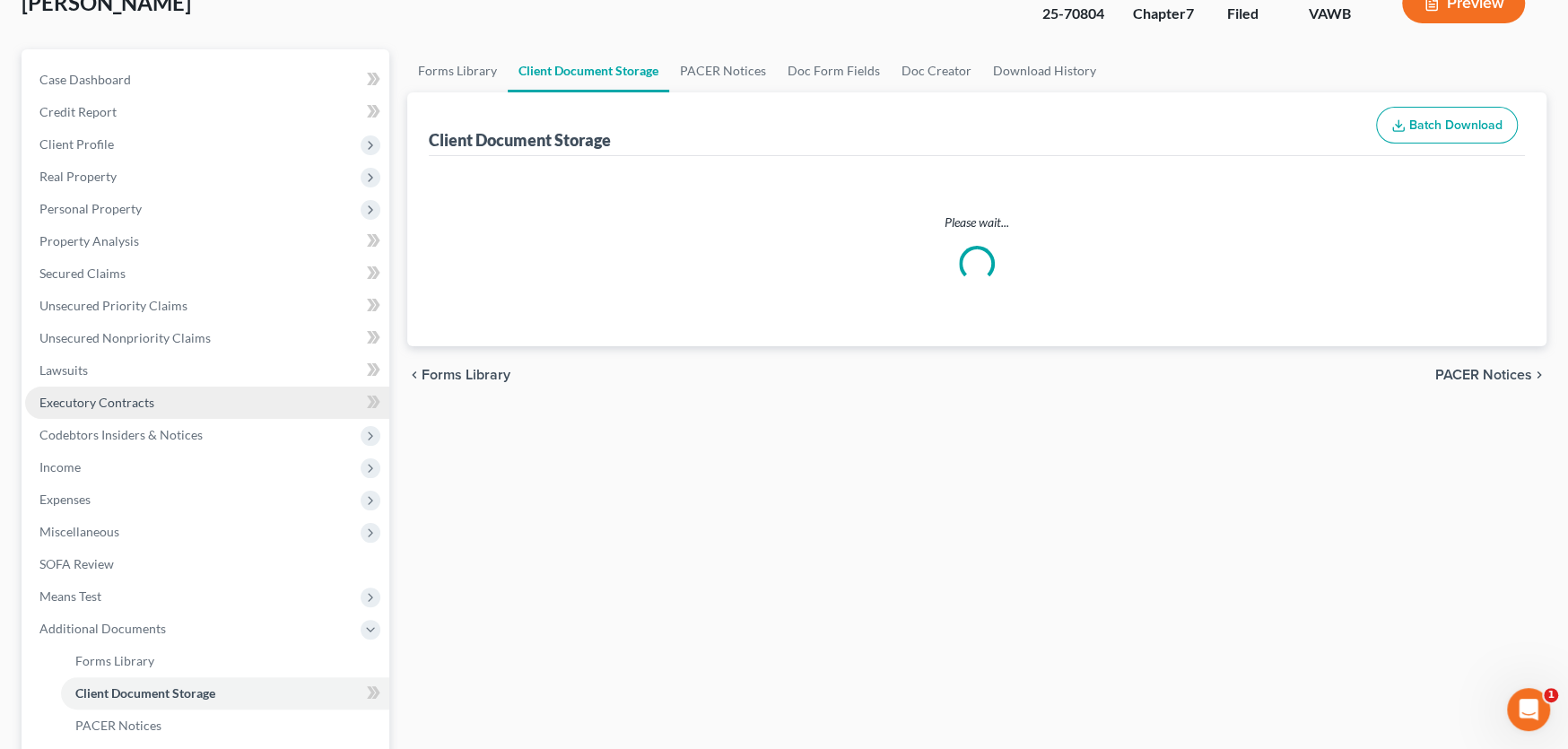
select select "0"
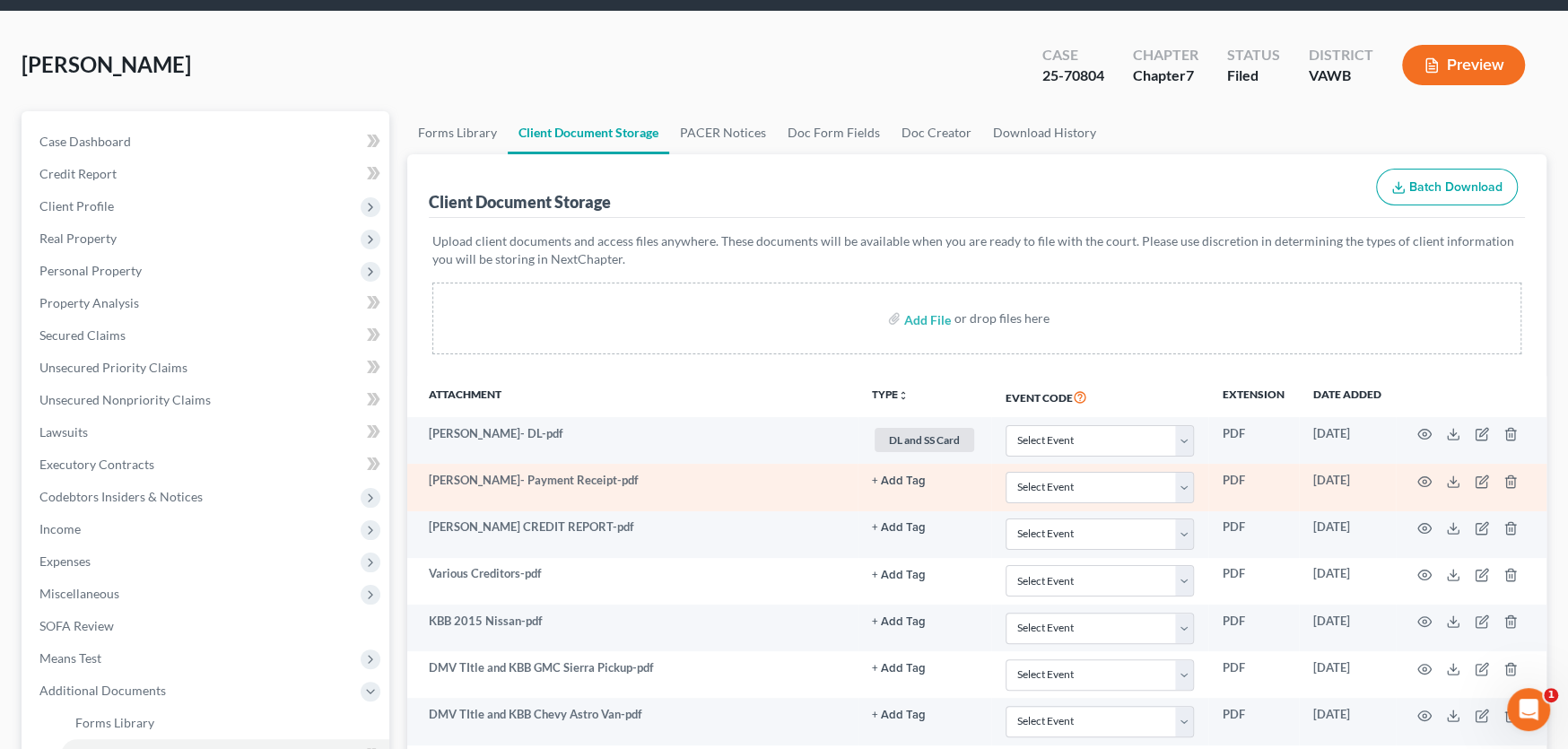
scroll to position [0, 0]
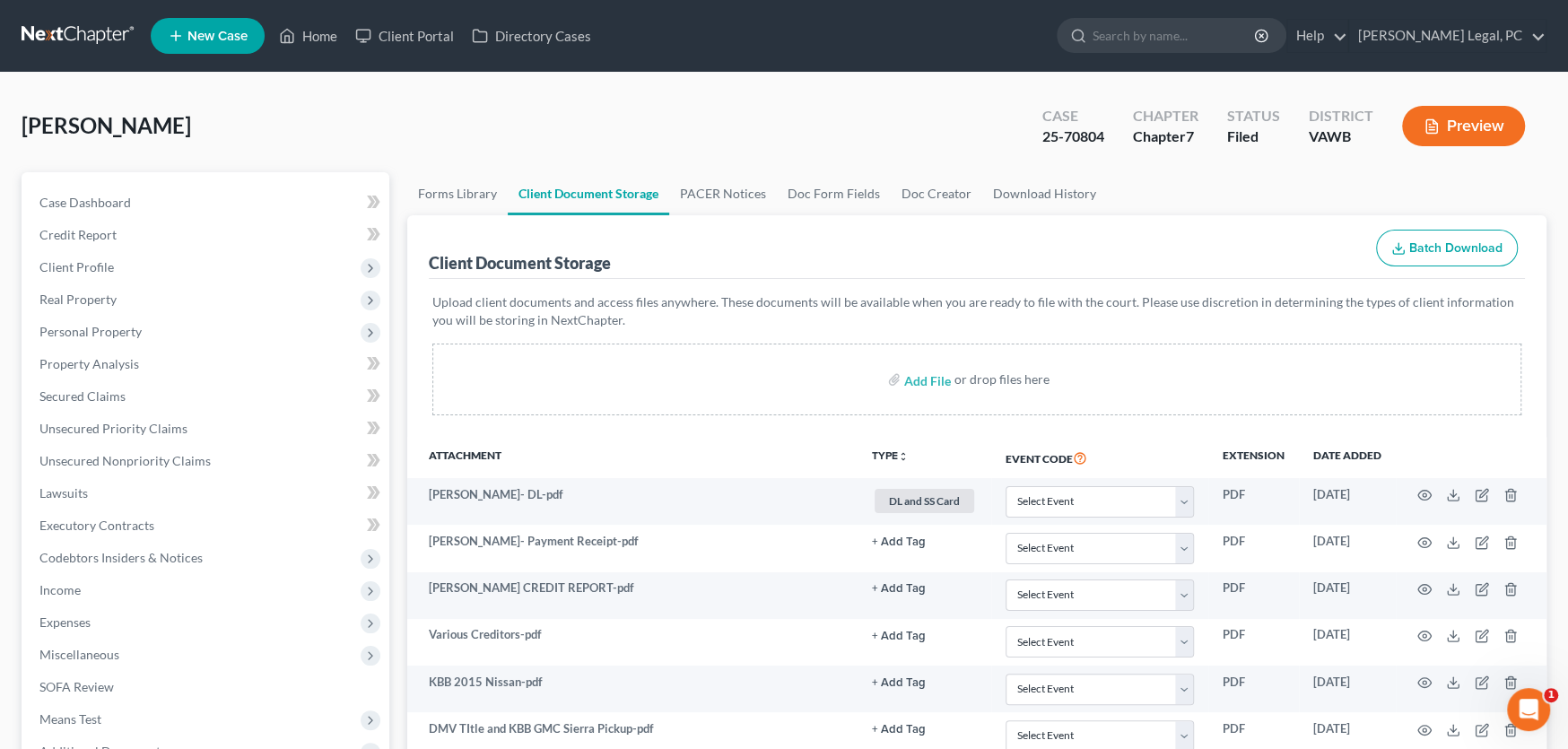
select select "0"
click at [68, 41] on link at bounding box center [79, 35] width 115 height 33
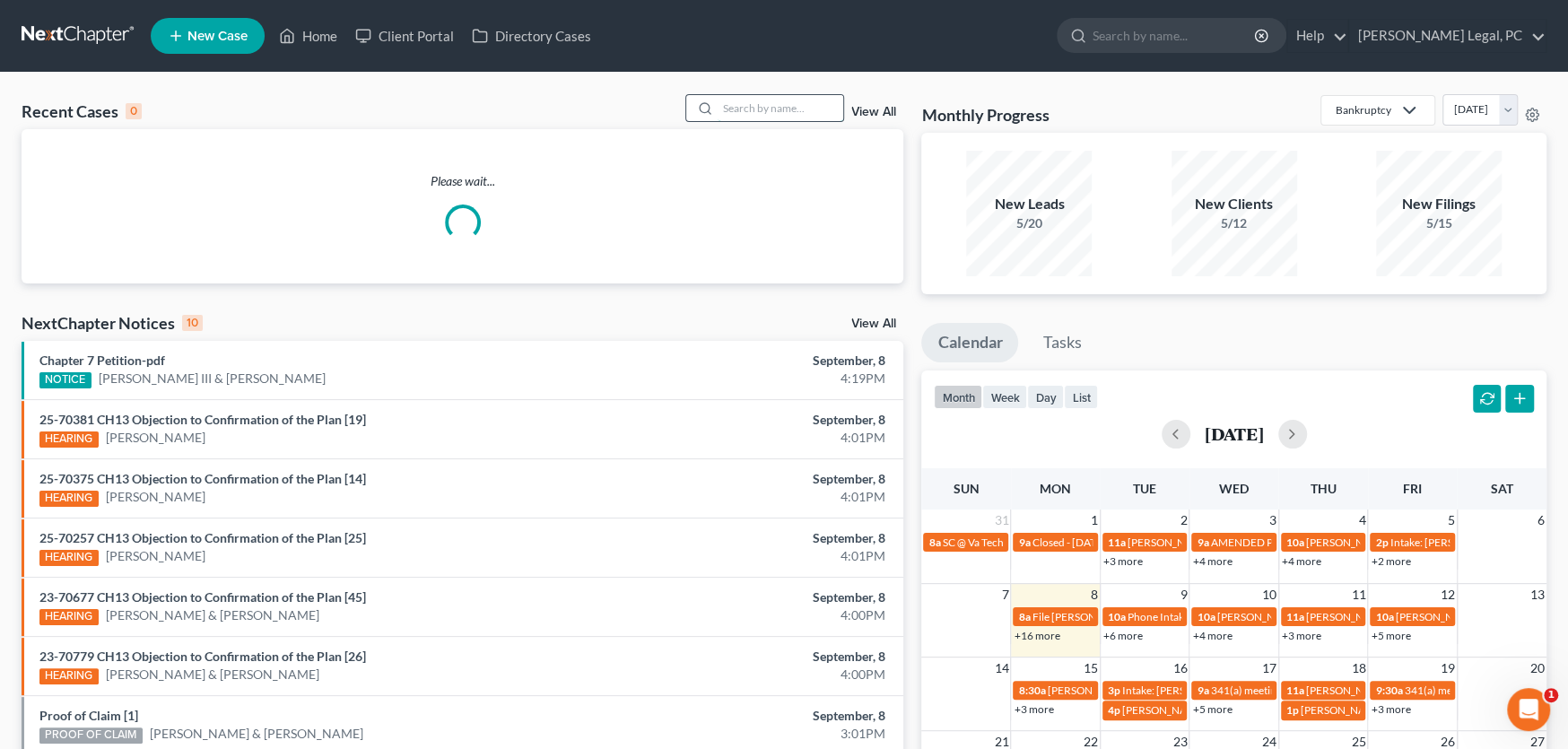
click at [718, 108] on input "search" at bounding box center [780, 108] width 125 height 26
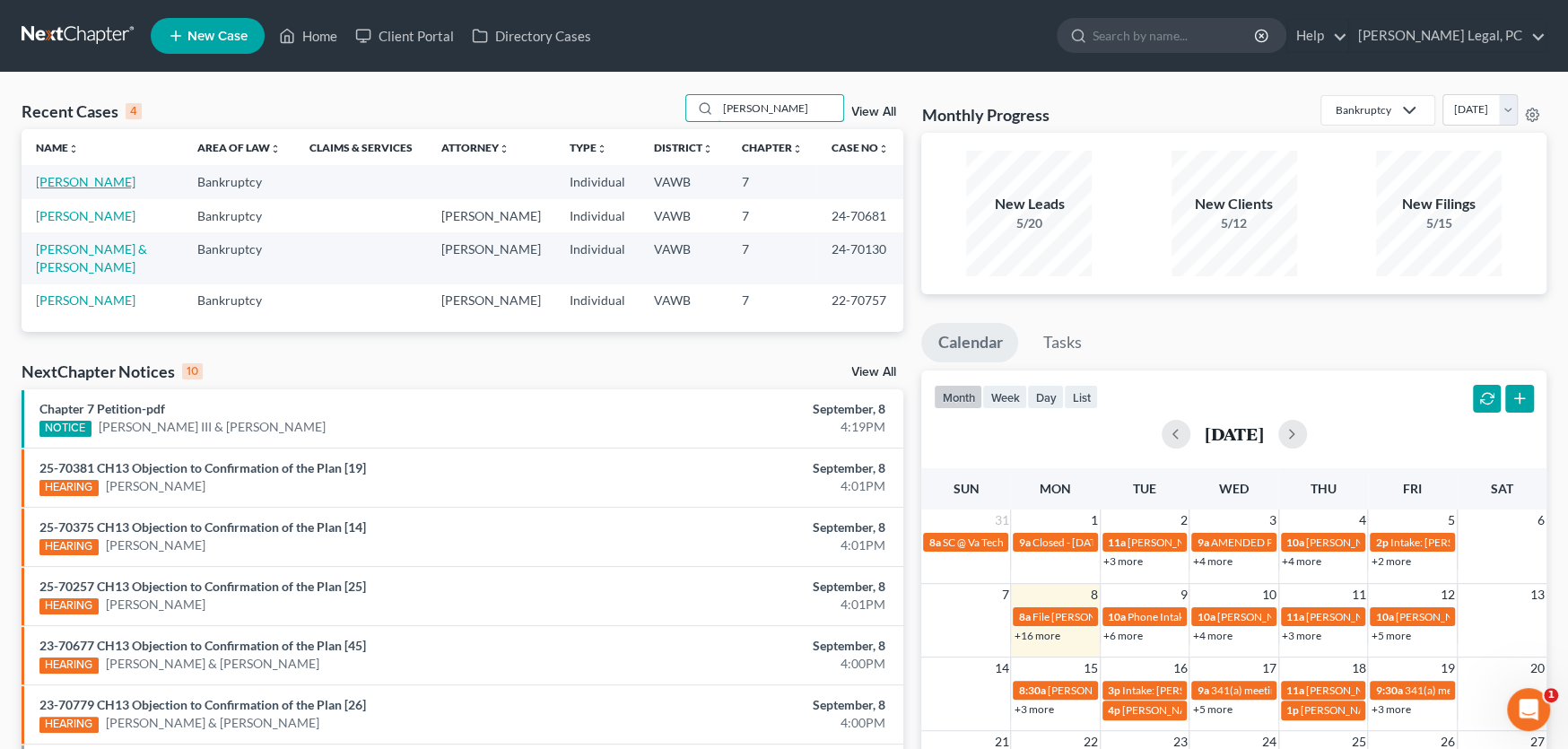
type input "[PERSON_NAME]"
click at [110, 184] on link "[PERSON_NAME]" at bounding box center [86, 181] width 99 height 15
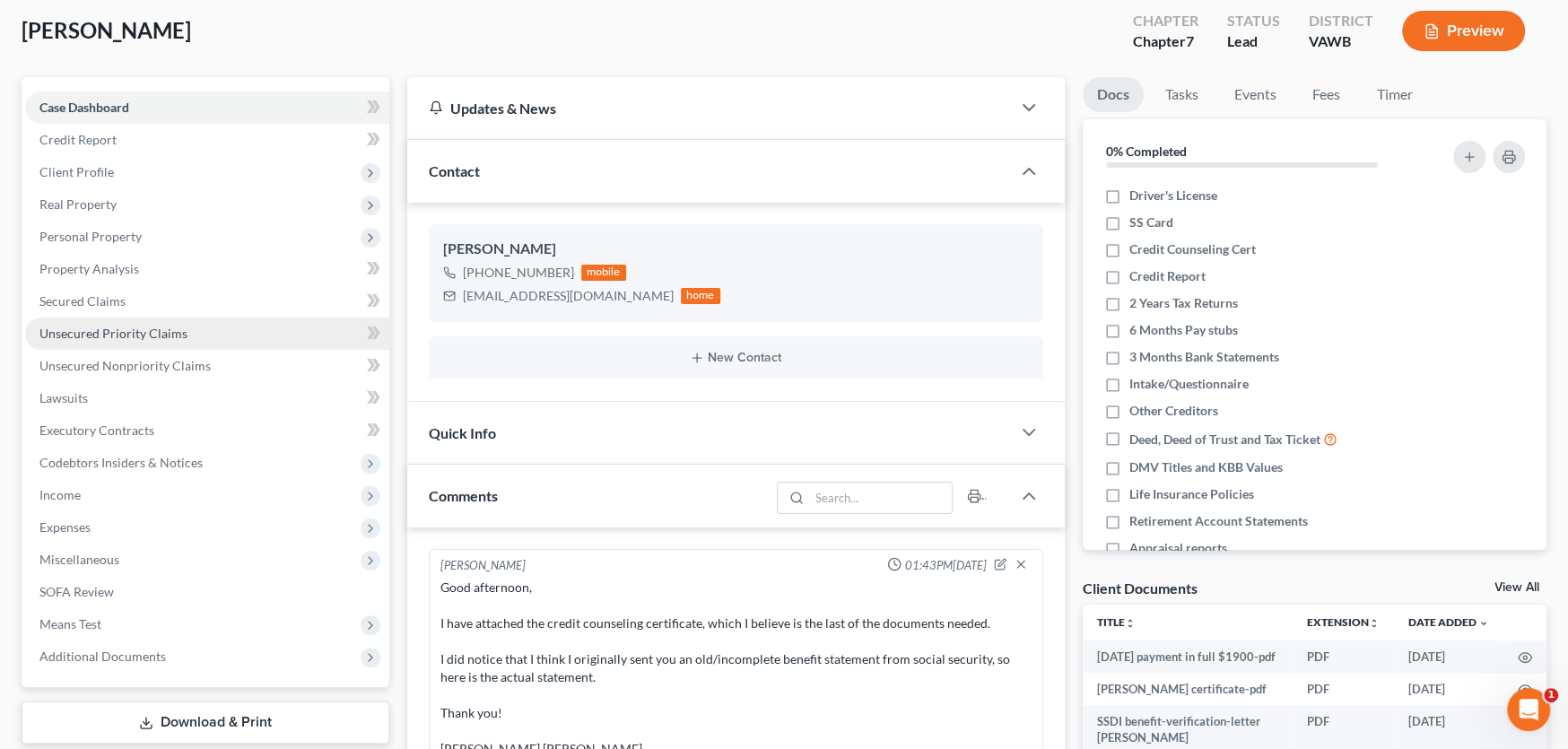
scroll to position [269, 0]
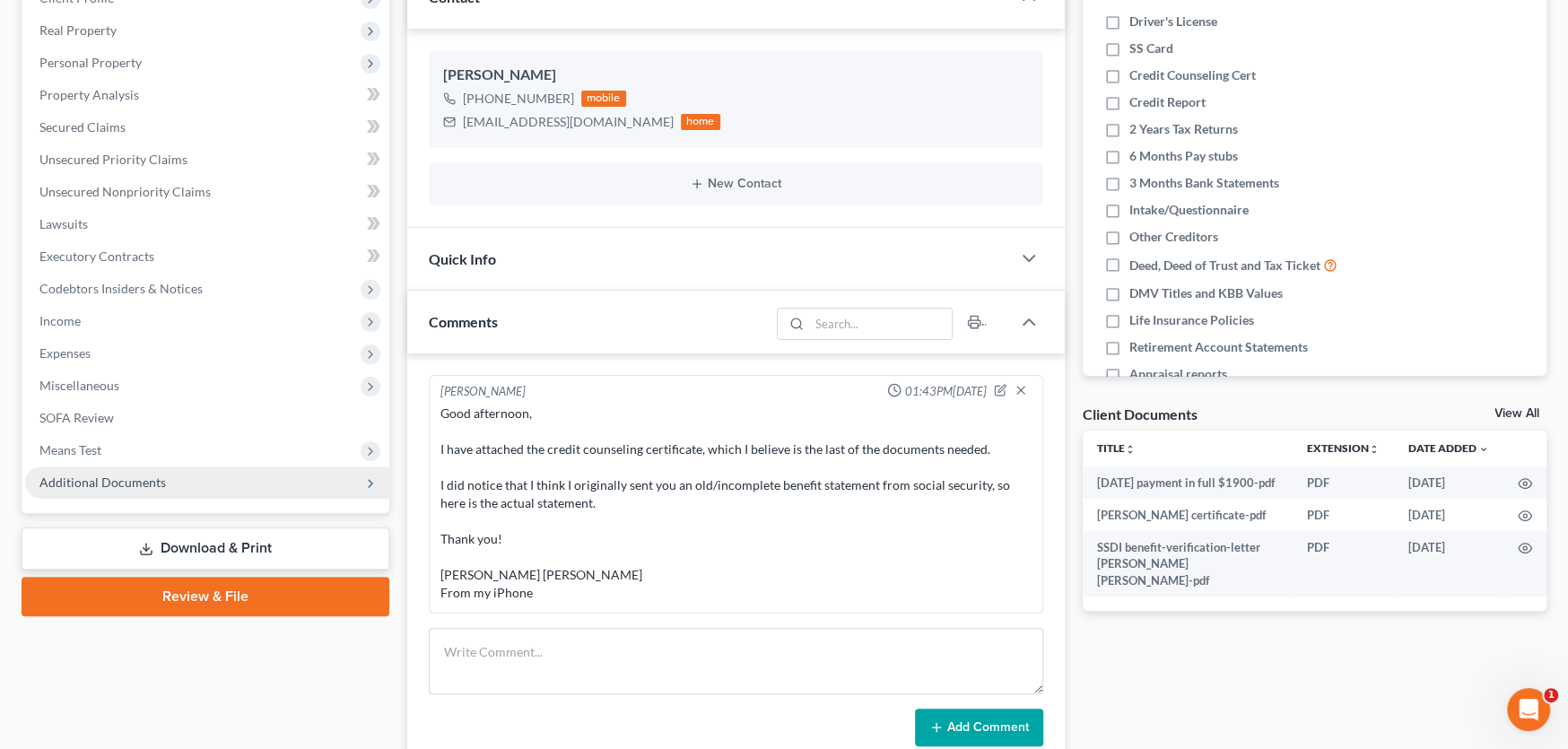
click at [116, 485] on span "Additional Documents" at bounding box center [102, 482] width 126 height 15
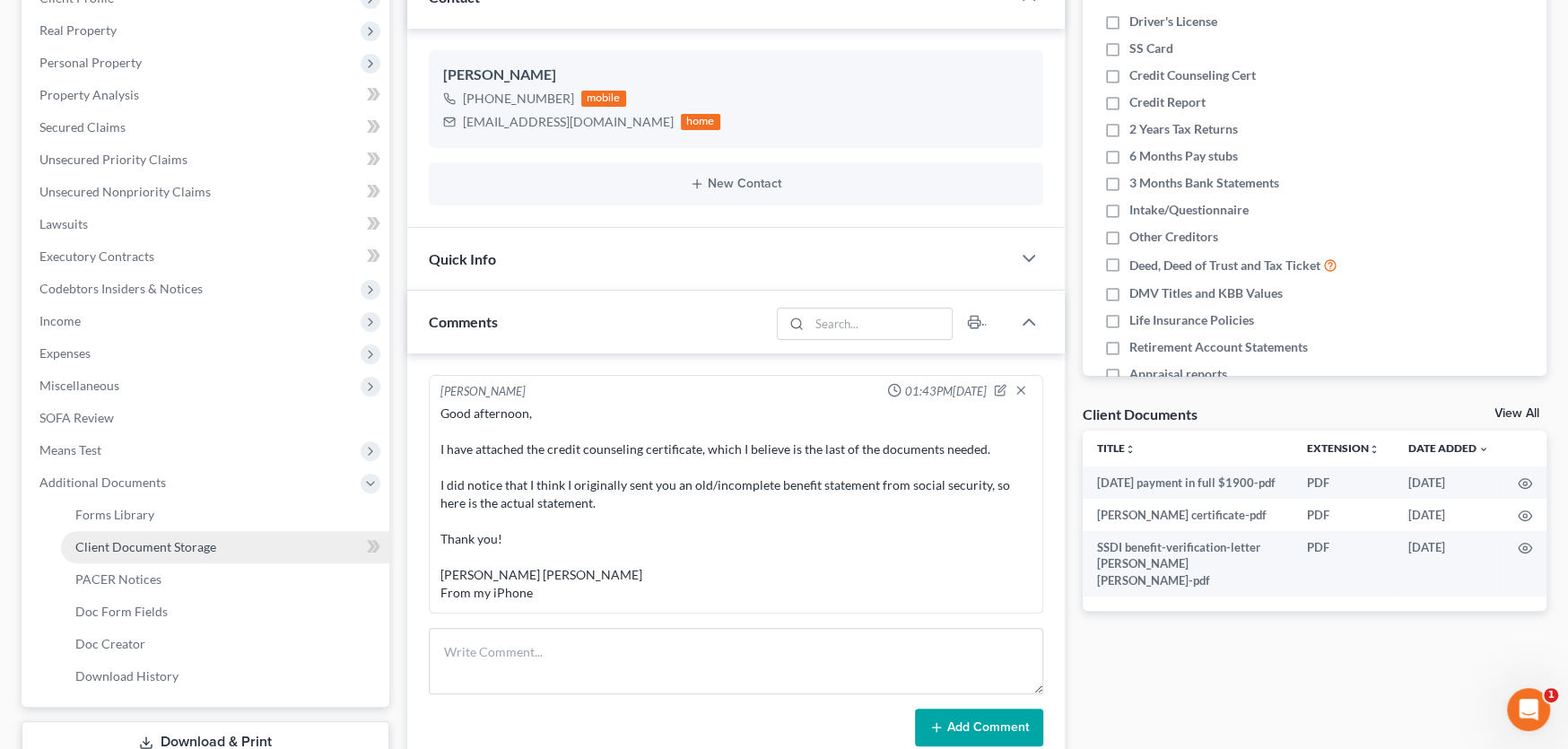
click at [142, 540] on span "Client Document Storage" at bounding box center [146, 546] width 141 height 15
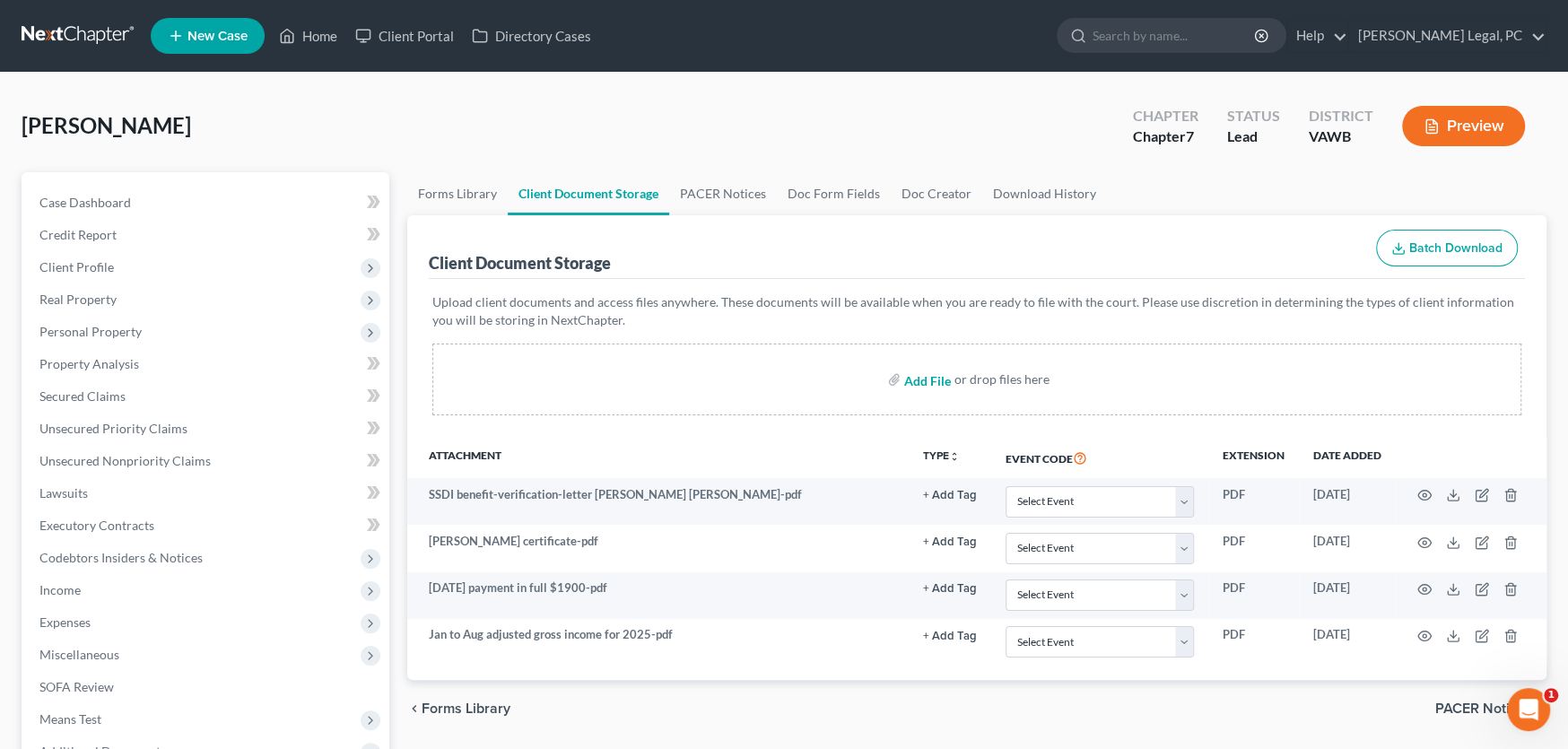
click at [927, 384] on input "file" at bounding box center [926, 379] width 43 height 33
type input "C:\fakepath\_Farthing Law Bankruptcy Worksheet Part 2.pdf"
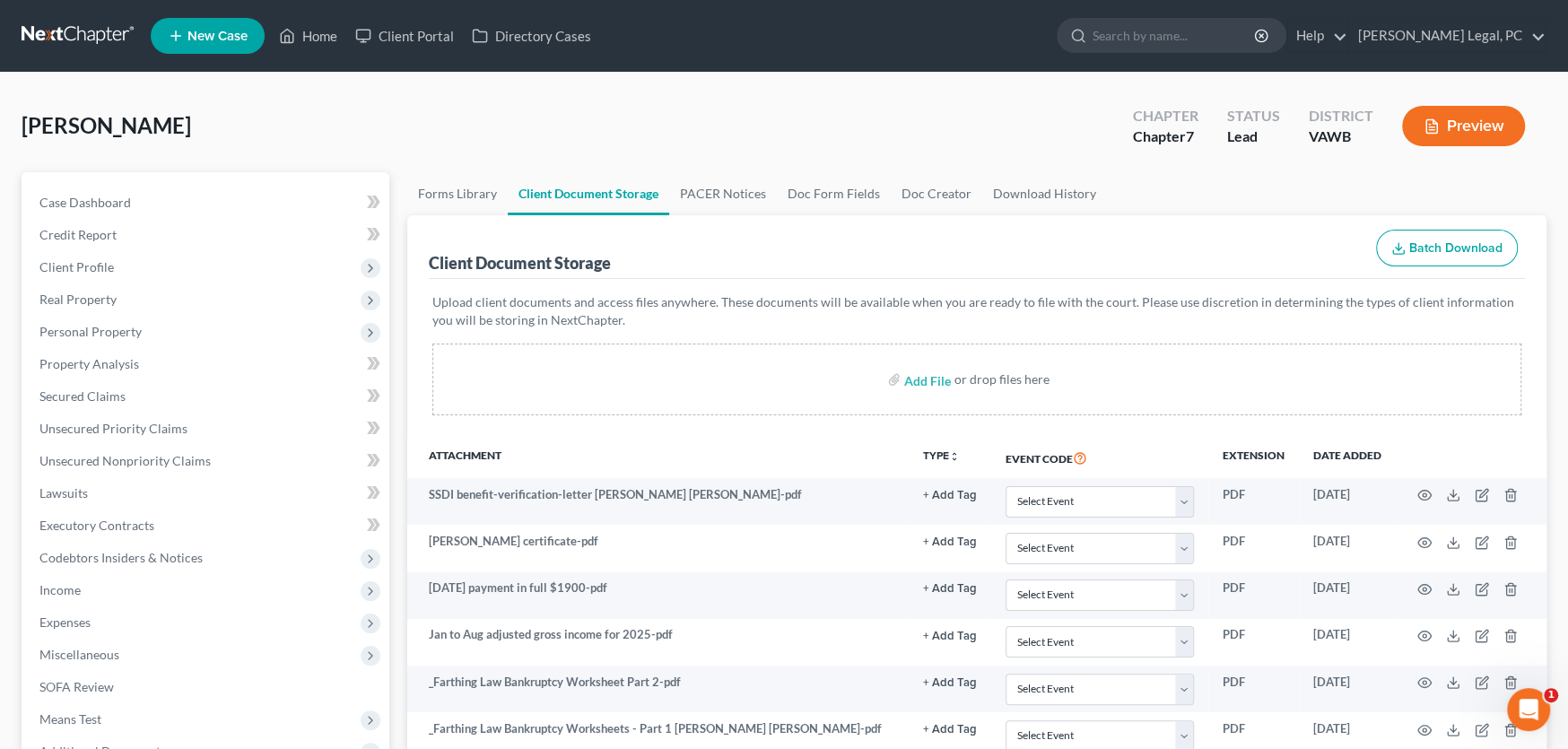
click at [59, 31] on link at bounding box center [79, 35] width 115 height 33
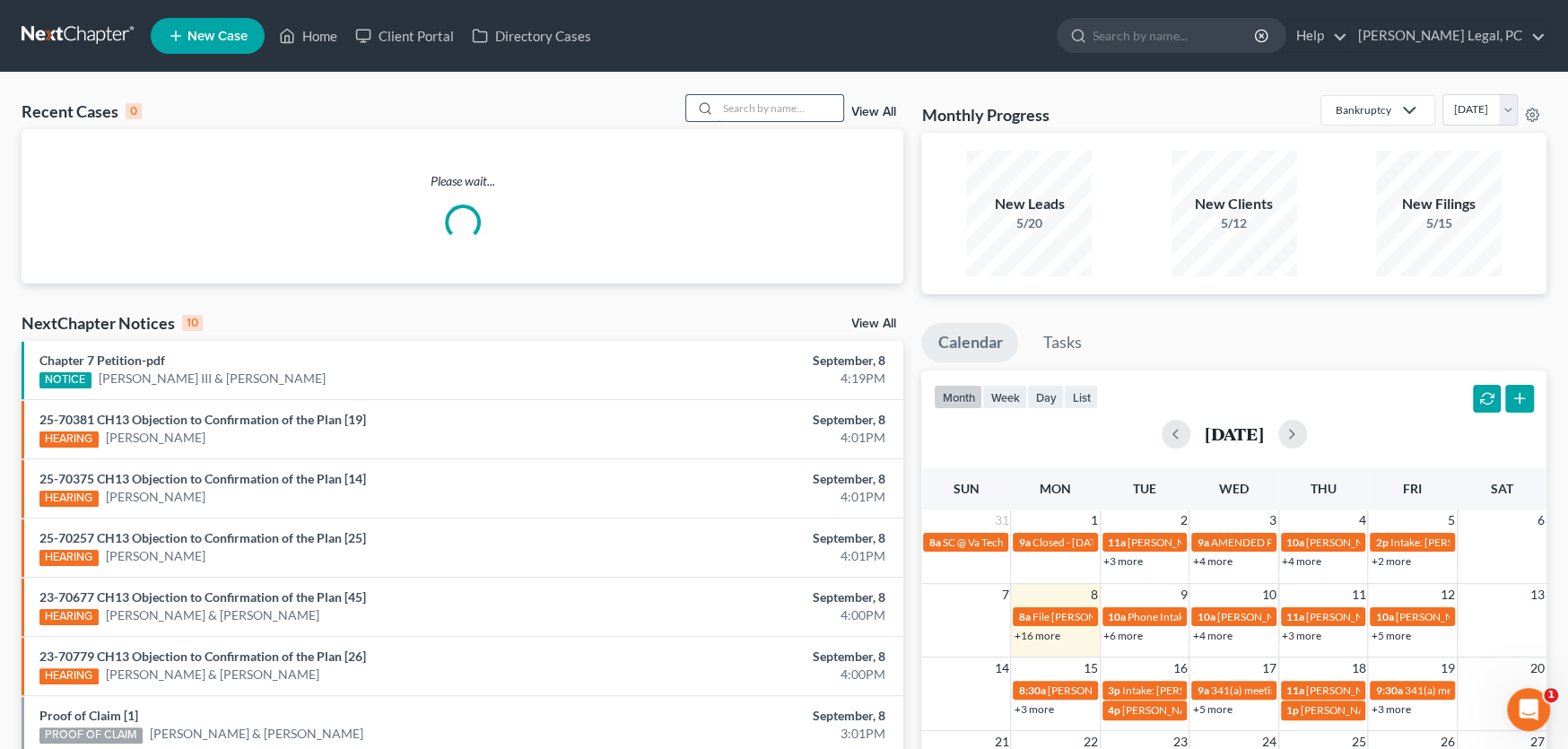
click at [736, 103] on input "search" at bounding box center [780, 108] width 125 height 26
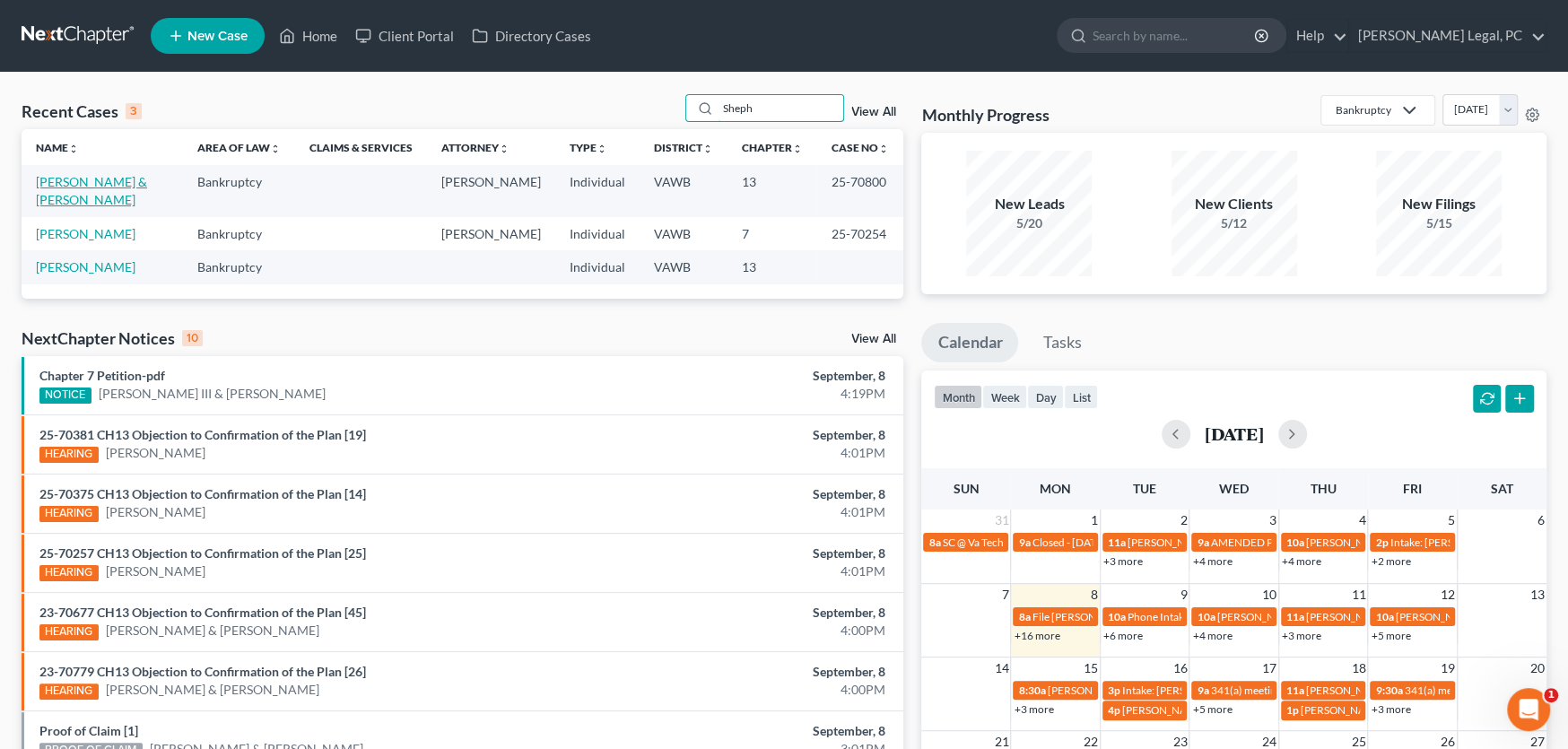
type input "Sheph"
click at [112, 178] on link "[PERSON_NAME] & [PERSON_NAME]" at bounding box center [92, 191] width 112 height 33
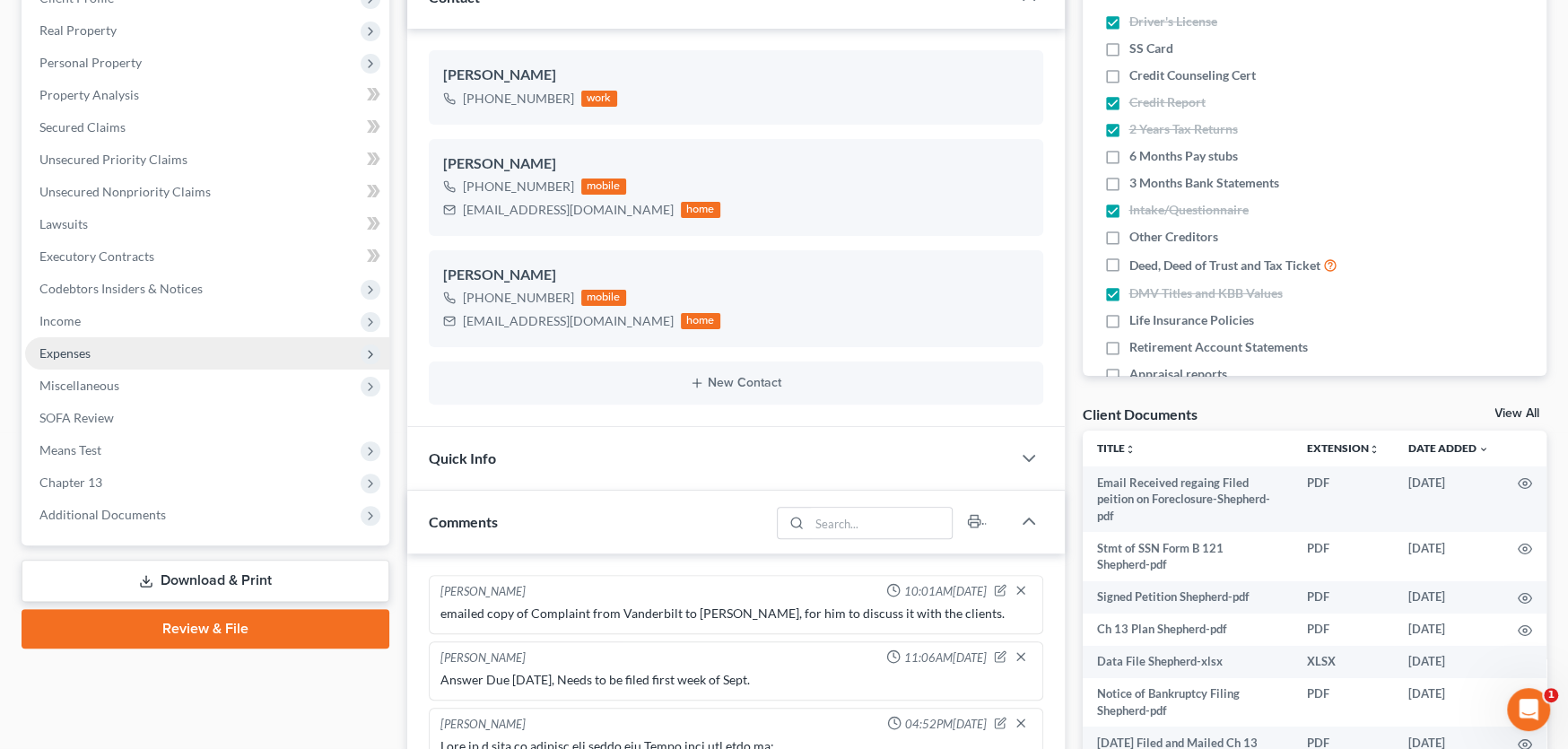
scroll to position [765, 0]
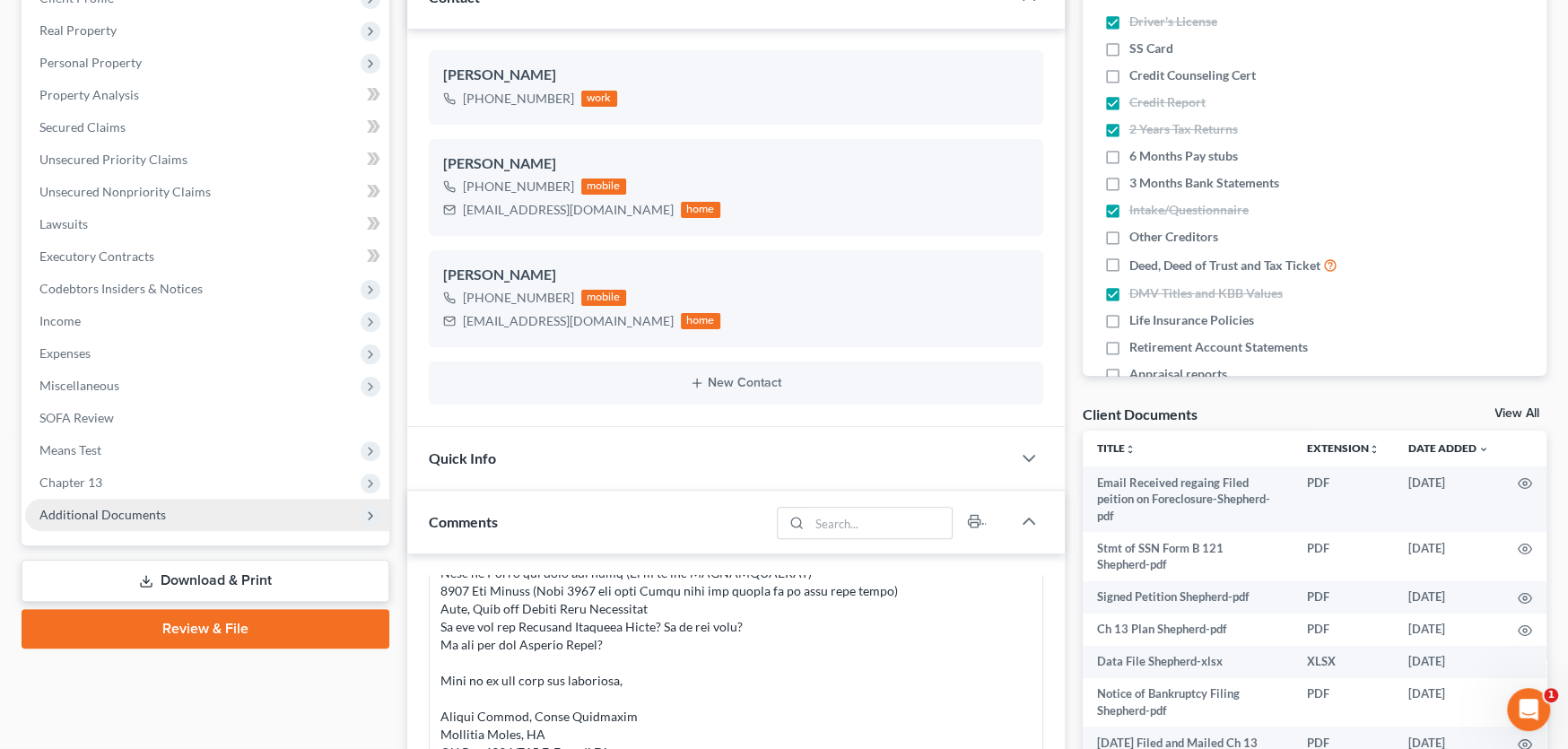
click at [124, 514] on span "Additional Documents" at bounding box center [102, 514] width 126 height 15
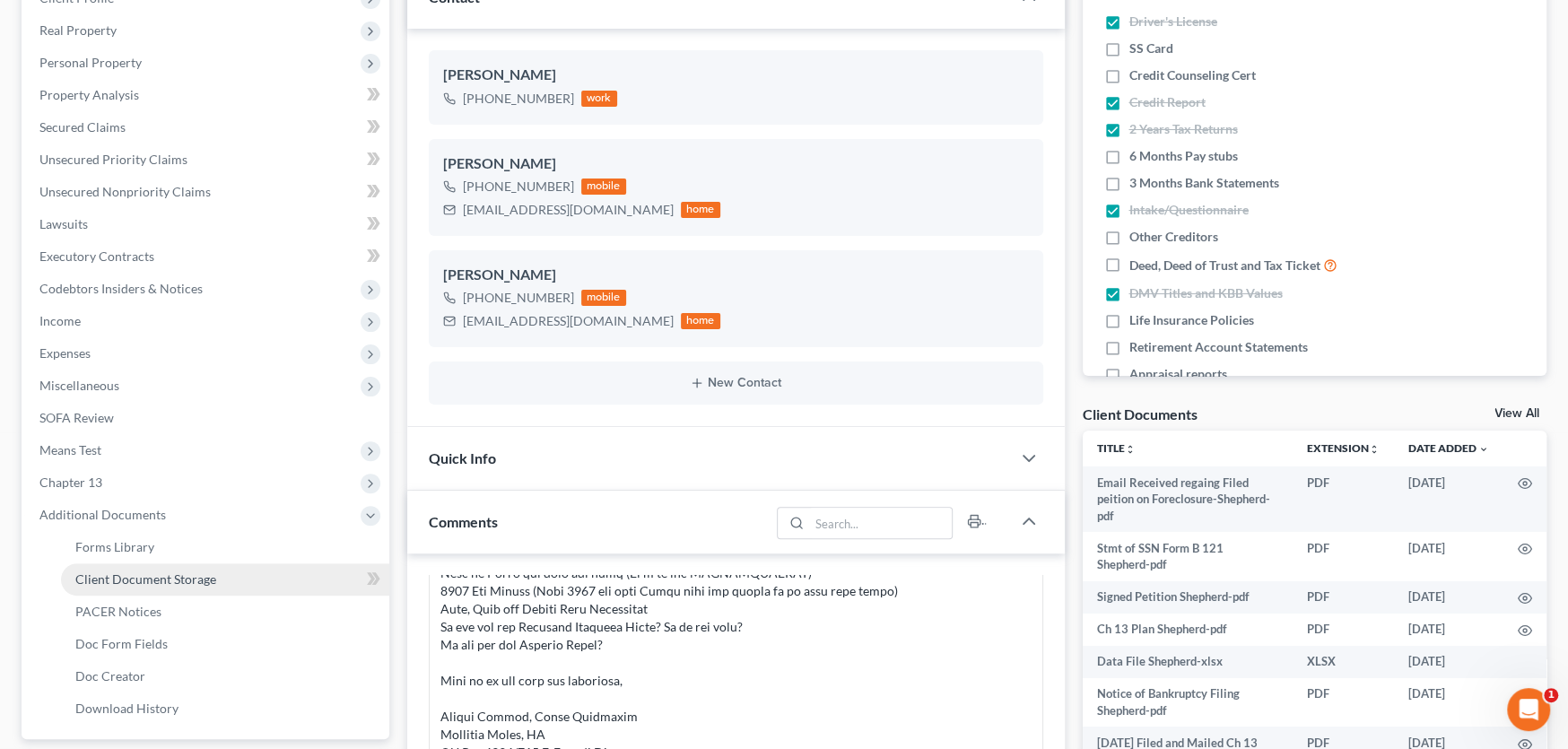
click at [125, 572] on span "Client Document Storage" at bounding box center [146, 579] width 141 height 15
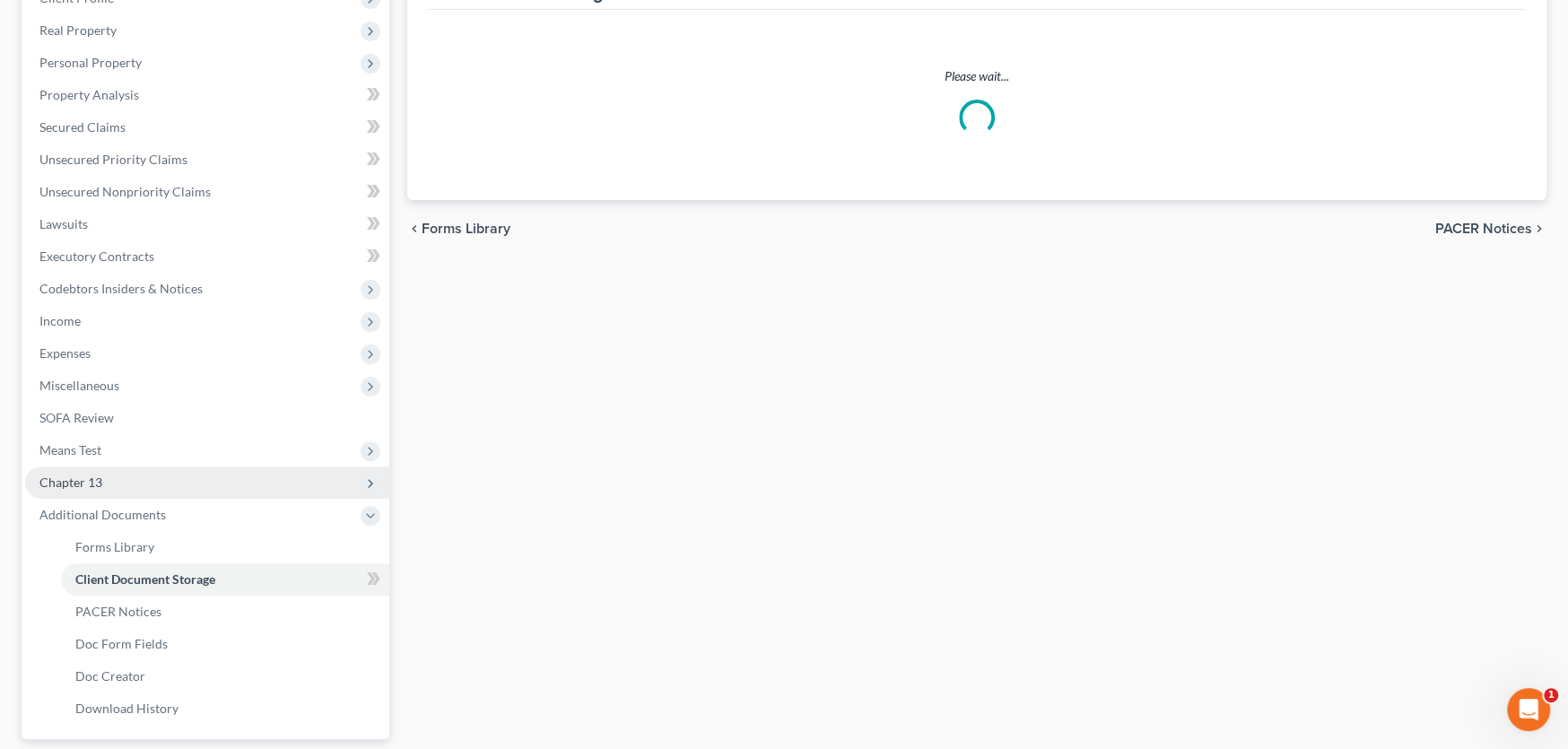
scroll to position [94, 0]
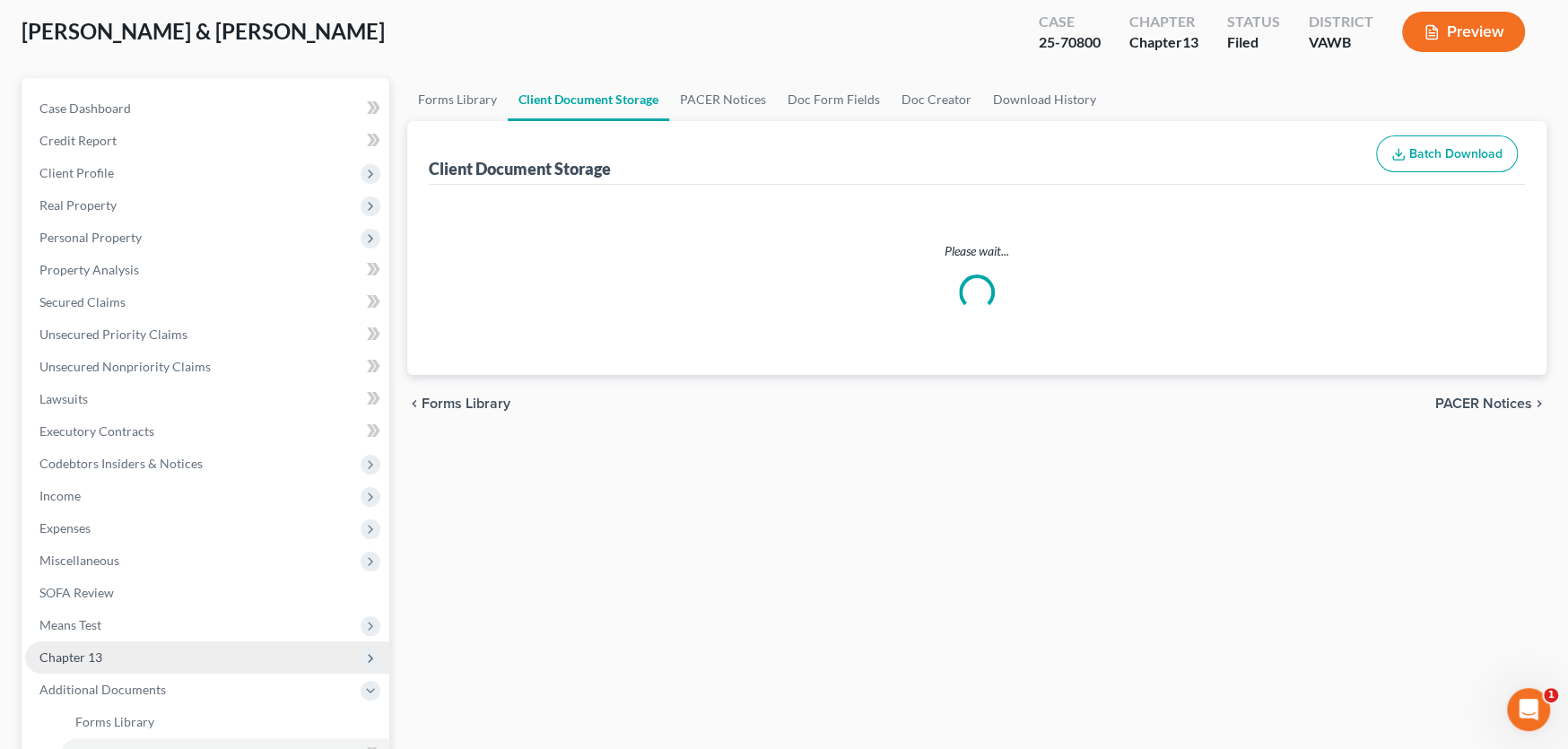
select select "0"
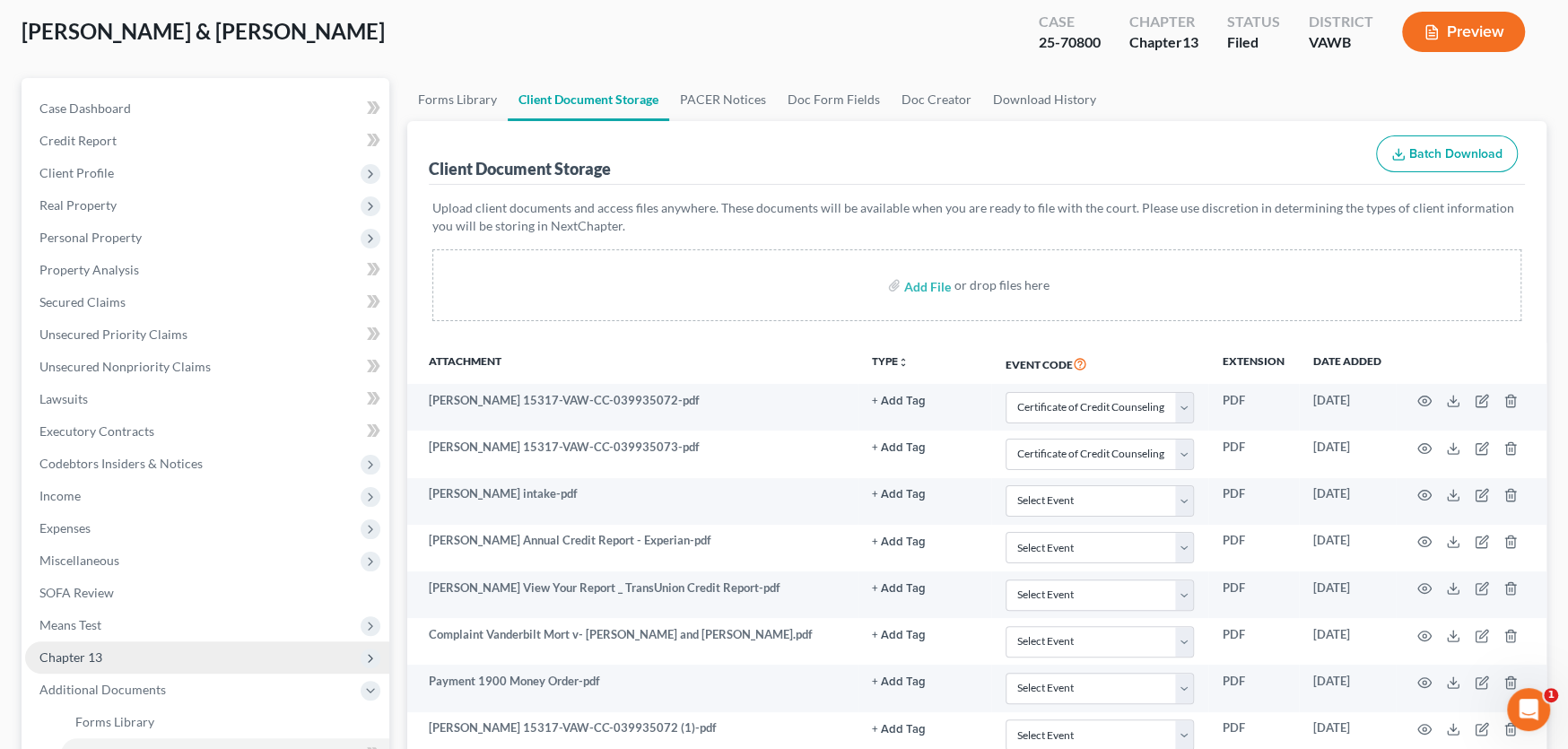
scroll to position [0, 0]
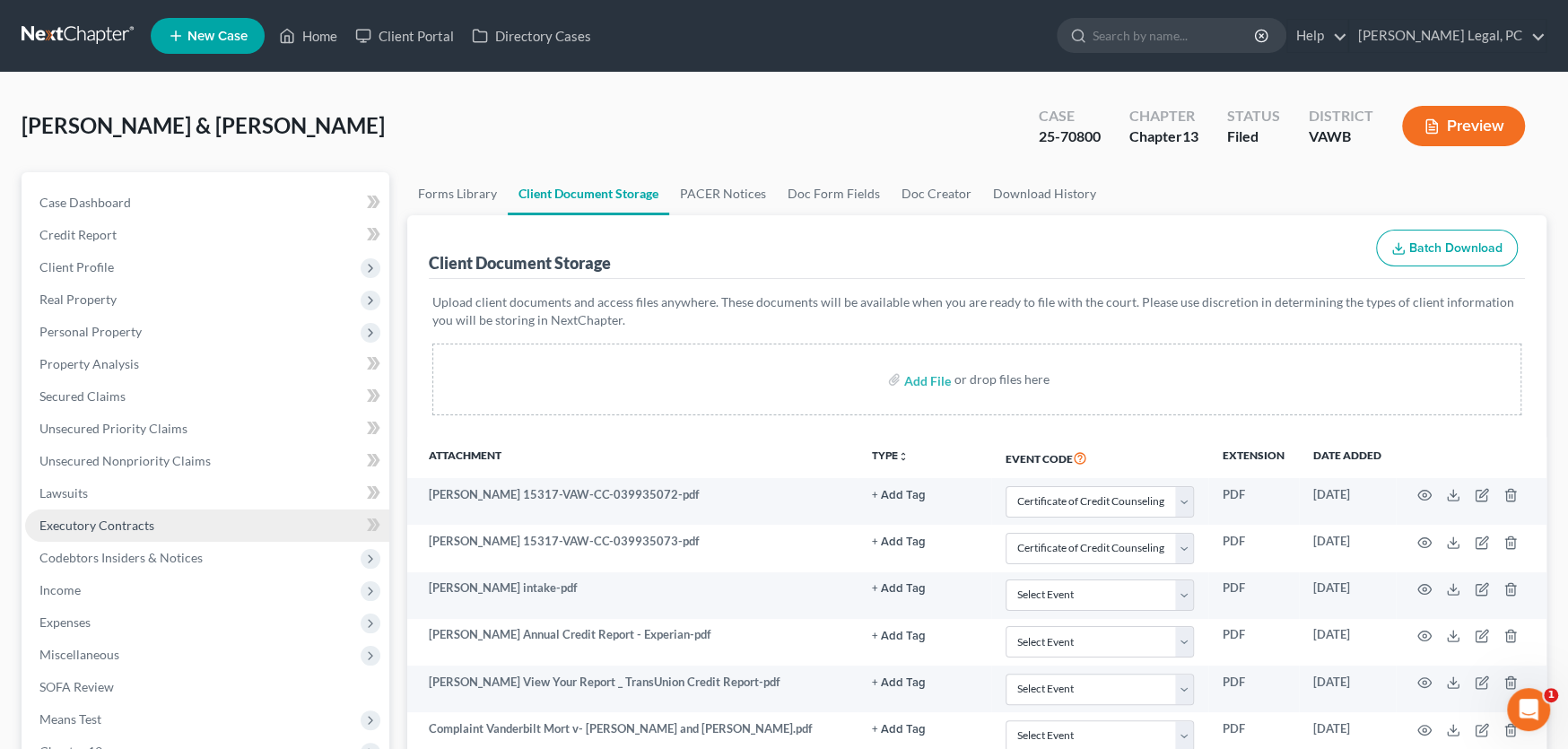
select select "0"
click at [99, 35] on link at bounding box center [79, 35] width 115 height 33
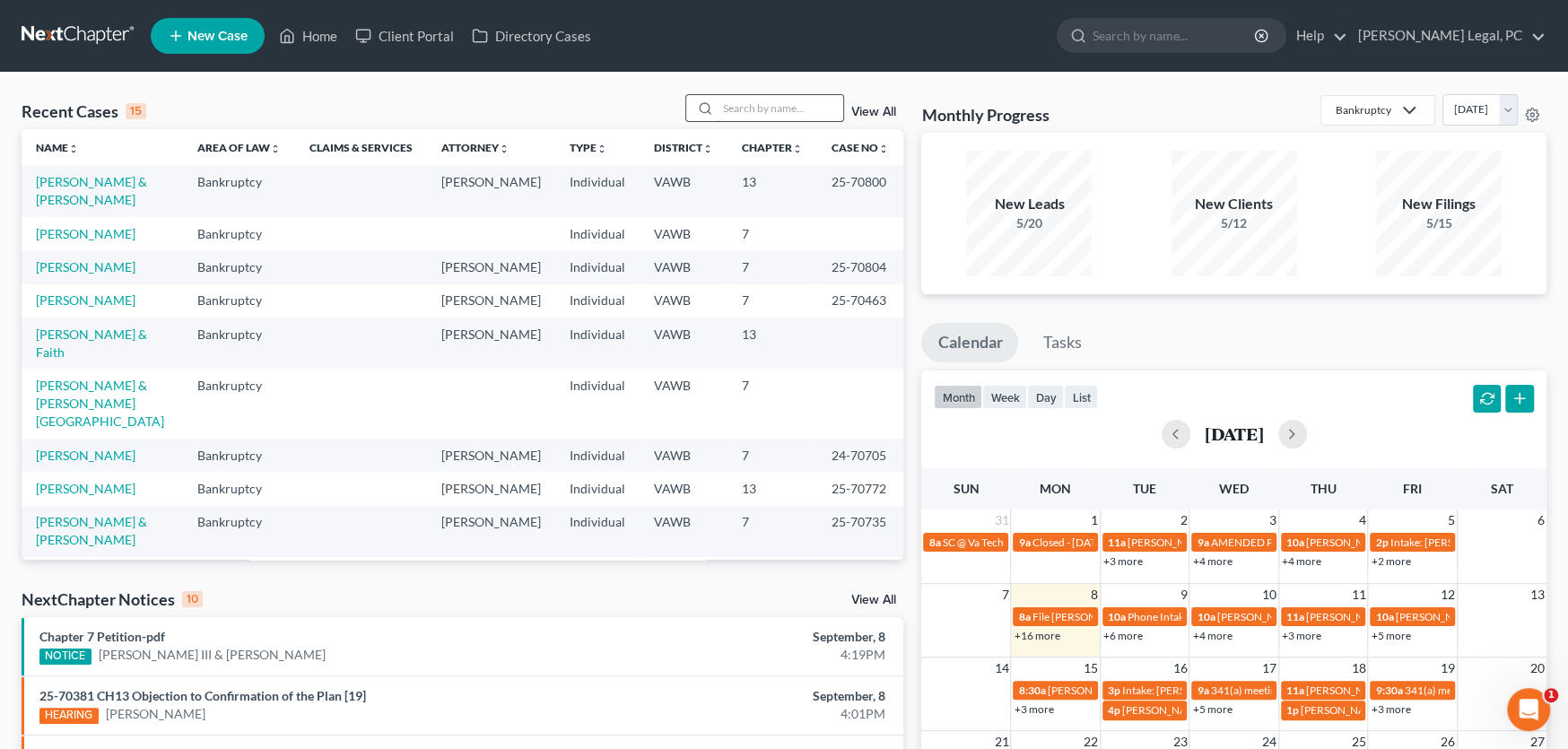
click at [743, 108] on input "search" at bounding box center [780, 108] width 125 height 26
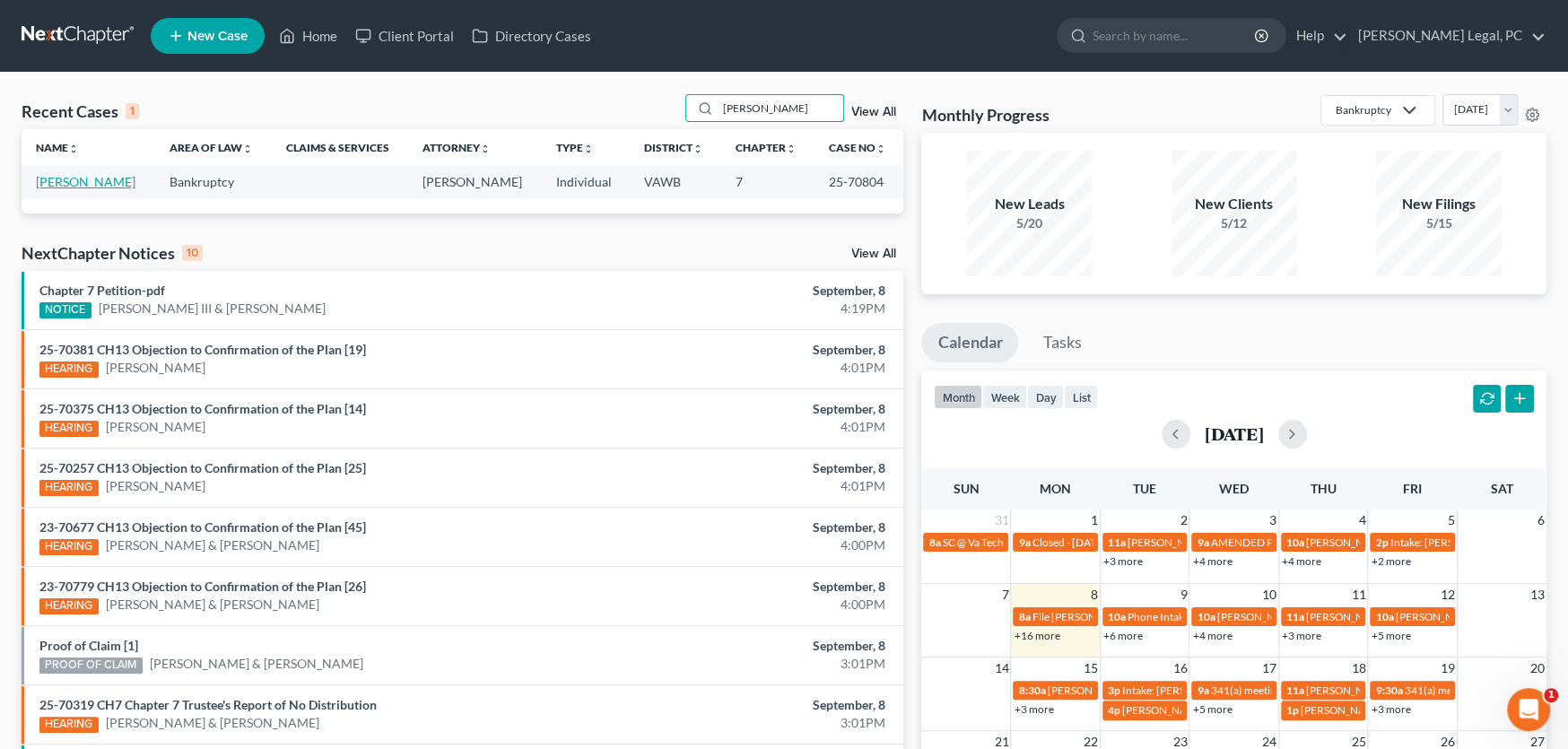
type input "[PERSON_NAME]"
click at [106, 174] on link "[PERSON_NAME]" at bounding box center [86, 181] width 99 height 15
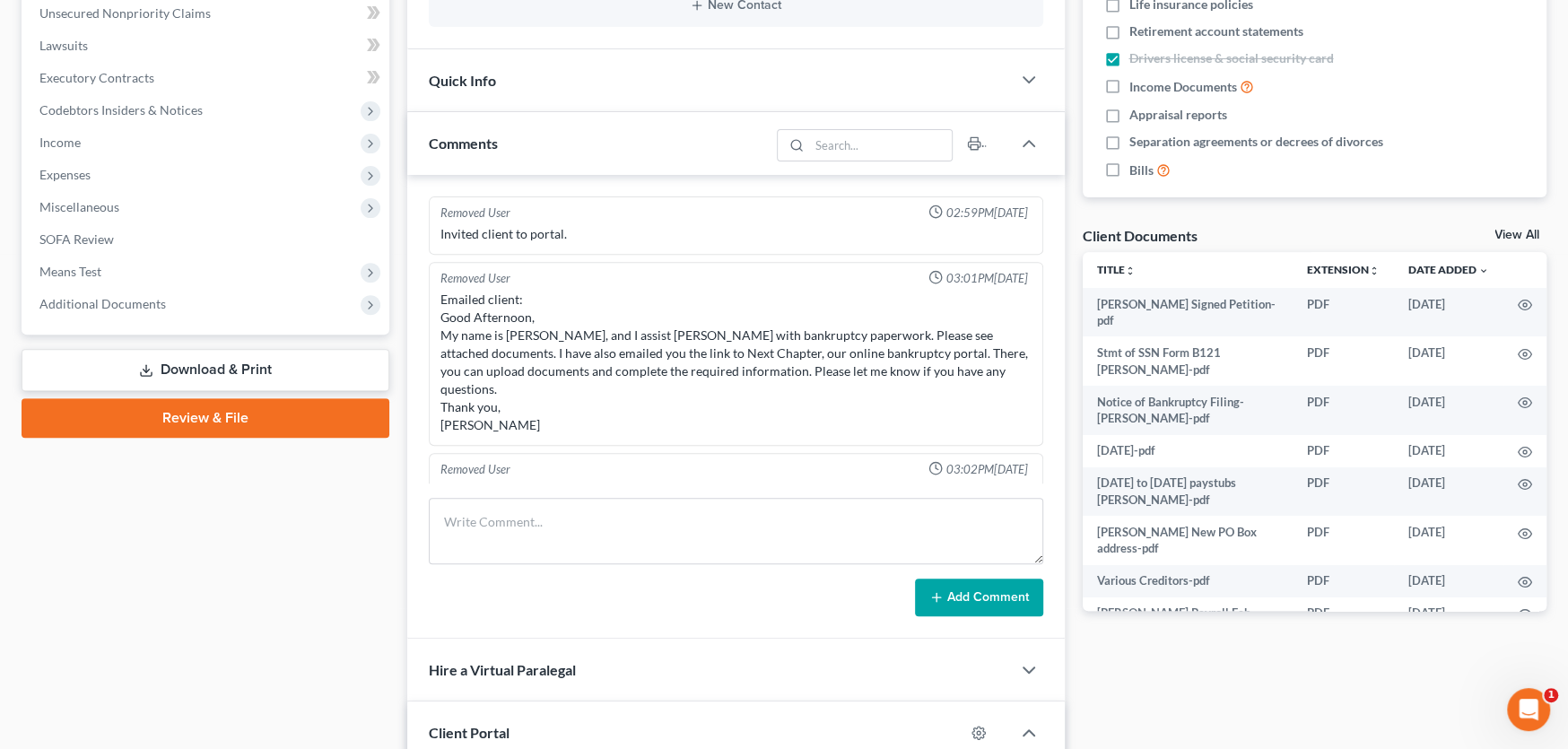
scroll to position [2322, 0]
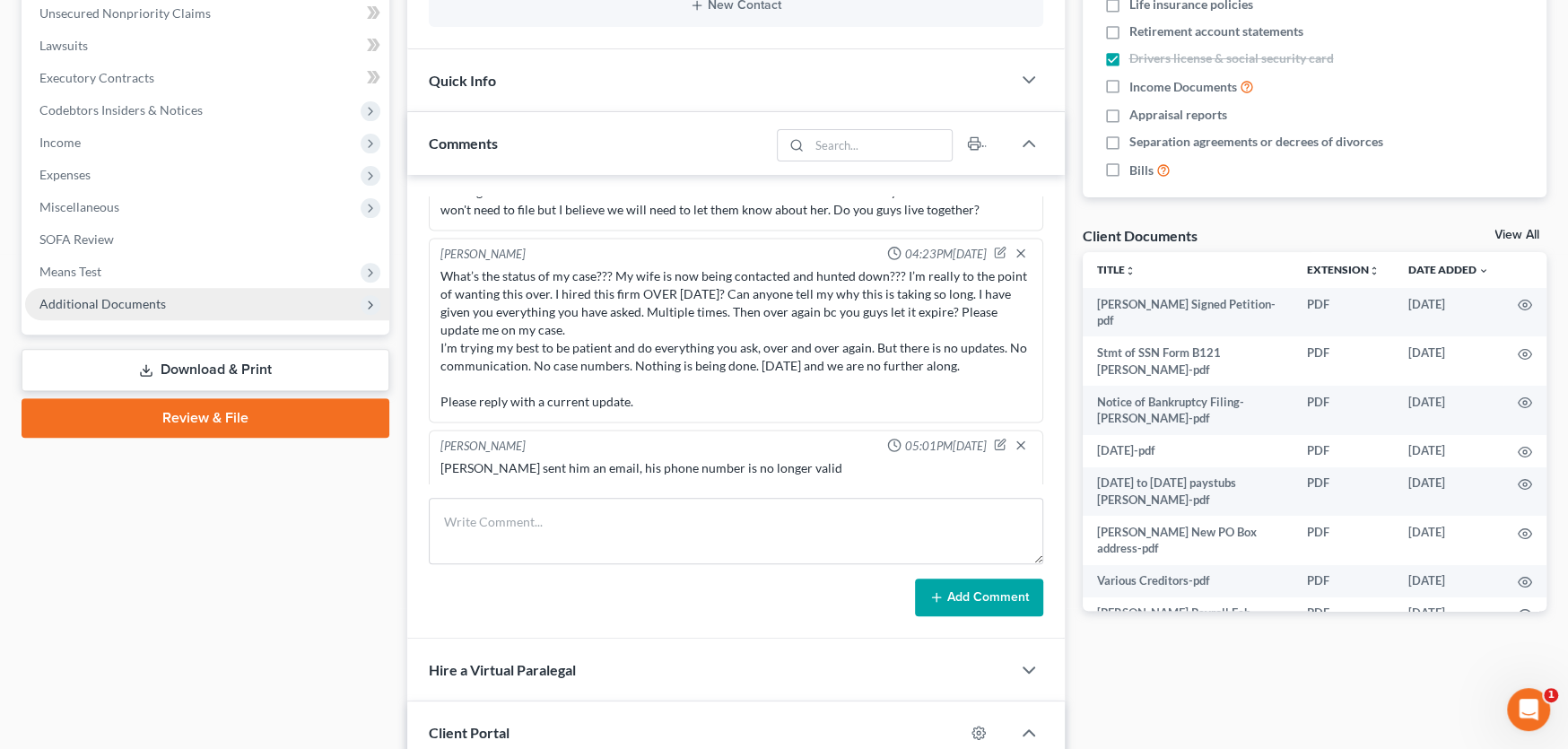
click at [92, 296] on span "Additional Documents" at bounding box center [207, 304] width 364 height 33
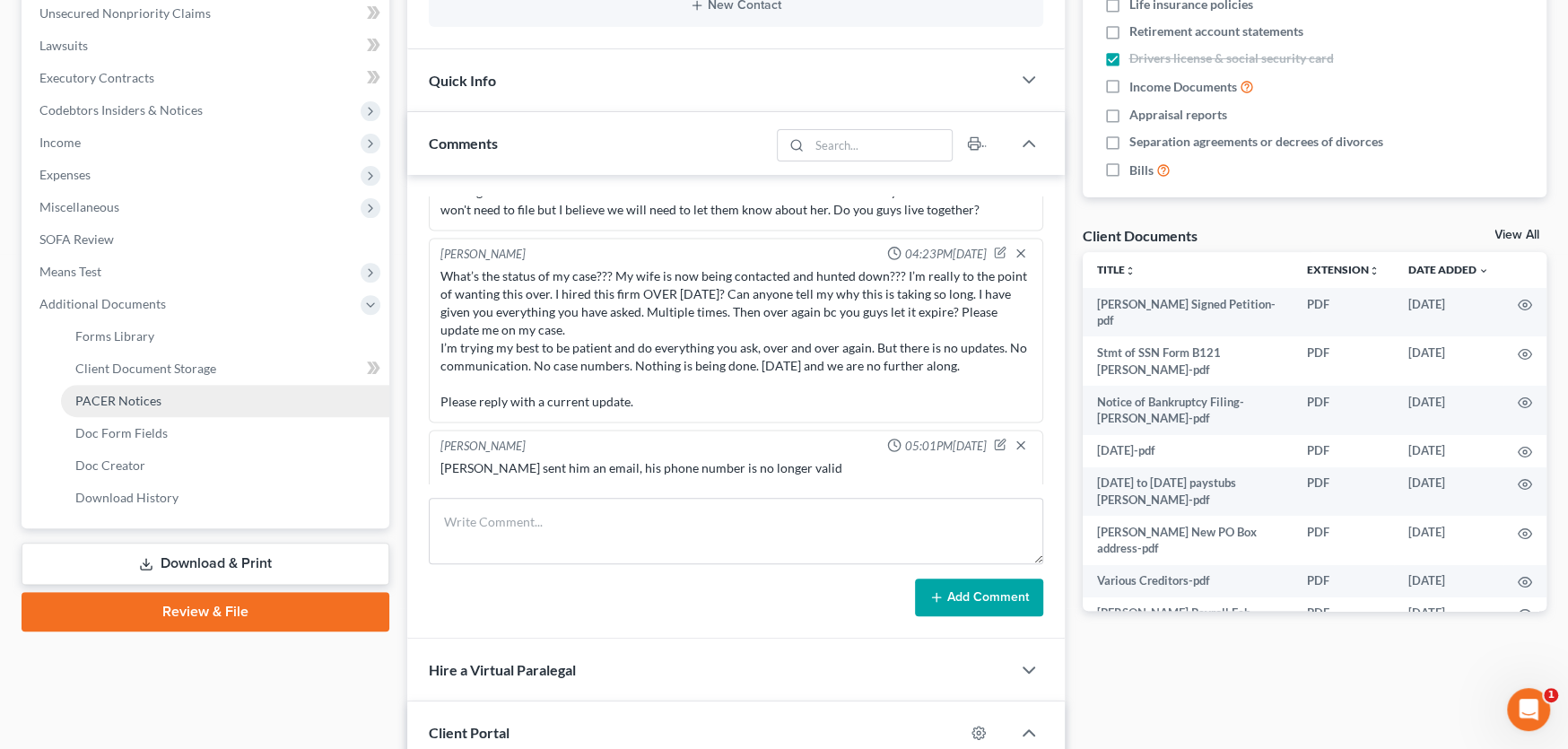
click at [96, 396] on span "PACER Notices" at bounding box center [118, 401] width 86 height 15
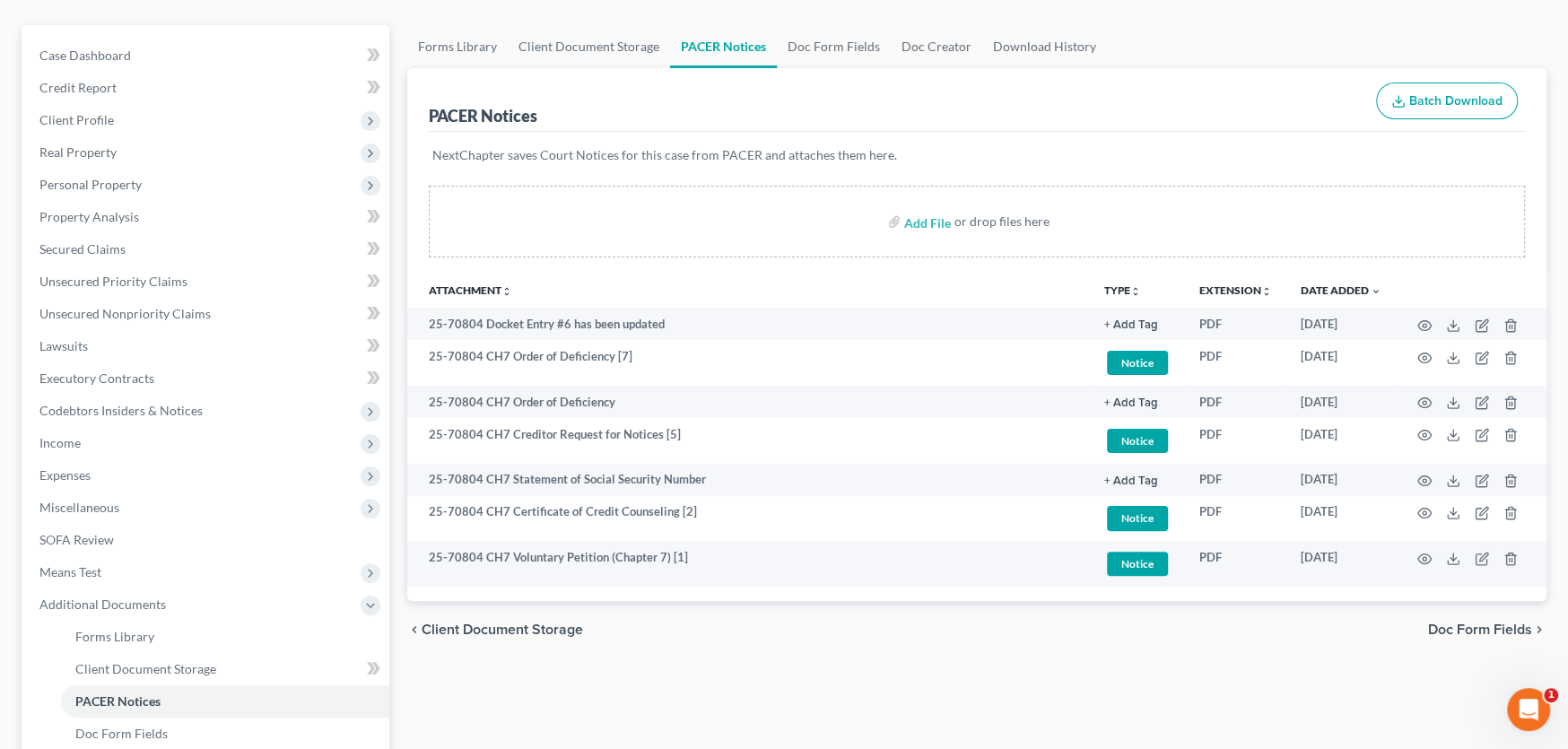
scroll to position [179, 0]
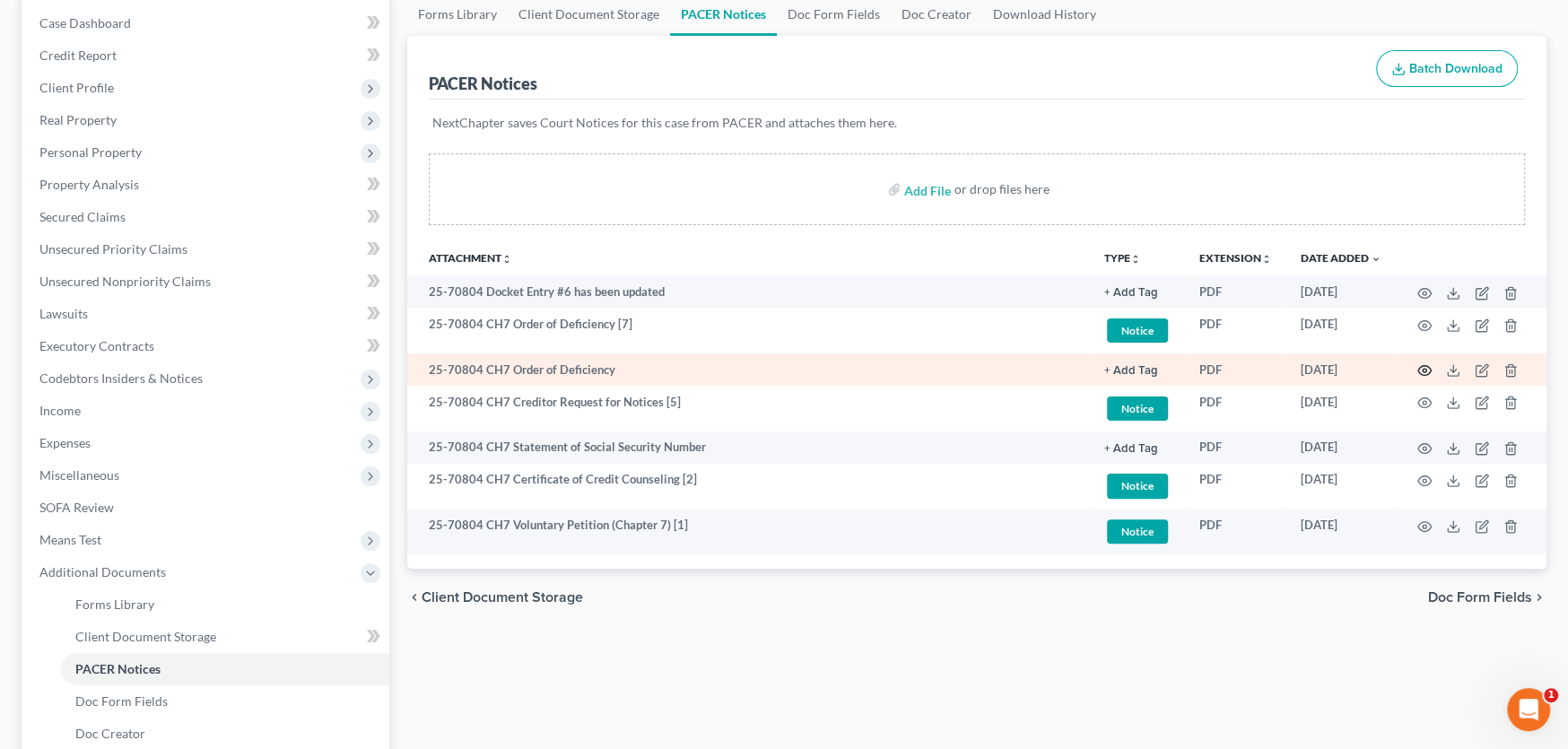
click at [1423, 369] on circle "button" at bounding box center [1425, 371] width 4 height 4
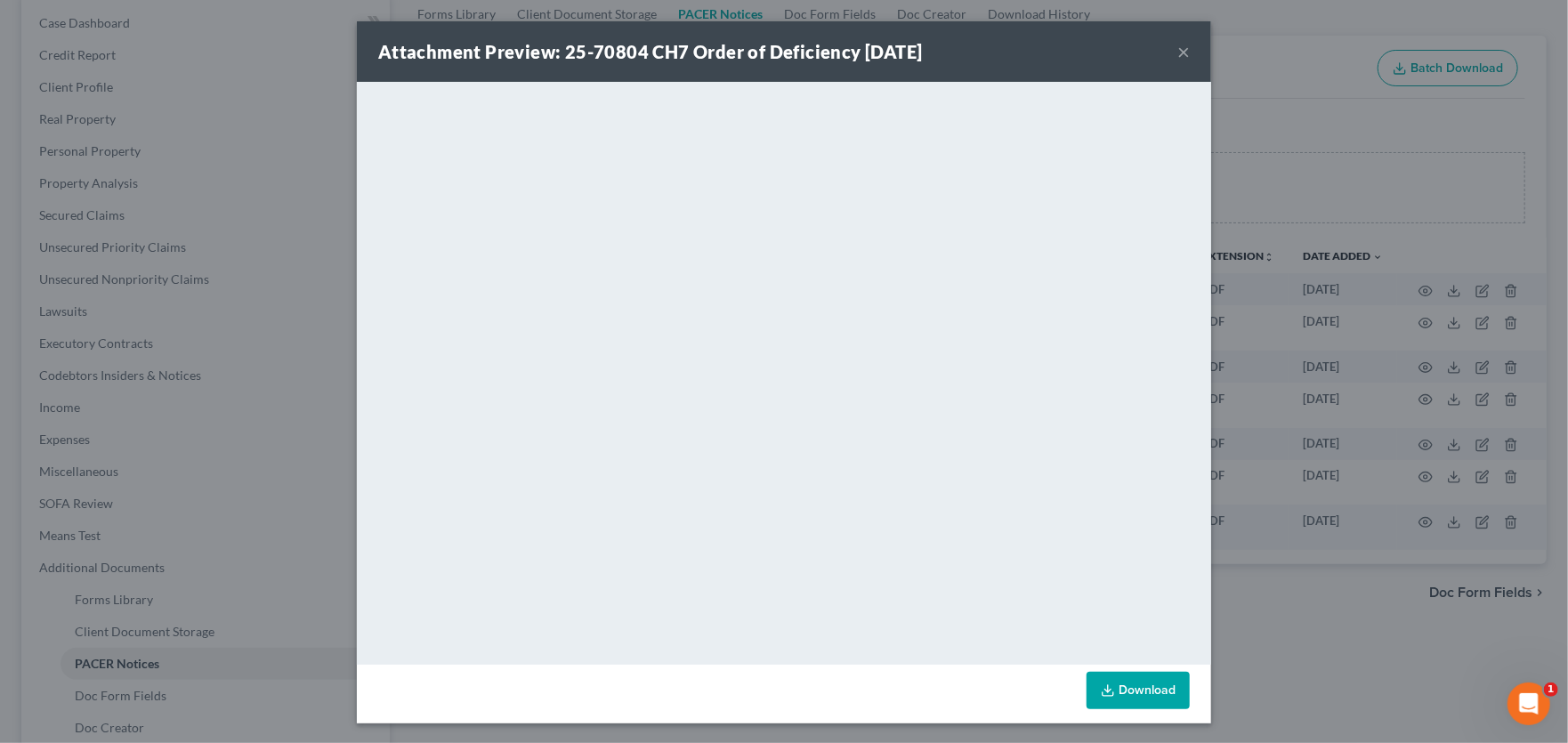
click at [1179, 50] on button "×" at bounding box center [1184, 51] width 13 height 21
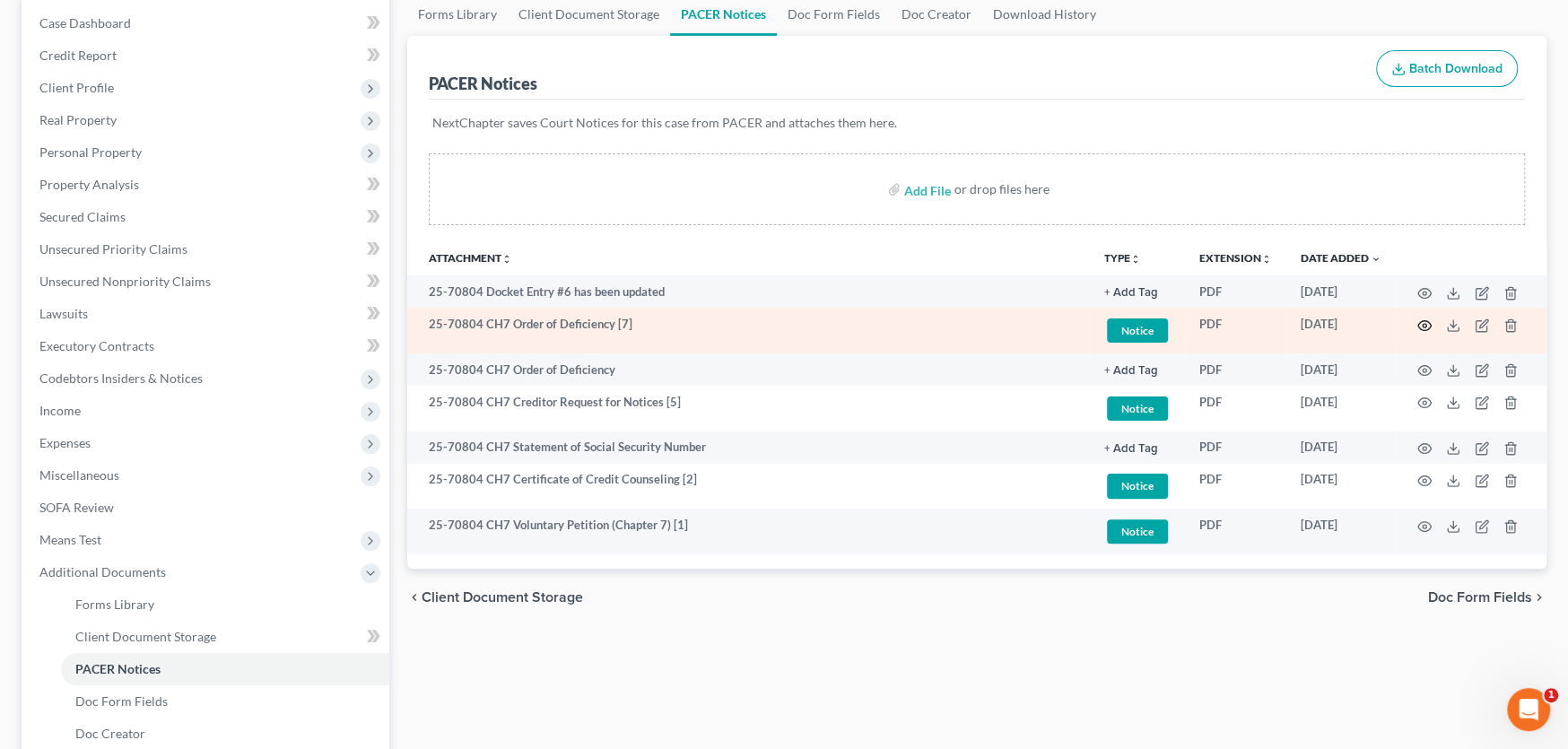
click at [1425, 321] on icon "button" at bounding box center [1425, 325] width 13 height 10
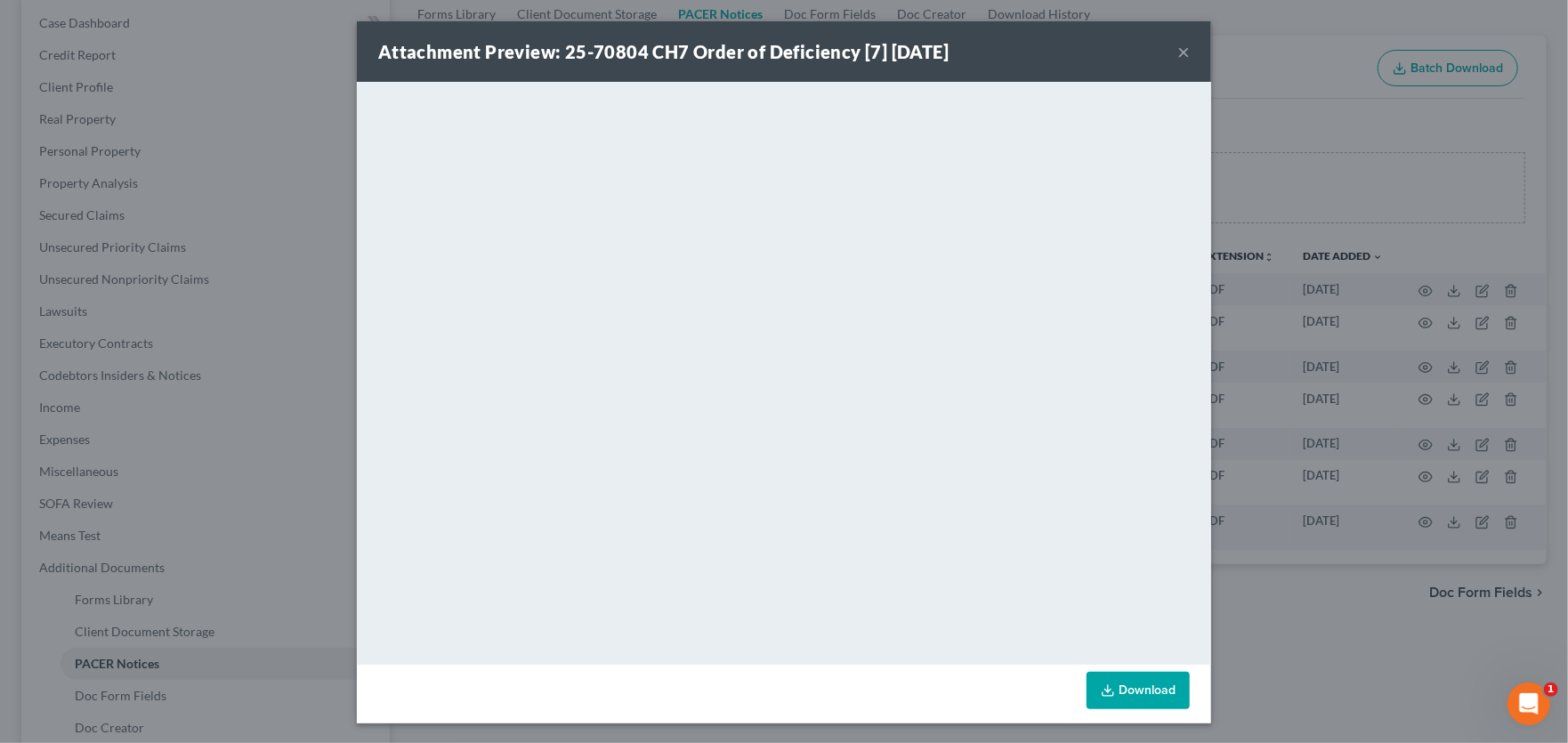
click at [1179, 59] on button "×" at bounding box center [1184, 51] width 13 height 21
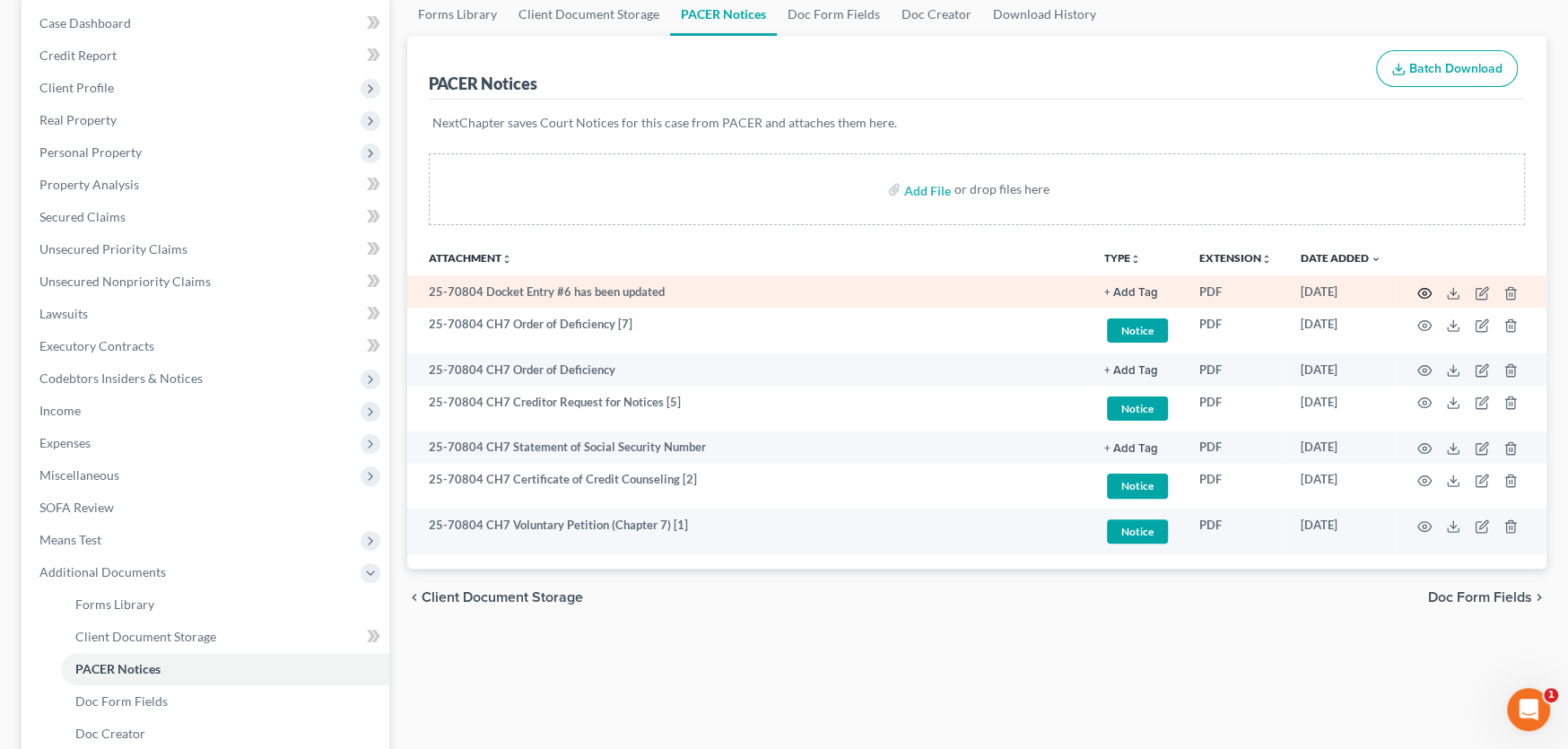
click at [1418, 286] on icon "button" at bounding box center [1424, 293] width 14 height 14
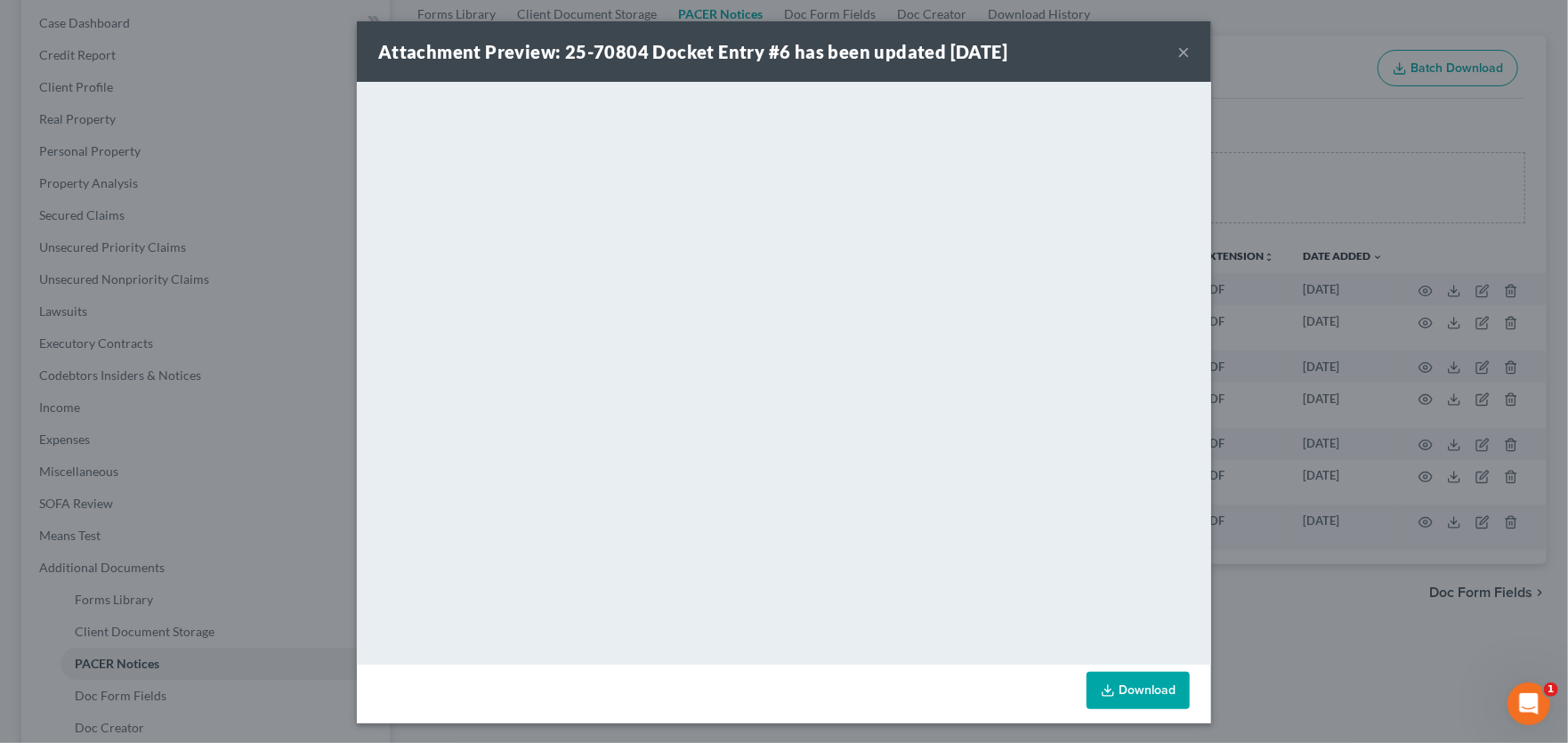
click at [1179, 55] on button "×" at bounding box center [1184, 51] width 13 height 21
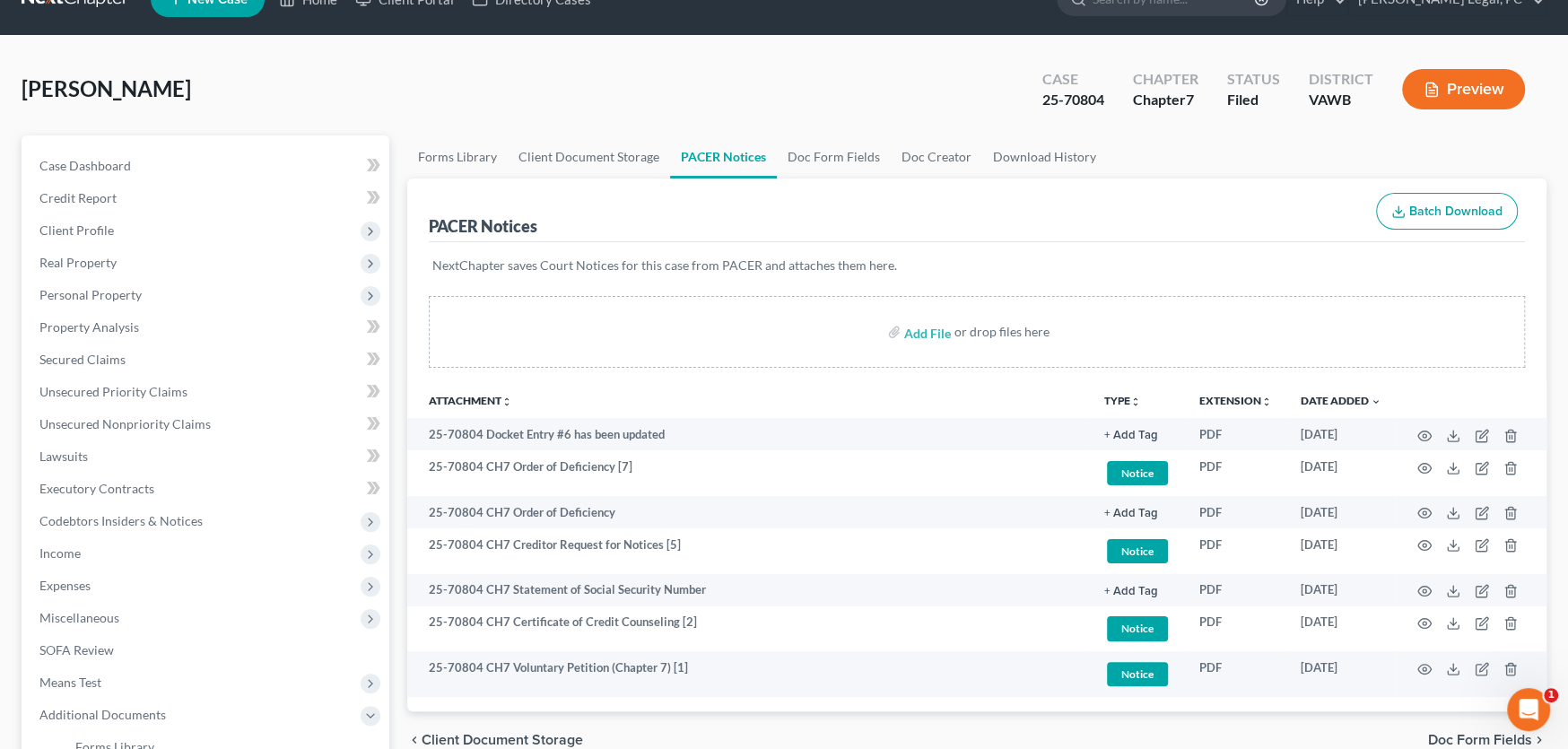
scroll to position [0, 0]
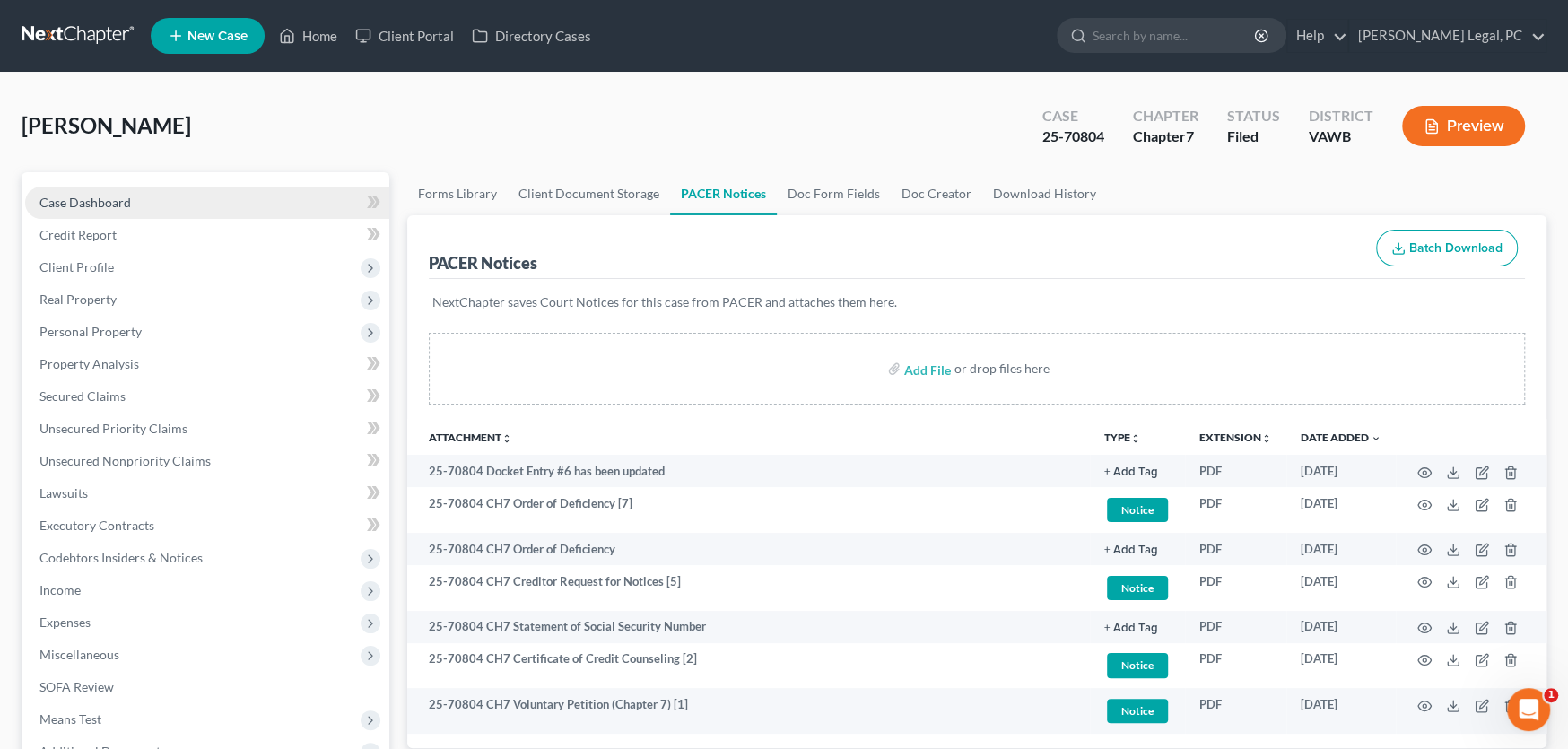
click at [107, 194] on span "Case Dashboard" at bounding box center [85, 202] width 91 height 15
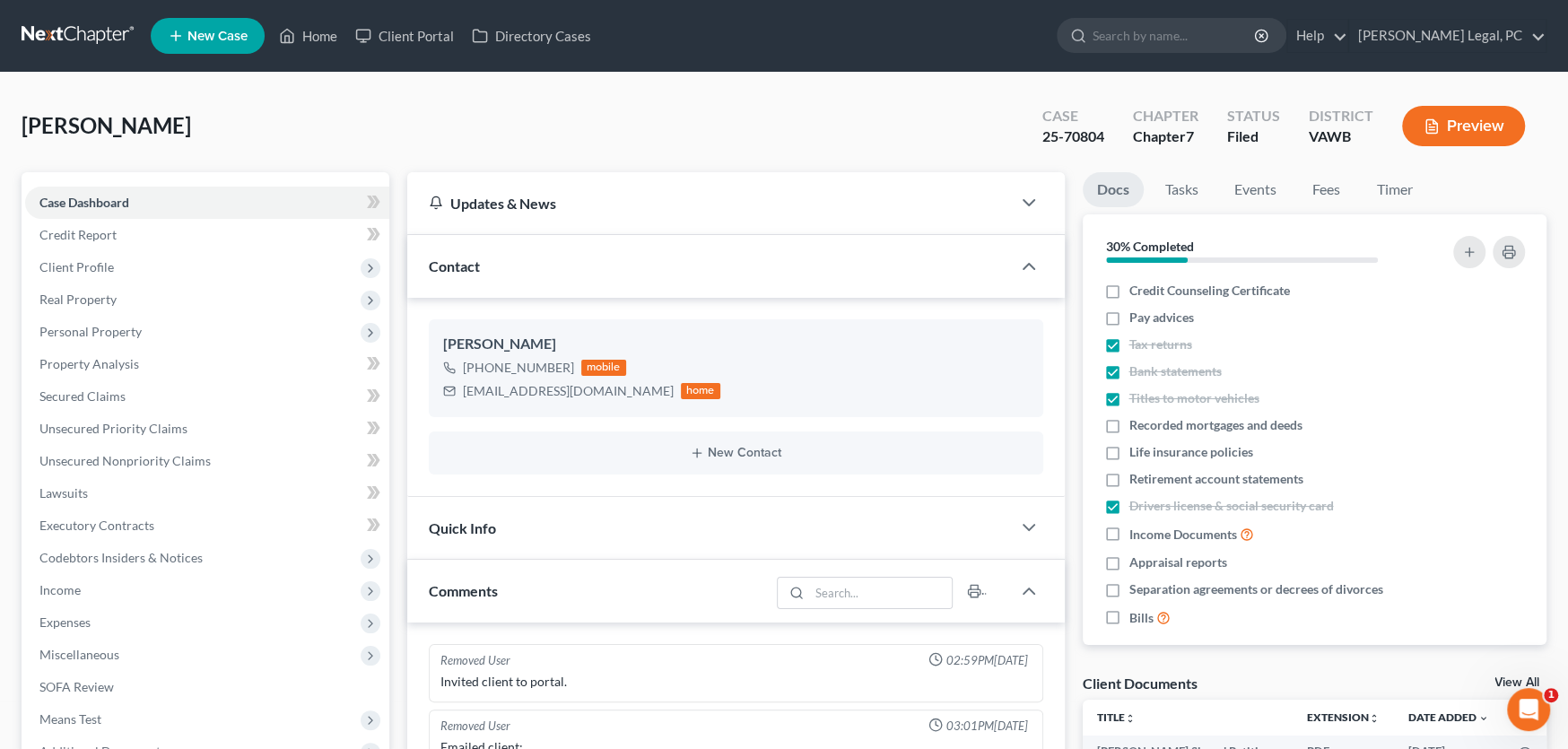
scroll to position [2322, 0]
